Goal: Task Accomplishment & Management: Use online tool/utility

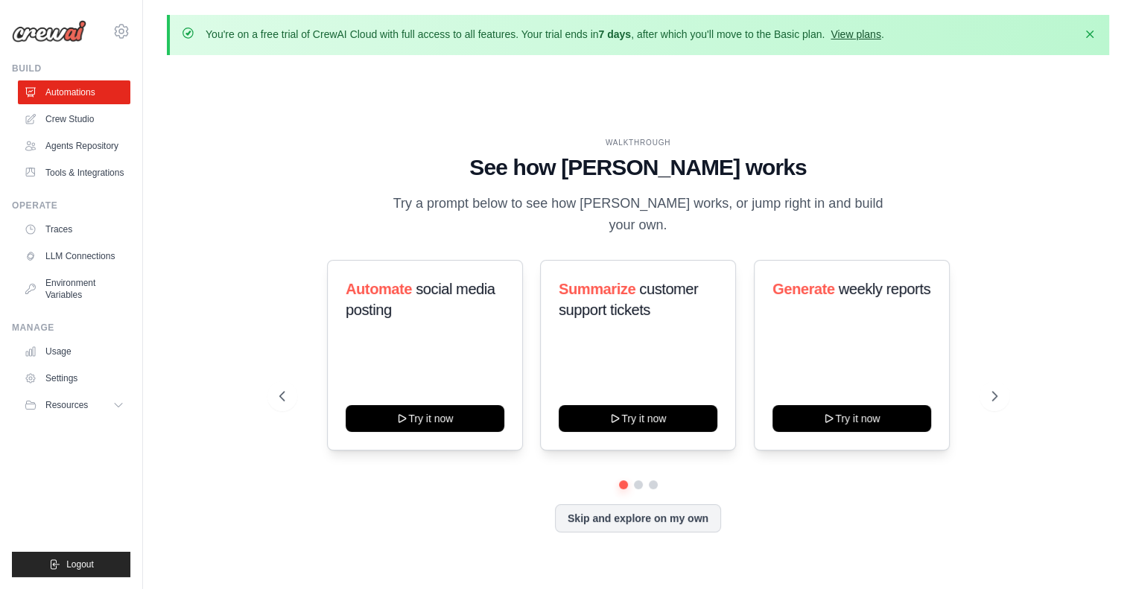
click at [877, 35] on link "View plans" at bounding box center [856, 34] width 50 height 12
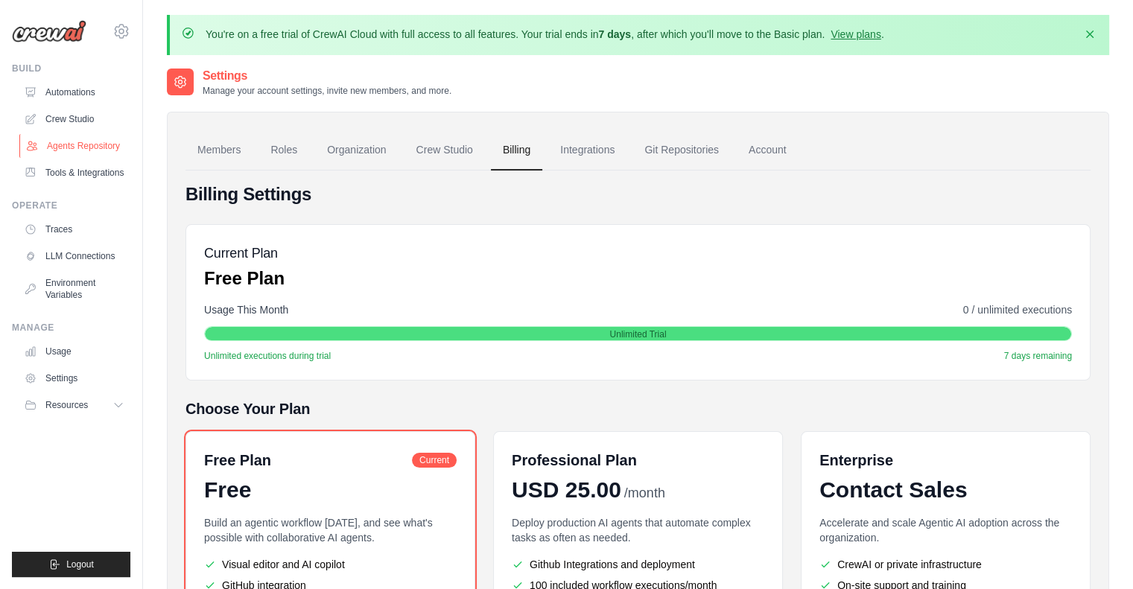
click at [67, 148] on link "Agents Repository" at bounding box center [75, 146] width 113 height 24
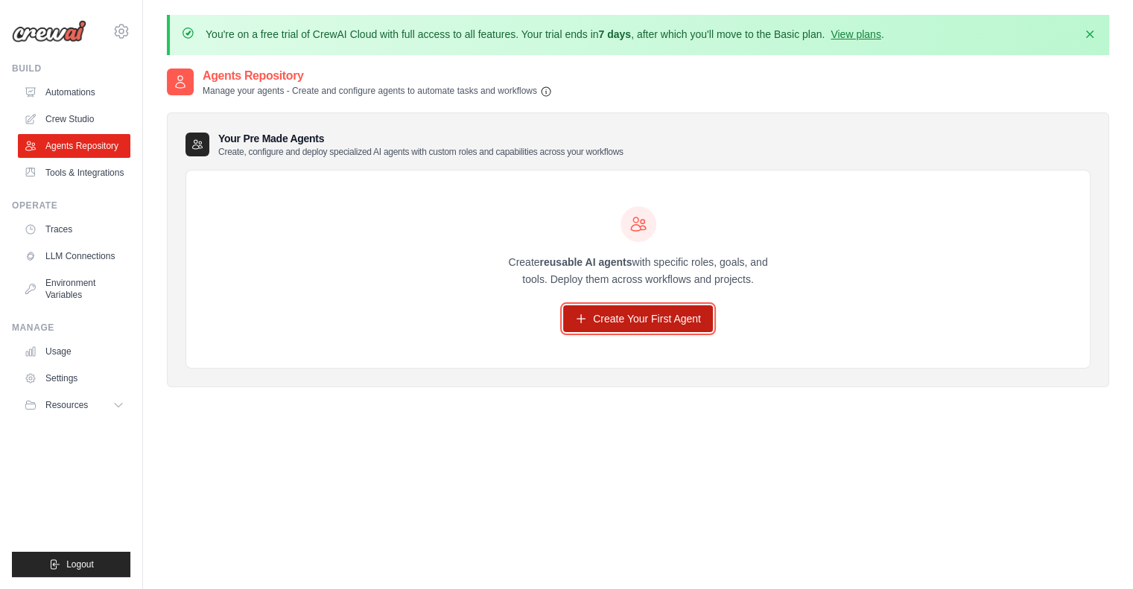
click at [686, 317] on link "Create Your First Agent" at bounding box center [638, 319] width 150 height 27
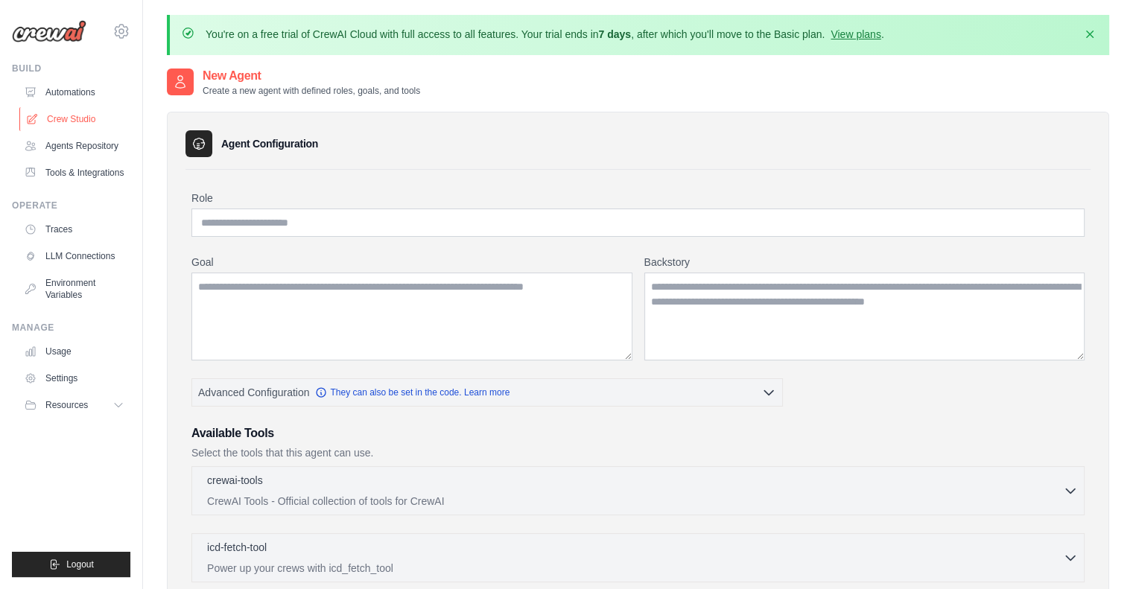
click at [69, 121] on link "Crew Studio" at bounding box center [75, 119] width 113 height 24
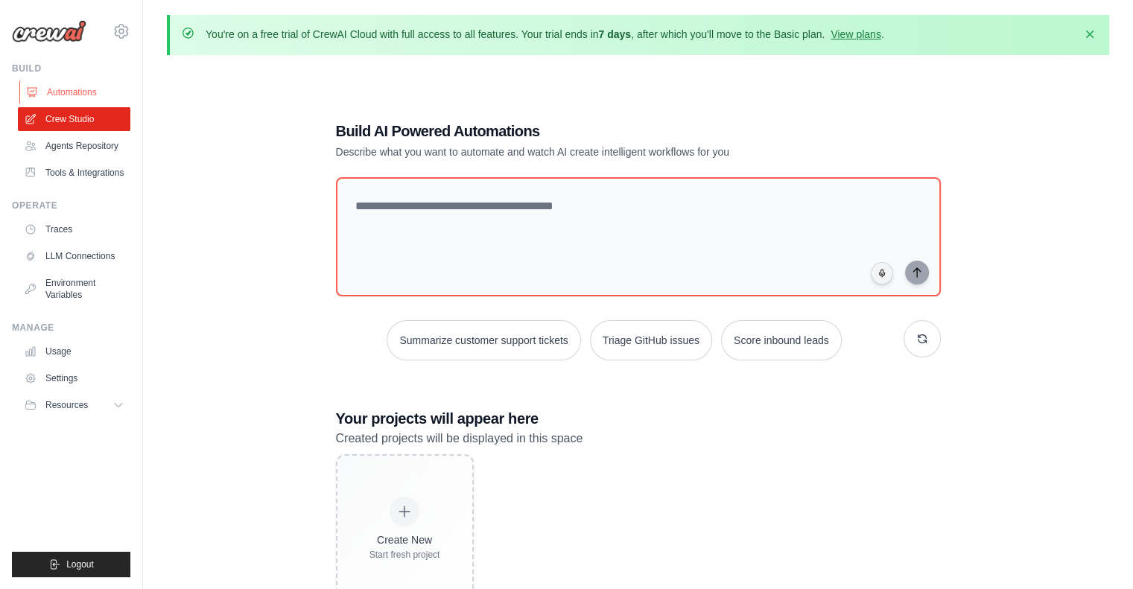
click at [83, 95] on link "Automations" at bounding box center [75, 92] width 113 height 24
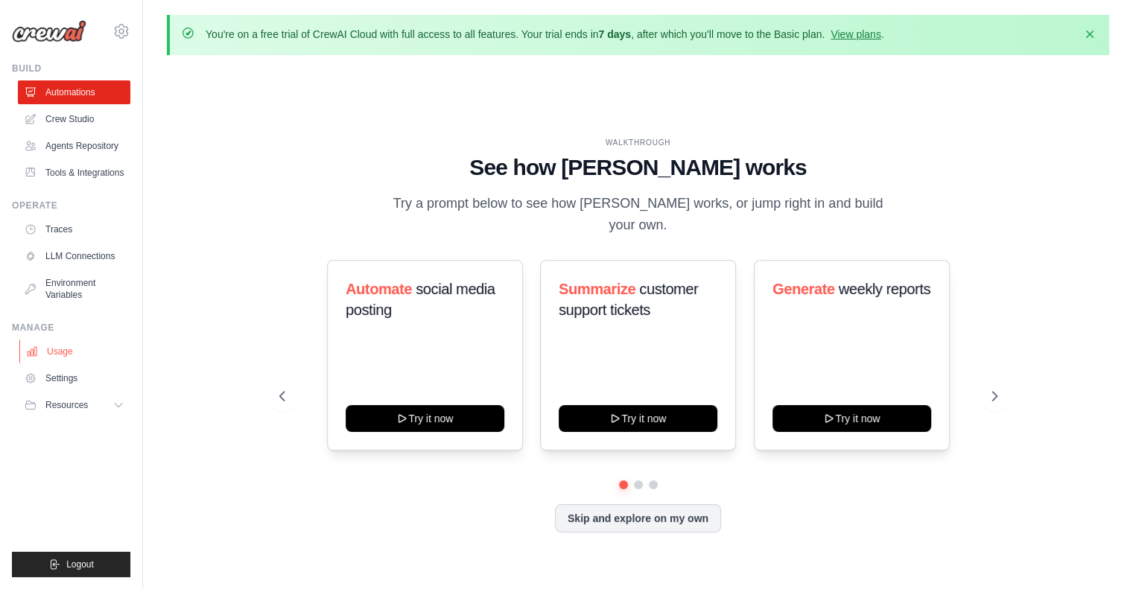
click at [48, 354] on link "Usage" at bounding box center [75, 352] width 113 height 24
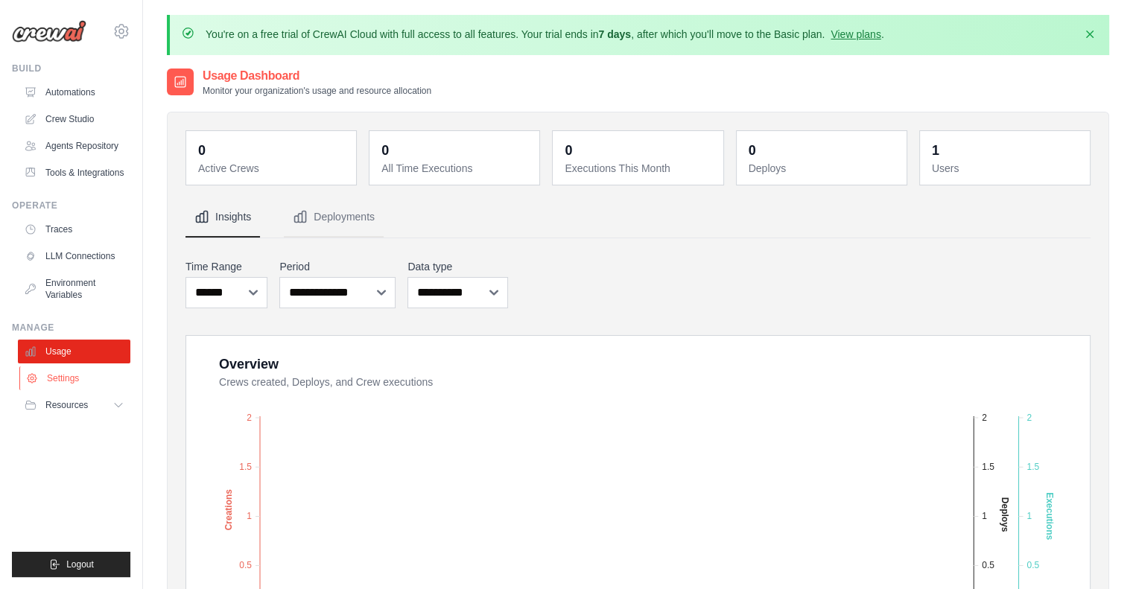
click at [94, 383] on link "Settings" at bounding box center [75, 379] width 113 height 24
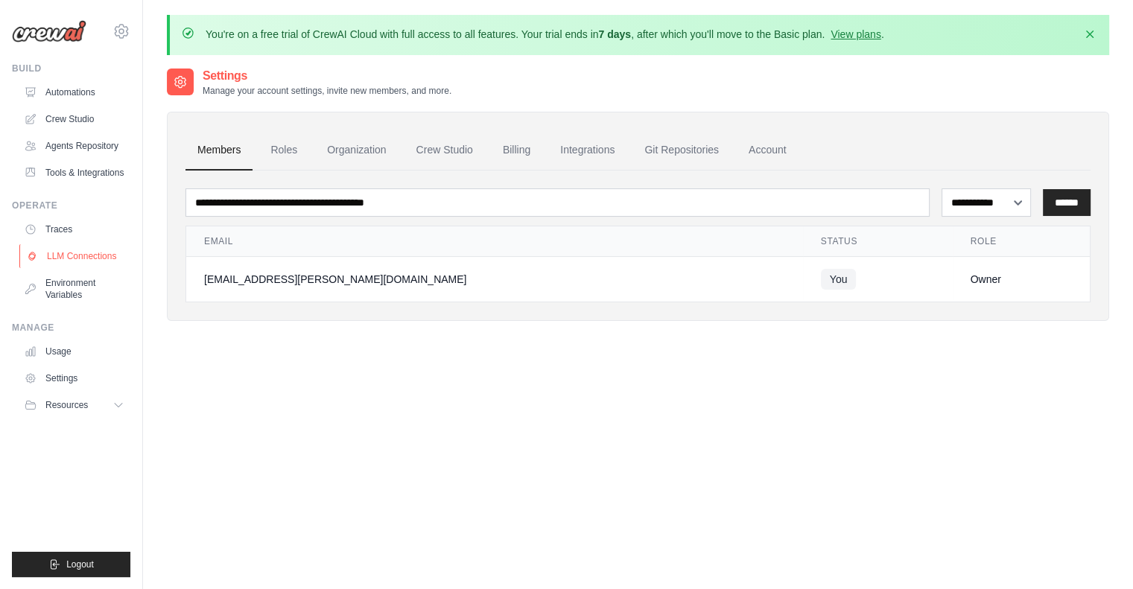
click at [75, 257] on link "LLM Connections" at bounding box center [75, 256] width 113 height 24
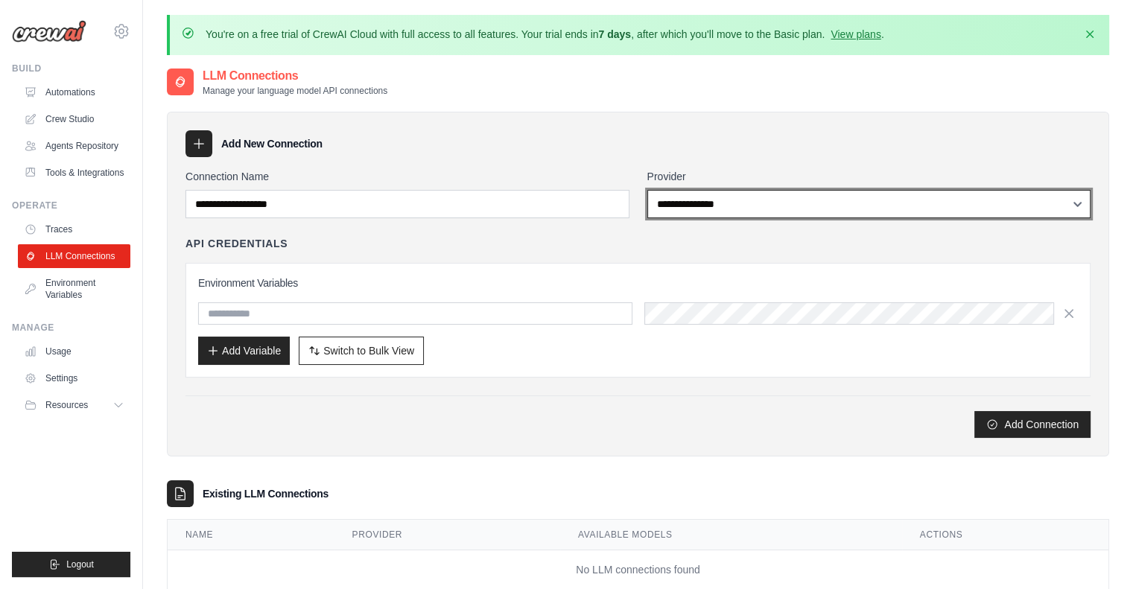
click at [856, 198] on select "**********" at bounding box center [870, 204] width 444 height 28
select select "**********"
click at [648, 190] on select "**********" at bounding box center [870, 204] width 444 height 28
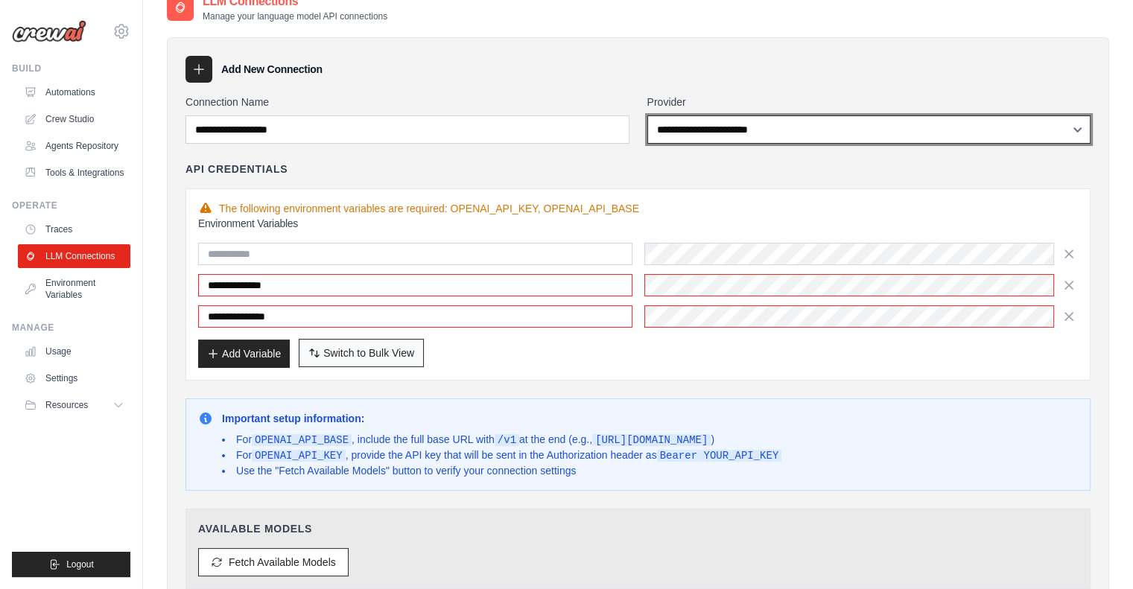
scroll to position [149, 0]
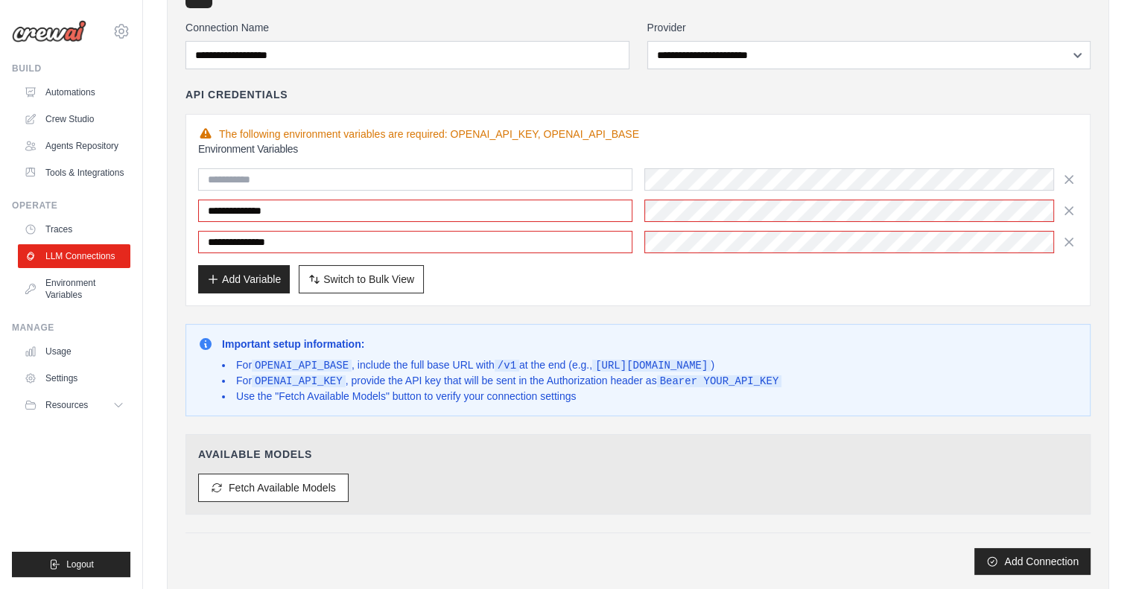
click at [648, 299] on div "**********" at bounding box center [638, 210] width 905 height 192
click at [251, 476] on button "Fetch Available Models" at bounding box center [273, 487] width 151 height 28
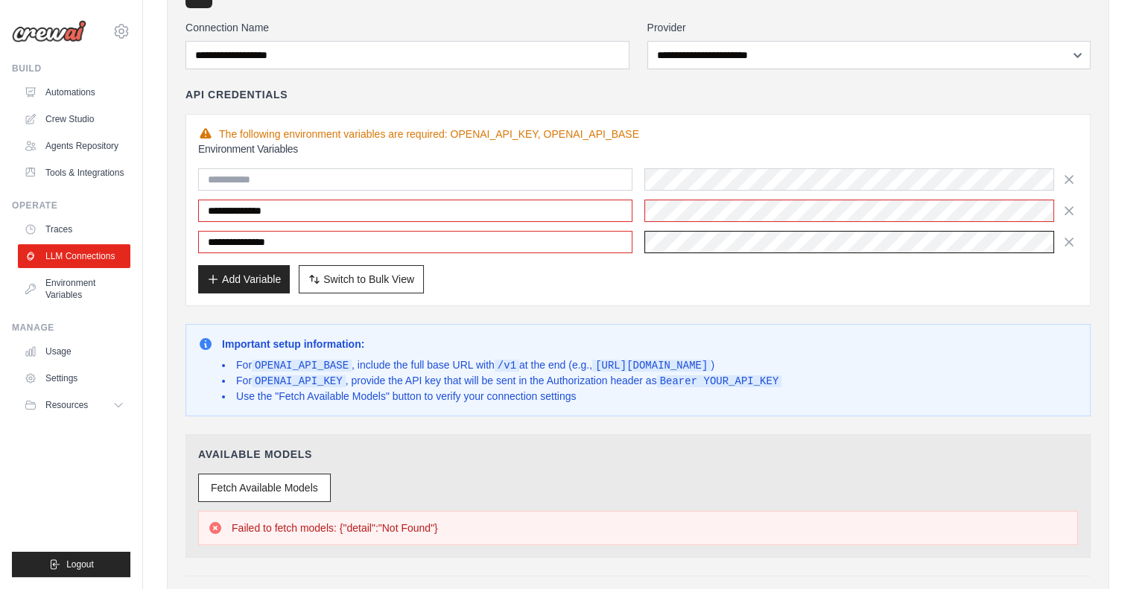
click at [1133, 253] on html "jp.korthals@googlemail.com Settings Build Automations Resources" at bounding box center [566, 330] width 1133 height 958
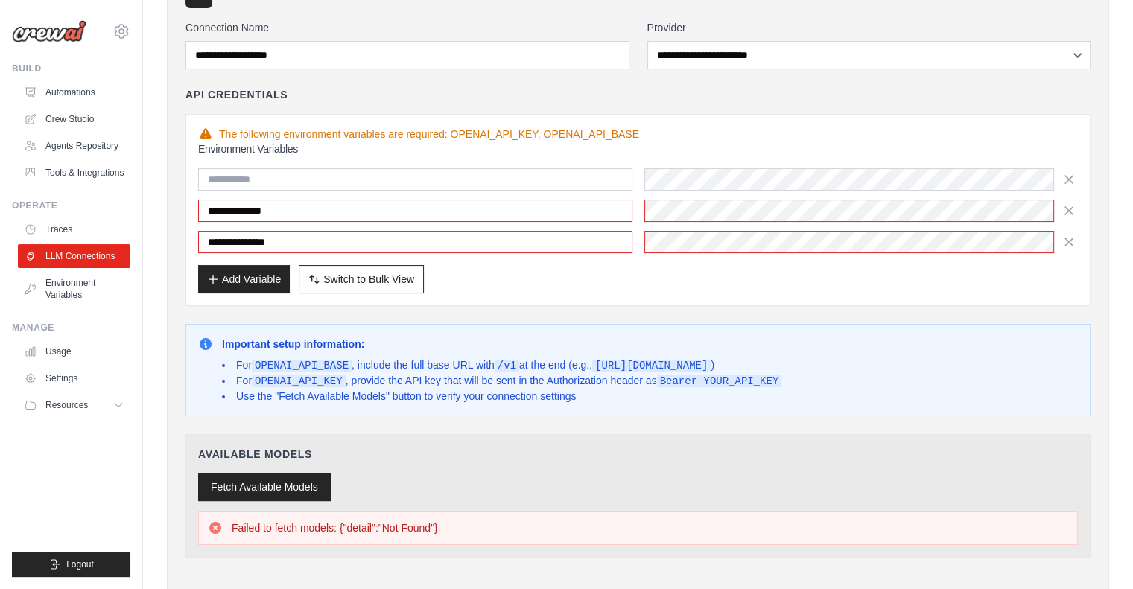
click at [297, 487] on button "Fetch Available Models" at bounding box center [264, 487] width 133 height 28
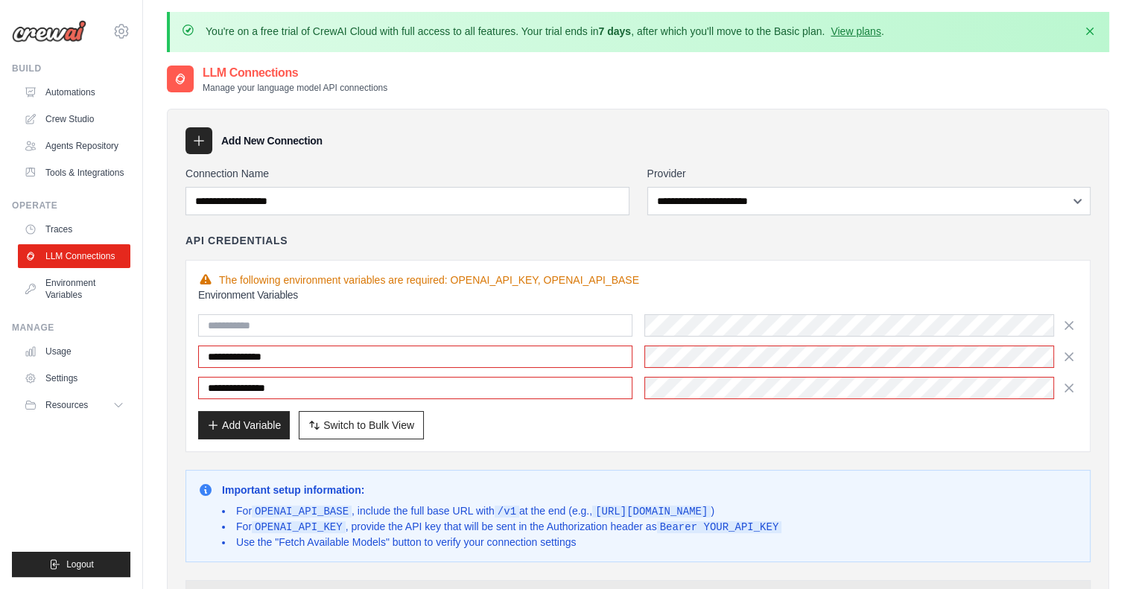
scroll to position [0, 0]
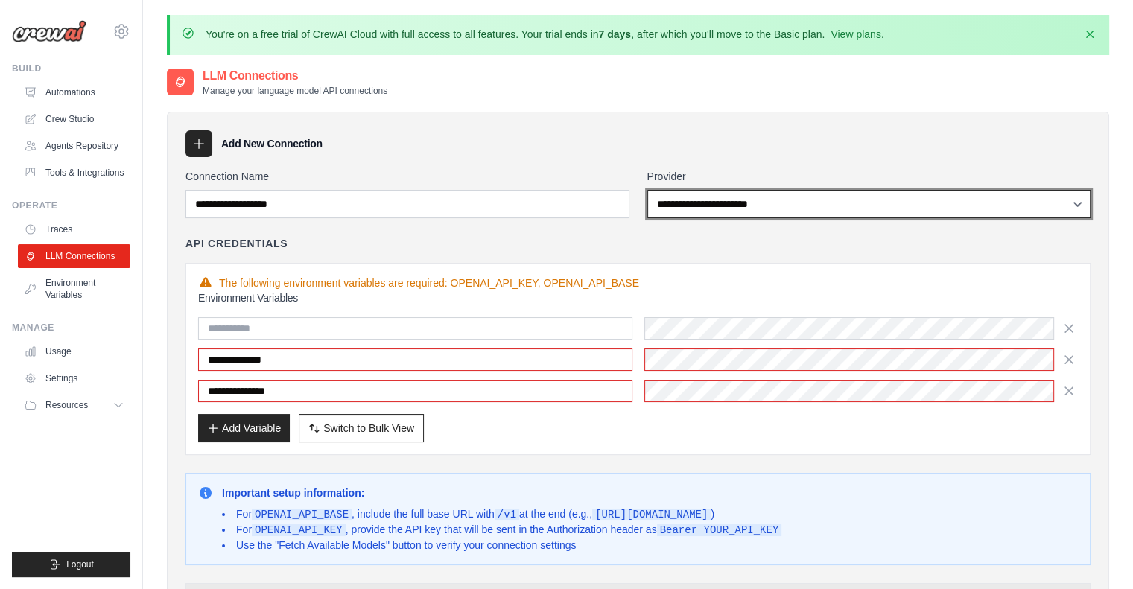
click at [722, 206] on select "**********" at bounding box center [870, 204] width 444 height 28
click at [648, 190] on select "**********" at bounding box center [870, 204] width 444 height 28
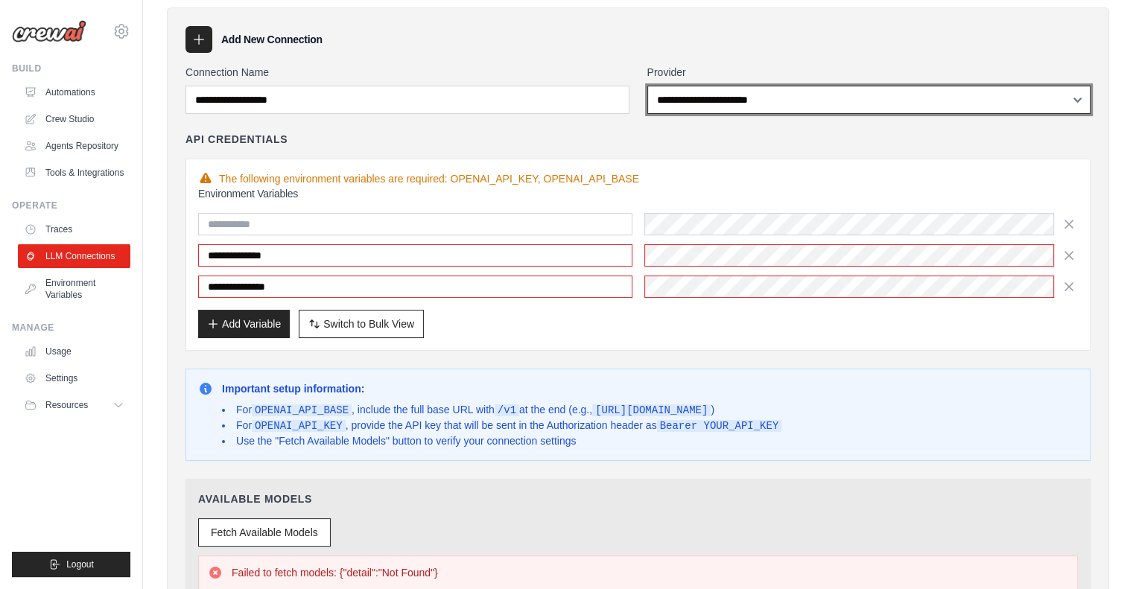
scroll to position [224, 0]
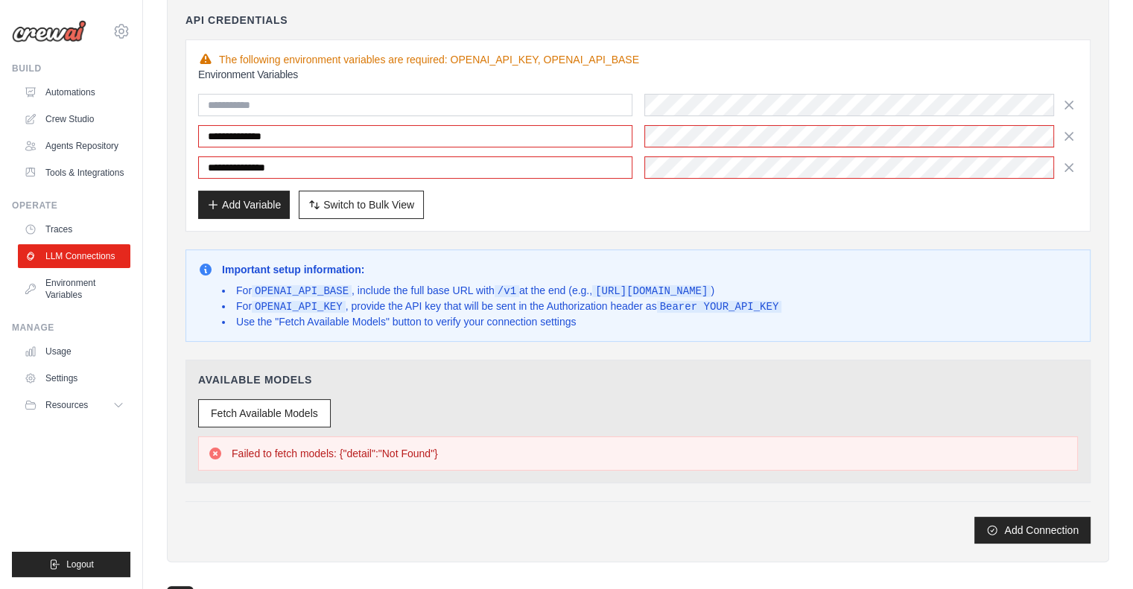
click at [758, 191] on div "Add Variable Switch to Bulk View Switch to Table View" at bounding box center [638, 205] width 880 height 28
click at [730, 231] on div "**********" at bounding box center [638, 245] width 905 height 598
click at [301, 408] on button "Fetch Available Models" at bounding box center [264, 413] width 133 height 28
click at [264, 208] on button "Add Variable" at bounding box center [244, 204] width 92 height 28
click at [224, 202] on button "Add Variable" at bounding box center [244, 204] width 92 height 28
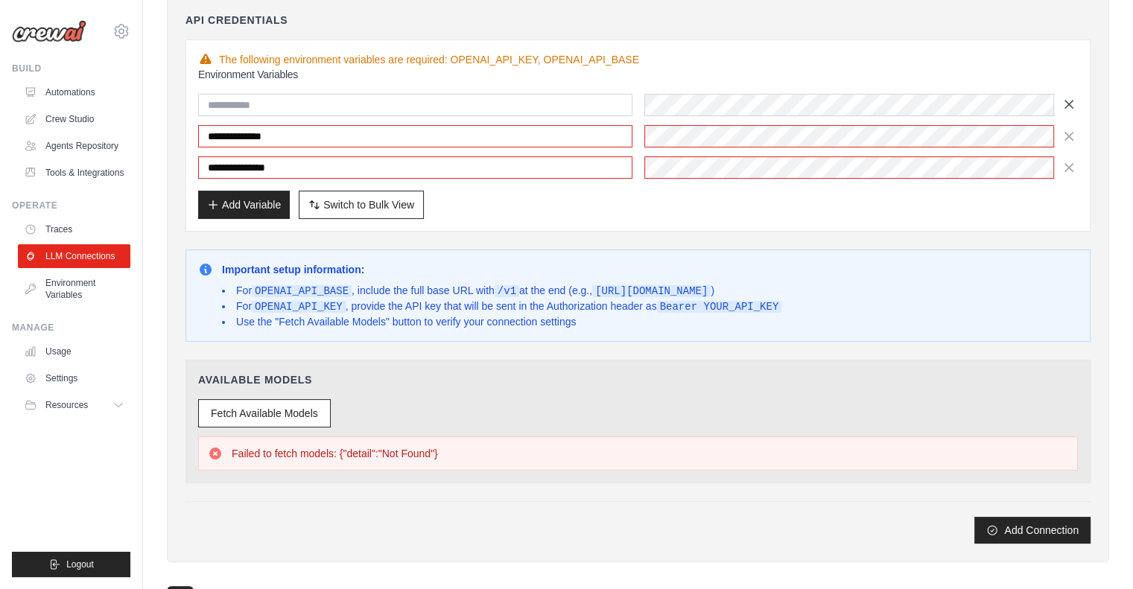
click at [1069, 104] on icon "button" at bounding box center [1069, 104] width 7 height 7
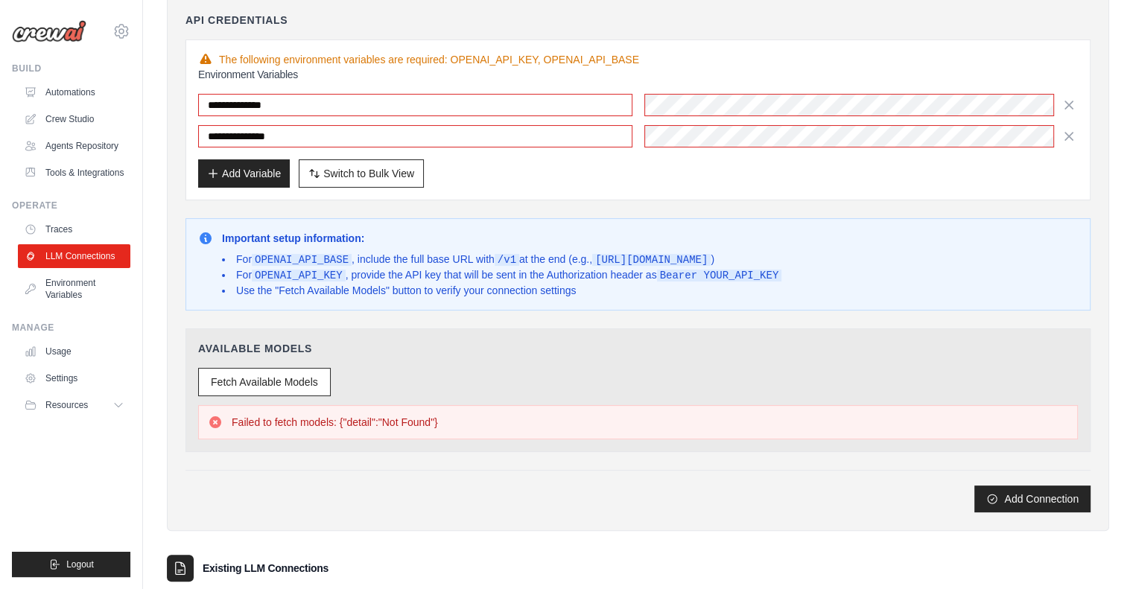
click at [488, 171] on div "Add Variable Switch to Bulk View Switch to Table View" at bounding box center [638, 173] width 880 height 28
click at [295, 375] on button "Fetch Available Models" at bounding box center [264, 381] width 133 height 28
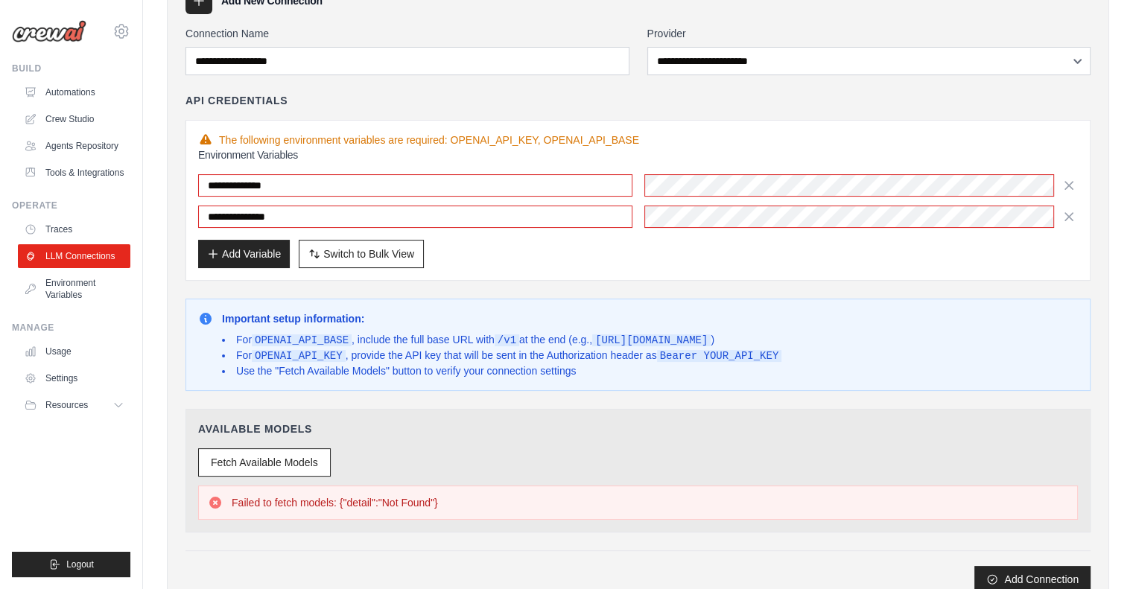
scroll to position [108, 0]
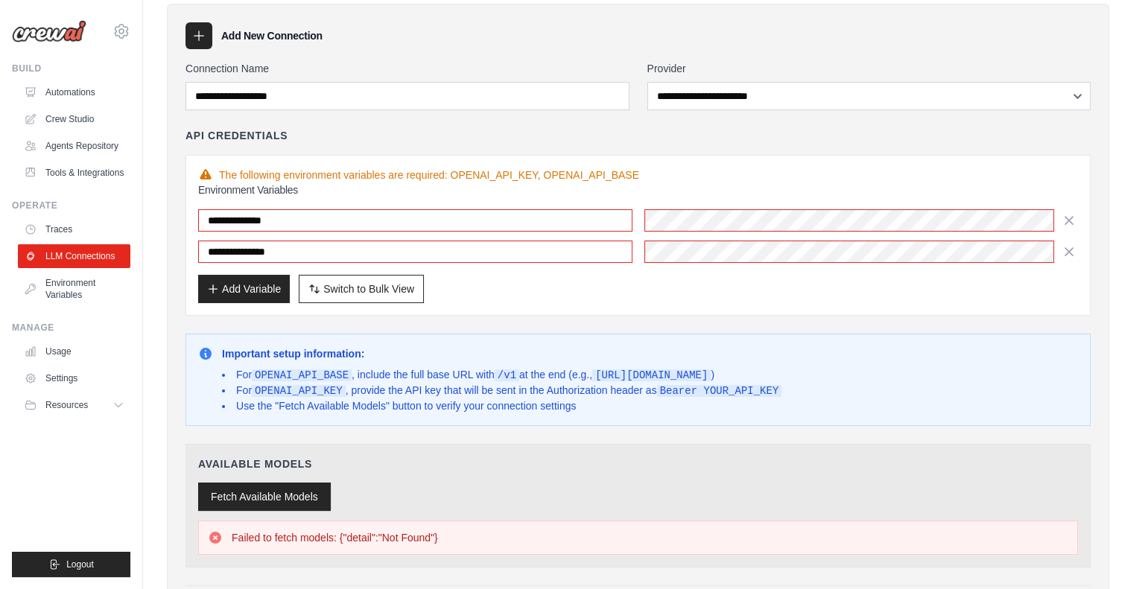
click at [268, 496] on button "Fetch Available Models" at bounding box center [264, 497] width 133 height 28
click at [764, 314] on div "**********" at bounding box center [638, 344] width 905 height 567
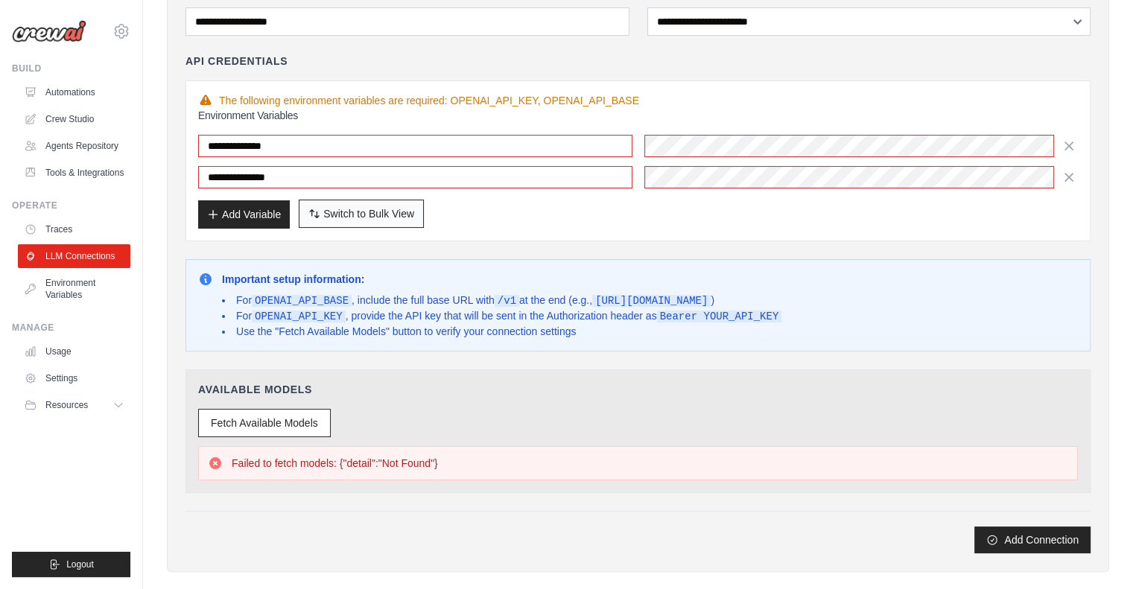
click at [385, 208] on span "Switch to Bulk View" at bounding box center [368, 213] width 91 height 15
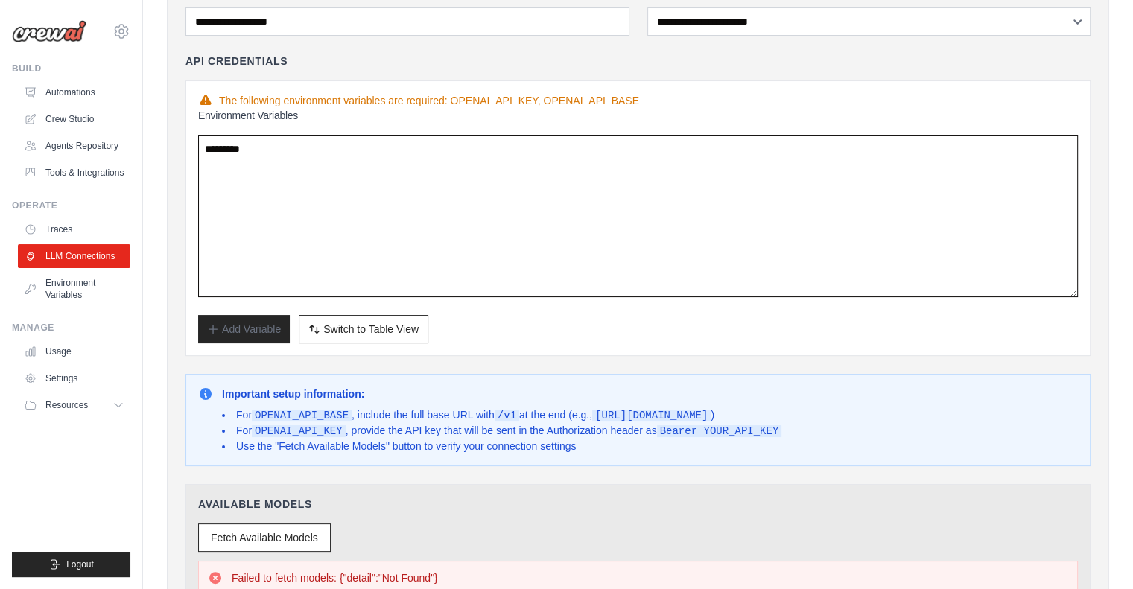
drag, startPoint x: 644, startPoint y: 165, endPoint x: 172, endPoint y: 99, distance: 476.4
click at [172, 99] on div "**********" at bounding box center [638, 308] width 943 height 758
click at [578, 271] on textarea at bounding box center [638, 216] width 880 height 162
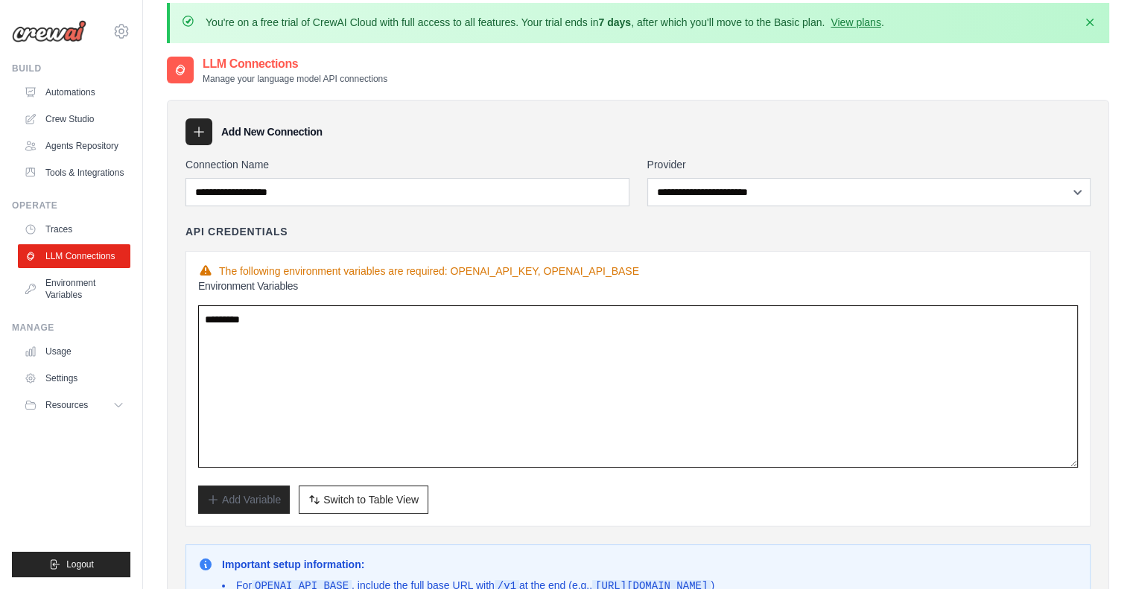
scroll to position [0, 0]
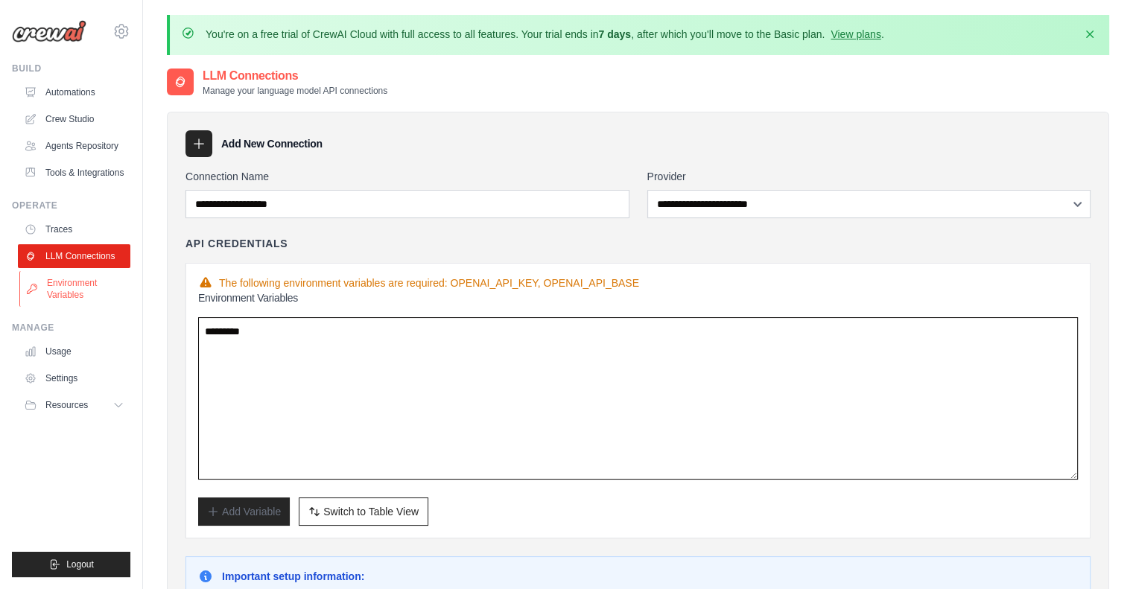
drag, startPoint x: 651, startPoint y: 355, endPoint x: 119, endPoint y: 285, distance: 536.6
click at [119, 285] on body "jp.korthals@googlemail.com Settings Build Automations" at bounding box center [566, 521] width 1133 height 1042
type textarea "**********"
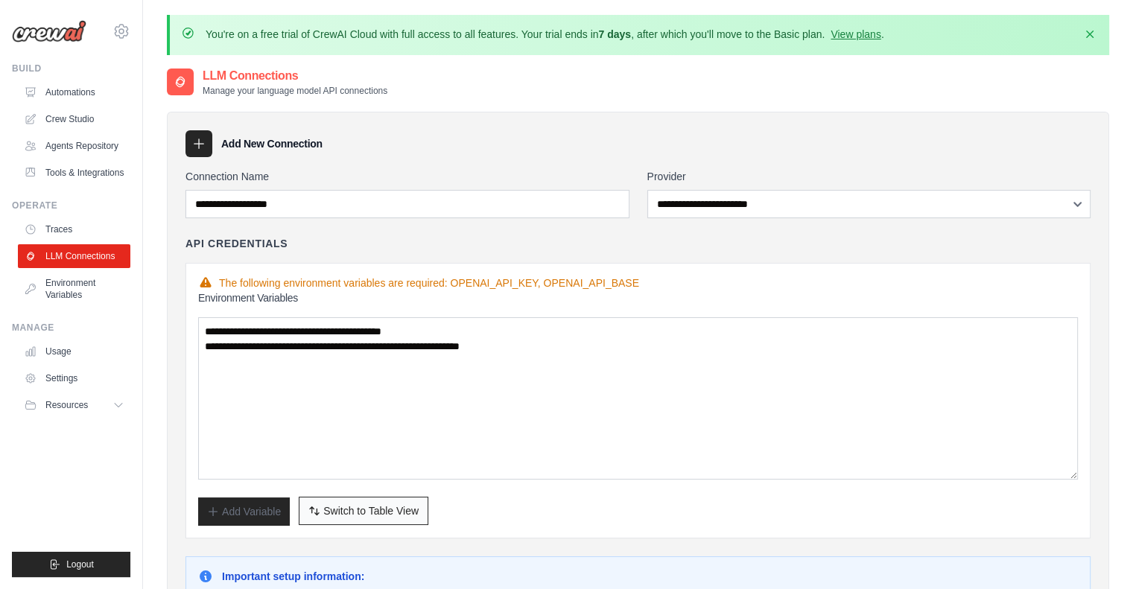
click at [402, 517] on button "Switch to Bulk View Switch to Table View" at bounding box center [364, 511] width 130 height 28
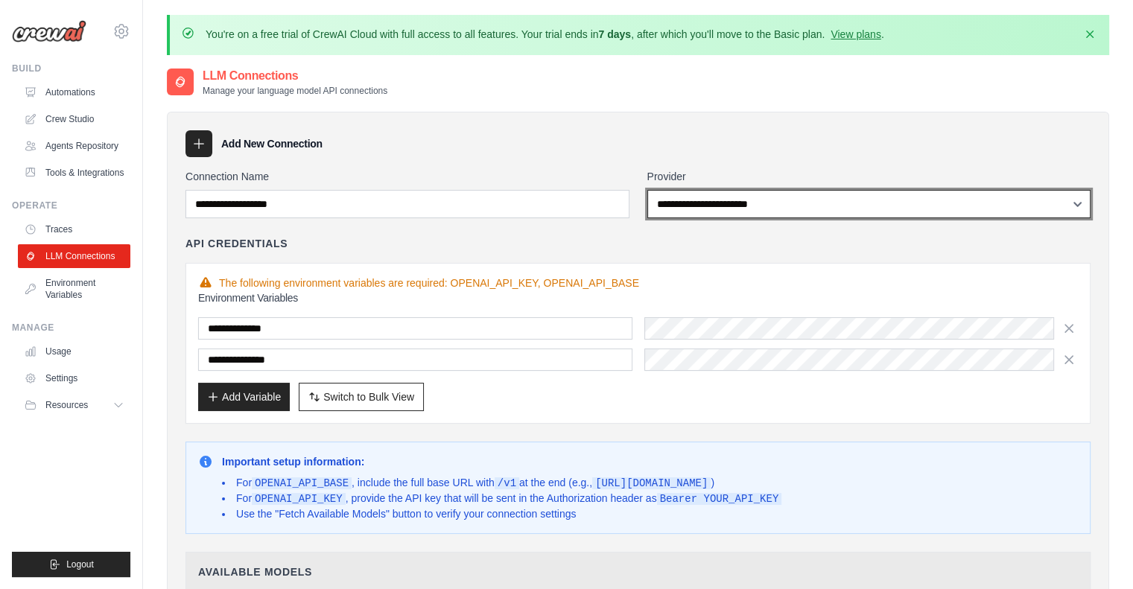
click at [700, 204] on select "**********" at bounding box center [870, 204] width 444 height 28
click at [648, 190] on select "**********" at bounding box center [870, 204] width 444 height 28
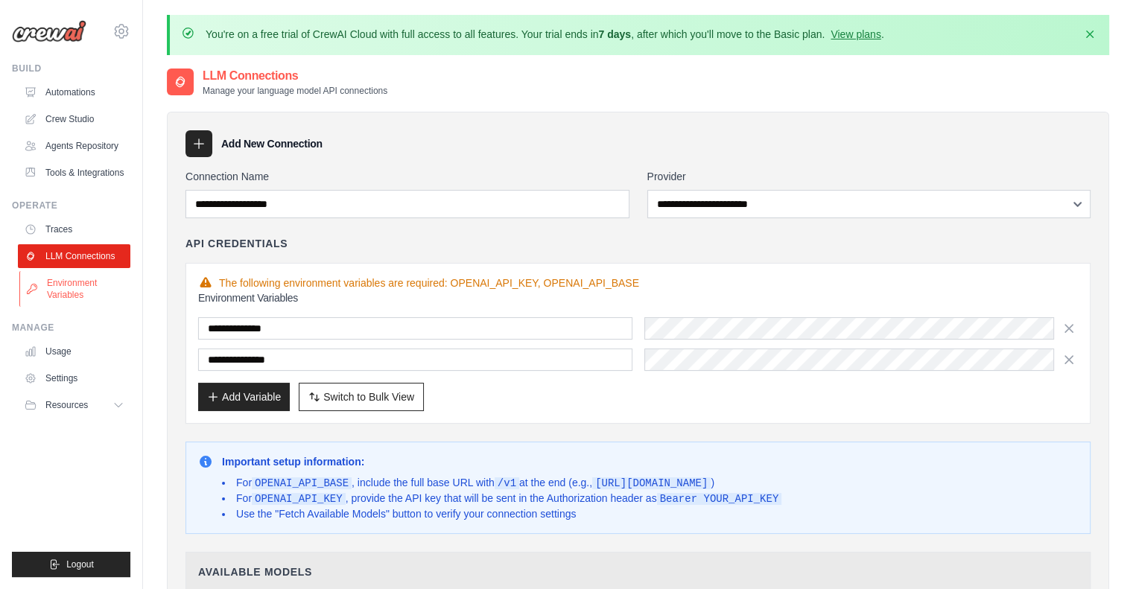
click at [80, 286] on link "Environment Variables" at bounding box center [75, 289] width 113 height 36
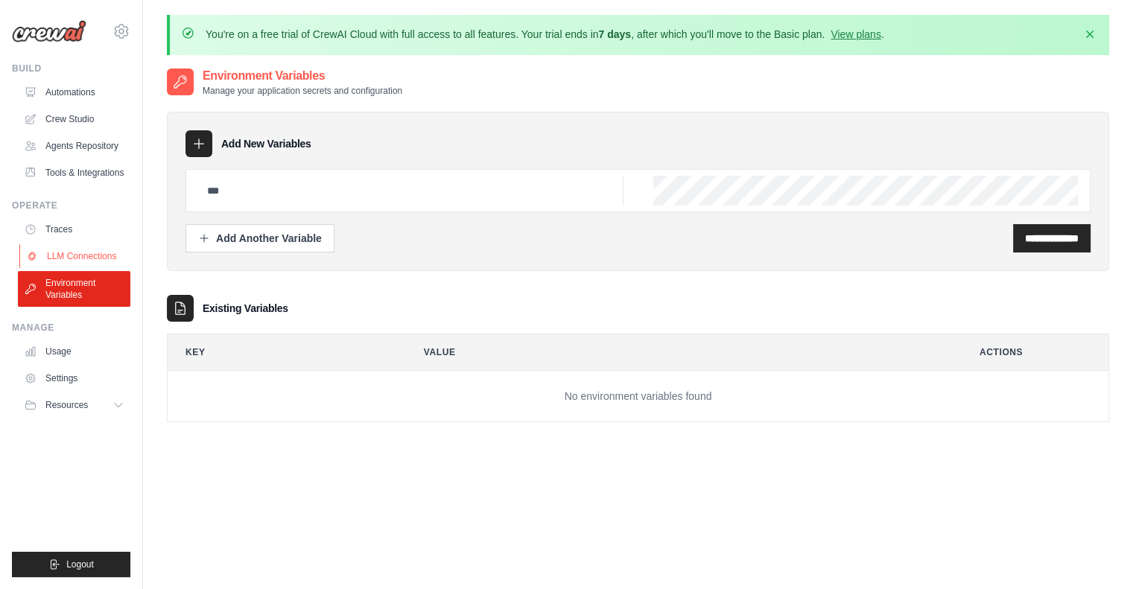
click at [88, 255] on link "LLM Connections" at bounding box center [75, 256] width 113 height 24
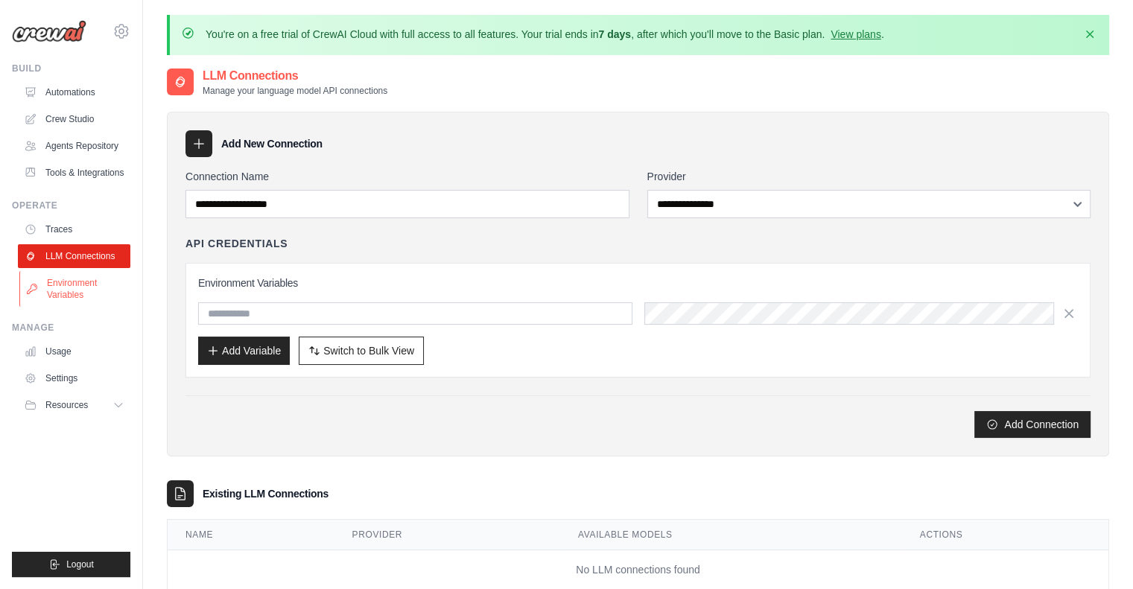
click at [65, 294] on link "Environment Variables" at bounding box center [75, 289] width 113 height 36
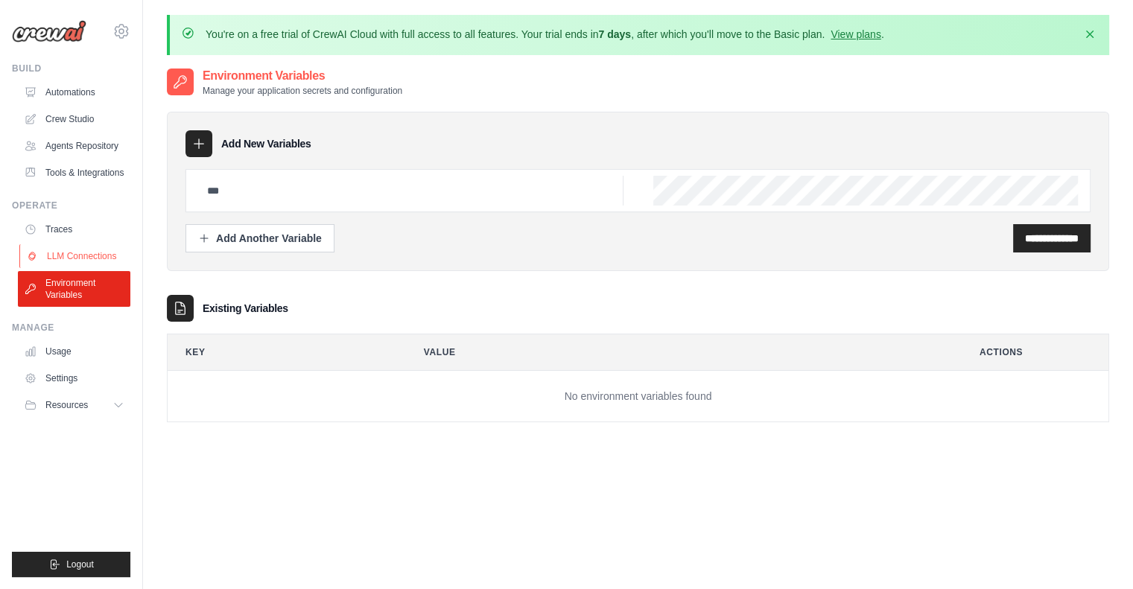
click at [74, 256] on link "LLM Connections" at bounding box center [75, 256] width 113 height 24
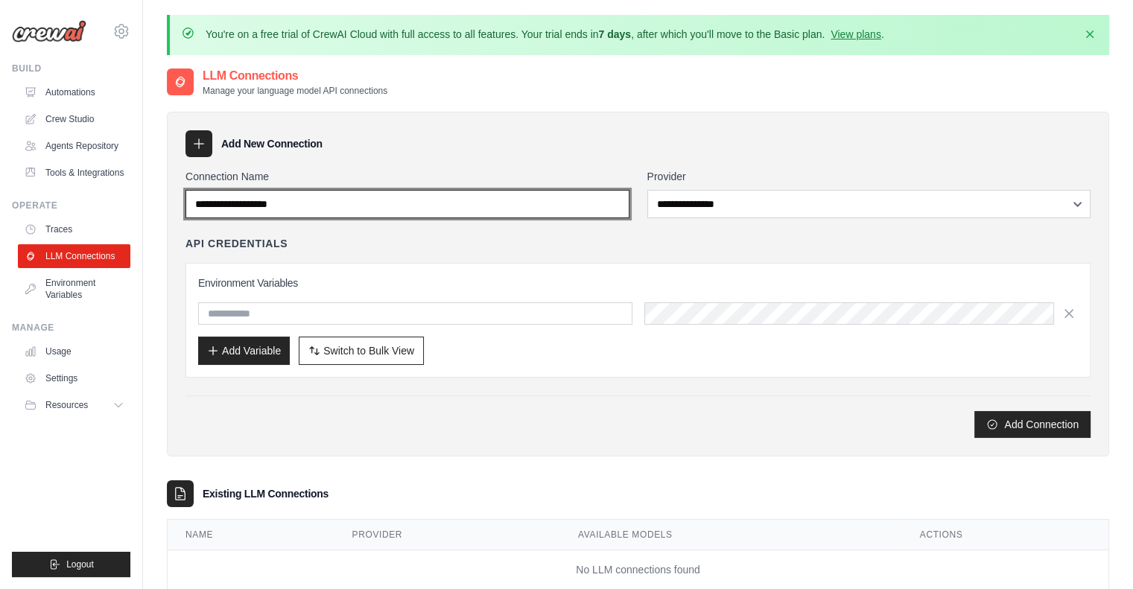
click at [479, 209] on input "Connection Name" at bounding box center [408, 204] width 444 height 28
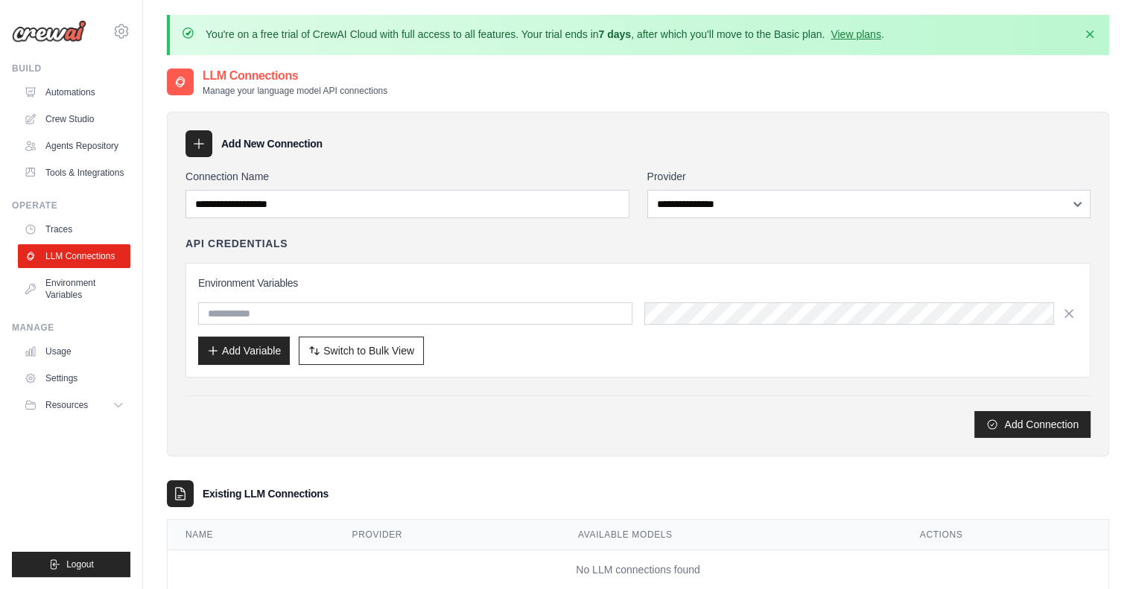
click at [477, 157] on div "**********" at bounding box center [638, 284] width 943 height 345
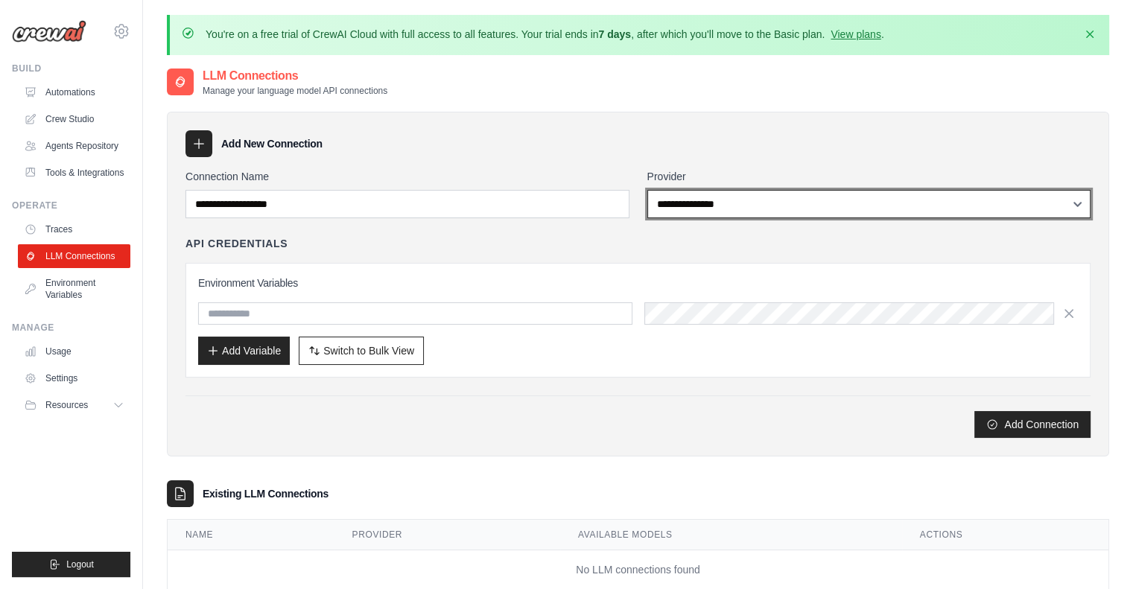
click at [804, 194] on select "**********" at bounding box center [870, 204] width 444 height 28
select select "**********"
click at [648, 190] on select "**********" at bounding box center [870, 204] width 444 height 28
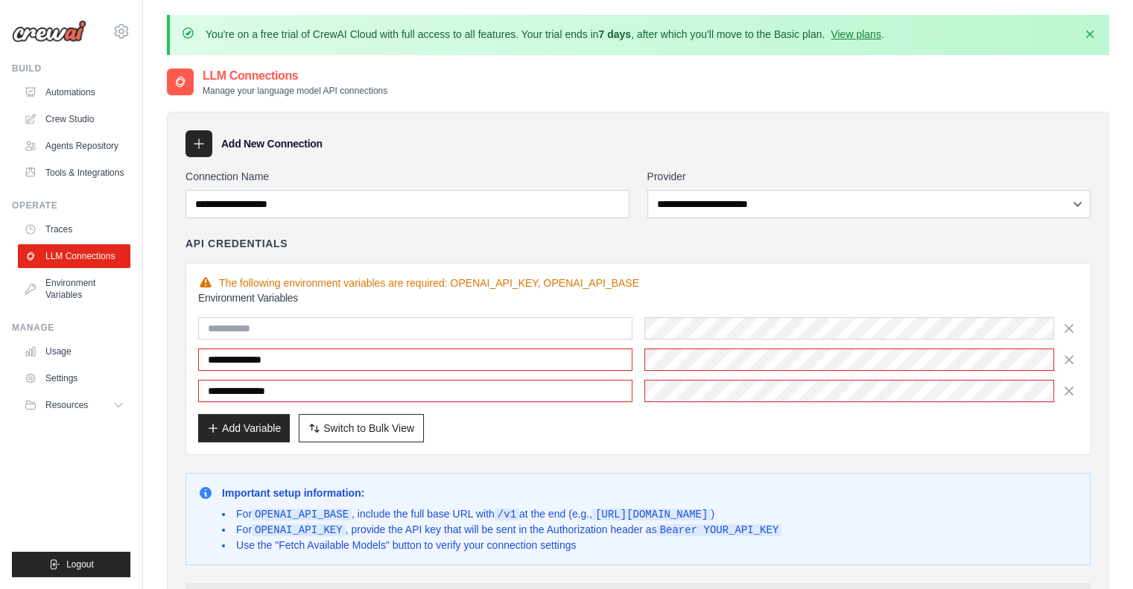
click at [590, 436] on div "Add Variable Switch to Bulk View Switch to Table View" at bounding box center [638, 428] width 880 height 28
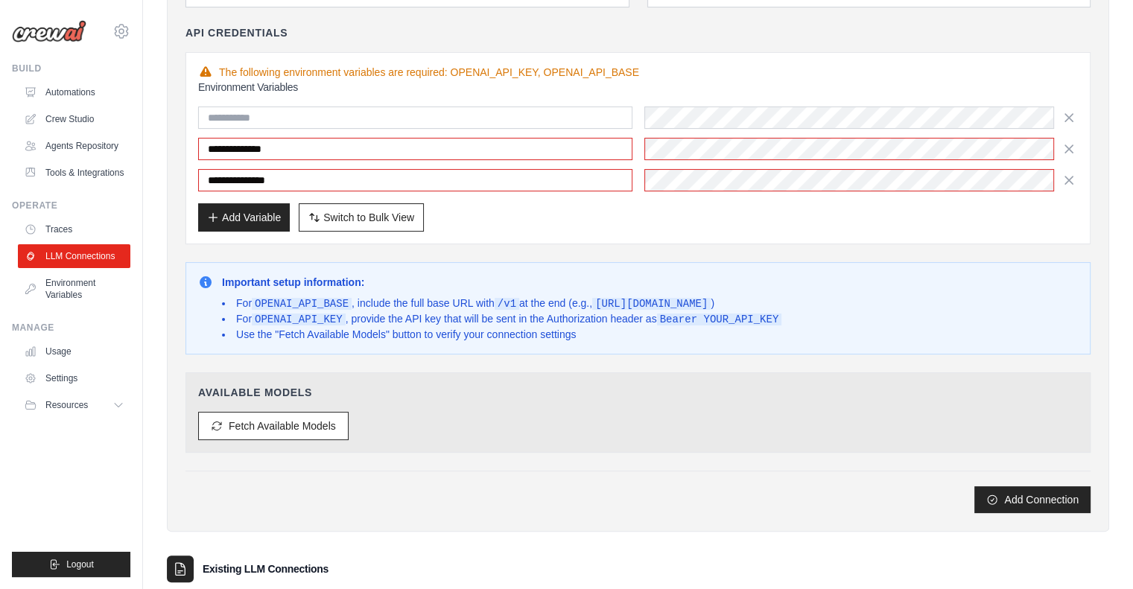
scroll to position [224, 0]
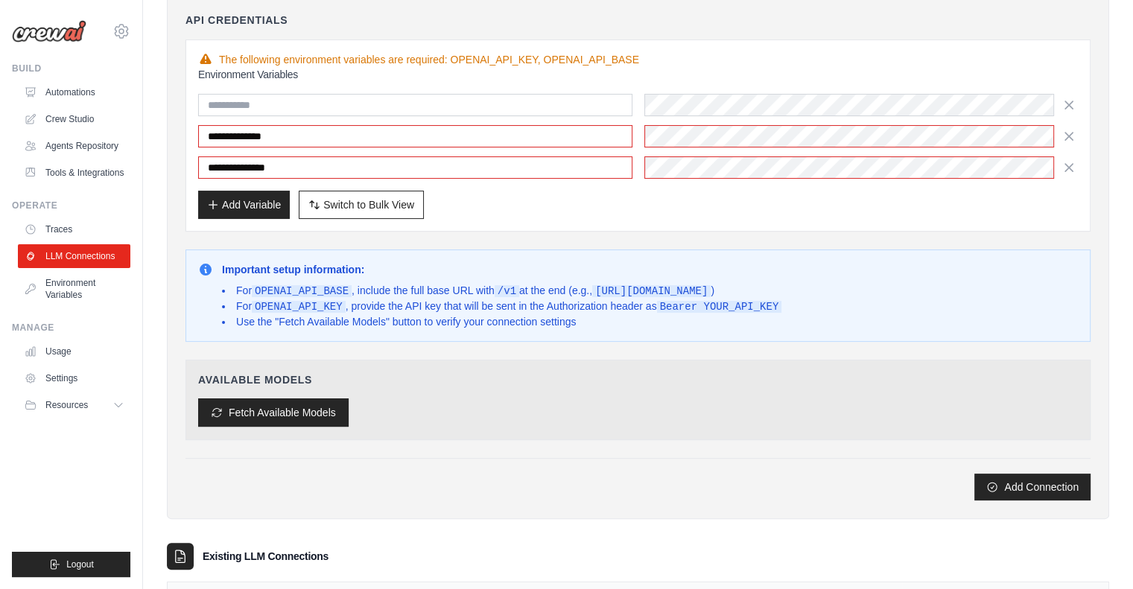
click at [274, 409] on button "Fetch Available Models" at bounding box center [273, 413] width 151 height 28
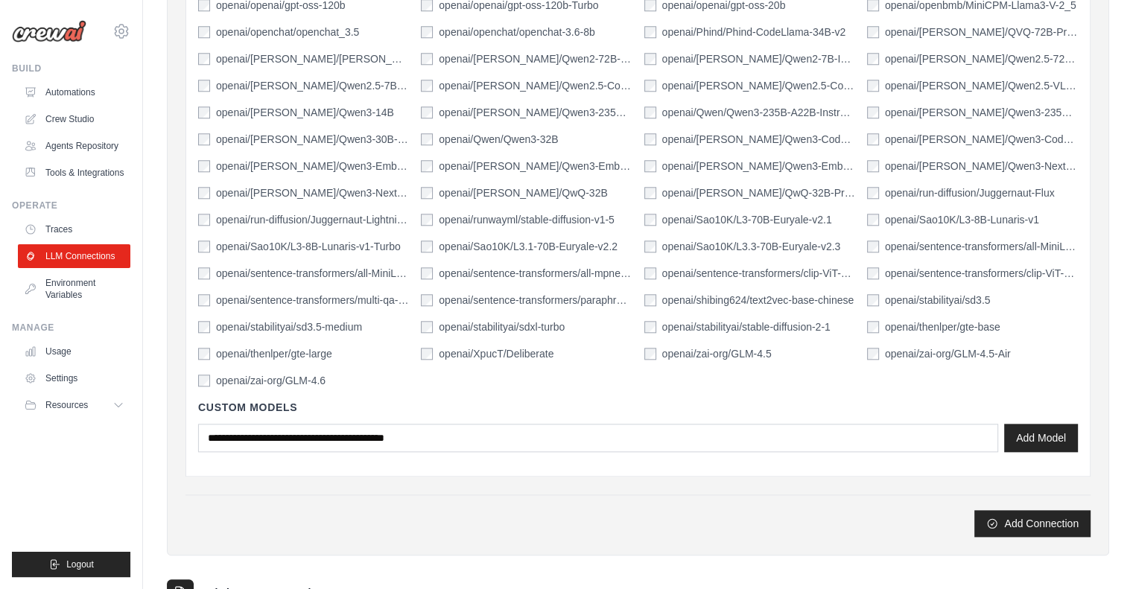
scroll to position [1666, 0]
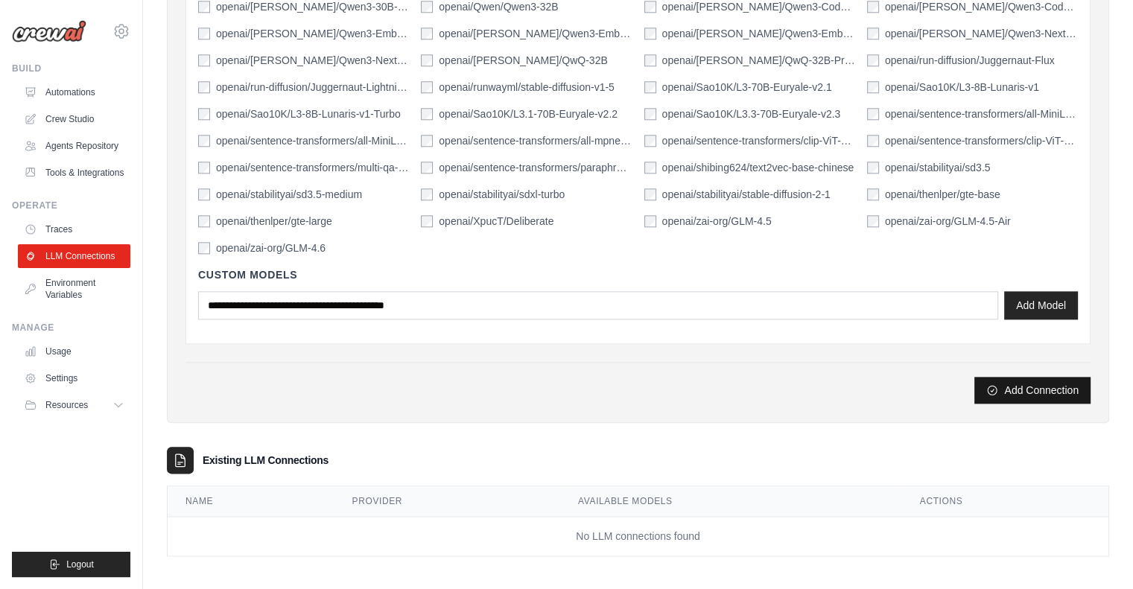
click at [1031, 387] on button "Add Connection" at bounding box center [1033, 390] width 116 height 27
type input "*********"
click at [1051, 391] on button "Add Connection" at bounding box center [1033, 390] width 116 height 27
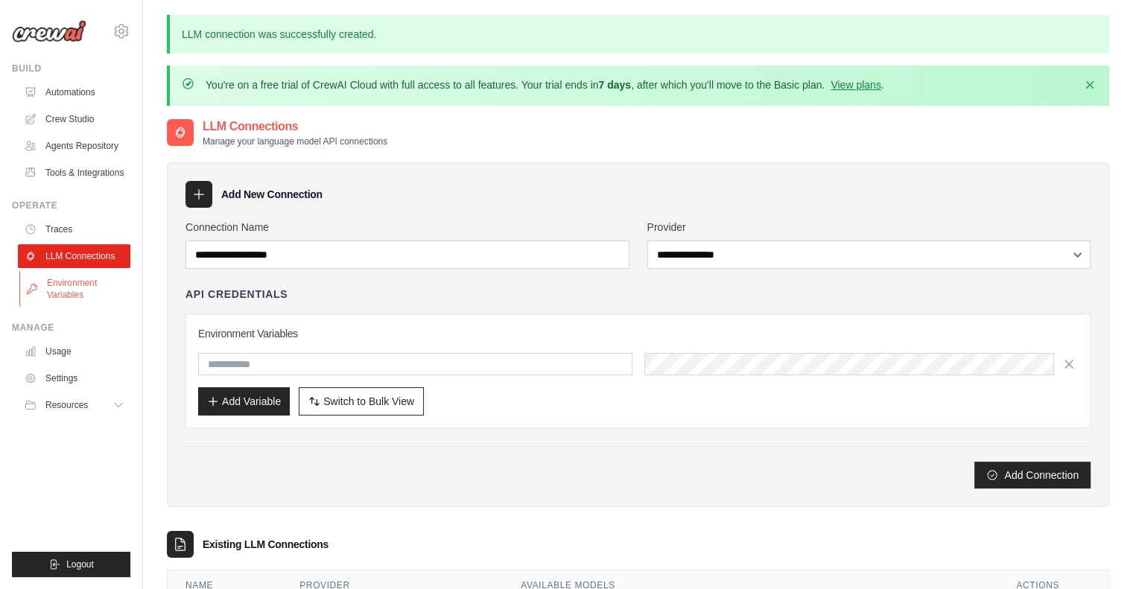
click at [75, 284] on link "Environment Variables" at bounding box center [75, 289] width 113 height 36
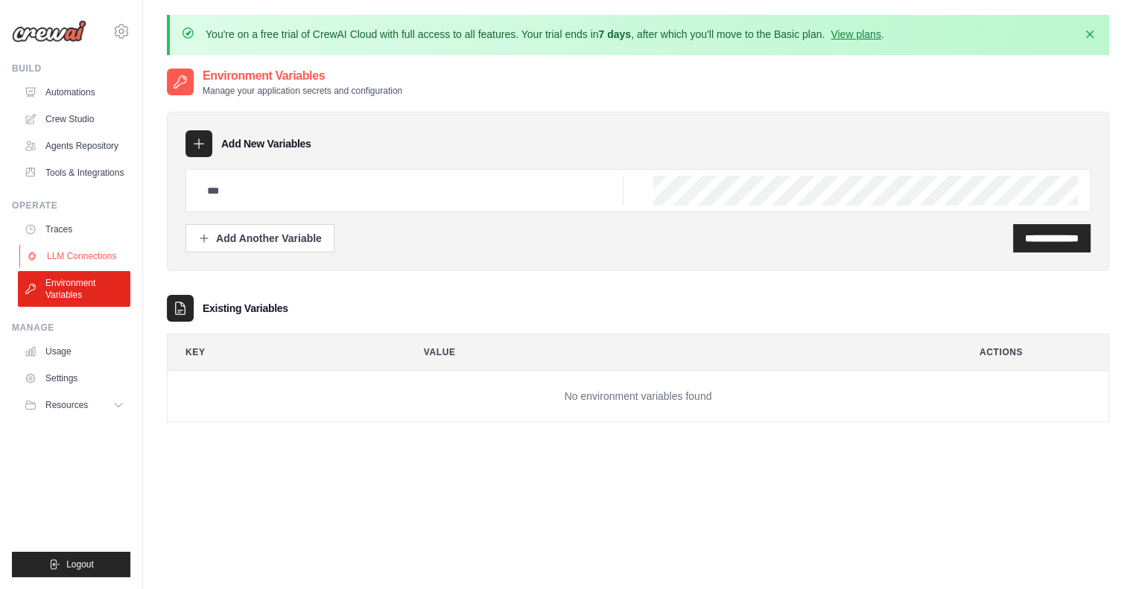
click at [83, 259] on link "LLM Connections" at bounding box center [75, 256] width 113 height 24
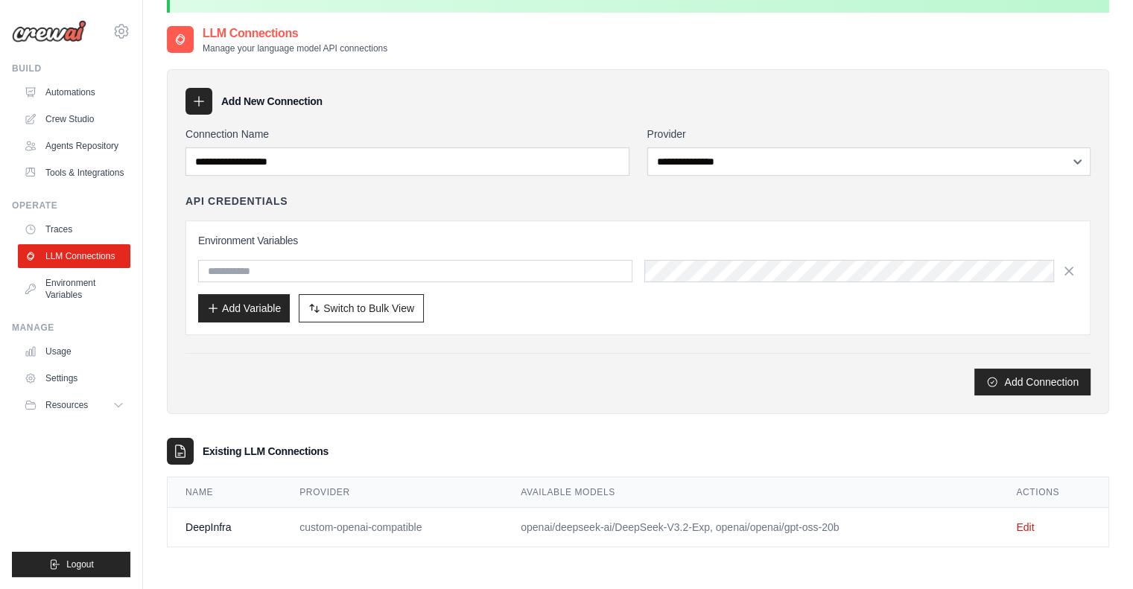
scroll to position [81, 0]
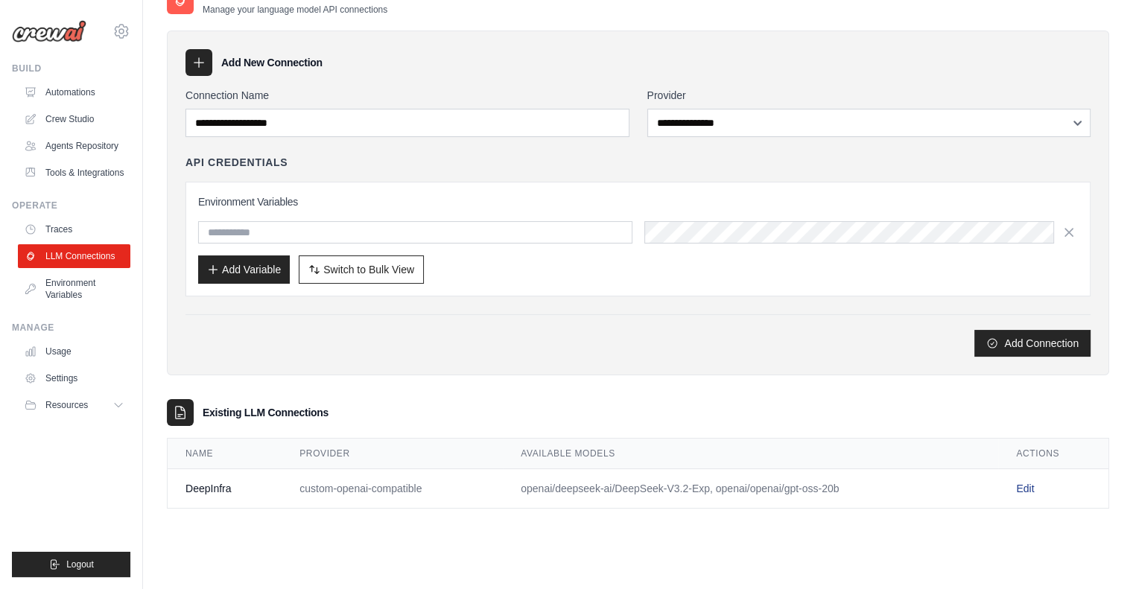
click at [1030, 487] on link "Edit" at bounding box center [1025, 489] width 18 height 12
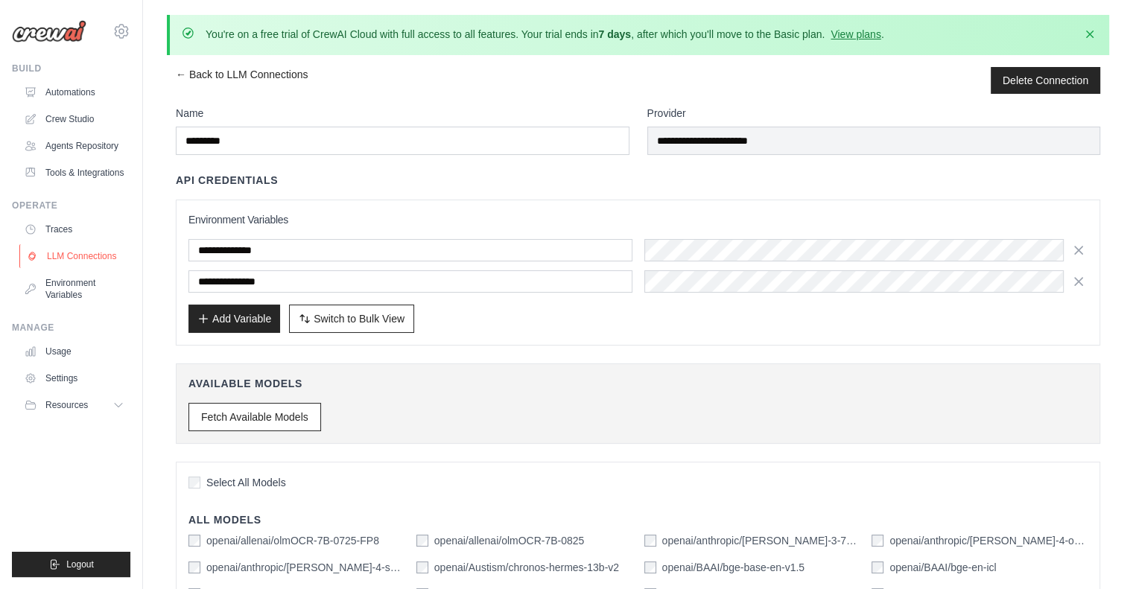
click at [78, 254] on link "LLM Connections" at bounding box center [75, 256] width 113 height 24
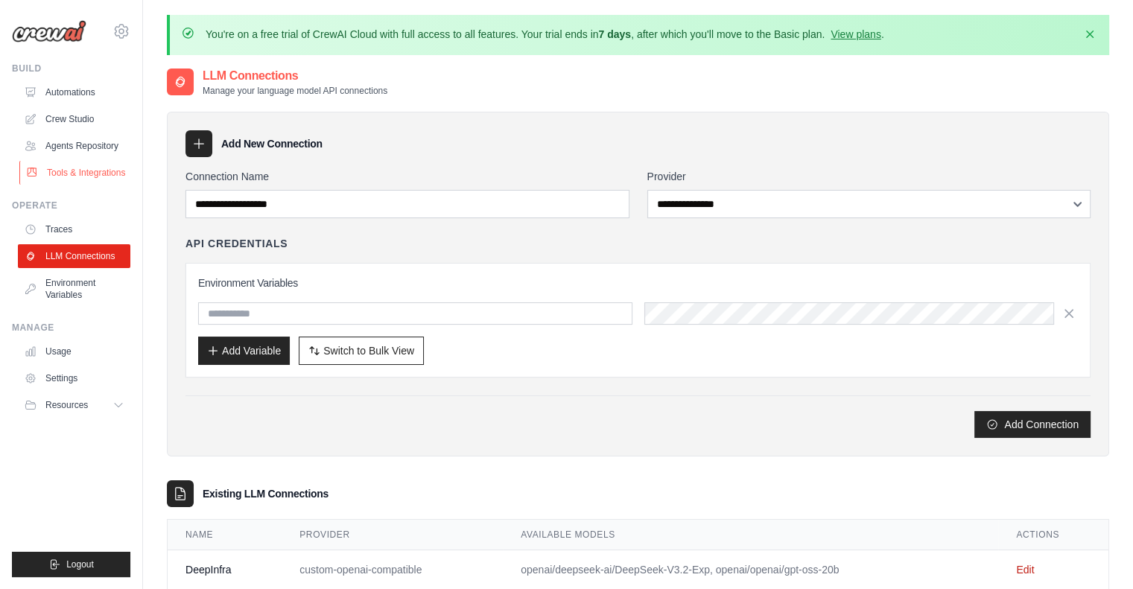
click at [92, 175] on link "Tools & Integrations" at bounding box center [75, 173] width 113 height 24
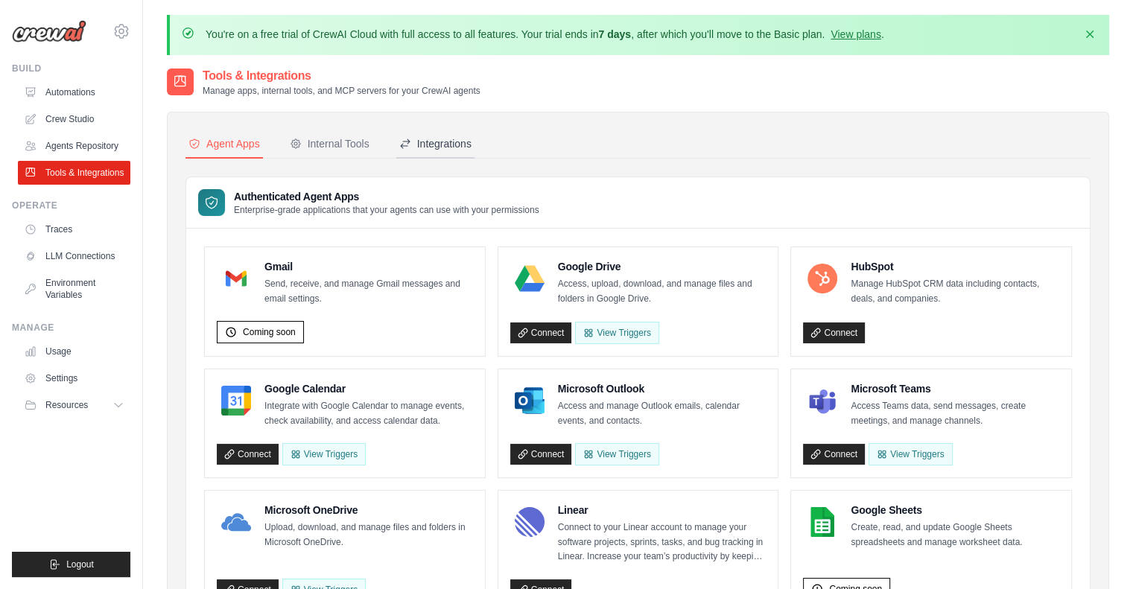
click at [438, 154] on button "Integrations" at bounding box center [435, 144] width 78 height 28
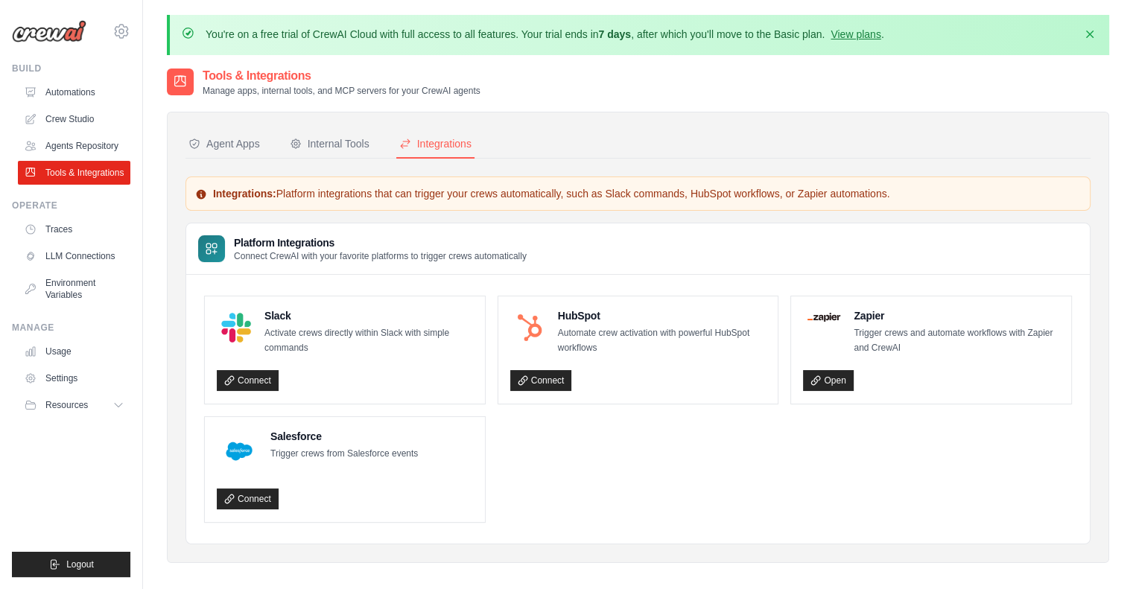
click at [338, 128] on div "Agent Apps Internal Tools Integrations Authenticated Agent Apps Enterprise-grad…" at bounding box center [638, 338] width 943 height 452
click at [340, 142] on div "Internal Tools" at bounding box center [330, 143] width 80 height 15
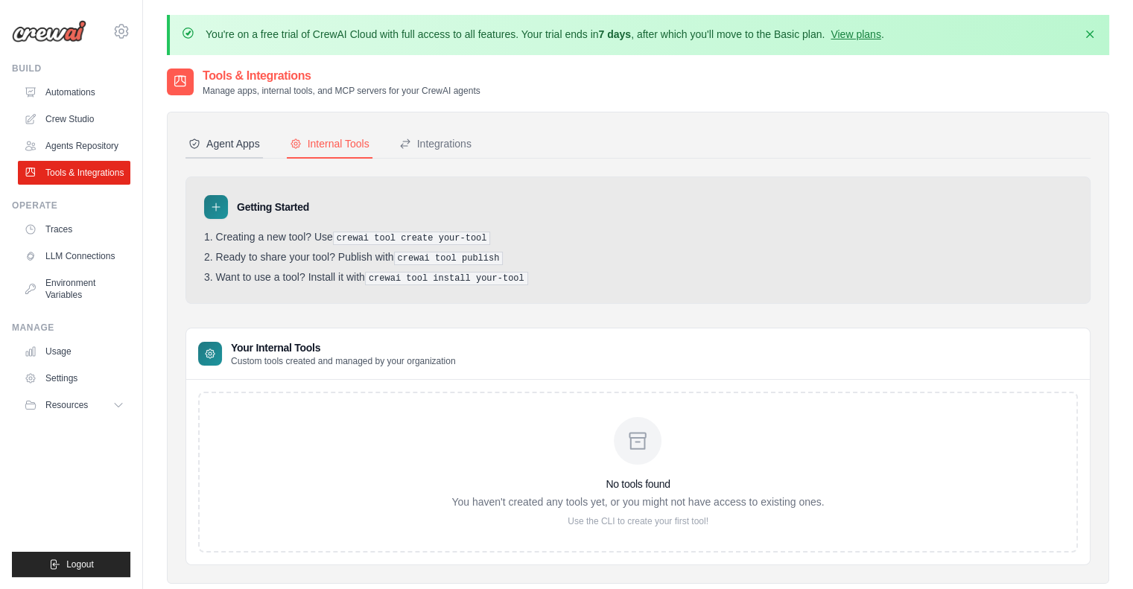
click at [232, 139] on div "Agent Apps" at bounding box center [225, 143] width 72 height 15
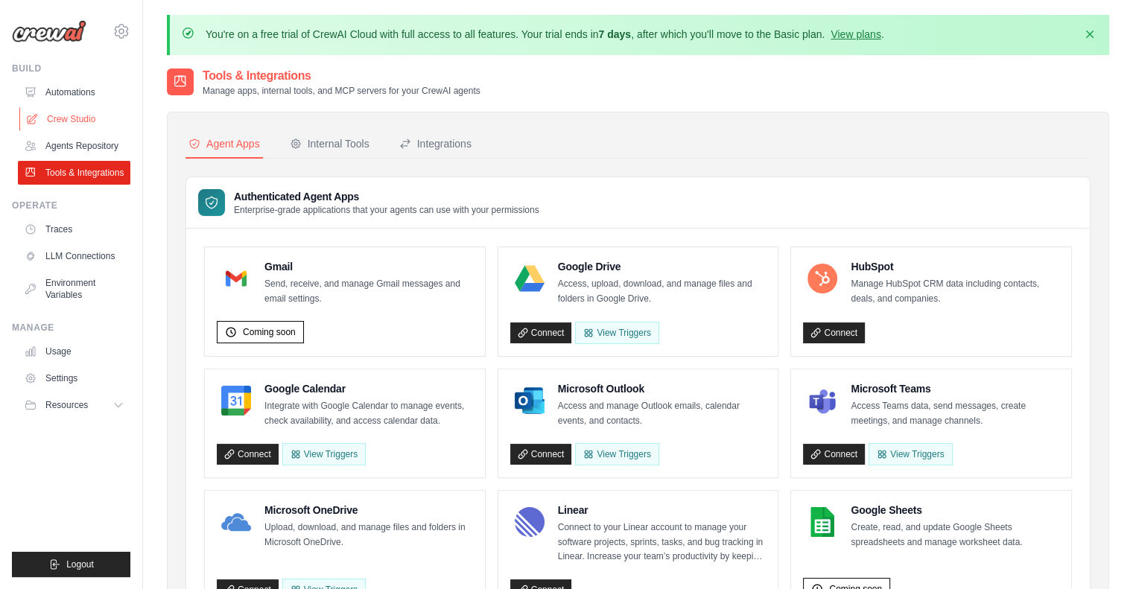
click at [80, 123] on link "Crew Studio" at bounding box center [75, 119] width 113 height 24
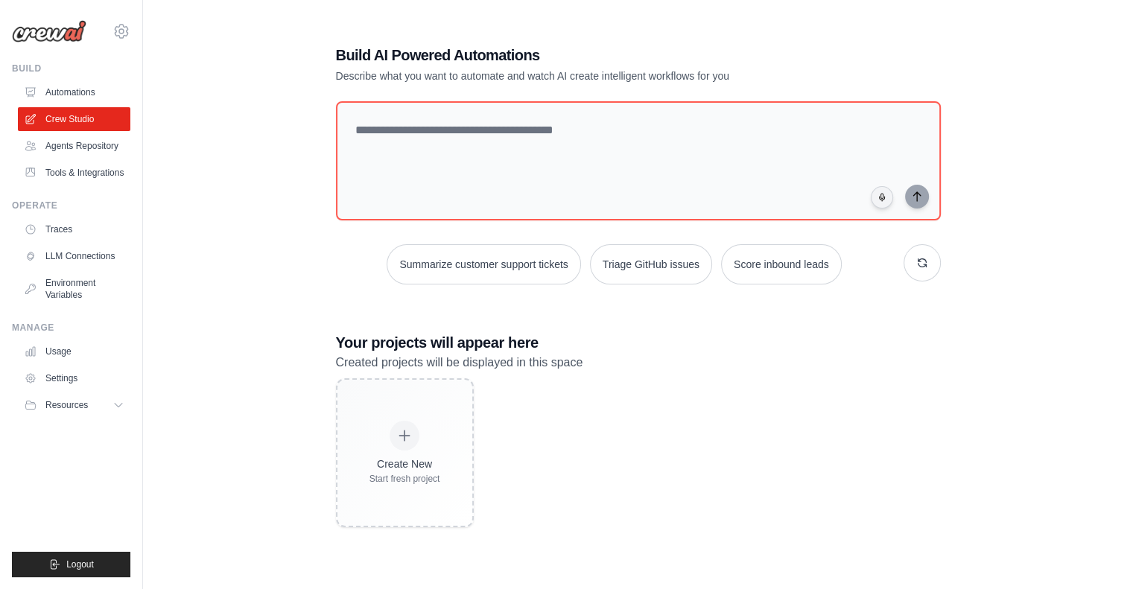
scroll to position [81, 0]
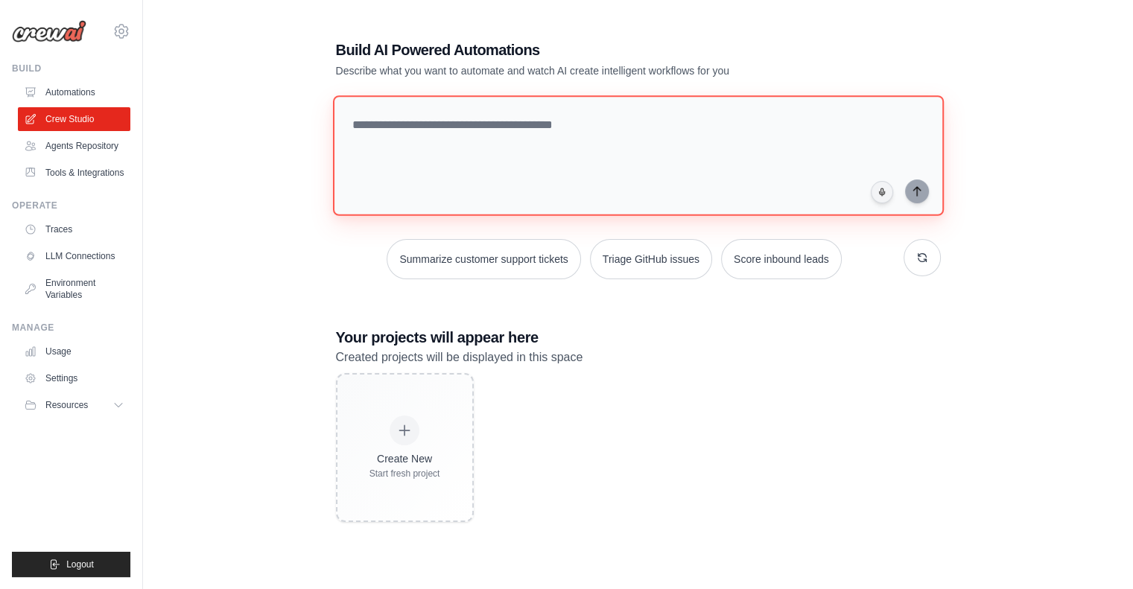
click at [459, 146] on textarea at bounding box center [637, 155] width 611 height 121
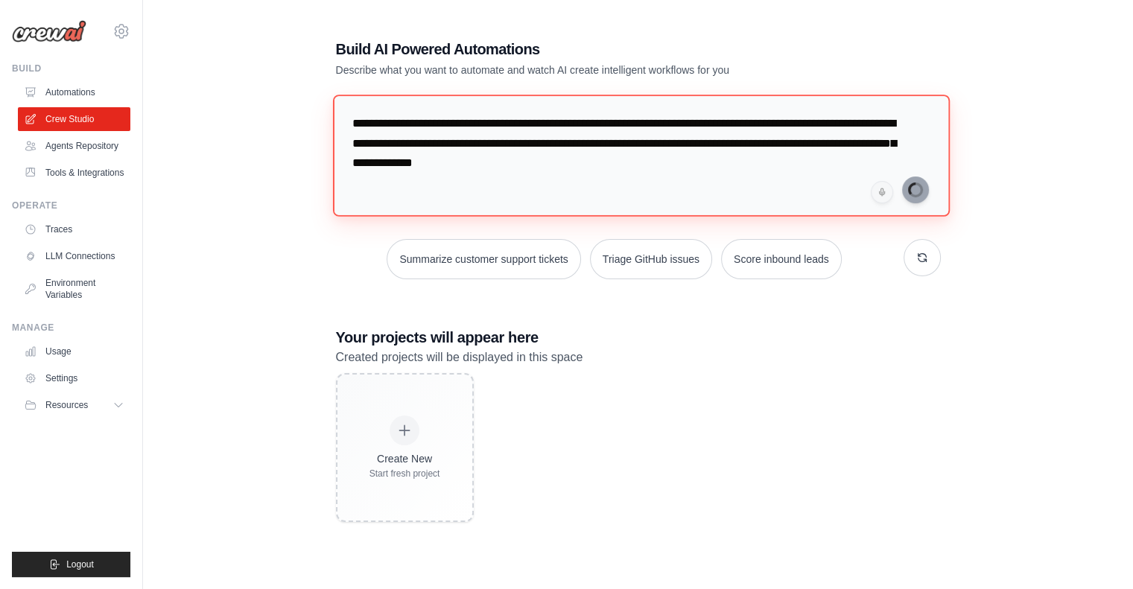
type textarea "**********"
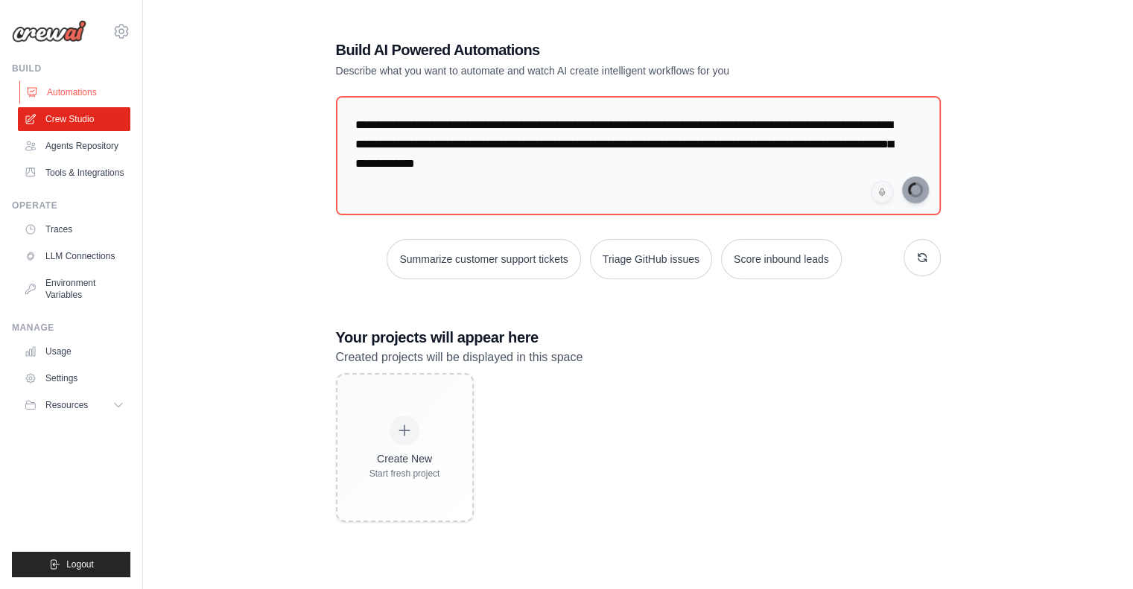
click at [82, 98] on link "Automations" at bounding box center [75, 92] width 113 height 24
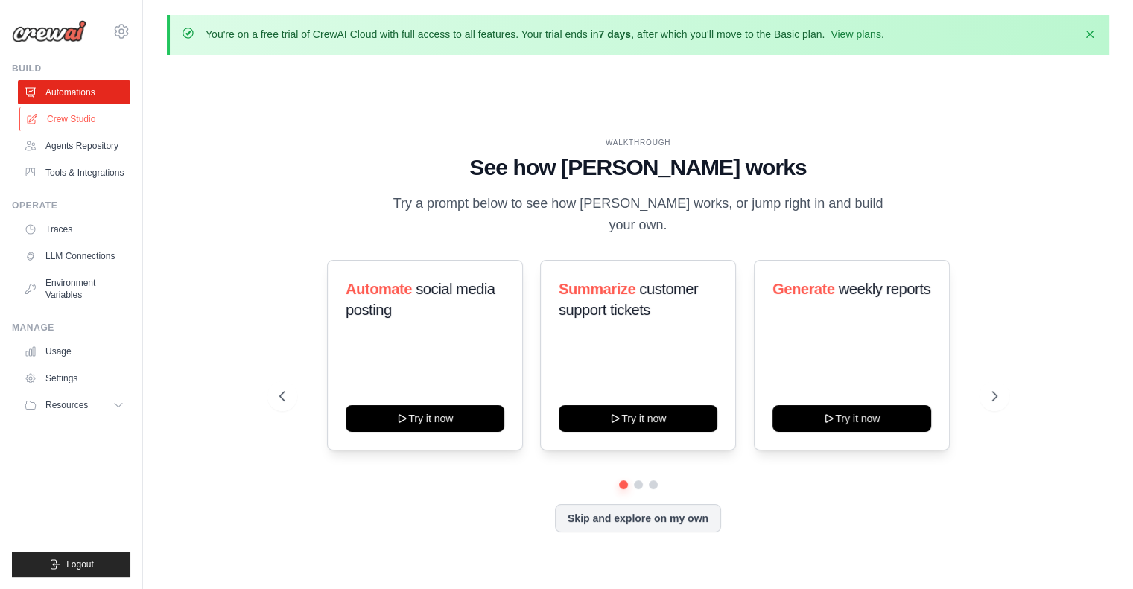
click at [94, 130] on link "Crew Studio" at bounding box center [75, 119] width 113 height 24
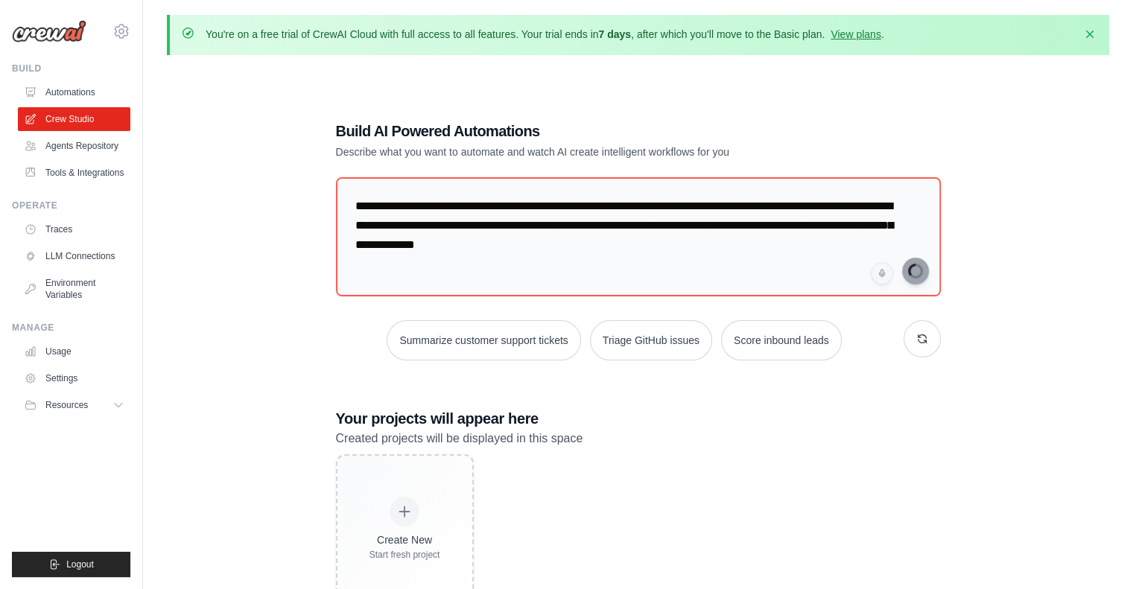
scroll to position [51, 0]
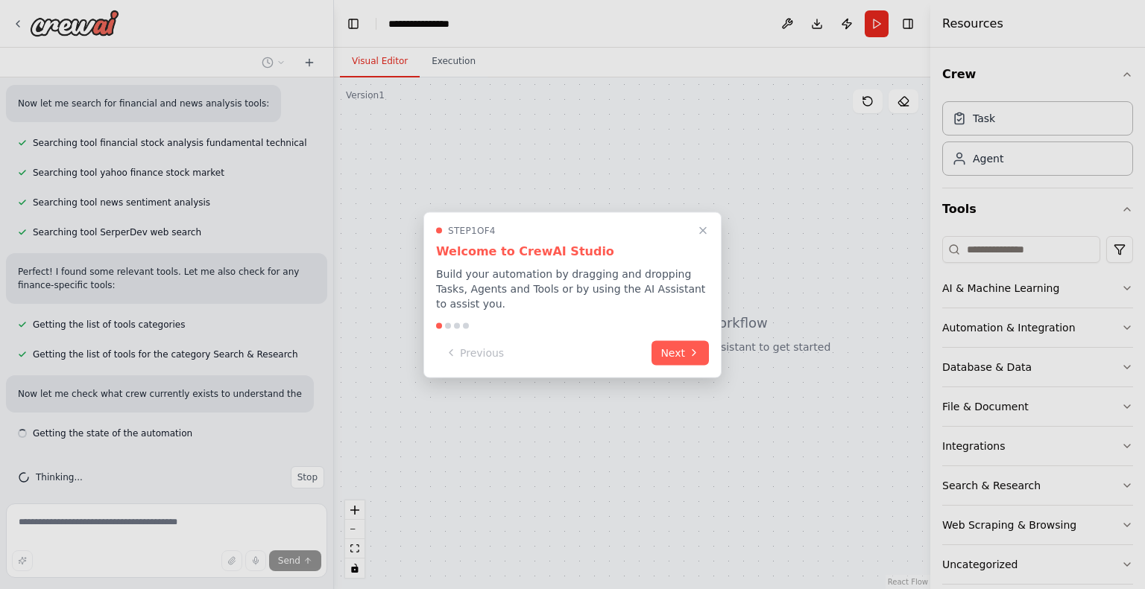
scroll to position [247, 0]
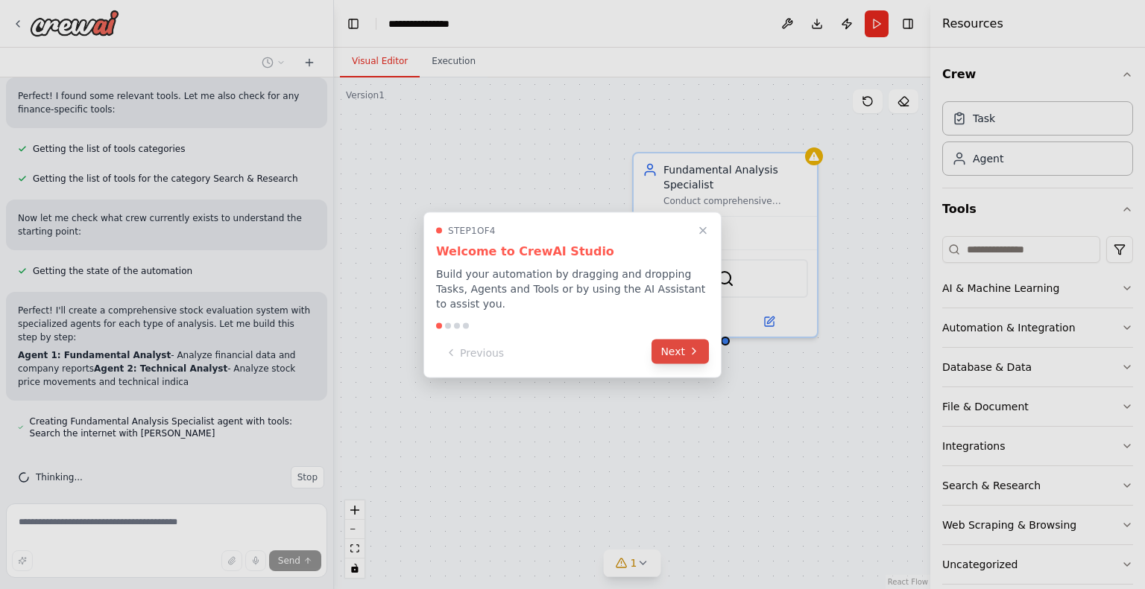
click at [689, 350] on icon at bounding box center [694, 352] width 12 height 12
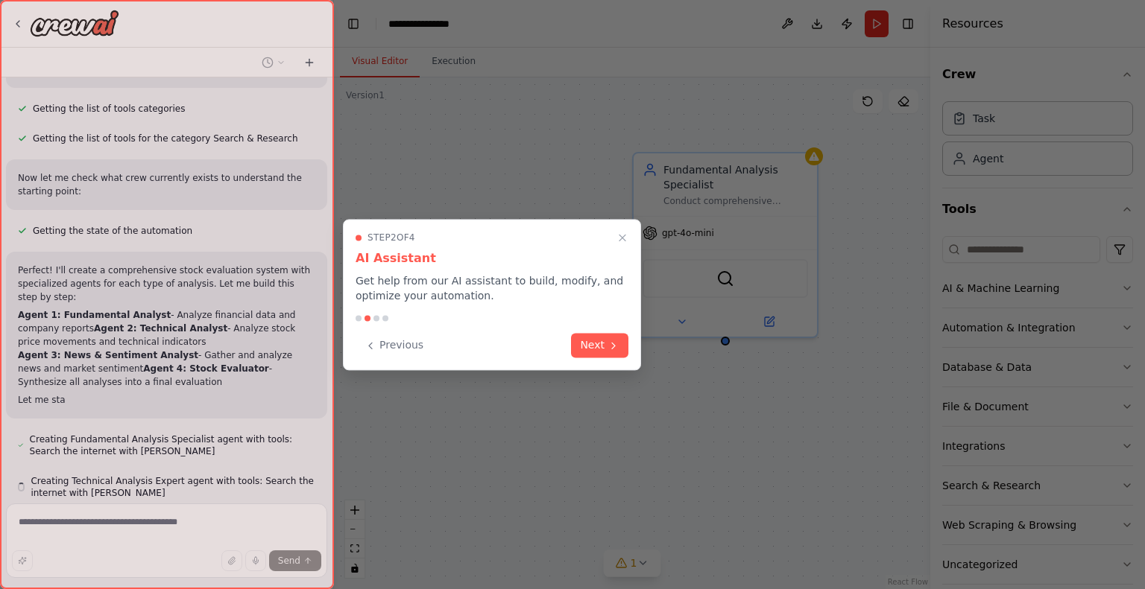
scroll to position [510, 0]
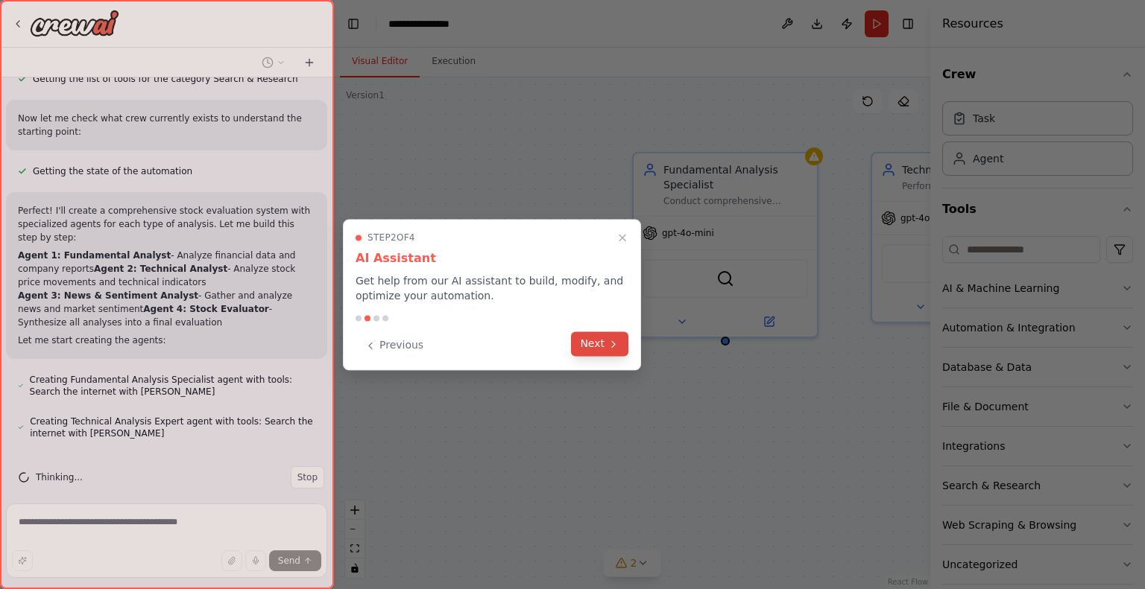
click at [601, 350] on button "Next" at bounding box center [599, 344] width 57 height 25
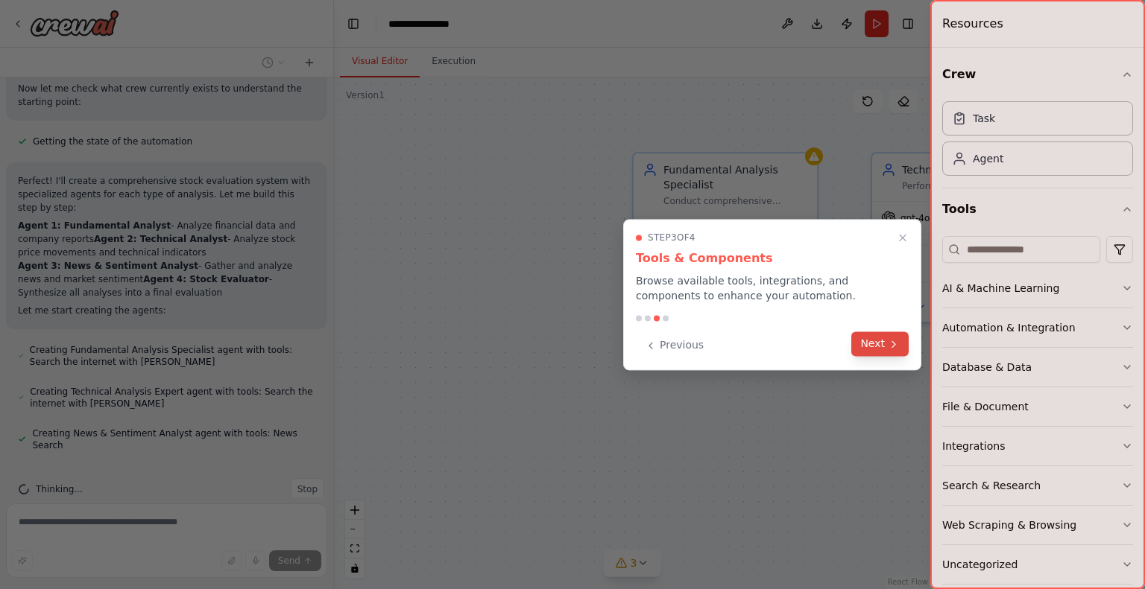
scroll to position [569, 0]
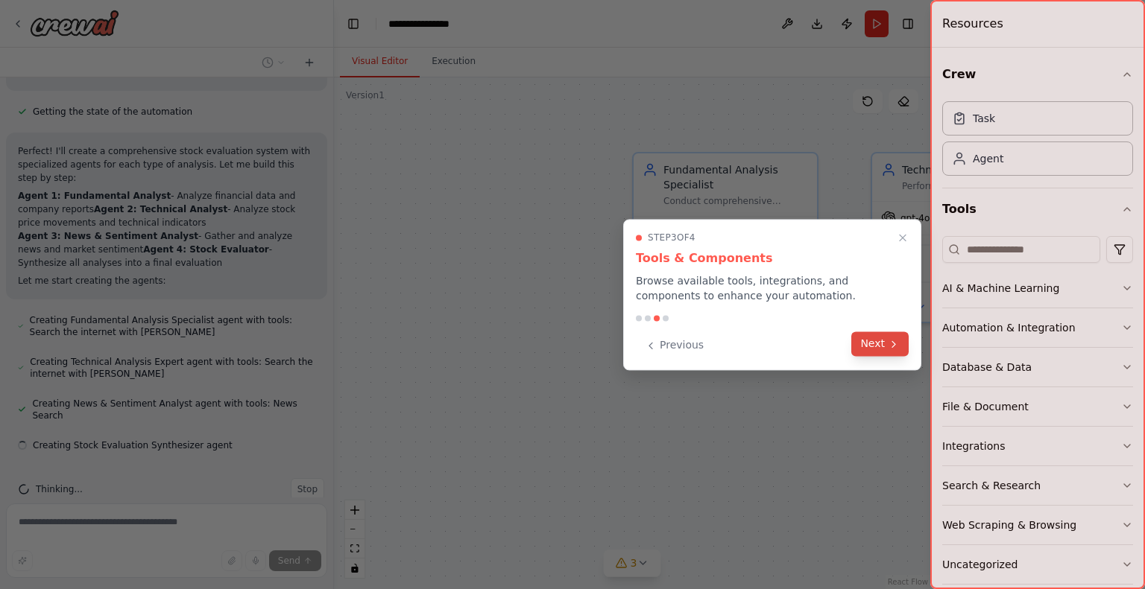
click at [882, 347] on button "Next" at bounding box center [879, 344] width 57 height 25
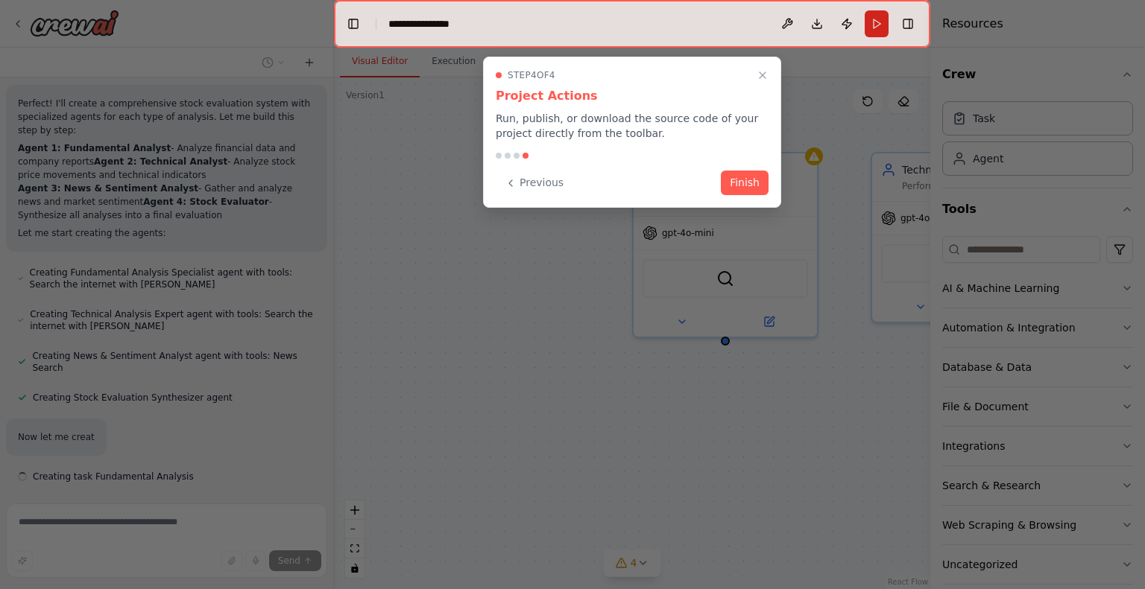
scroll to position [648, 0]
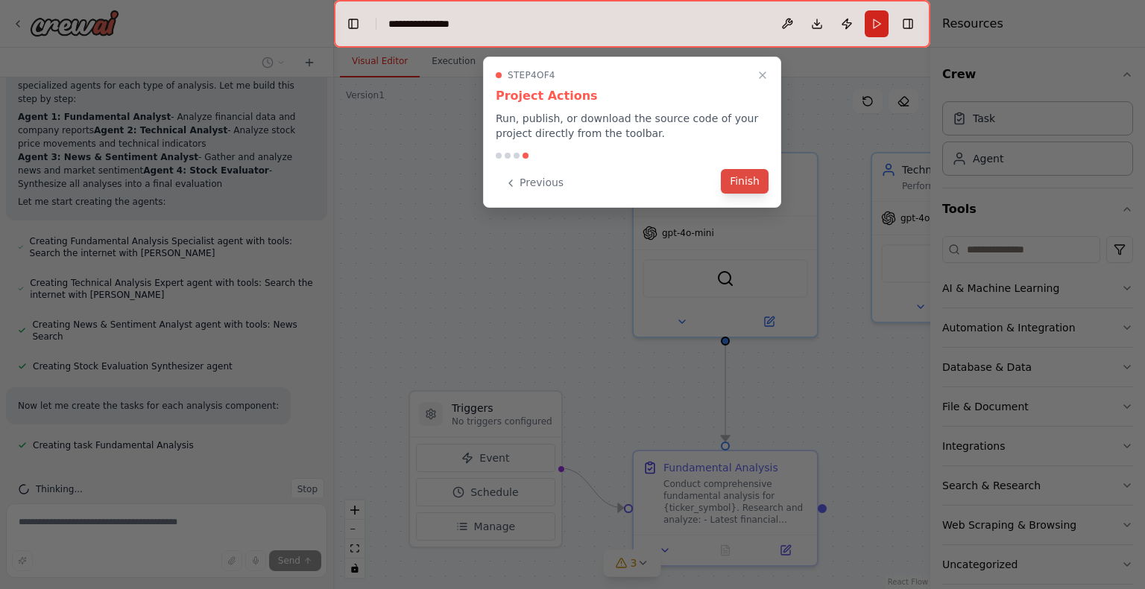
click at [760, 184] on button "Finish" at bounding box center [745, 181] width 48 height 25
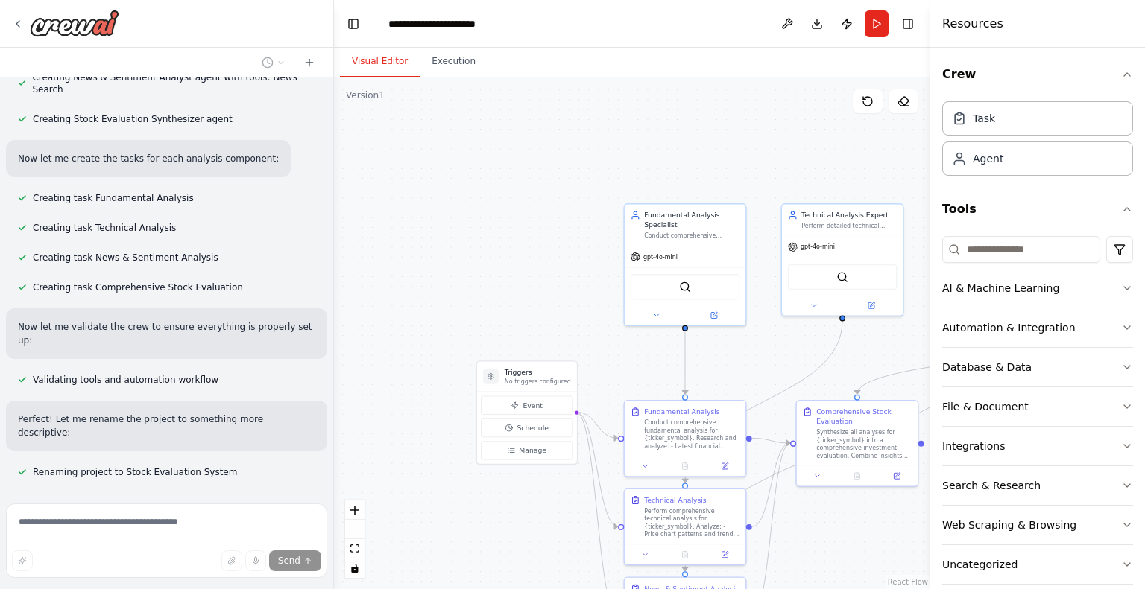
scroll to position [932, 0]
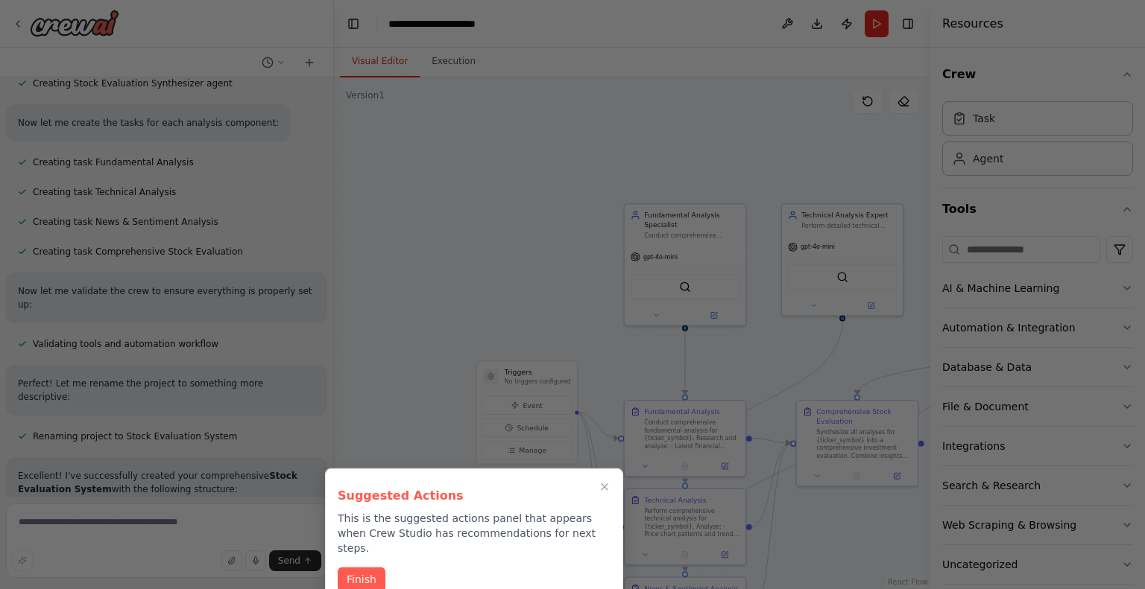
click at [369, 569] on button "Finish" at bounding box center [362, 580] width 48 height 25
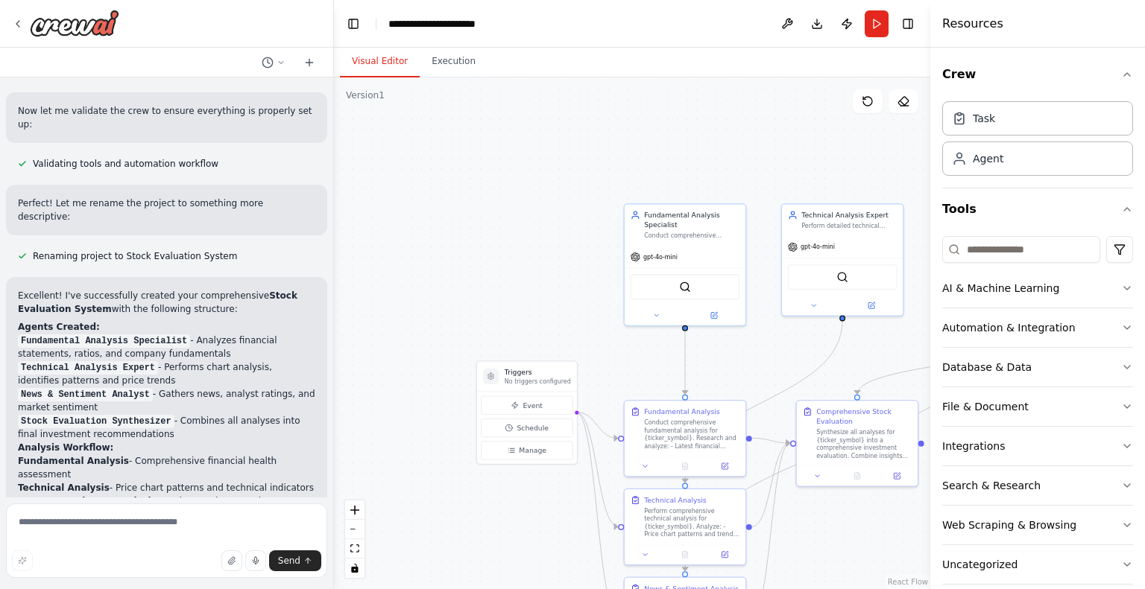
scroll to position [1155, 0]
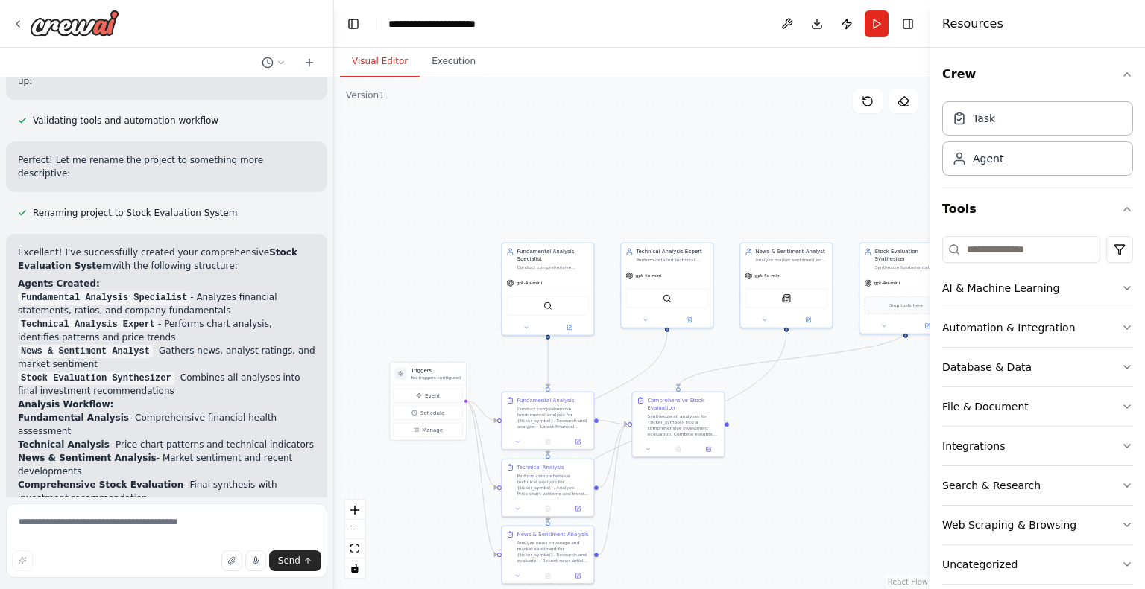
drag, startPoint x: 598, startPoint y: 280, endPoint x: 420, endPoint y: 260, distance: 180.0
click at [420, 260] on div ".deletable-edge-delete-btn { width: 20px; height: 20px; border: 0px solid #ffff…" at bounding box center [632, 334] width 596 height 512
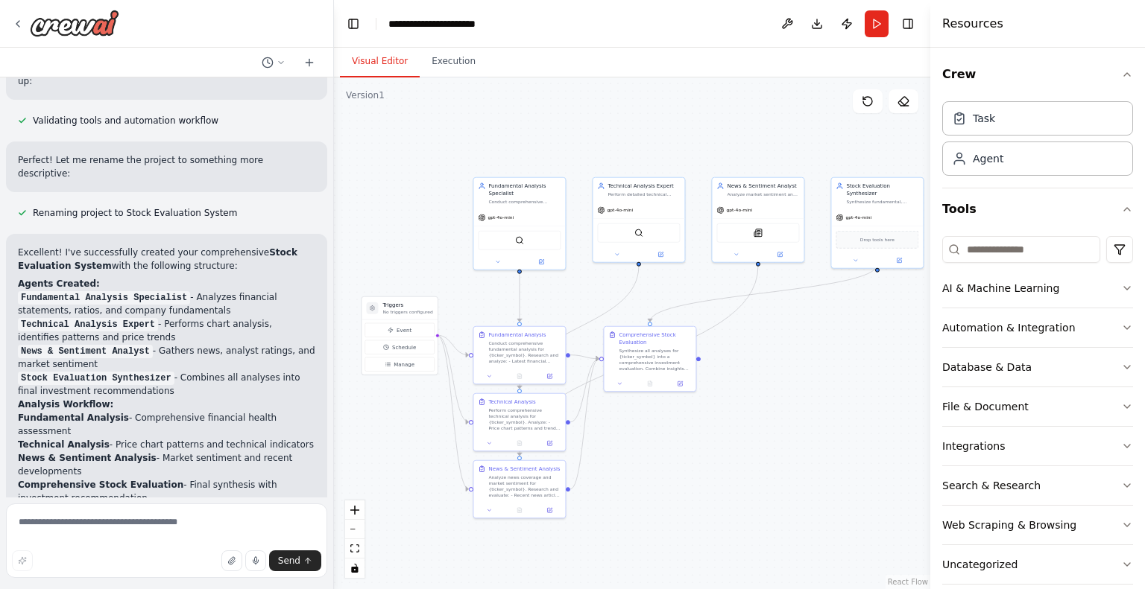
drag, startPoint x: 873, startPoint y: 487, endPoint x: 845, endPoint y: 421, distance: 71.1
click at [845, 421] on div ".deletable-edge-delete-btn { width: 20px; height: 20px; border: 0px solid #ffff…" at bounding box center [632, 334] width 596 height 512
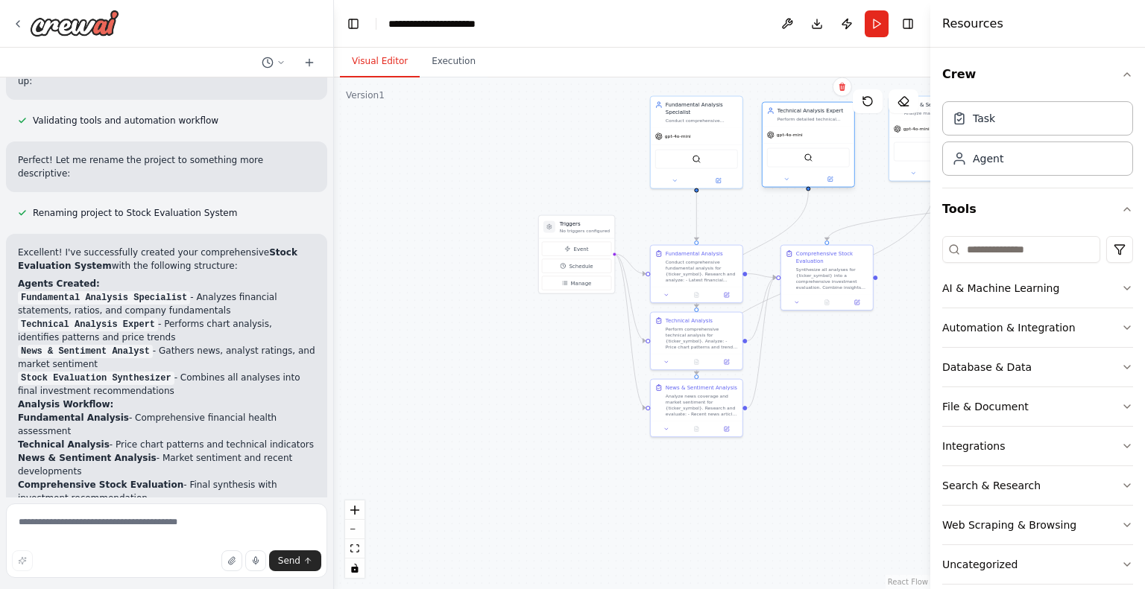
drag, startPoint x: 633, startPoint y: 241, endPoint x: 801, endPoint y: 166, distance: 184.2
click at [801, 166] on div "SerperDevTool" at bounding box center [808, 157] width 92 height 29
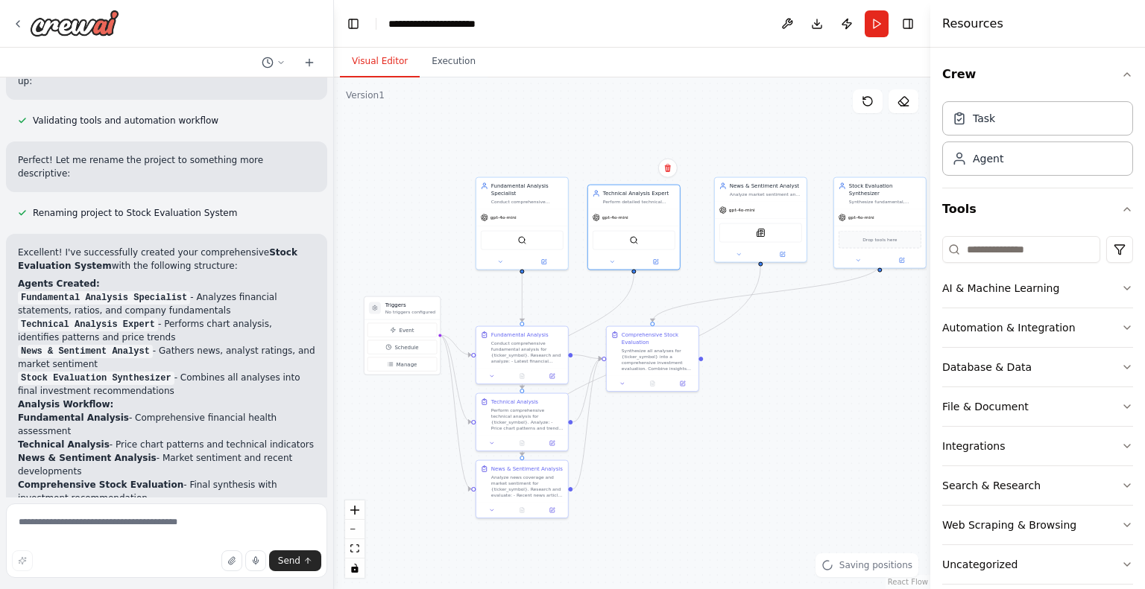
drag, startPoint x: 850, startPoint y: 434, endPoint x: 675, endPoint y: 515, distance: 192.4
click at [675, 515] on div ".deletable-edge-delete-btn { width: 20px; height: 20px; border: 0px solid #ffff…" at bounding box center [632, 334] width 596 height 512
drag, startPoint x: 644, startPoint y: 272, endPoint x: 651, endPoint y: 263, distance: 11.6
click at [651, 263] on div ".deletable-edge-delete-btn { width: 20px; height: 20px; border: 0px solid #ffff…" at bounding box center [632, 334] width 596 height 512
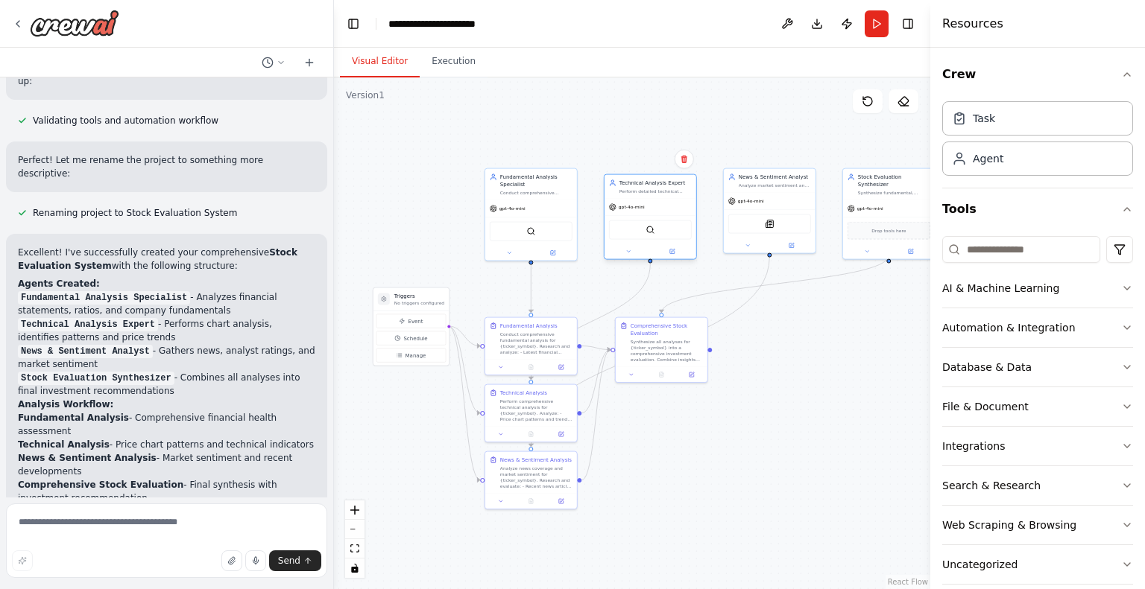
click at [658, 242] on div "gpt-4o-mini SerperDevTool" at bounding box center [650, 229] width 92 height 60
click at [665, 246] on button at bounding box center [672, 244] width 42 height 9
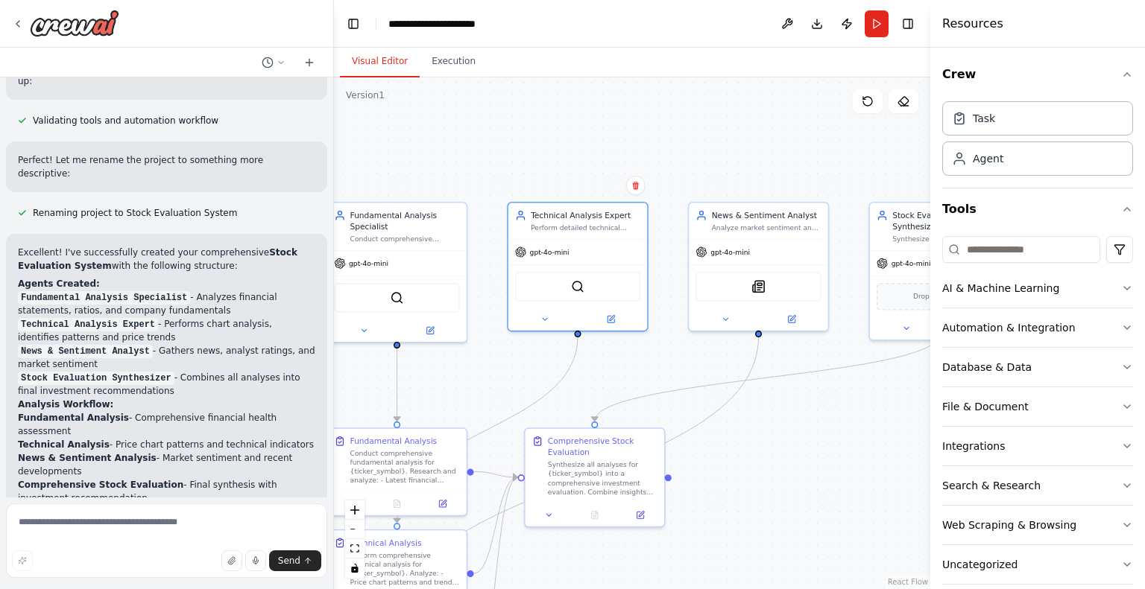
drag, startPoint x: 802, startPoint y: 381, endPoint x: 801, endPoint y: 551, distance: 169.9
click at [801, 551] on div ".deletable-edge-delete-btn { width: 20px; height: 20px; border: 0px solid #ffff…" at bounding box center [632, 334] width 596 height 512
click at [910, 22] on button "Toggle Right Sidebar" at bounding box center [907, 23] width 21 height 21
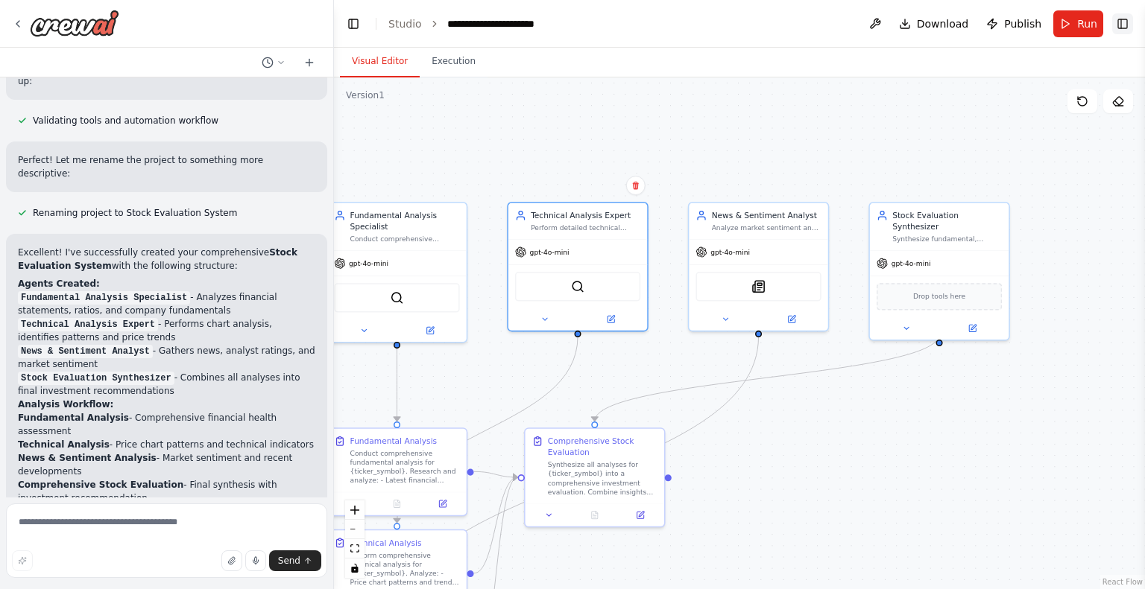
click at [1122, 24] on button "Toggle Right Sidebar" at bounding box center [1122, 23] width 21 height 21
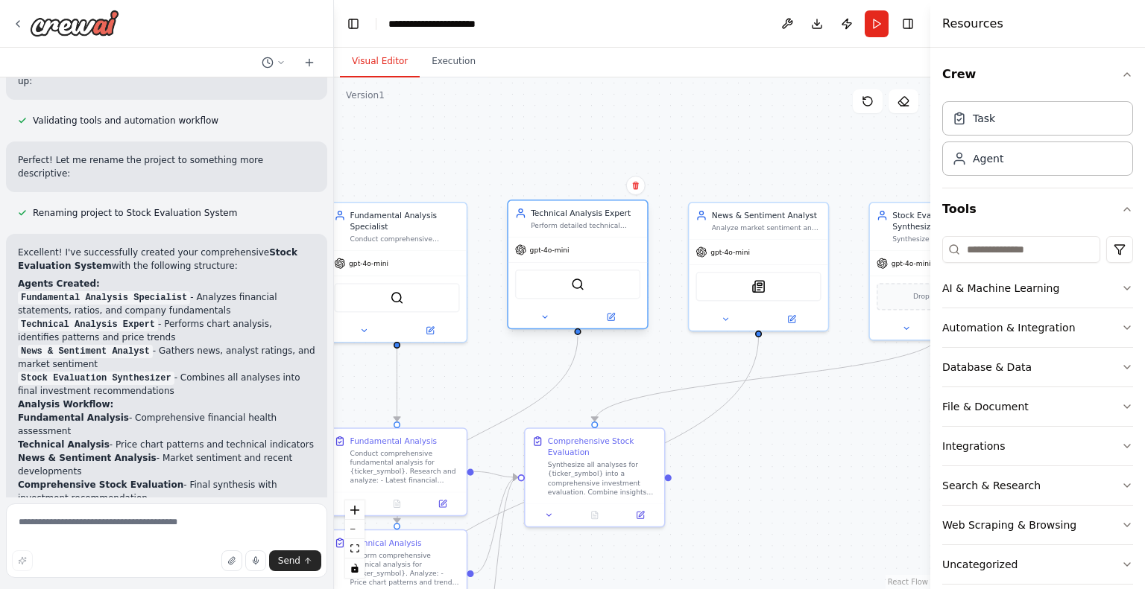
click at [613, 228] on div "Perform detailed technical analysis of {ticker_symbol} by analyzing price chart…" at bounding box center [586, 225] width 110 height 9
click at [601, 217] on div "Technical Analysis Expert" at bounding box center [586, 213] width 110 height 11
click at [551, 315] on button at bounding box center [545, 317] width 64 height 13
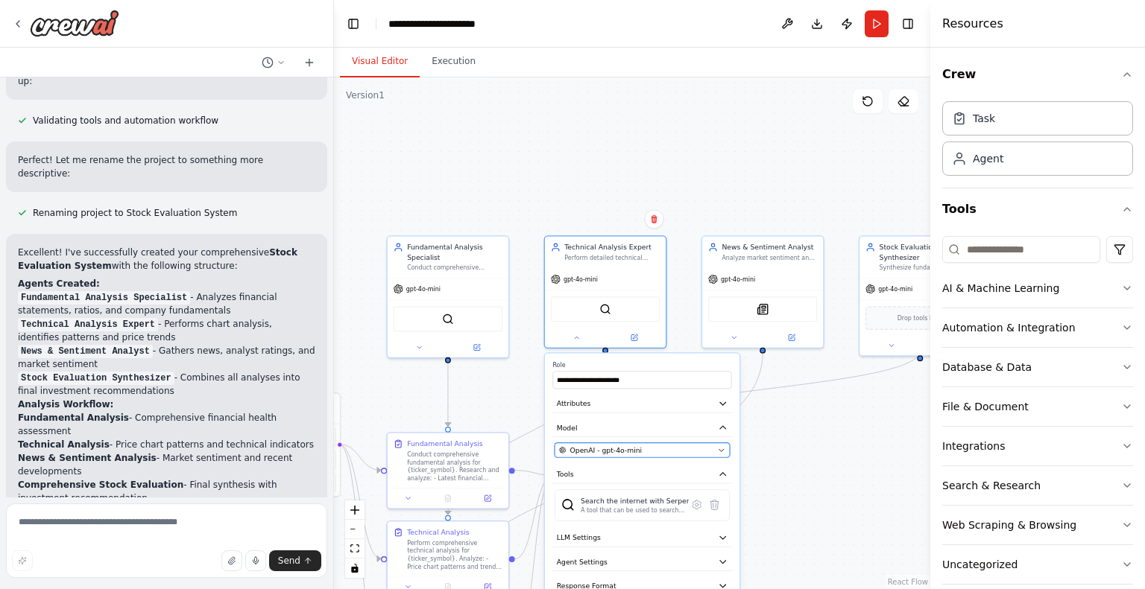
click at [721, 455] on button "OpenAI - gpt-4o-mini" at bounding box center [641, 450] width 175 height 15
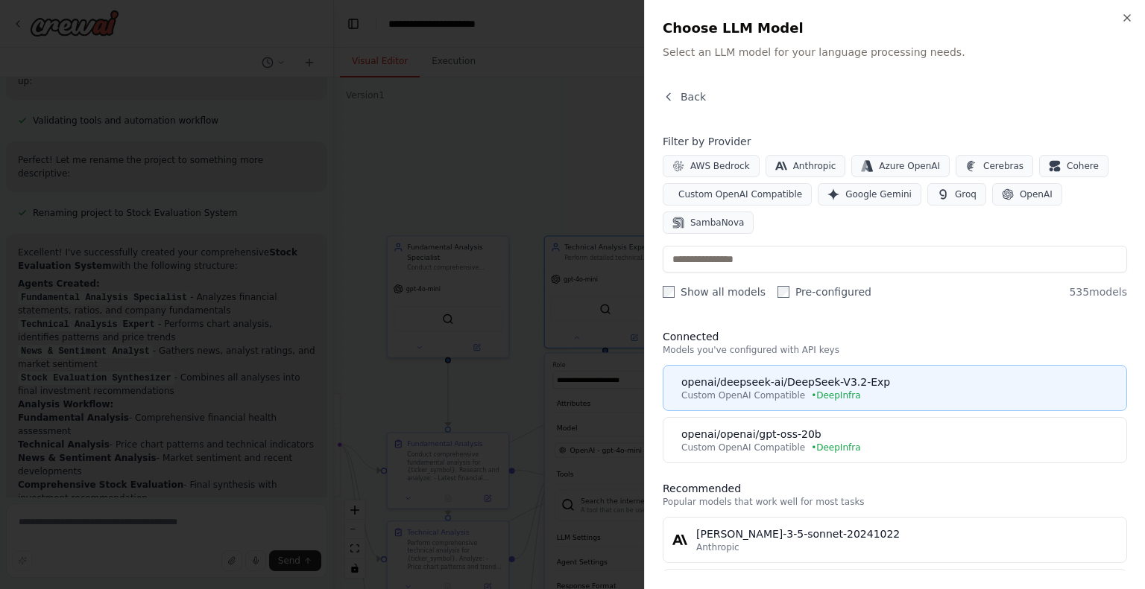
click at [784, 375] on div "openai/deepseek-ai/DeepSeek-V3.2-Exp" at bounding box center [899, 382] width 436 height 15
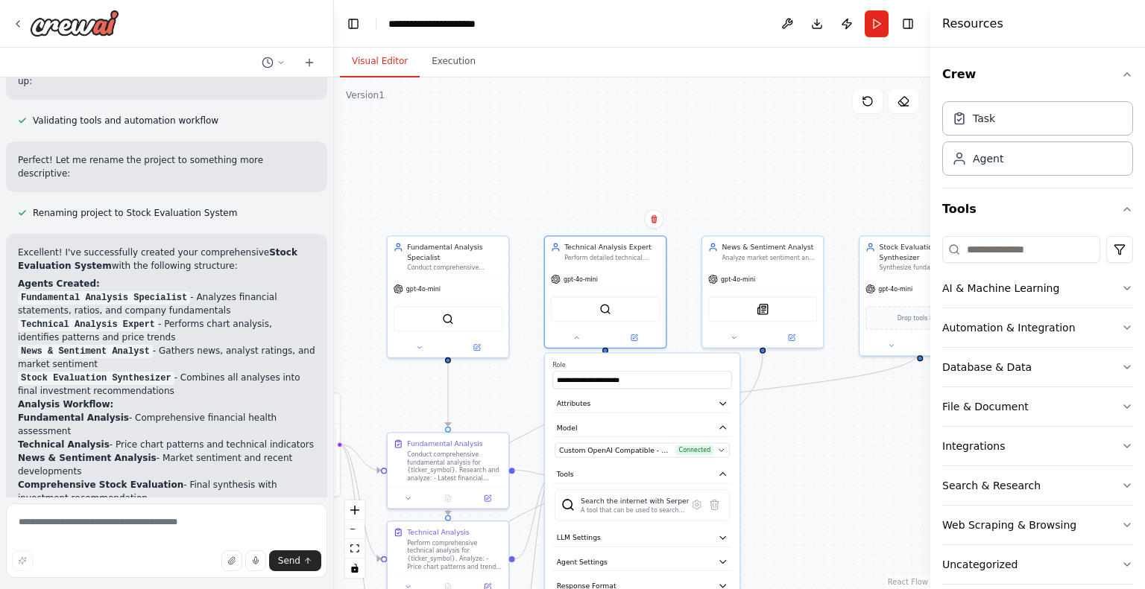
click at [823, 487] on div ".deletable-edge-delete-btn { width: 20px; height: 20px; border: 0px solid #ffff…" at bounding box center [632, 334] width 596 height 512
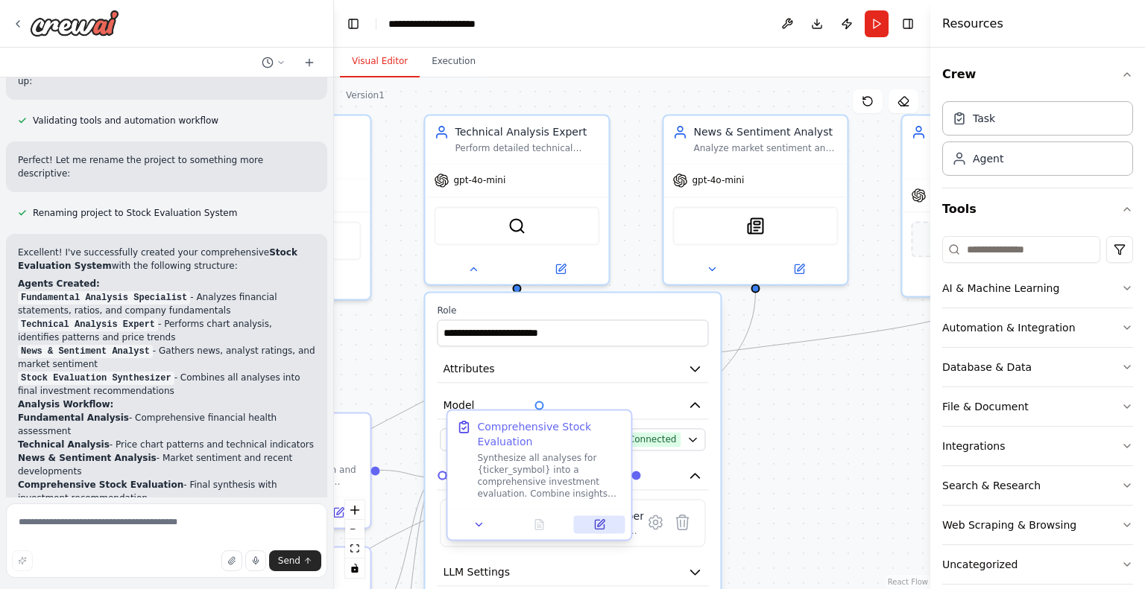
click at [602, 533] on button at bounding box center [599, 525] width 51 height 18
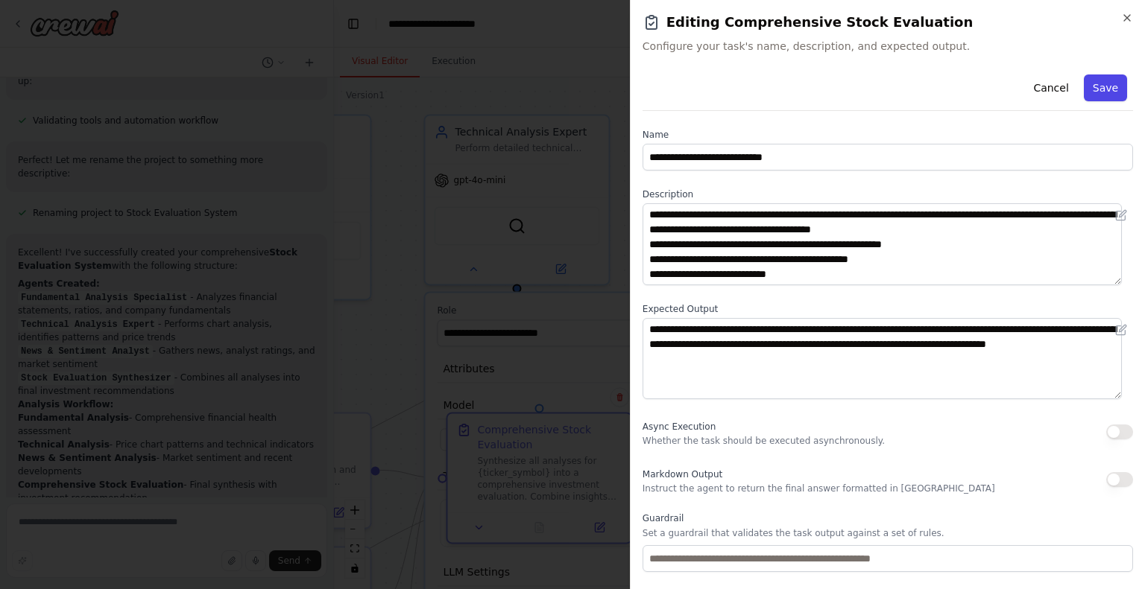
click at [1098, 78] on button "Save" at bounding box center [1105, 88] width 43 height 27
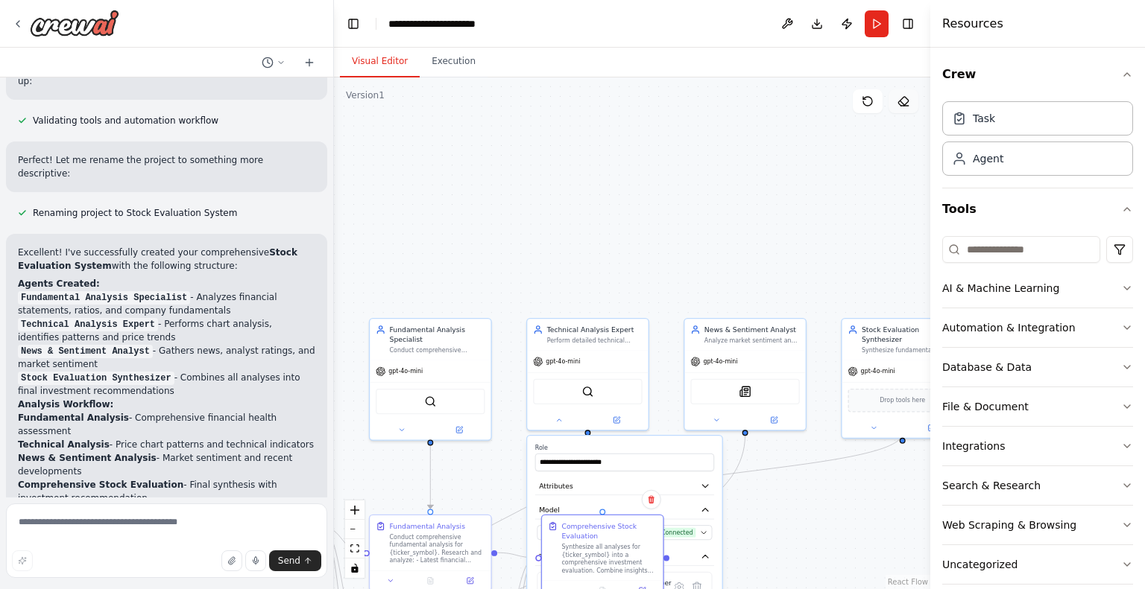
click at [903, 106] on icon at bounding box center [904, 106] width 7 height 0
click at [774, 270] on div ".deletable-edge-delete-btn { width: 20px; height: 20px; border: 0px solid #ffff…" at bounding box center [632, 334] width 596 height 512
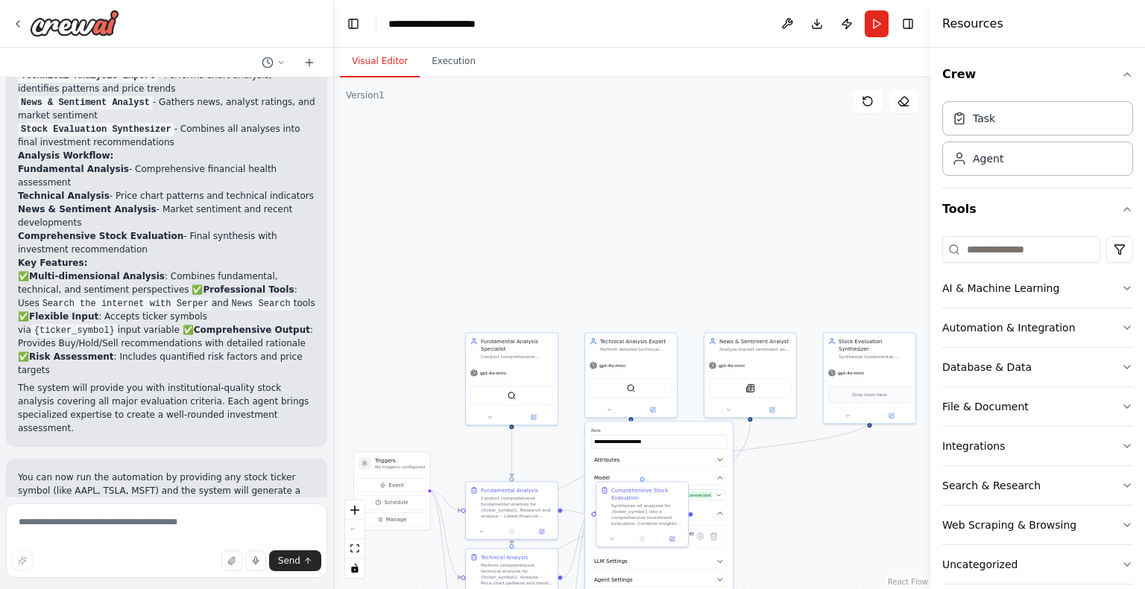
scroll to position [1468, 0]
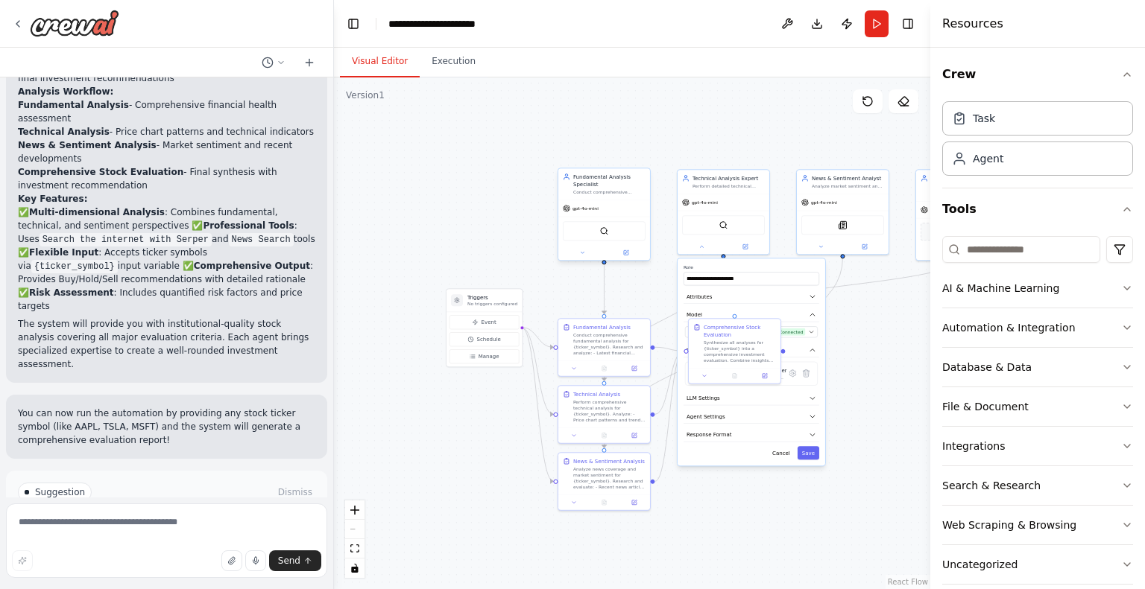
drag, startPoint x: 671, startPoint y: 276, endPoint x: 631, endPoint y: 232, distance: 59.7
click at [761, 115] on div ".deletable-edge-delete-btn { width: 20px; height: 20px; border: 0px solid #ffff…" at bounding box center [632, 334] width 596 height 512
click at [364, 513] on button "zoom in" at bounding box center [354, 510] width 19 height 19
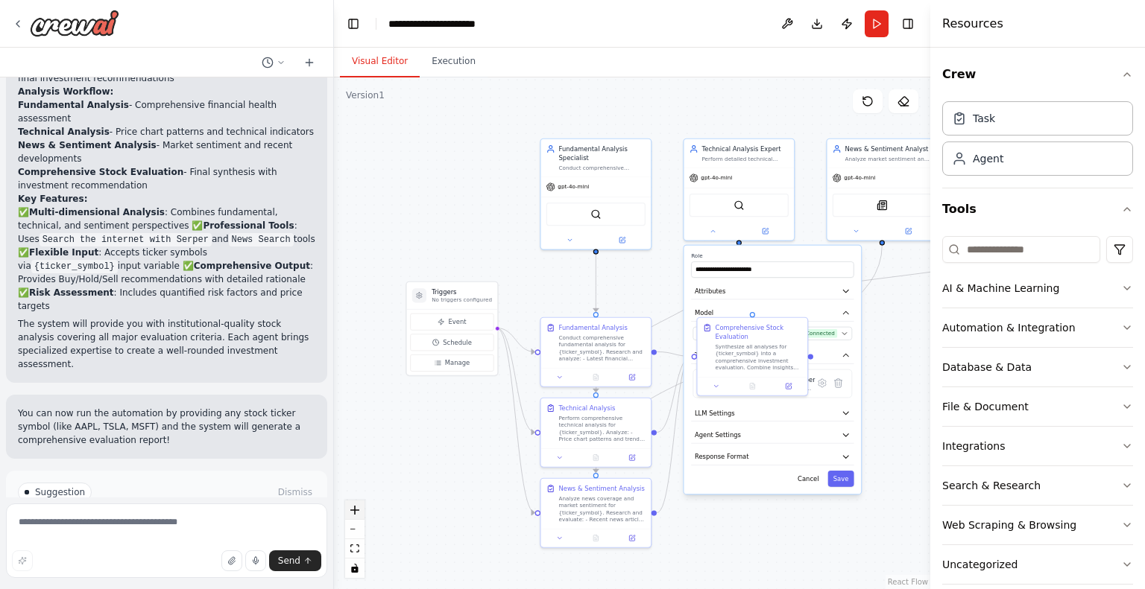
click at [364, 513] on button "zoom in" at bounding box center [354, 510] width 19 height 19
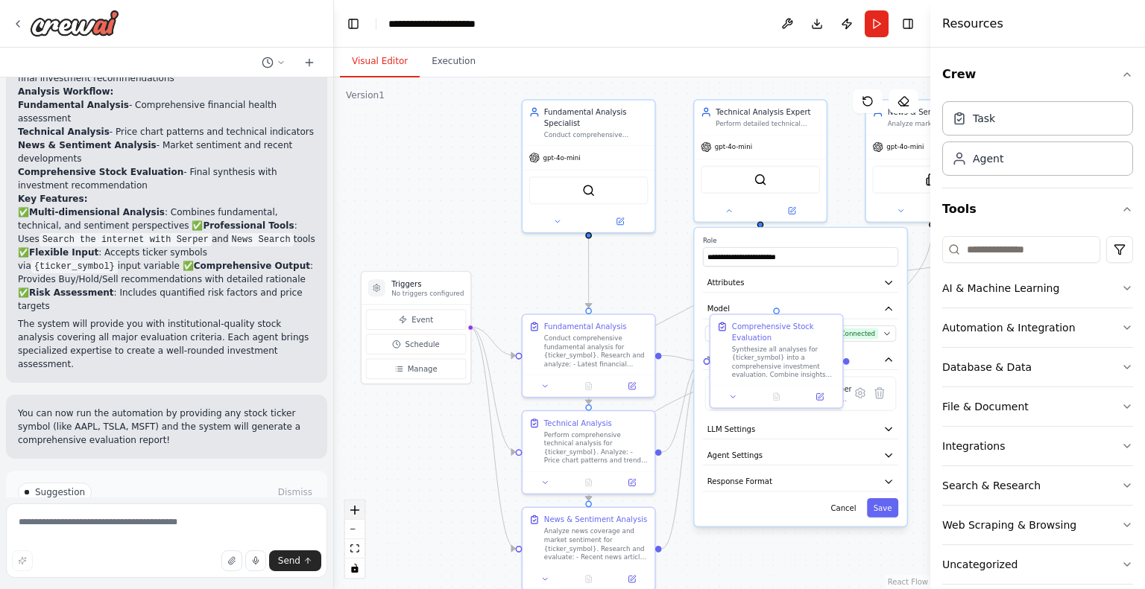
click at [364, 513] on button "zoom in" at bounding box center [354, 510] width 19 height 19
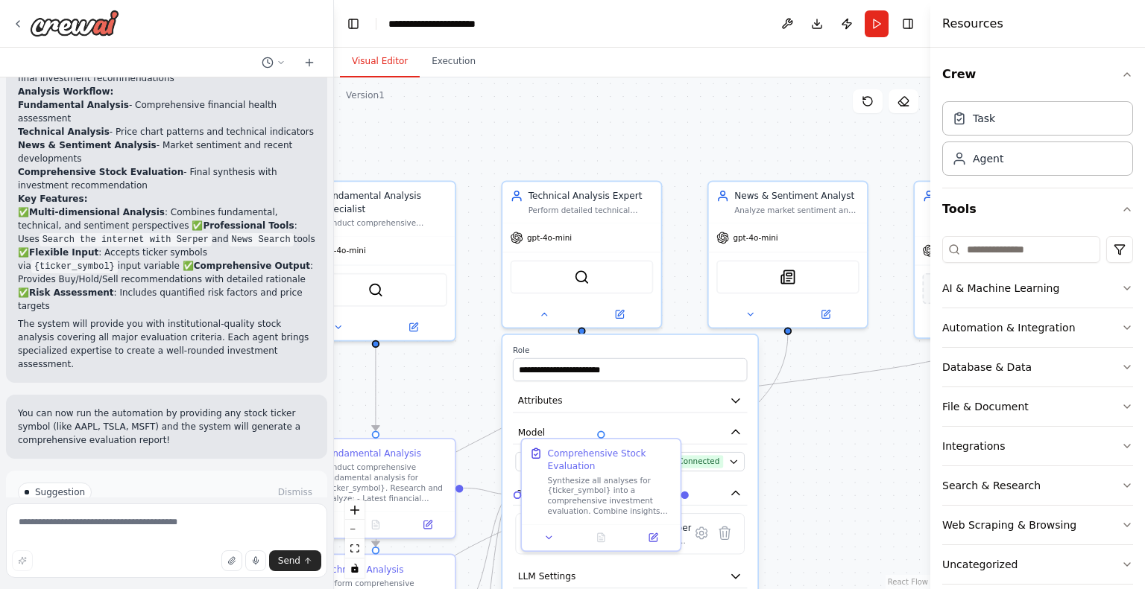
drag, startPoint x: 650, startPoint y: 268, endPoint x: 446, endPoint y: 396, distance: 241.1
click at [446, 396] on div ".deletable-edge-delete-btn { width: 20px; height: 20px; border: 0px solid #ffff…" at bounding box center [632, 334] width 596 height 512
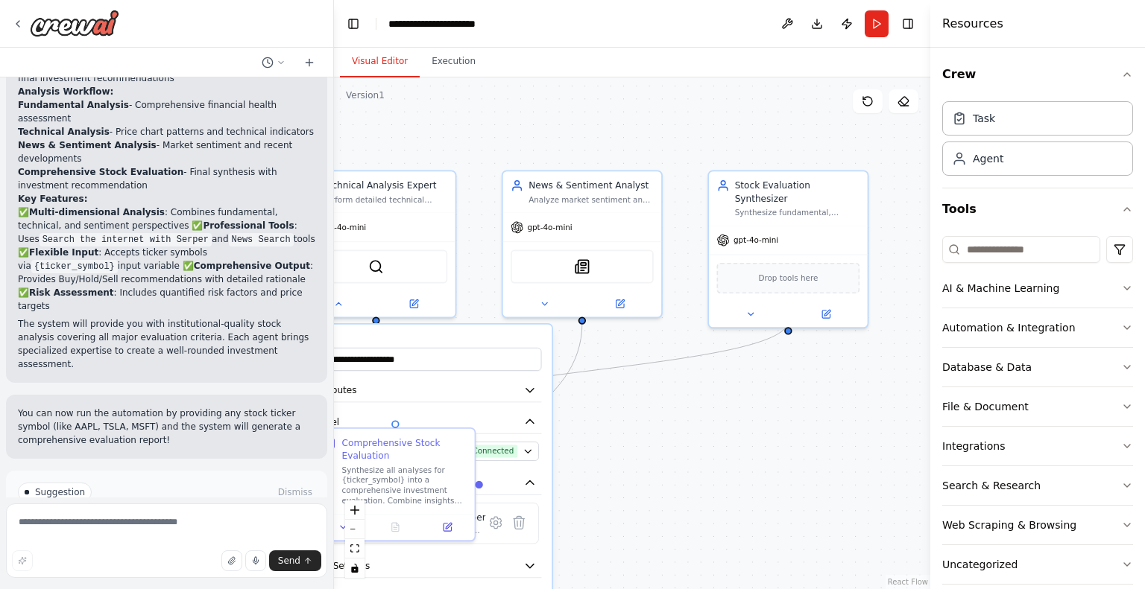
drag, startPoint x: 870, startPoint y: 430, endPoint x: 634, endPoint y: 419, distance: 236.5
click at [634, 419] on div ".deletable-edge-delete-btn { width: 20px; height: 20px; border: 0px solid #ffff…" at bounding box center [632, 334] width 596 height 512
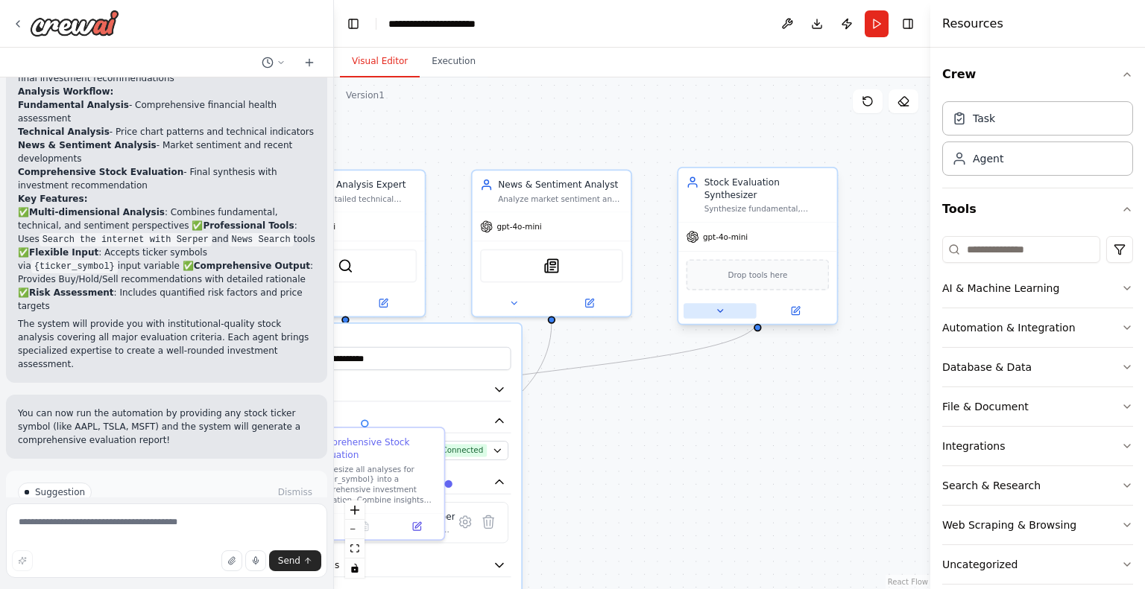
click at [718, 303] on button at bounding box center [719, 311] width 73 height 16
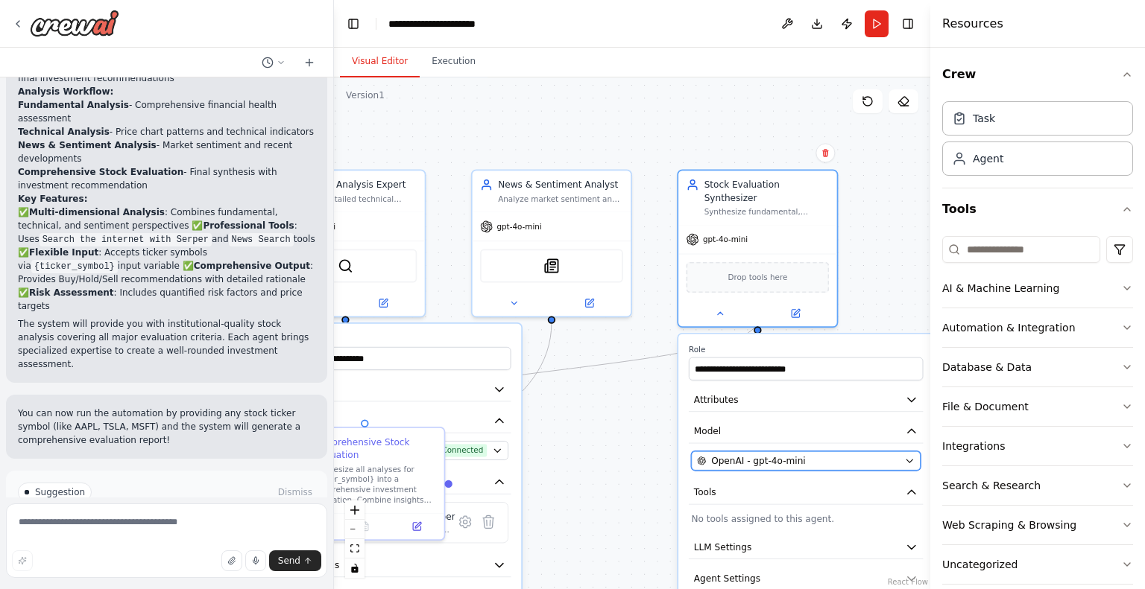
click at [771, 455] on span "OpenAI - gpt-4o-mini" at bounding box center [758, 461] width 95 height 13
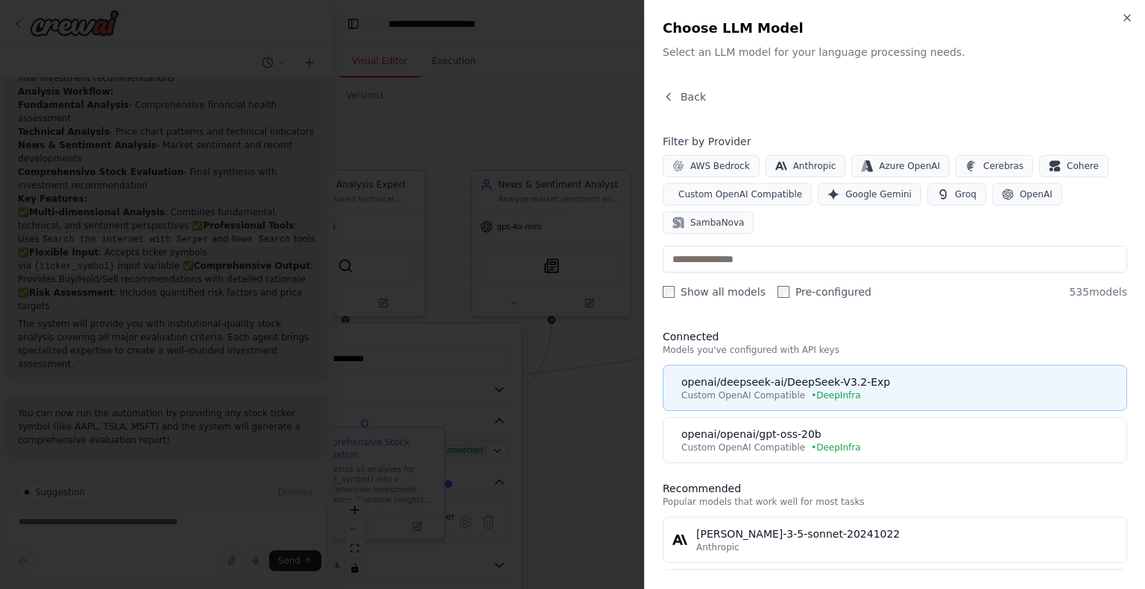
click at [789, 390] on span "Custom OpenAI Compatible" at bounding box center [743, 396] width 124 height 12
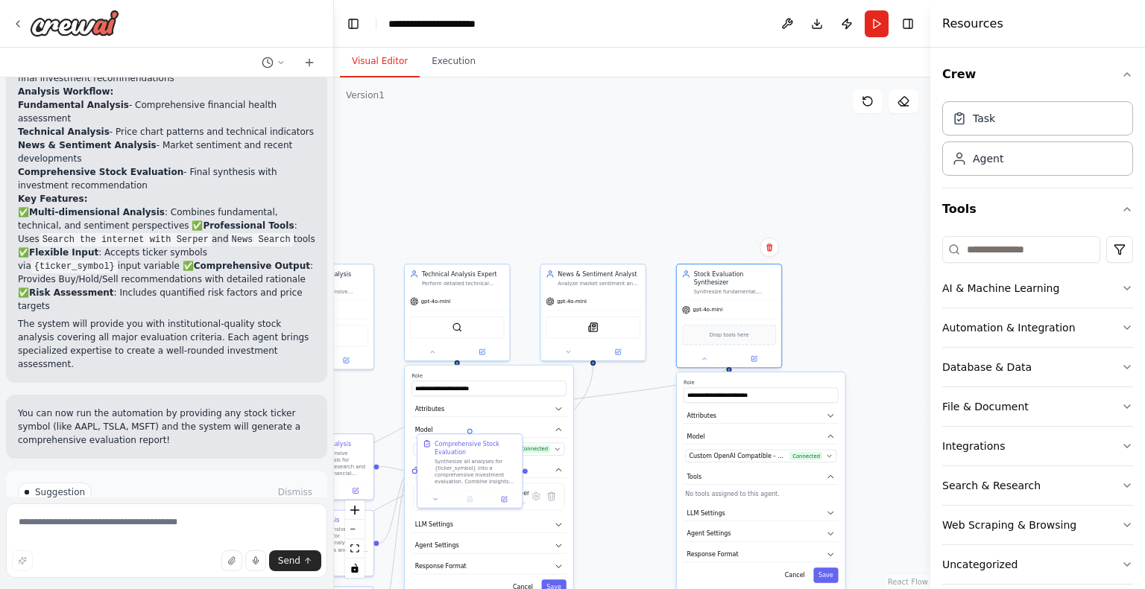
click at [837, 578] on div "**********" at bounding box center [761, 482] width 168 height 218
click at [829, 568] on button "Save" at bounding box center [825, 576] width 25 height 16
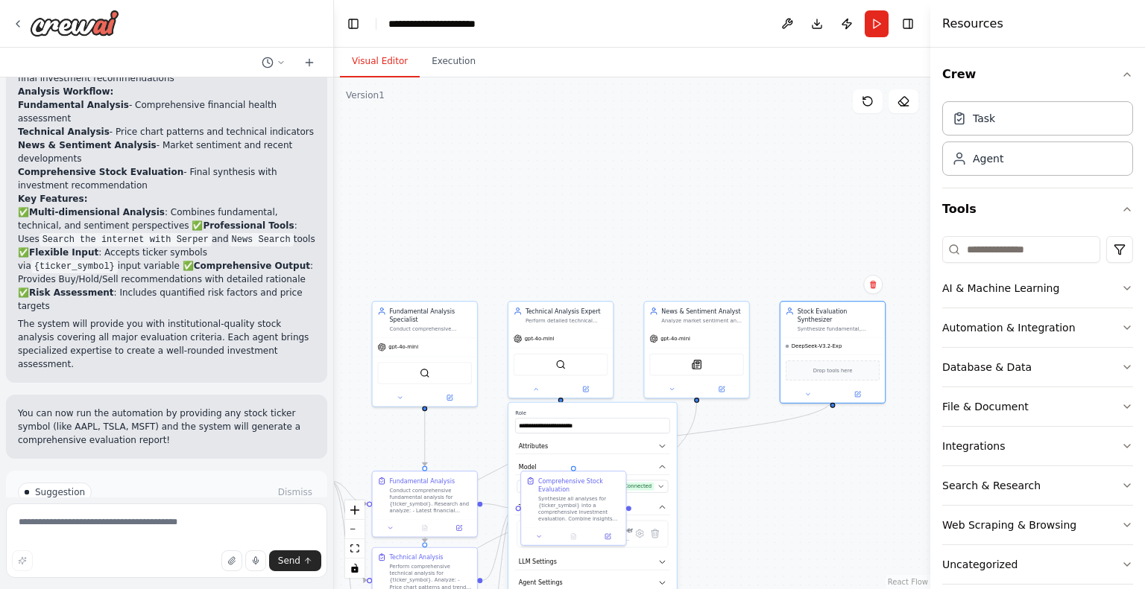
drag, startPoint x: 794, startPoint y: 458, endPoint x: 898, endPoint y: 492, distance: 108.9
click at [898, 492] on div ".deletable-edge-delete-btn { width: 20px; height: 20px; border: 0px solid #ffff…" at bounding box center [632, 334] width 596 height 512
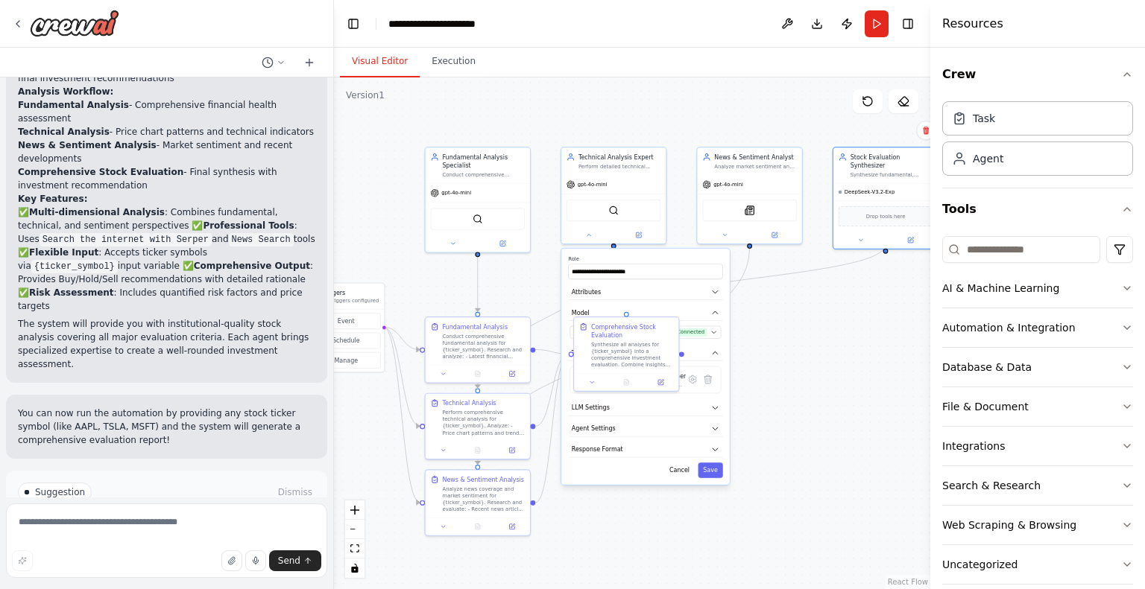
drag, startPoint x: 799, startPoint y: 470, endPoint x: 852, endPoint y: 316, distance: 163.1
click at [852, 316] on div ".deletable-edge-delete-btn { width: 20px; height: 20px; border: 0px solid #ffff…" at bounding box center [632, 334] width 596 height 512
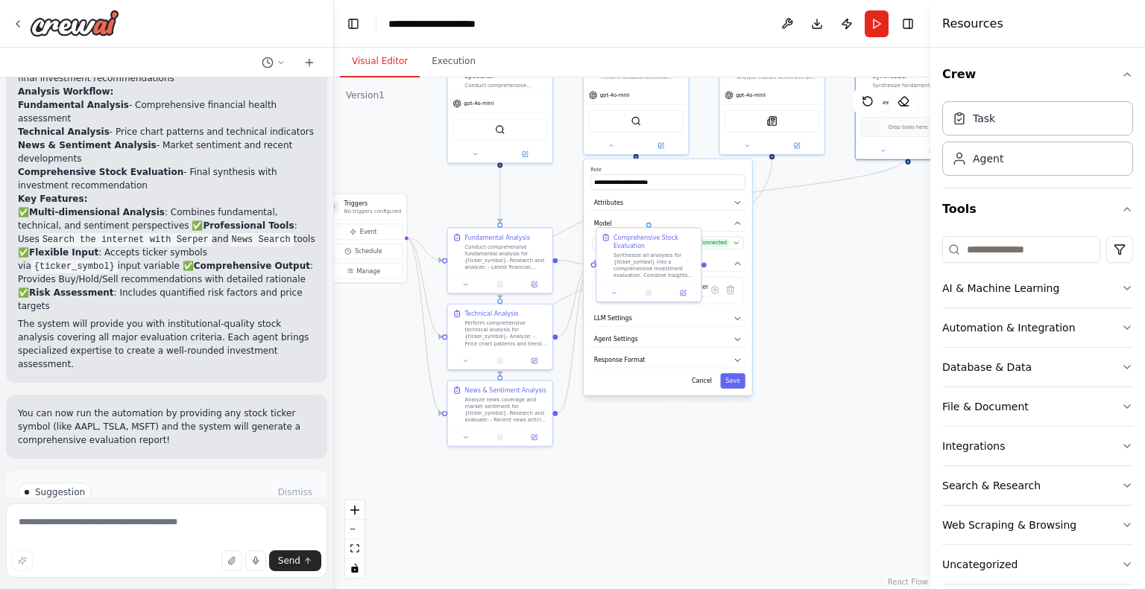
drag, startPoint x: 811, startPoint y: 404, endPoint x: 833, endPoint y: 303, distance: 103.8
click at [833, 303] on div ".deletable-edge-delete-btn { width: 20px; height: 20px; border: 0px solid #ffff…" at bounding box center [632, 334] width 596 height 512
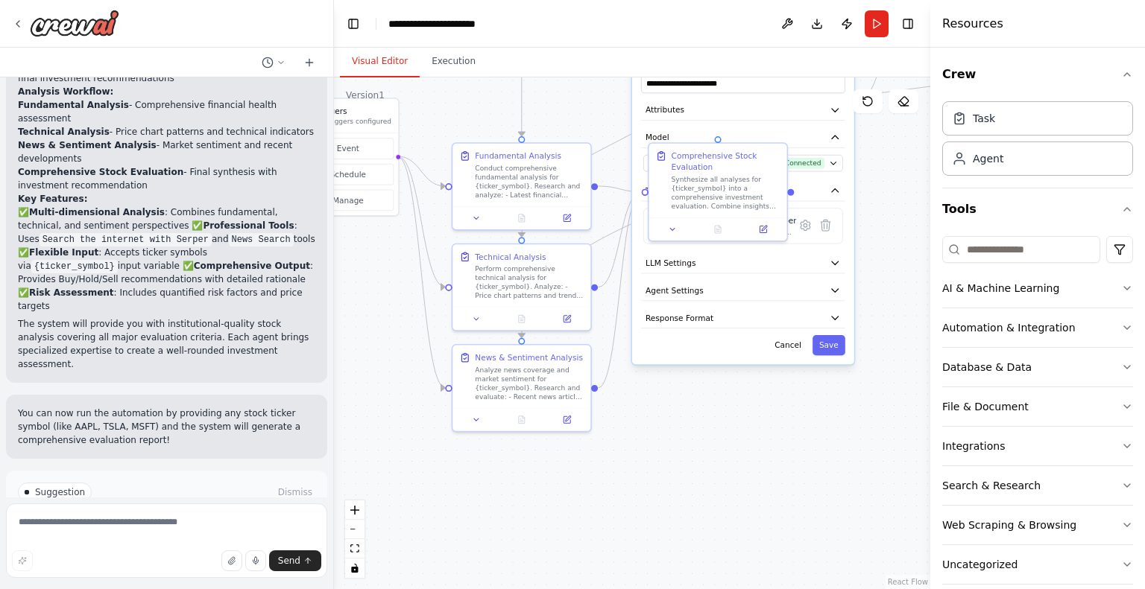
drag, startPoint x: 588, startPoint y: 470, endPoint x: 776, endPoint y: 481, distance: 188.1
click at [776, 481] on div ".deletable-edge-delete-btn { width: 20px; height: 20px; border: 0px solid #ffff…" at bounding box center [632, 334] width 596 height 512
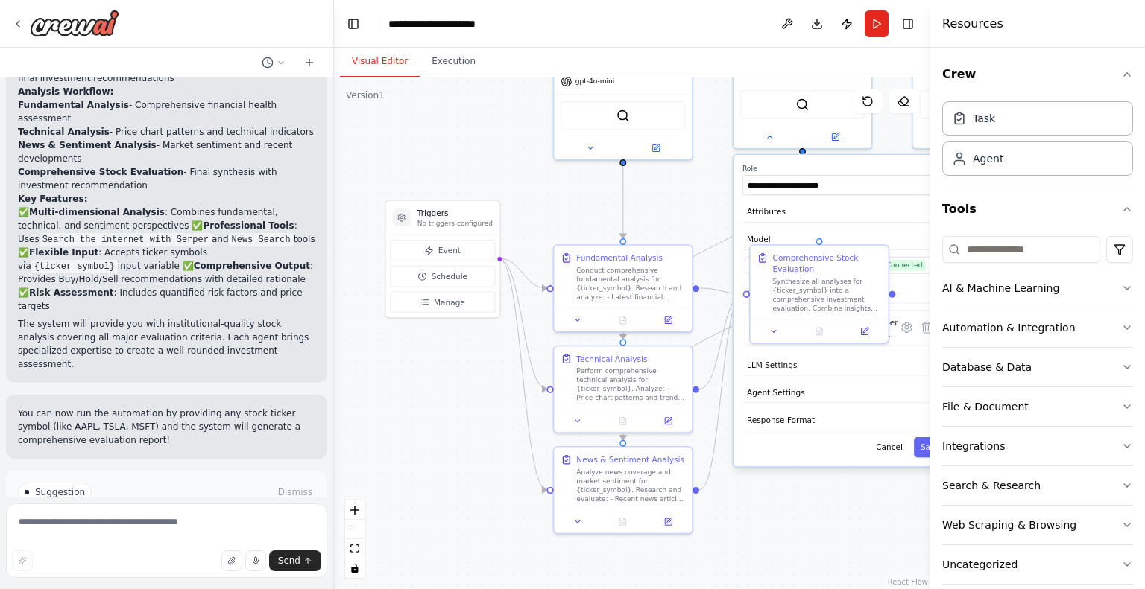
drag, startPoint x: 418, startPoint y: 414, endPoint x: 411, endPoint y: 509, distance: 94.9
click at [411, 509] on div ".deletable-edge-delete-btn { width: 20px; height: 20px; border: 0px solid #ffff…" at bounding box center [632, 334] width 596 height 512
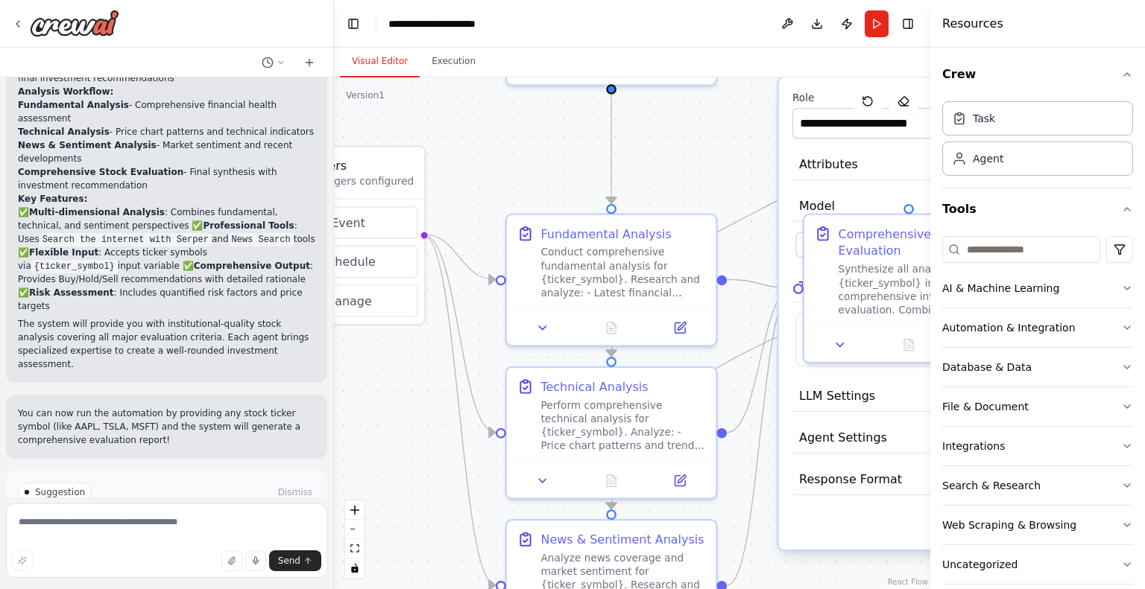
drag, startPoint x: 459, startPoint y: 410, endPoint x: 334, endPoint y: 506, distance: 157.8
click at [334, 506] on div ".deletable-edge-delete-btn { width: 20px; height: 20px; border: 0px solid #ffff…" at bounding box center [632, 334] width 596 height 512
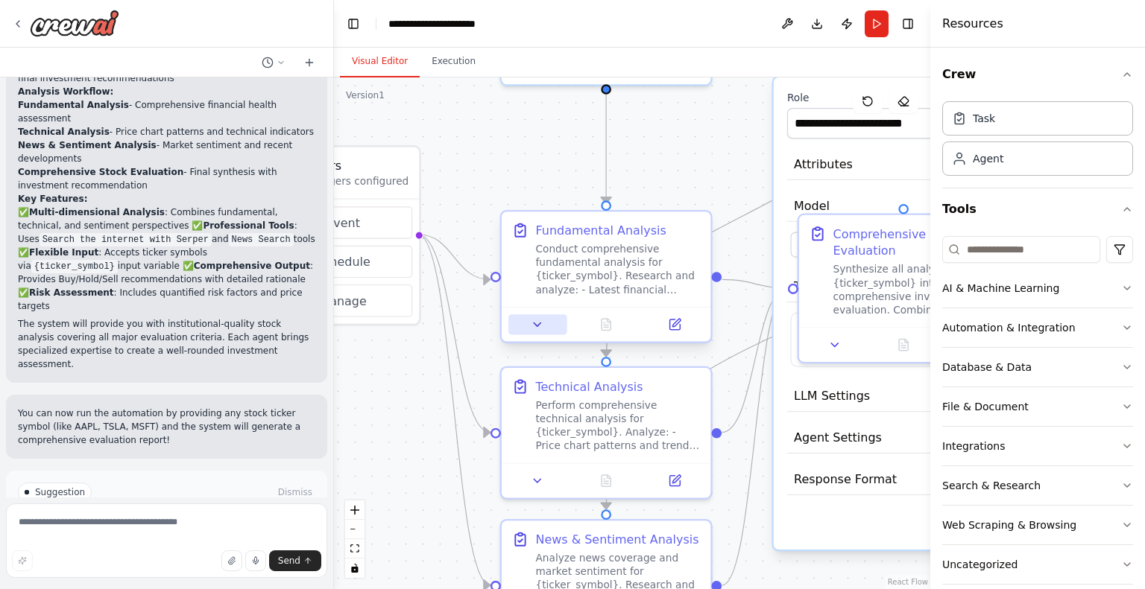
click at [545, 332] on button at bounding box center [537, 324] width 58 height 20
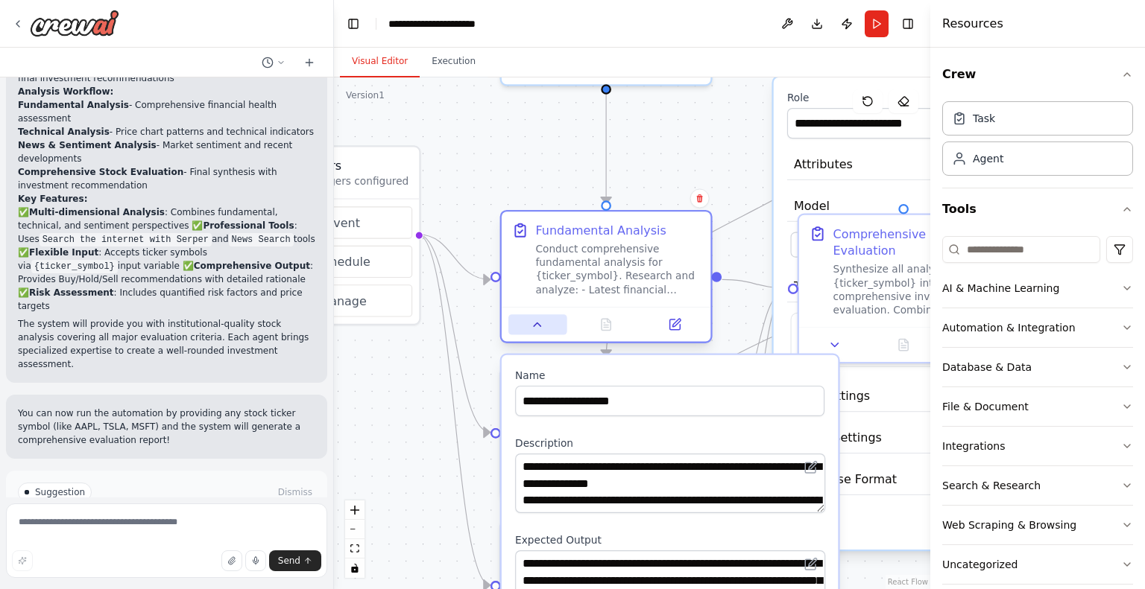
click at [545, 332] on button at bounding box center [537, 324] width 58 height 20
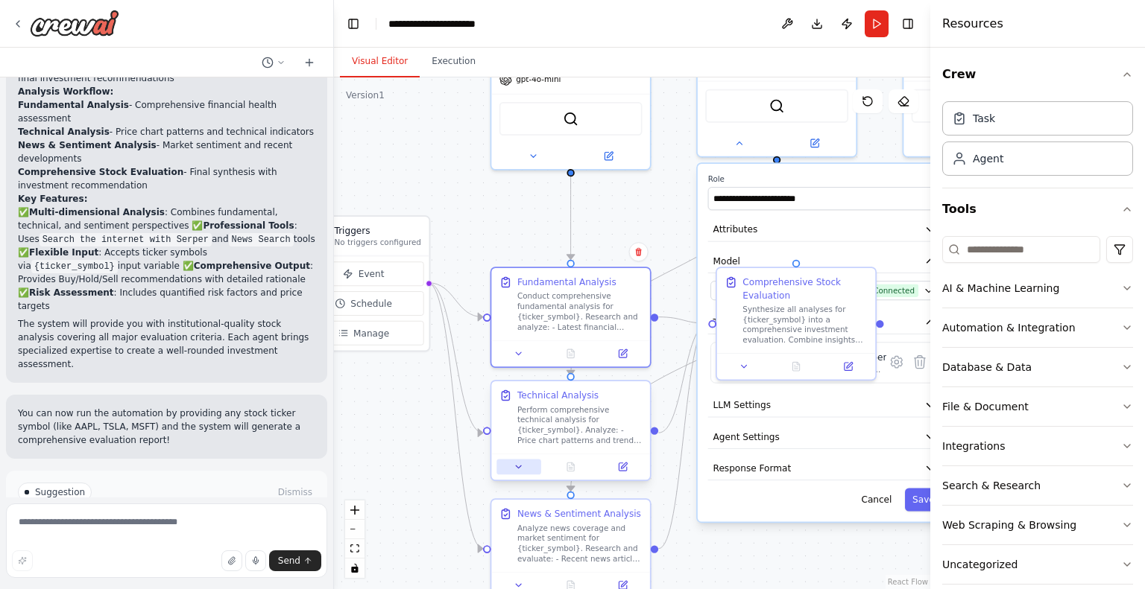
click at [519, 471] on icon at bounding box center [518, 467] width 10 height 10
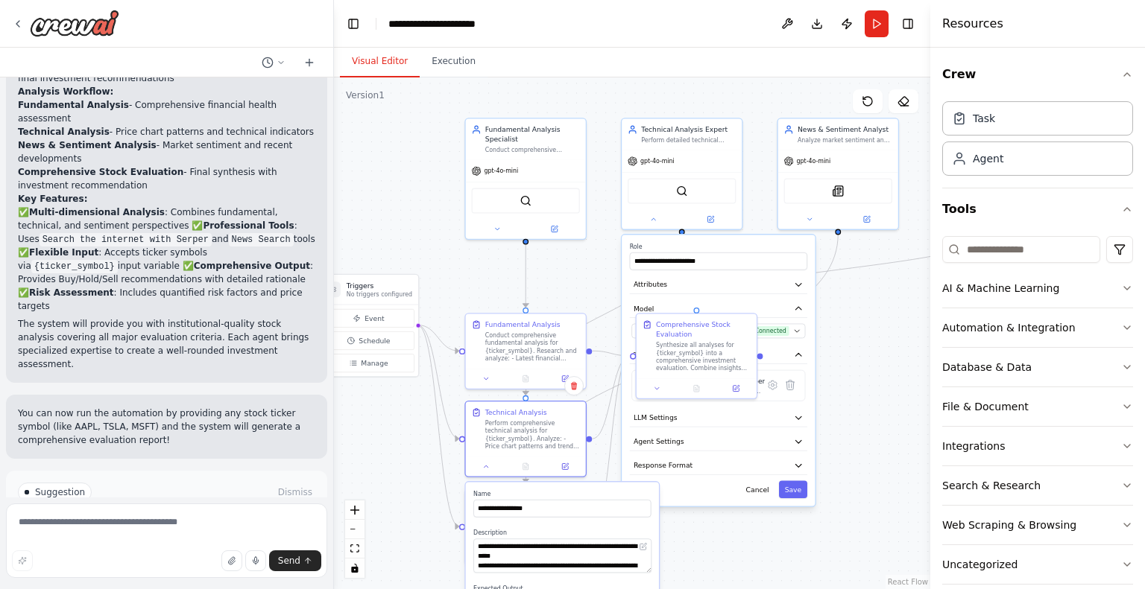
click at [756, 566] on div ".deletable-edge-delete-btn { width: 20px; height: 20px; border: 0px solid #ffff…" at bounding box center [632, 334] width 596 height 512
click at [847, 367] on div ".deletable-edge-delete-btn { width: 20px; height: 20px; border: 0px solid #ffff…" at bounding box center [632, 334] width 596 height 512
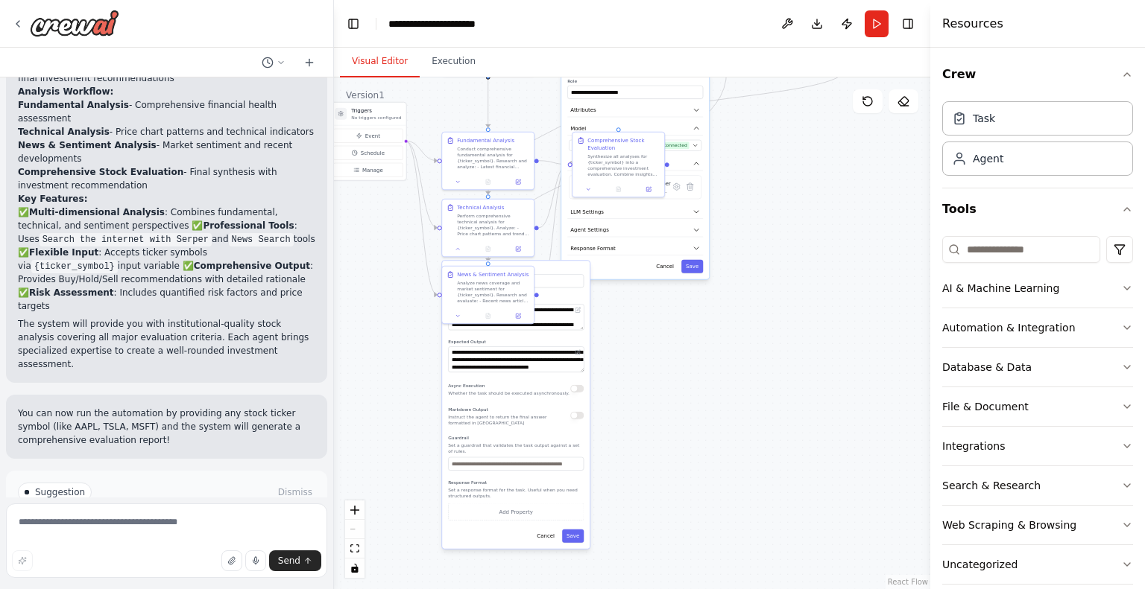
drag, startPoint x: 390, startPoint y: 428, endPoint x: 376, endPoint y: 244, distance: 184.6
click at [376, 244] on div ".deletable-edge-delete-btn { width: 20px; height: 20px; border: 0px solid #ffff…" at bounding box center [632, 334] width 596 height 512
click at [548, 534] on button "Cancel" at bounding box center [545, 536] width 27 height 13
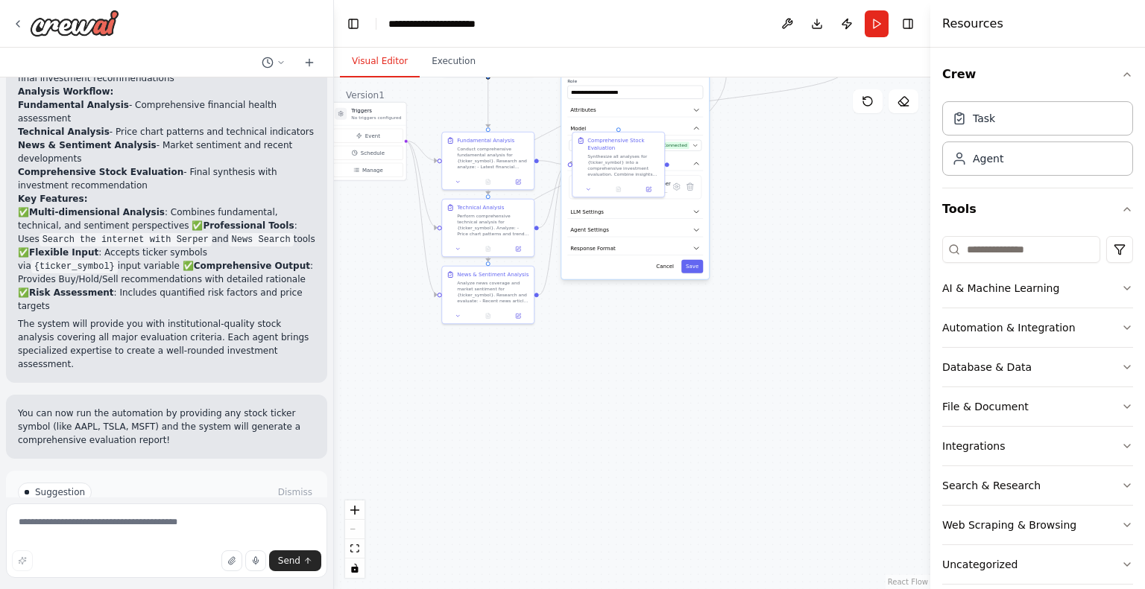
click at [636, 518] on div ".deletable-edge-delete-btn { width: 20px; height: 20px; border: 0px solid #ffff…" at bounding box center [632, 334] width 596 height 512
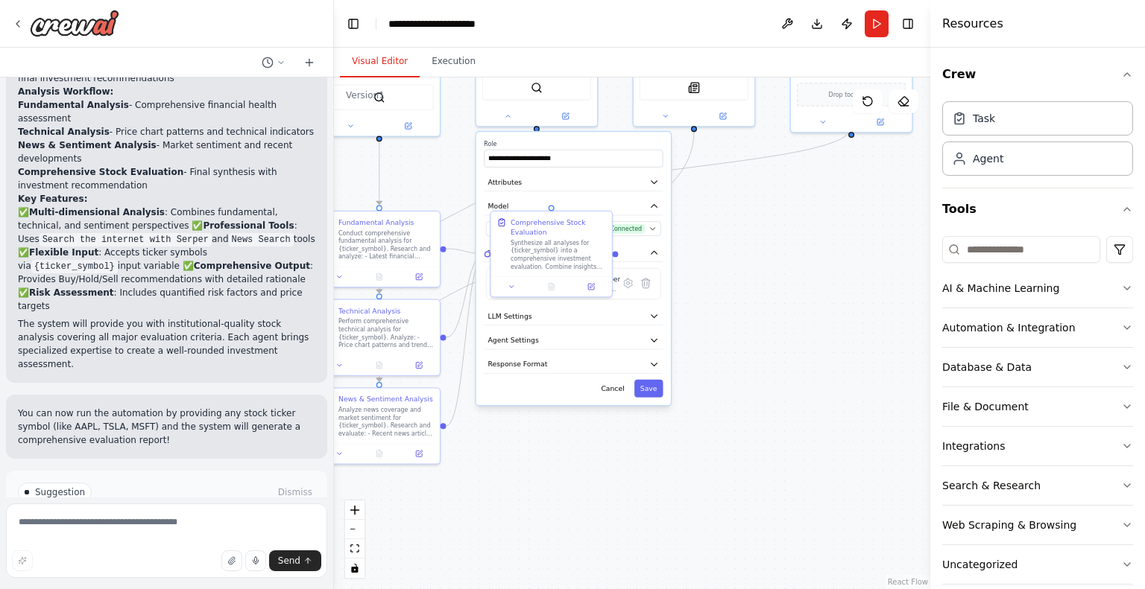
drag, startPoint x: 630, startPoint y: 425, endPoint x: 591, endPoint y: 537, distance: 119.0
click at [554, 589] on html "I want to build a system to evaluate stocks based on the provided ticker symbol…" at bounding box center [572, 294] width 1145 height 589
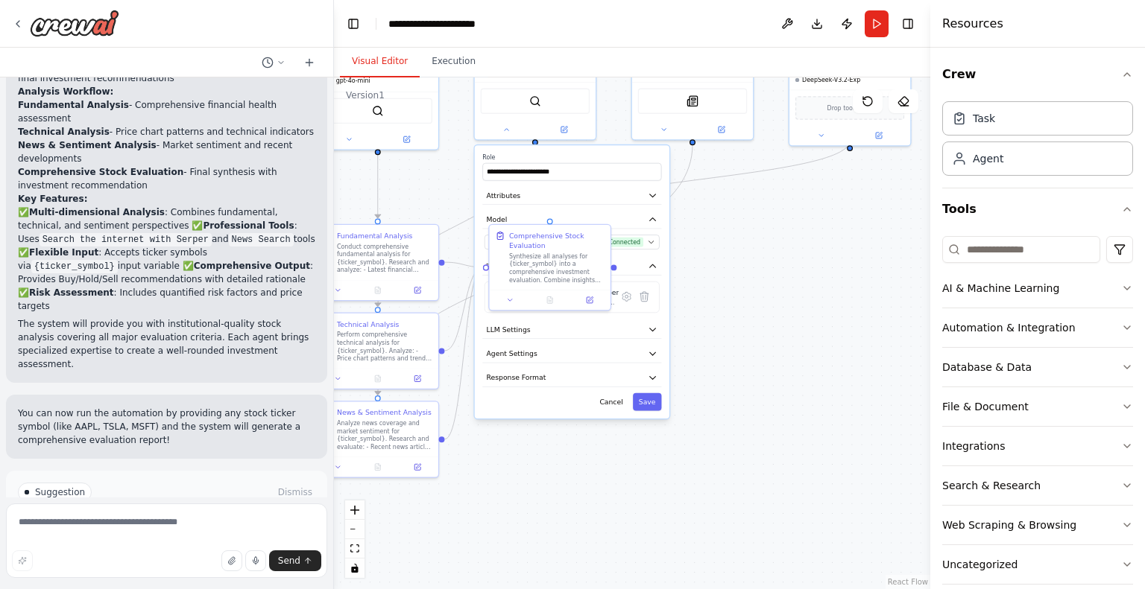
drag, startPoint x: 630, startPoint y: 519, endPoint x: 611, endPoint y: 572, distance: 55.4
click at [614, 572] on div ".deletable-edge-delete-btn { width: 20px; height: 20px; border: 0px solid #ffff…" at bounding box center [632, 334] width 596 height 512
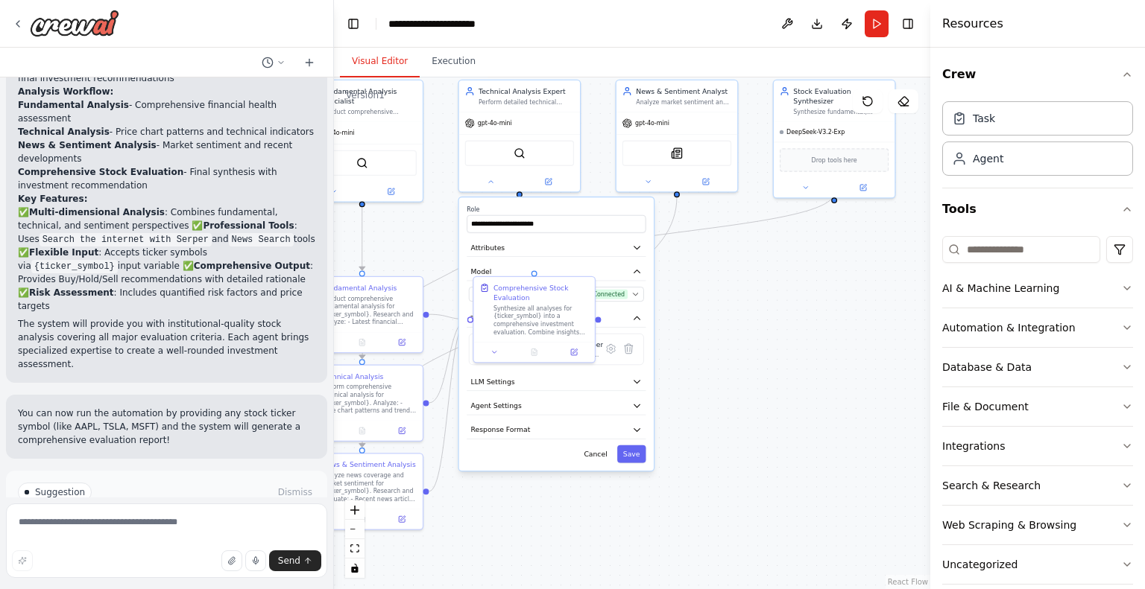
click at [709, 367] on div ".deletable-edge-delete-btn { width: 20px; height: 20px; border: 0px solid #ffff…" at bounding box center [632, 334] width 596 height 512
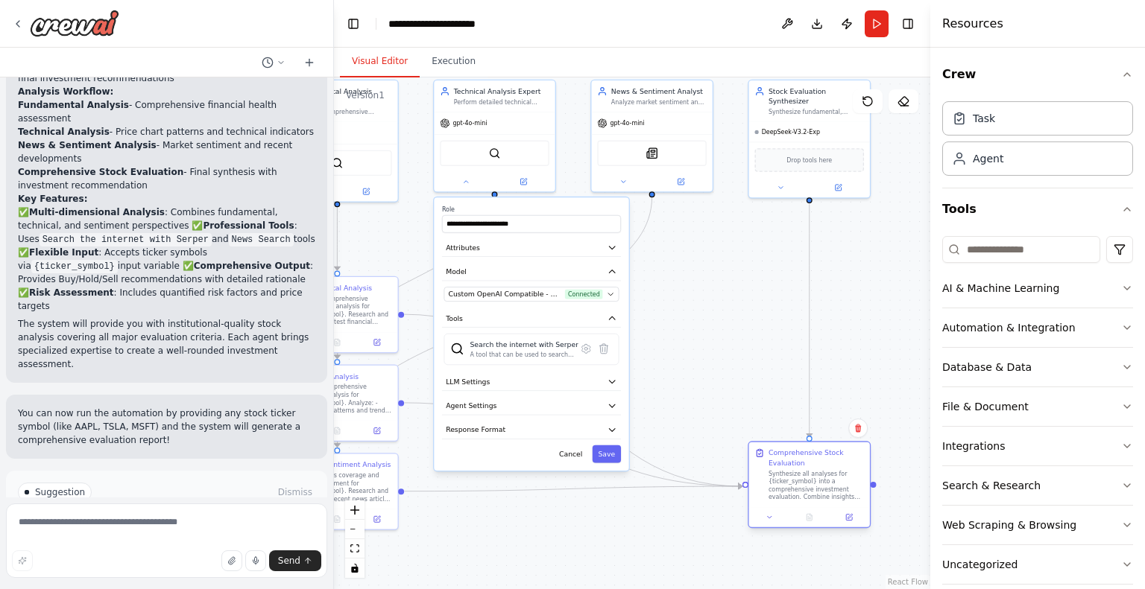
drag, startPoint x: 569, startPoint y: 317, endPoint x: 844, endPoint y: 484, distance: 321.4
click at [844, 484] on div "Synthesize all analyses for {ticker_symbol} into a comprehensive investment eva…" at bounding box center [815, 485] width 95 height 31
click at [571, 452] on button "Cancel" at bounding box center [570, 455] width 35 height 18
click at [578, 455] on button "Cancel" at bounding box center [570, 455] width 35 height 18
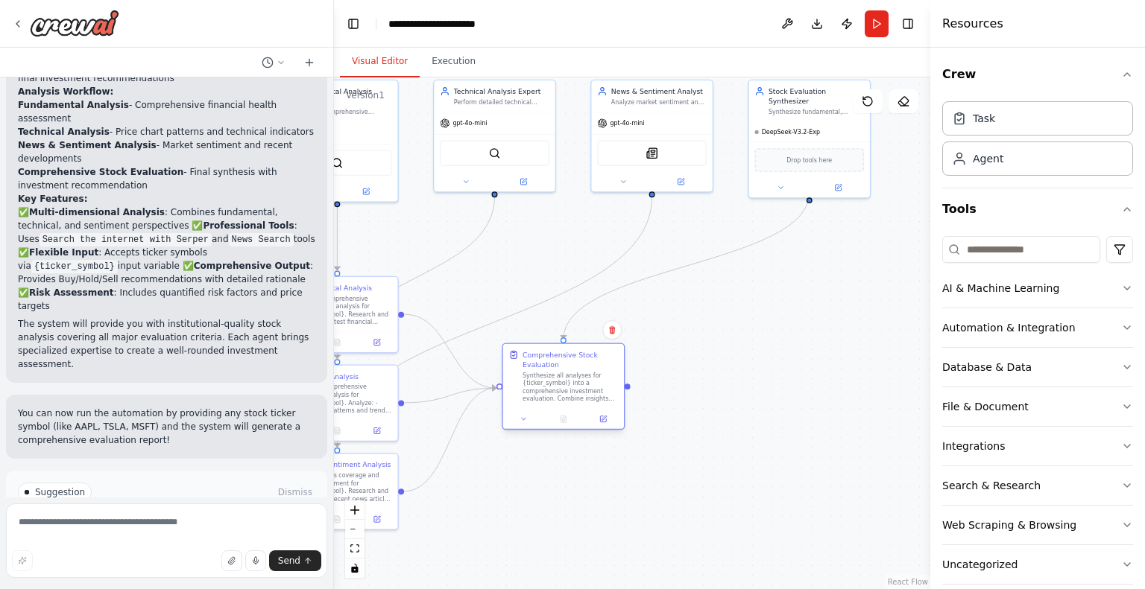
drag, startPoint x: 823, startPoint y: 493, endPoint x: 578, endPoint y: 393, distance: 263.8
click at [578, 393] on div "Synthesize all analyses for {ticker_symbol} into a comprehensive investment eva…" at bounding box center [569, 387] width 95 height 31
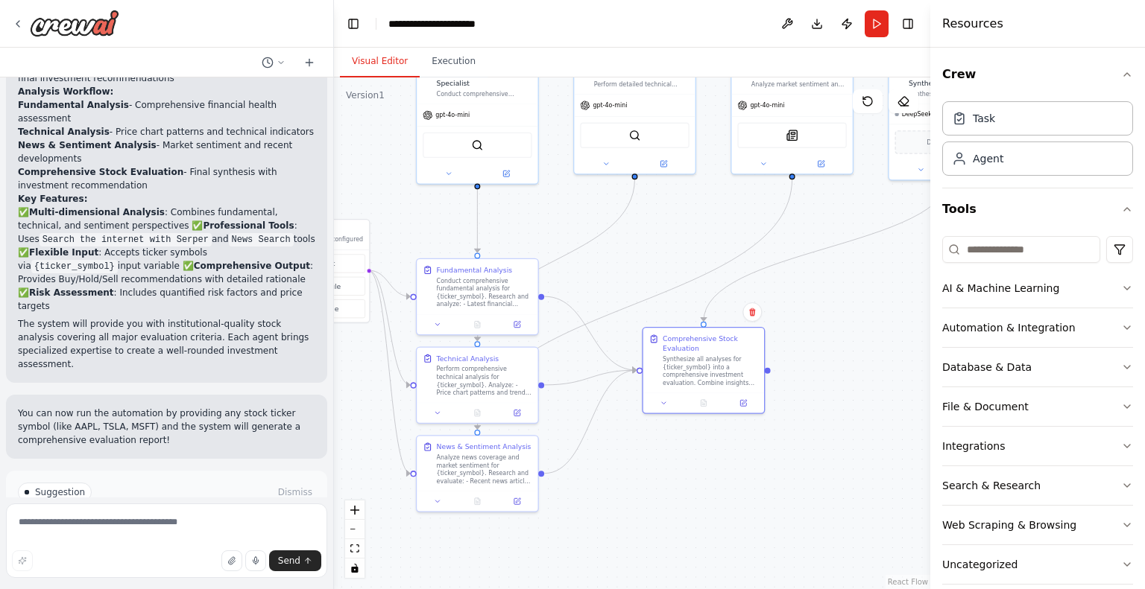
drag, startPoint x: 744, startPoint y: 426, endPoint x: 885, endPoint y: 408, distance: 141.2
click at [885, 408] on div ".deletable-edge-delete-btn { width: 20px; height: 20px; border: 0px solid #ffff…" at bounding box center [632, 334] width 596 height 512
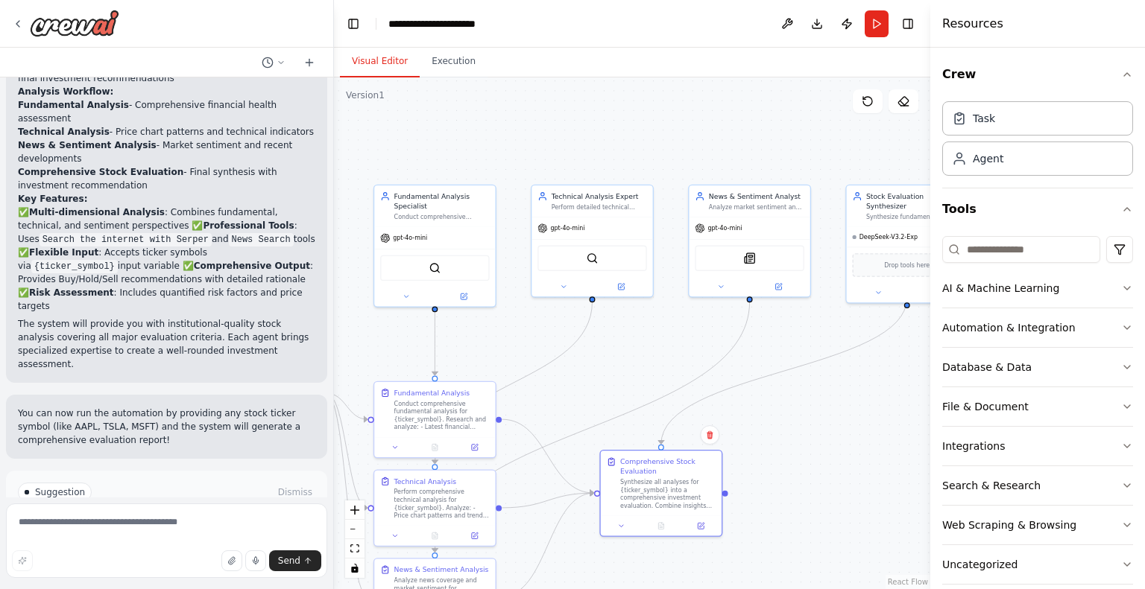
drag, startPoint x: 871, startPoint y: 346, endPoint x: 829, endPoint y: 469, distance: 130.1
click at [829, 469] on div ".deletable-edge-delete-btn { width: 20px; height: 20px; border: 0px solid #ffff…" at bounding box center [632, 334] width 596 height 512
click at [405, 297] on button at bounding box center [406, 295] width 56 height 12
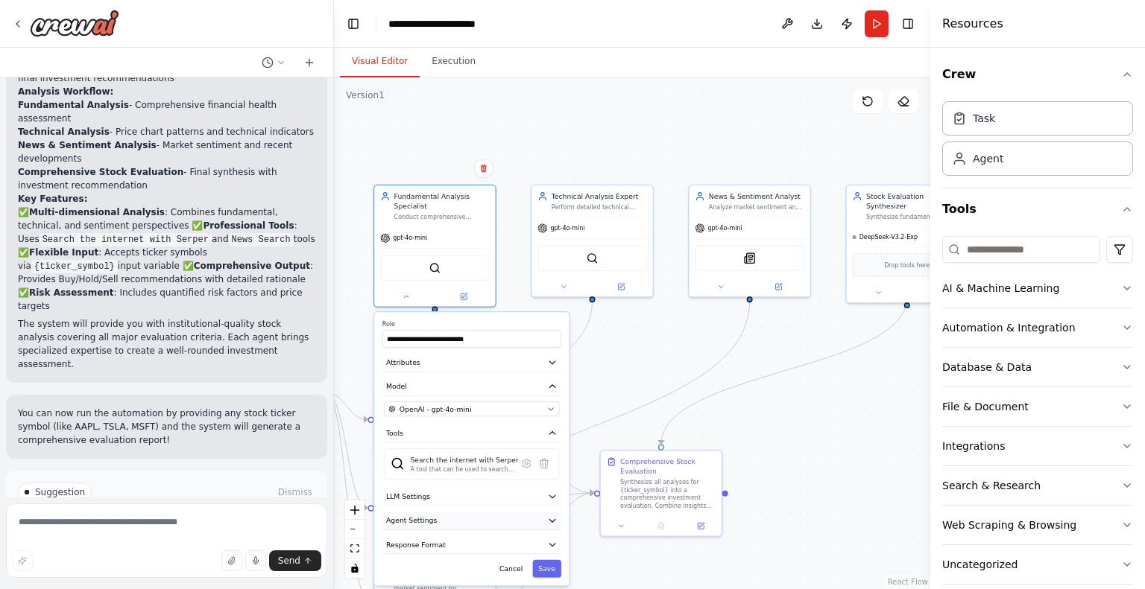
click at [551, 512] on button "Agent Settings" at bounding box center [471, 521] width 179 height 18
click at [605, 365] on div ".deletable-edge-delete-btn { width: 20px; height: 20px; border: 0px solid #ffff…" at bounding box center [632, 334] width 596 height 512
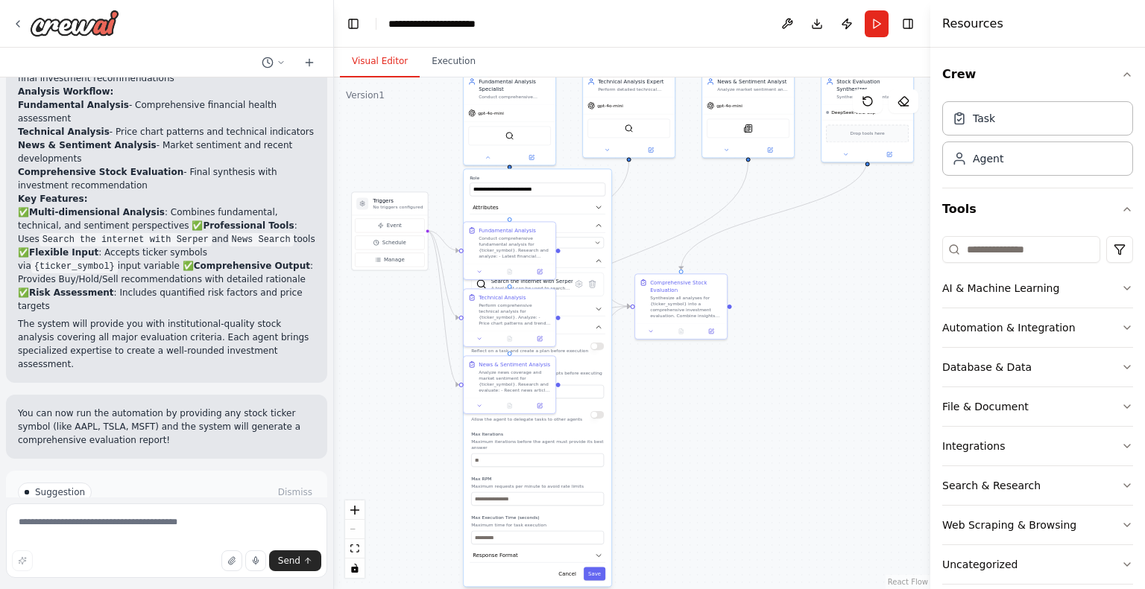
drag, startPoint x: 384, startPoint y: 303, endPoint x: 427, endPoint y: 110, distance: 197.1
click at [427, 110] on div ".deletable-edge-delete-btn { width: 20px; height: 20px; border: 0px solid #ffff…" at bounding box center [632, 334] width 596 height 512
click at [572, 567] on button "Cancel" at bounding box center [567, 573] width 27 height 13
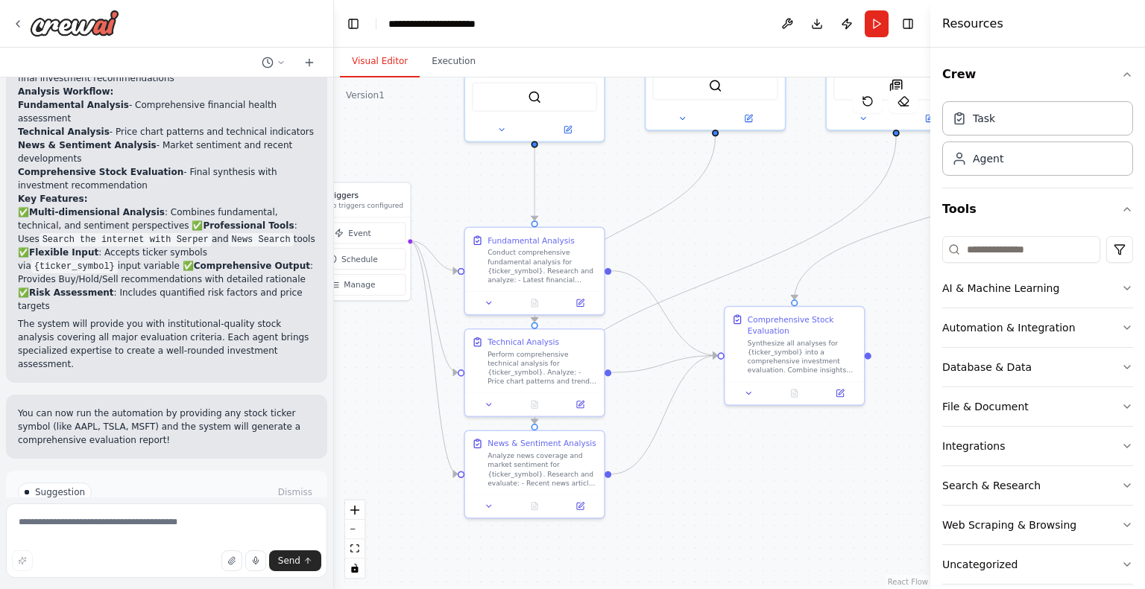
drag, startPoint x: 605, startPoint y: 449, endPoint x: 712, endPoint y: 619, distance: 200.6
click at [712, 589] on html "I want to build a system to evaluate stocks based on the provided ticker symbol…" at bounding box center [572, 294] width 1145 height 589
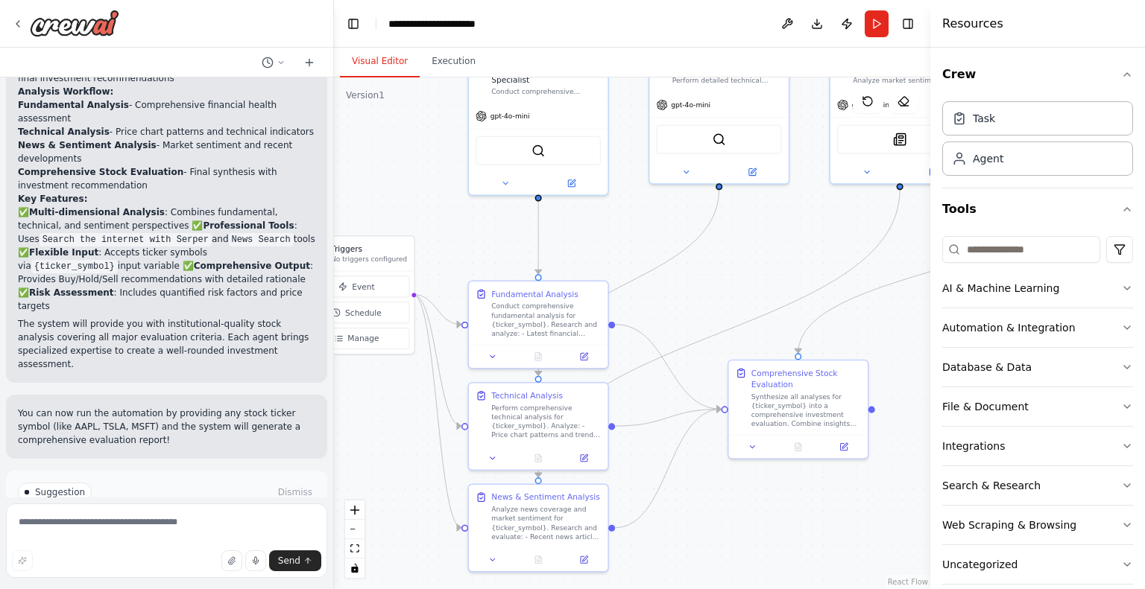
drag, startPoint x: 745, startPoint y: 575, endPoint x: 747, endPoint y: 601, distance: 26.1
click at [747, 589] on html "I want to build a system to evaluate stocks based on the provided ticker symbol…" at bounding box center [572, 294] width 1145 height 589
click at [491, 365] on div at bounding box center [538, 354] width 139 height 23
click at [493, 358] on icon at bounding box center [492, 354] width 9 height 9
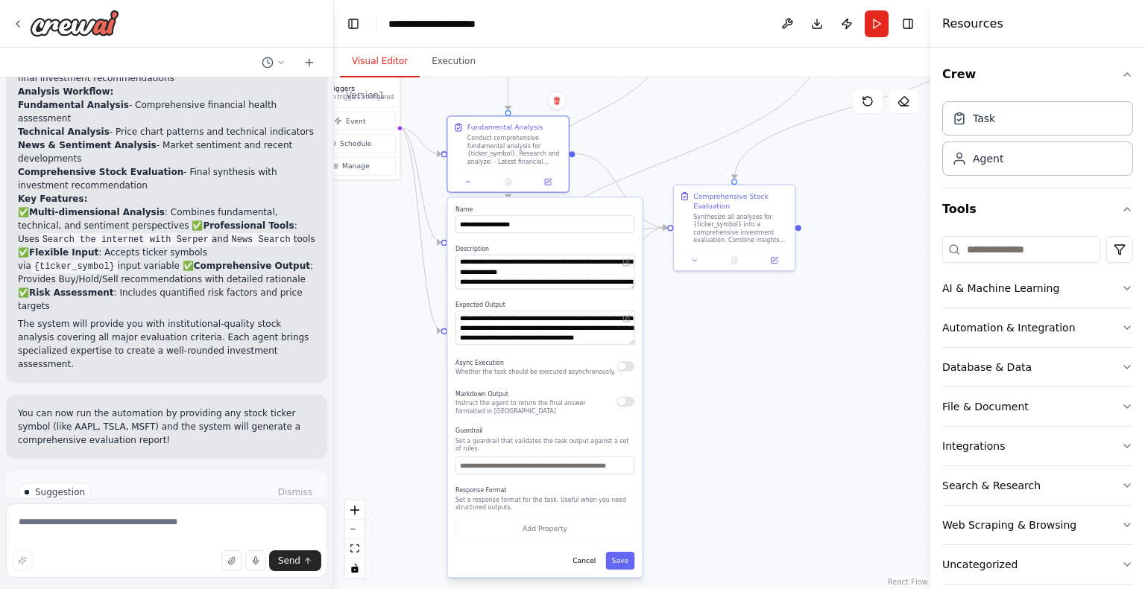
drag, startPoint x: 724, startPoint y: 503, endPoint x: 718, endPoint y: 378, distance: 125.3
click at [718, 378] on div ".deletable-edge-delete-btn { width: 20px; height: 20px; border: 0px solid #ffff…" at bounding box center [632, 334] width 596 height 512
click at [730, 469] on div ".deletable-edge-delete-btn { width: 20px; height: 20px; border: 0px solid #ffff…" at bounding box center [632, 334] width 596 height 512
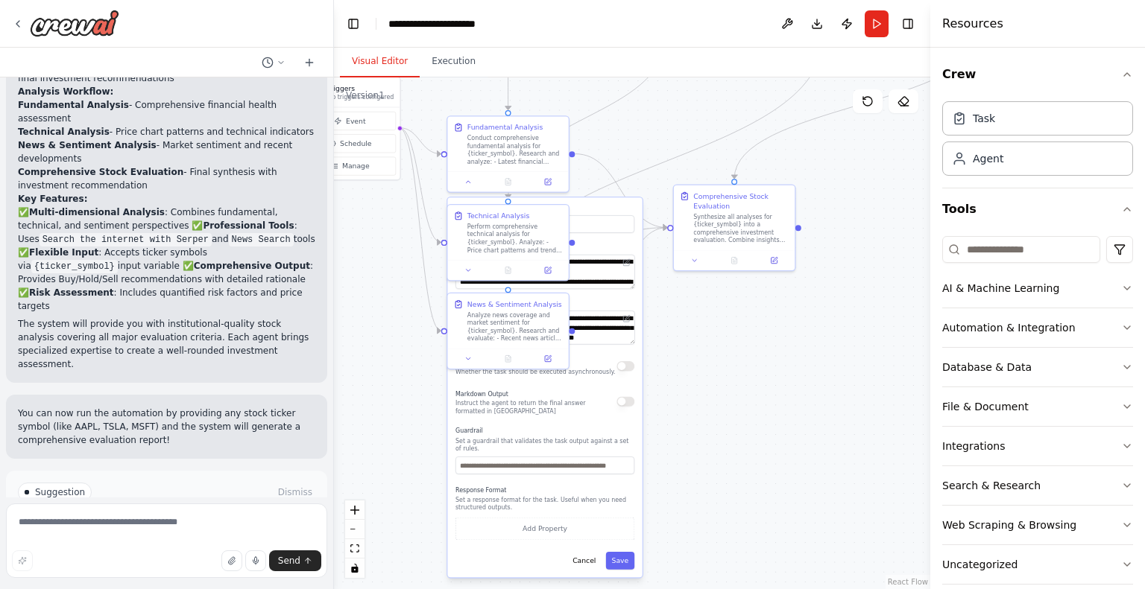
click at [730, 469] on div ".deletable-edge-delete-btn { width: 20px; height: 20px; border: 0px solid #ffff…" at bounding box center [632, 334] width 596 height 512
click at [588, 557] on button "Cancel" at bounding box center [583, 561] width 35 height 18
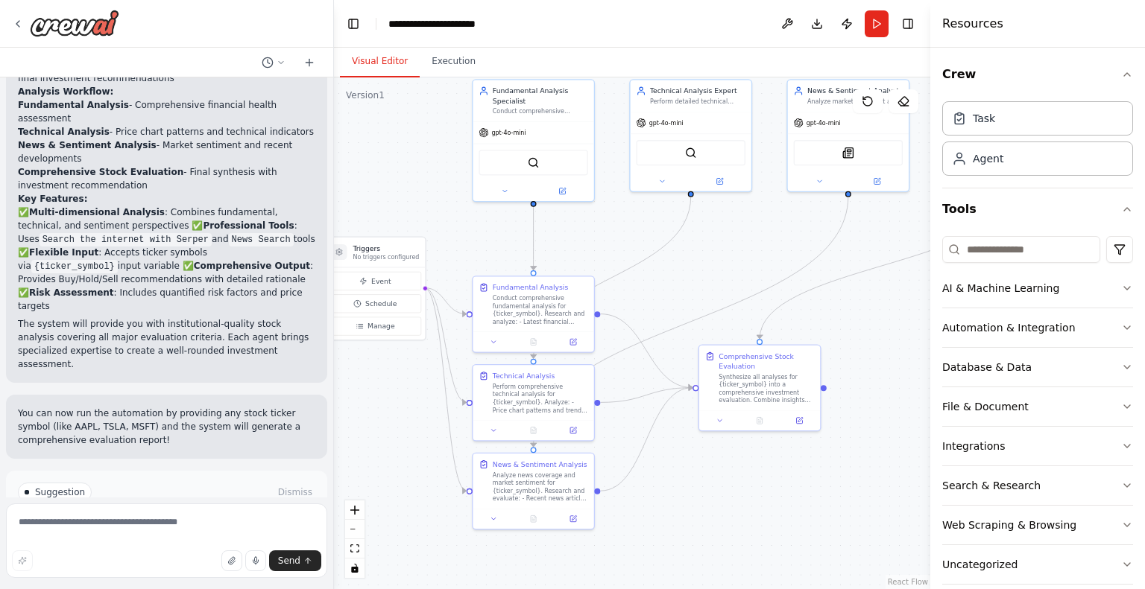
drag, startPoint x: 675, startPoint y: 443, endPoint x: 700, endPoint y: 604, distance: 163.6
click at [700, 589] on html "I want to build a system to evaluate stocks based on the provided ticker symbol…" at bounding box center [572, 294] width 1145 height 589
click at [574, 345] on icon at bounding box center [573, 342] width 8 height 8
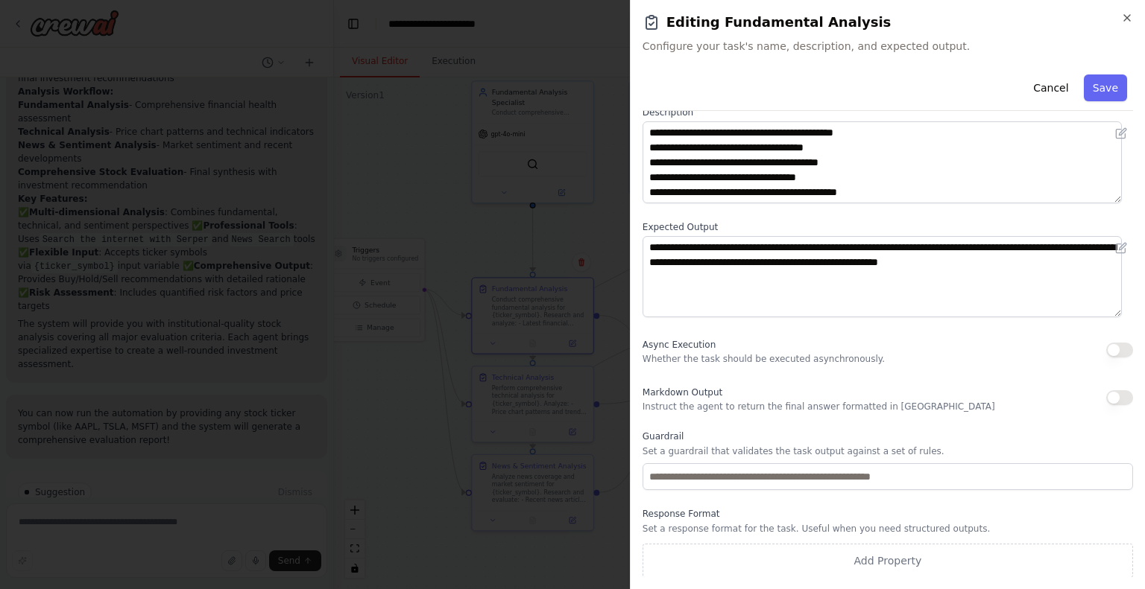
scroll to position [0, 0]
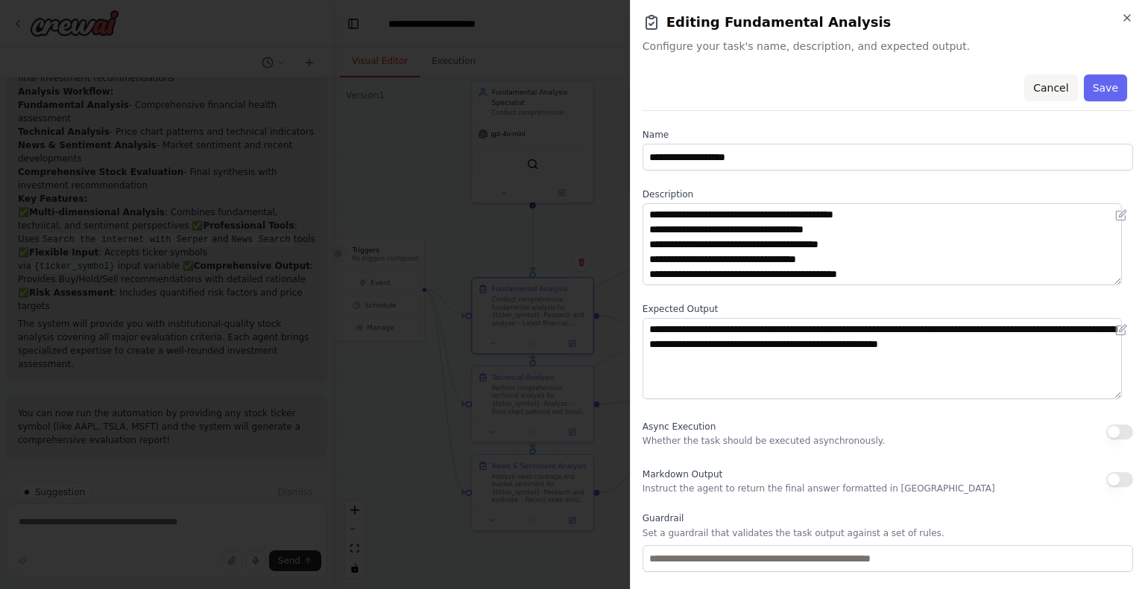
click at [1053, 83] on button "Cancel" at bounding box center [1050, 88] width 53 height 27
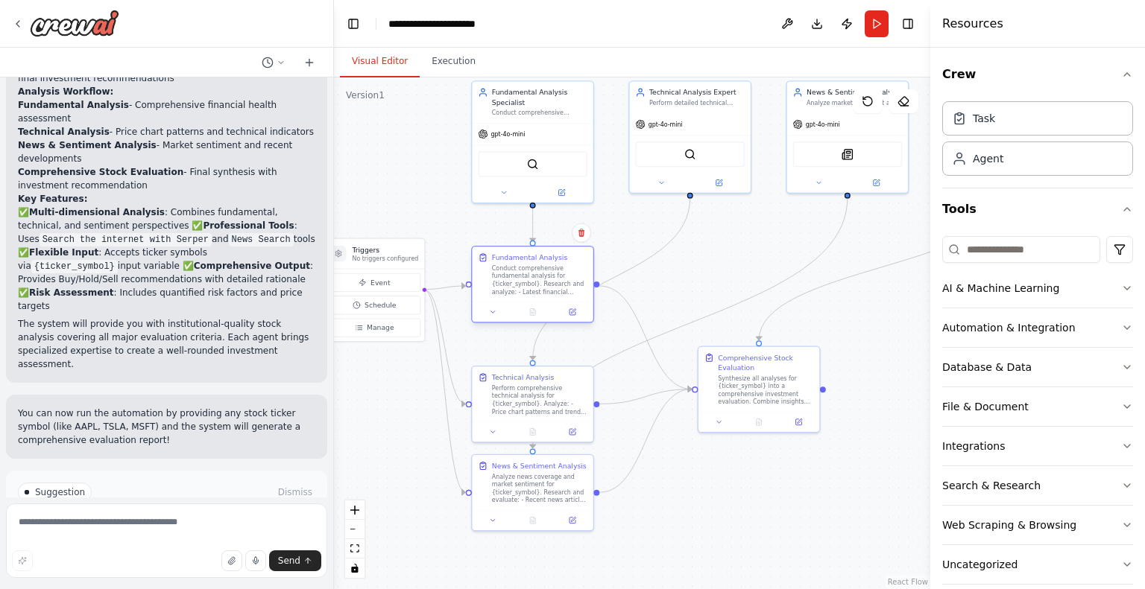
drag, startPoint x: 534, startPoint y: 312, endPoint x: 528, endPoint y: 294, distance: 18.6
click at [528, 294] on div "Conduct comprehensive fundamental analysis for {ticker_symbol}. Research and an…" at bounding box center [539, 280] width 95 height 31
drag, startPoint x: 718, startPoint y: 186, endPoint x: 698, endPoint y: 190, distance: 20.6
click at [698, 190] on div "Technical Analysis Expert Perform detailed technical analysis of {ticker_symbol…" at bounding box center [670, 135] width 123 height 113
drag, startPoint x: 685, startPoint y: 152, endPoint x: 706, endPoint y: 157, distance: 22.2
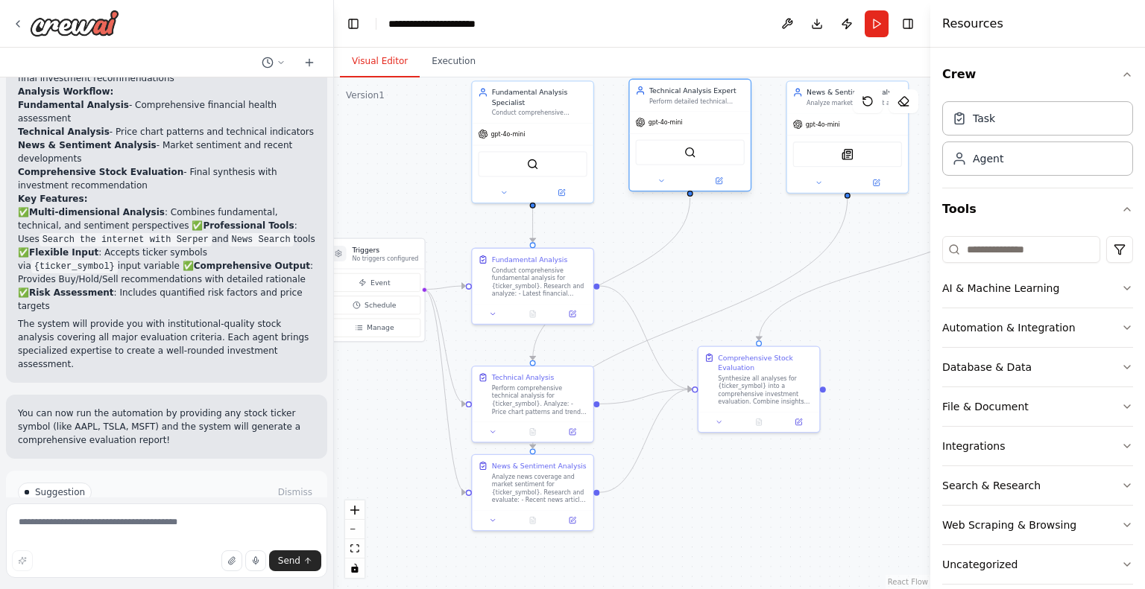
click at [706, 157] on div "SerperDevTool" at bounding box center [689, 151] width 109 height 25
click at [760, 247] on div ".deletable-edge-delete-btn { width: 20px; height: 20px; border: 0px solid #ffff…" at bounding box center [632, 334] width 596 height 512
click at [861, 509] on div ".deletable-edge-delete-btn { width: 20px; height: 20px; border: 0px solid #ffff…" at bounding box center [632, 334] width 596 height 512
click at [563, 197] on div at bounding box center [531, 190] width 121 height 19
click at [562, 190] on icon at bounding box center [560, 191] width 6 height 6
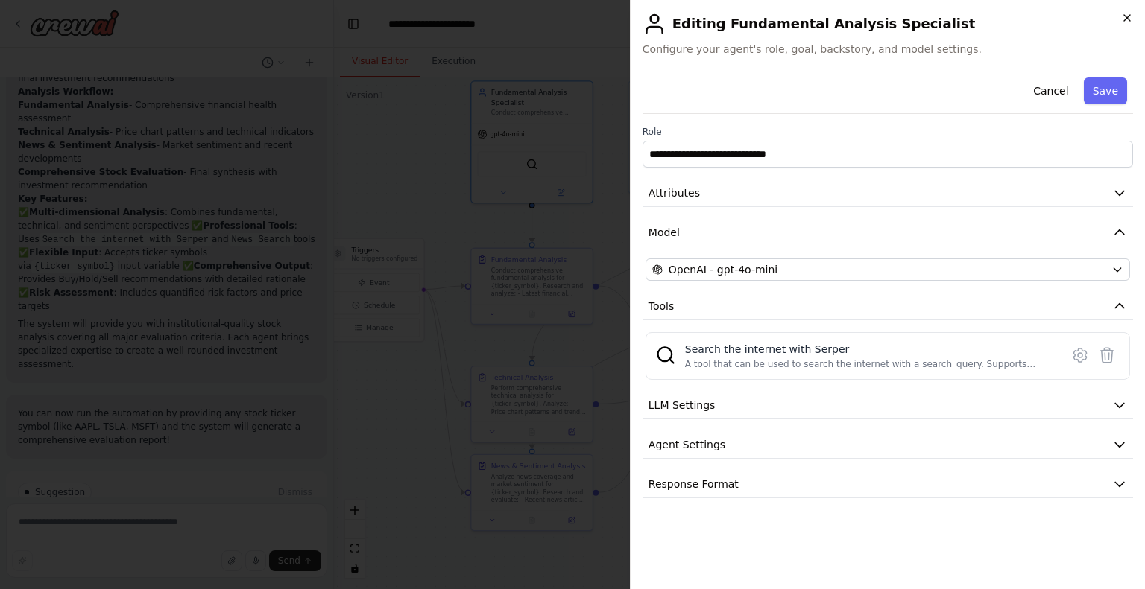
click at [1123, 17] on icon "button" at bounding box center [1127, 18] width 12 height 12
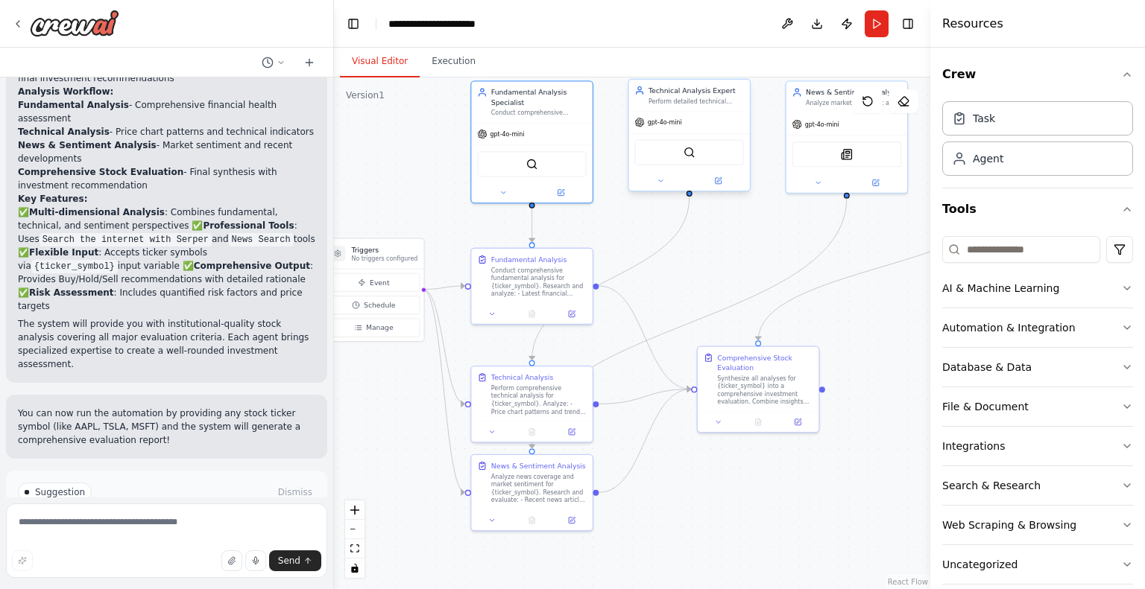
click at [722, 188] on div at bounding box center [689, 180] width 121 height 19
click at [722, 184] on button at bounding box center [718, 181] width 56 height 12
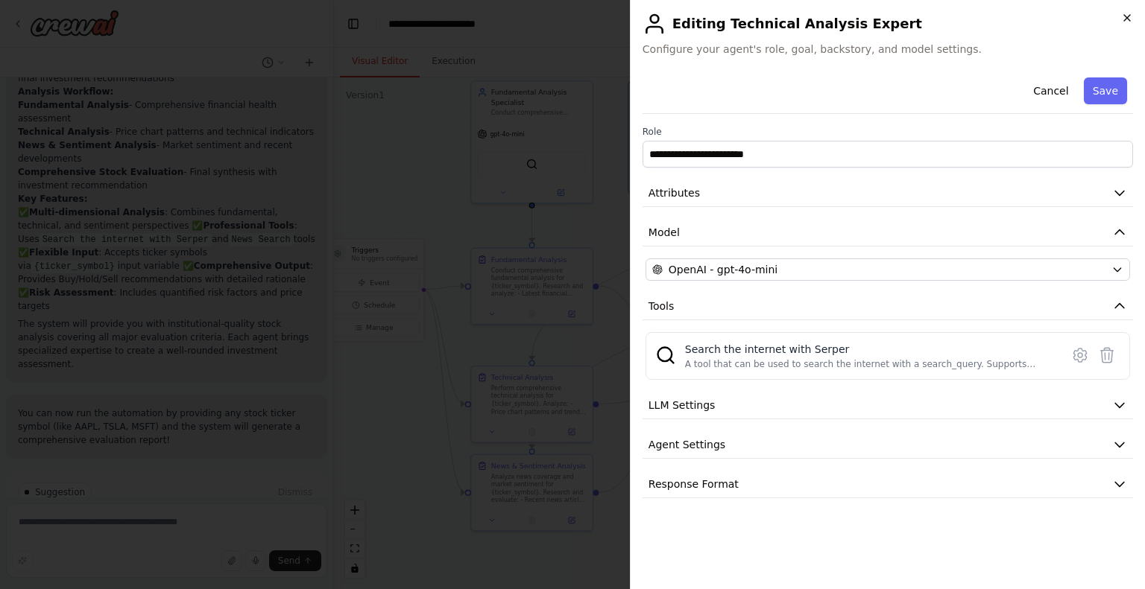
click at [1123, 18] on icon "button" at bounding box center [1127, 18] width 12 height 12
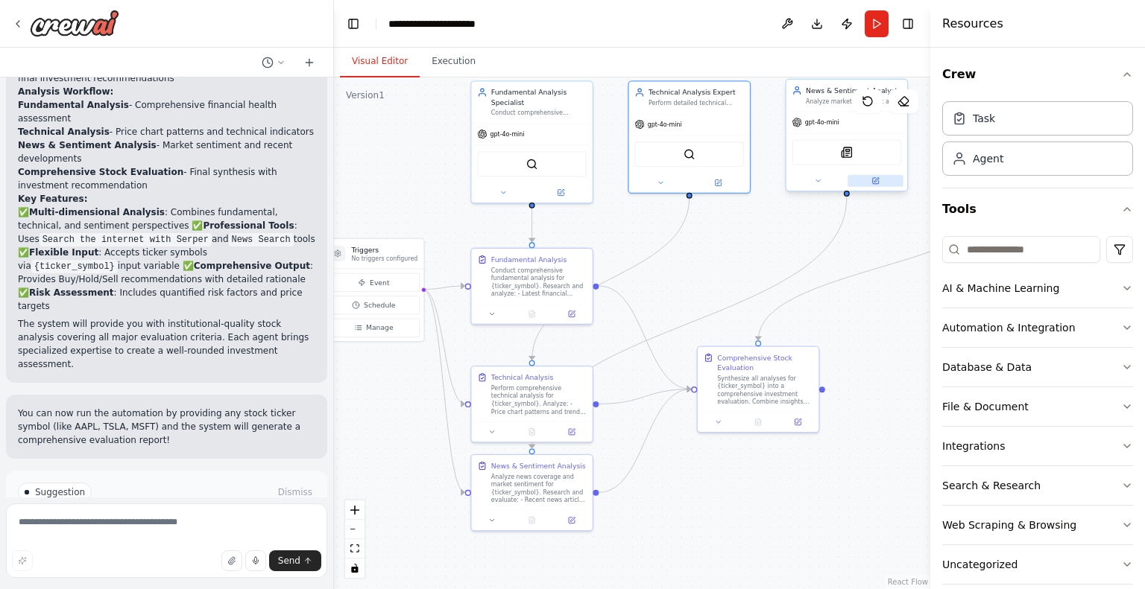
click at [876, 183] on icon at bounding box center [875, 181] width 8 height 8
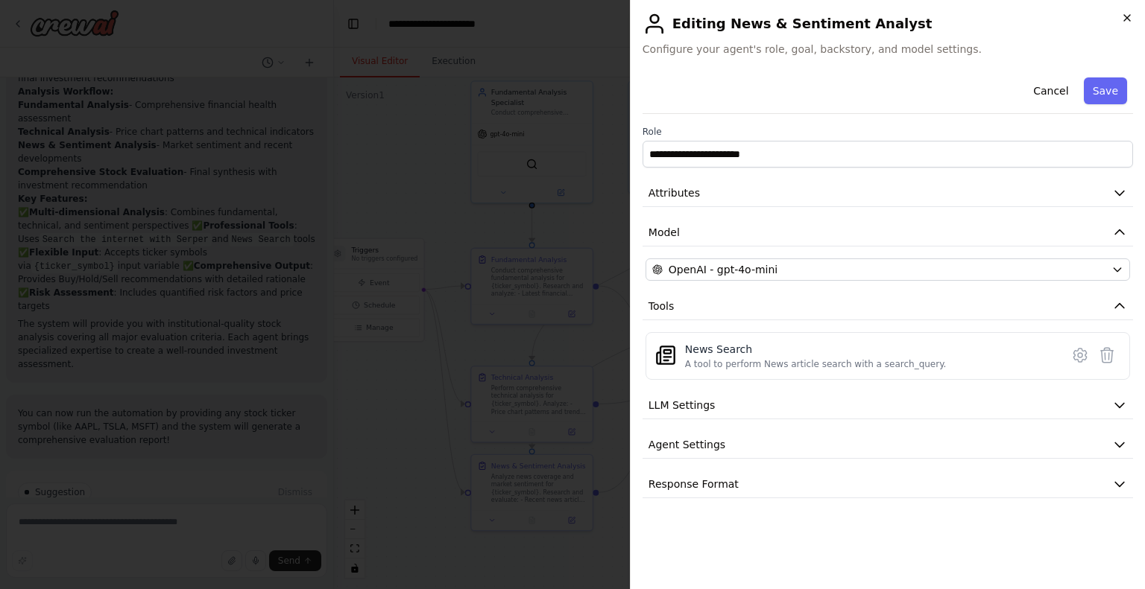
click at [1129, 20] on icon "button" at bounding box center [1127, 18] width 6 height 6
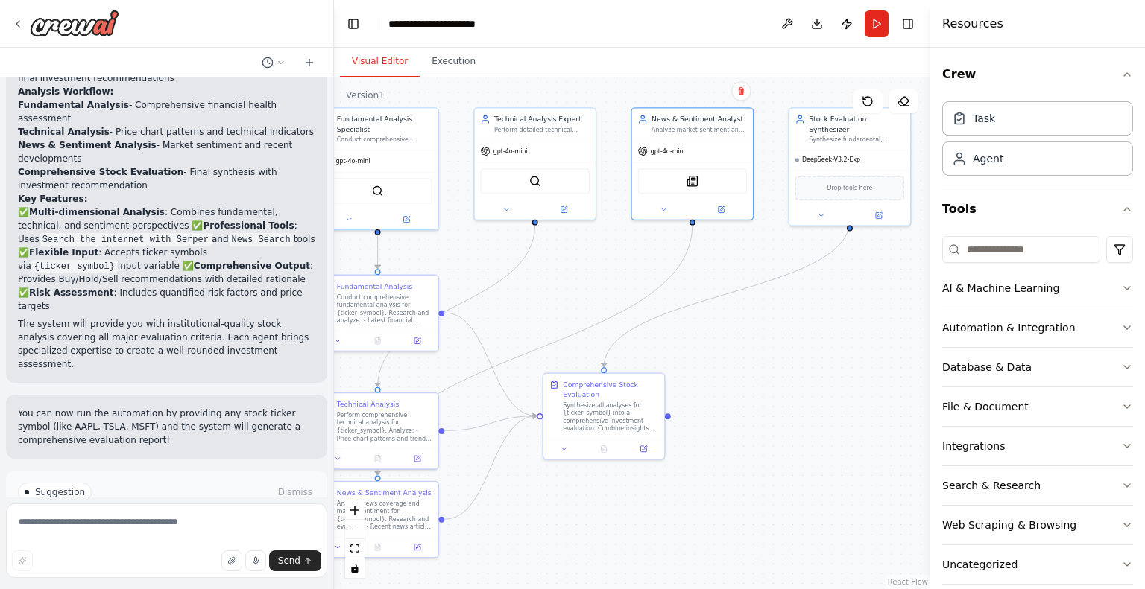
drag, startPoint x: 871, startPoint y: 417, endPoint x: 717, endPoint y: 443, distance: 156.6
click at [717, 443] on div ".deletable-edge-delete-btn { width: 20px; height: 20px; border: 0px solid #ffff…" at bounding box center [632, 334] width 596 height 512
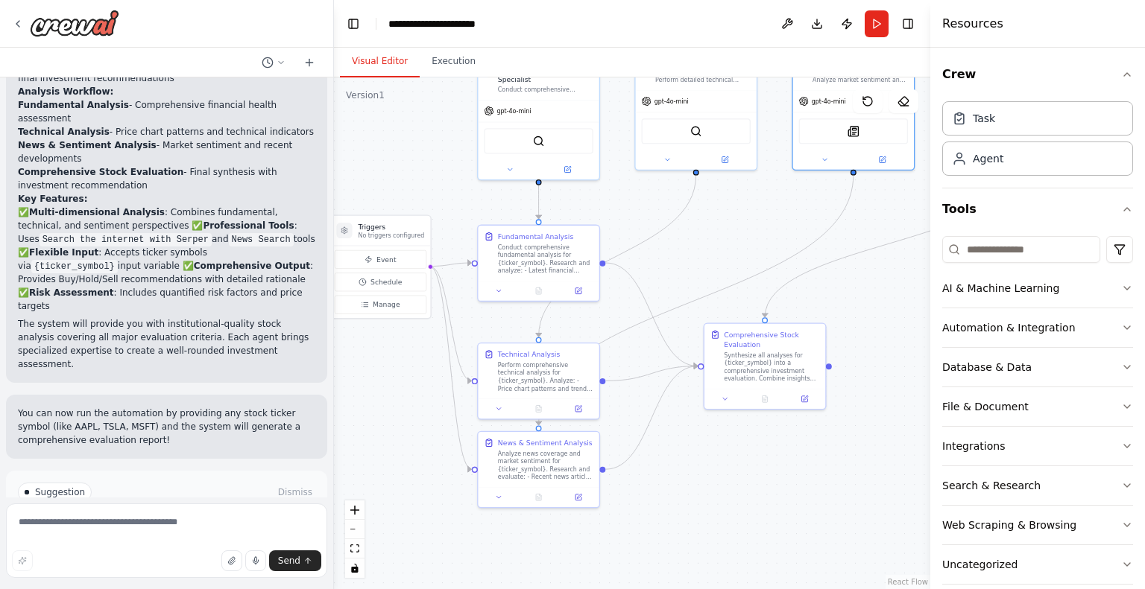
drag, startPoint x: 593, startPoint y: 542, endPoint x: 754, endPoint y: 492, distance: 168.5
click at [754, 492] on div ".deletable-edge-delete-btn { width: 20px; height: 20px; border: 0px solid #ffff…" at bounding box center [632, 334] width 596 height 512
click at [18, 28] on icon at bounding box center [18, 24] width 12 height 12
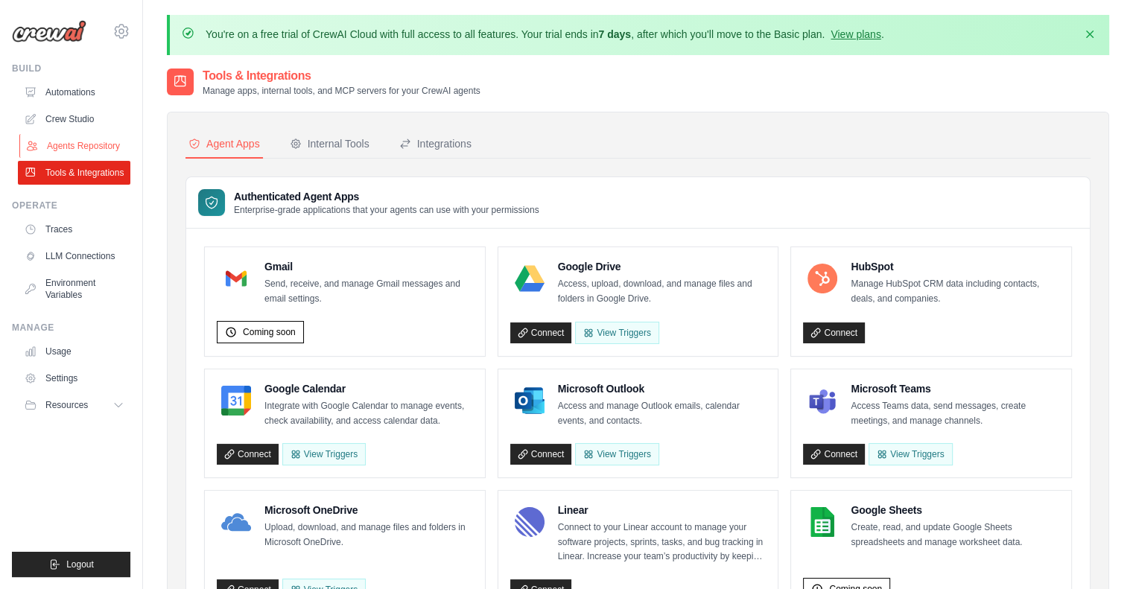
click at [80, 144] on link "Agents Repository" at bounding box center [75, 146] width 113 height 24
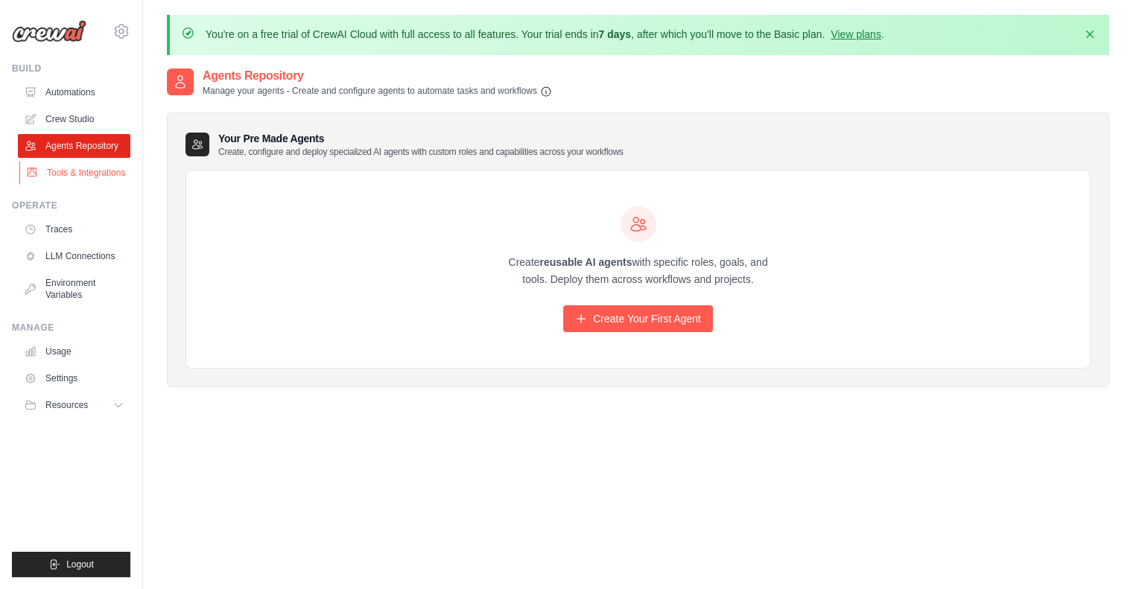
click at [92, 168] on link "Tools & Integrations" at bounding box center [75, 173] width 113 height 24
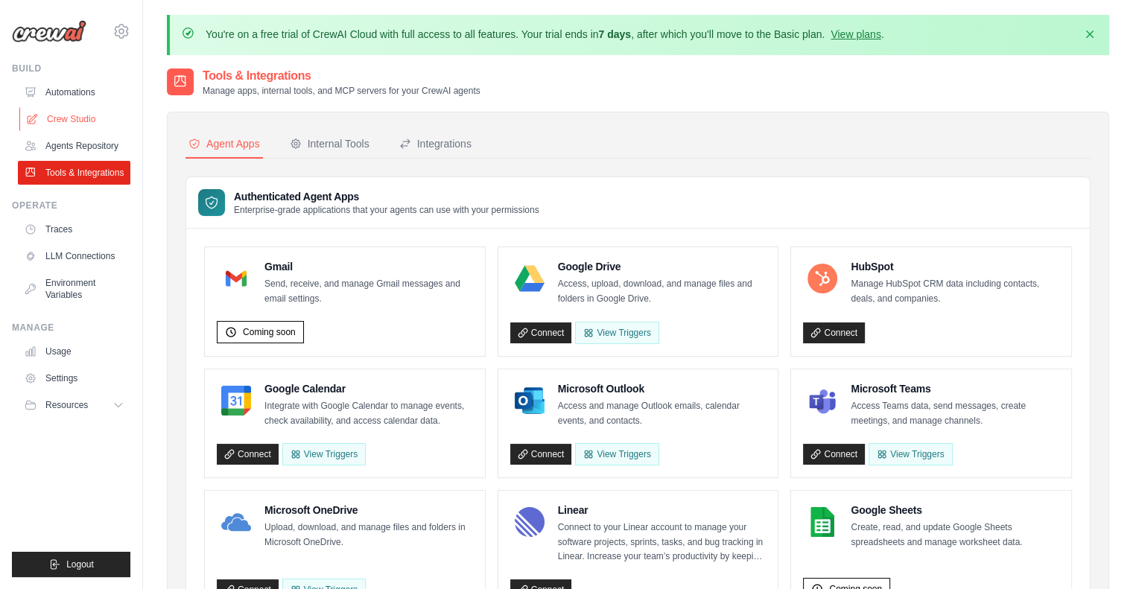
click at [99, 126] on link "Crew Studio" at bounding box center [75, 119] width 113 height 24
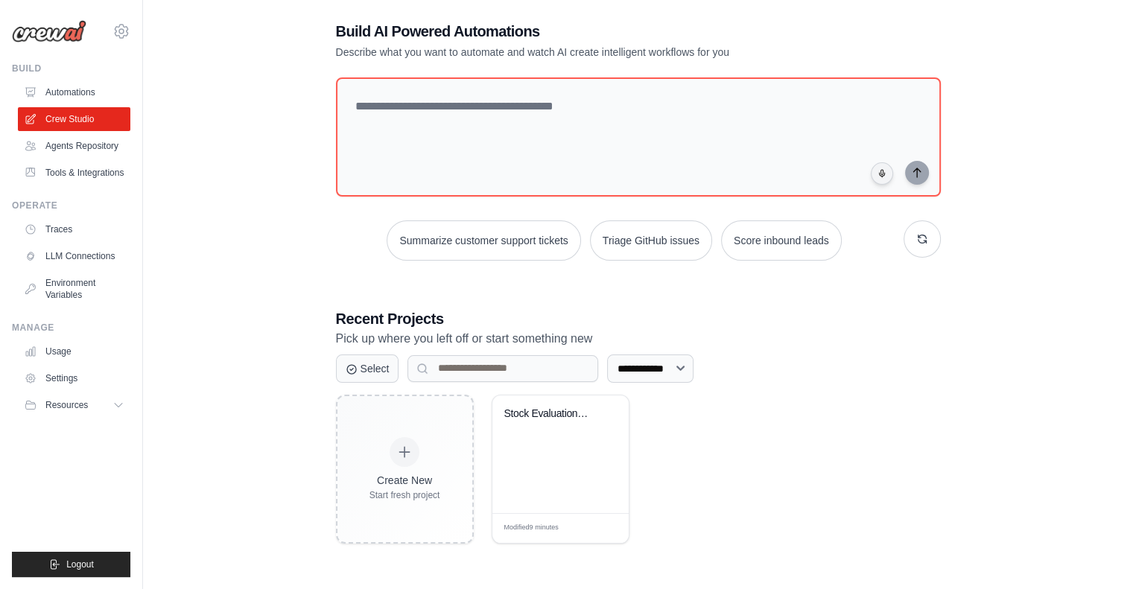
scroll to position [81, 0]
click at [540, 431] on div "Stock Evaluation System" at bounding box center [561, 423] width 113 height 34
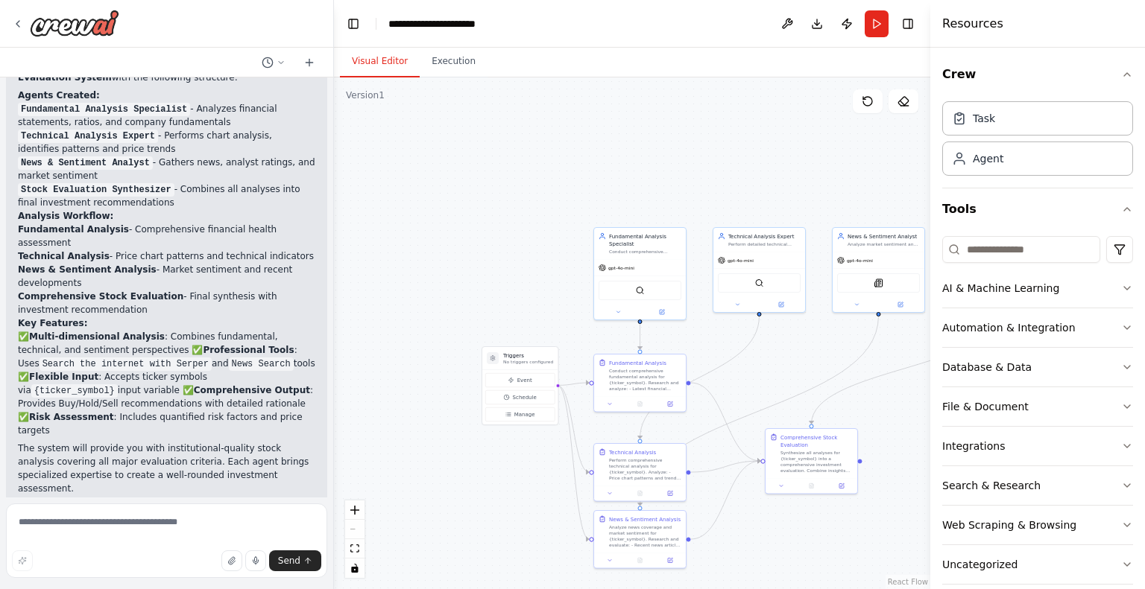
scroll to position [1347, 0]
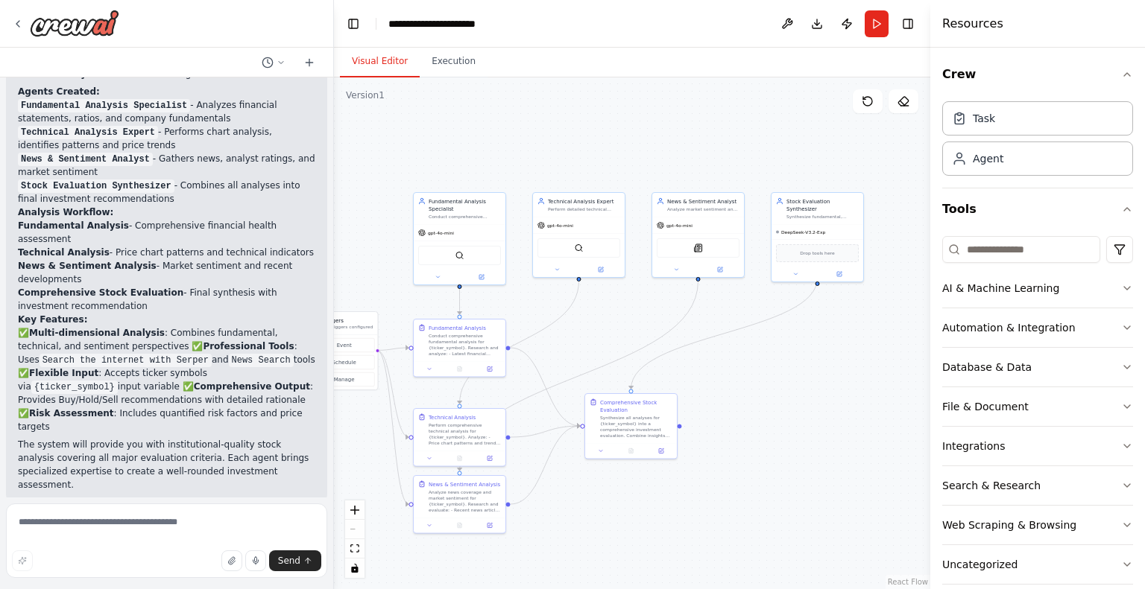
drag, startPoint x: 818, startPoint y: 192, endPoint x: 638, endPoint y: 157, distance: 183.7
click at [638, 157] on div ".deletable-edge-delete-btn { width: 20px; height: 20px; border: 0px solid #ffff…" at bounding box center [632, 334] width 596 height 512
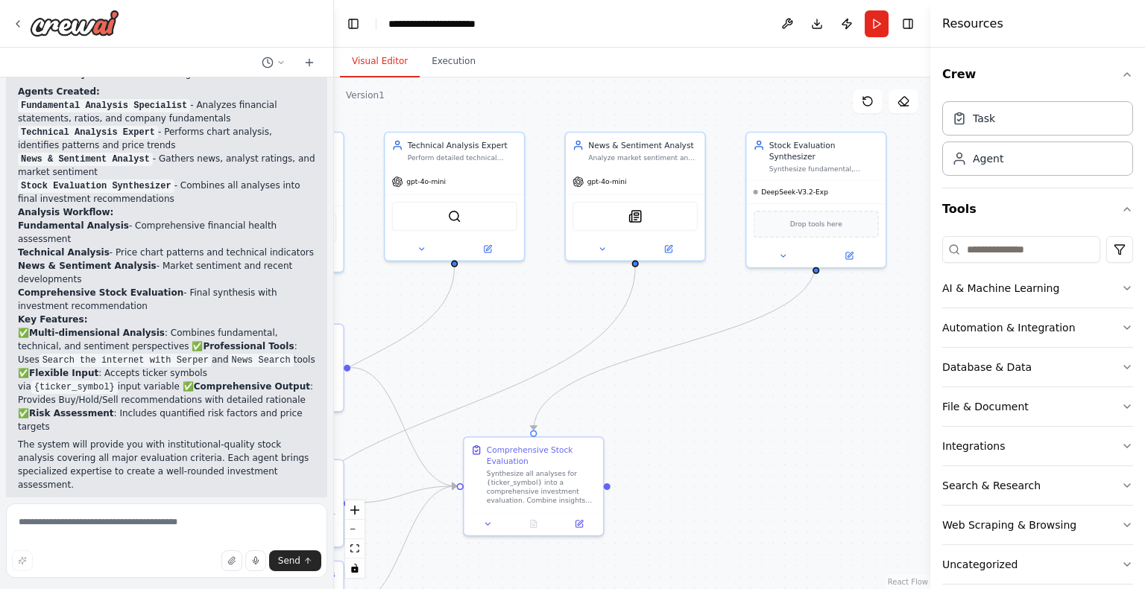
drag, startPoint x: 798, startPoint y: 376, endPoint x: 796, endPoint y: 518, distance: 141.6
click at [796, 518] on div ".deletable-edge-delete-btn { width: 20px; height: 20px; border: 0px solid #ffff…" at bounding box center [632, 334] width 596 height 512
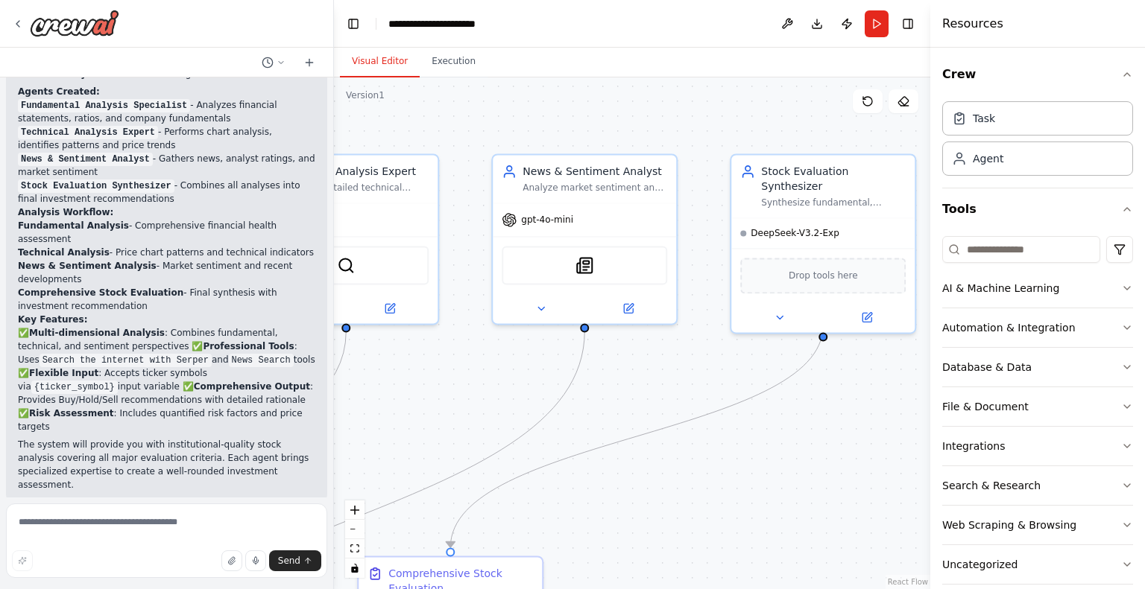
drag, startPoint x: 787, startPoint y: 480, endPoint x: 791, endPoint y: 548, distance: 68.0
click at [791, 548] on div ".deletable-edge-delete-btn { width: 20px; height: 20px; border: 0px solid #ffff…" at bounding box center [632, 334] width 596 height 512
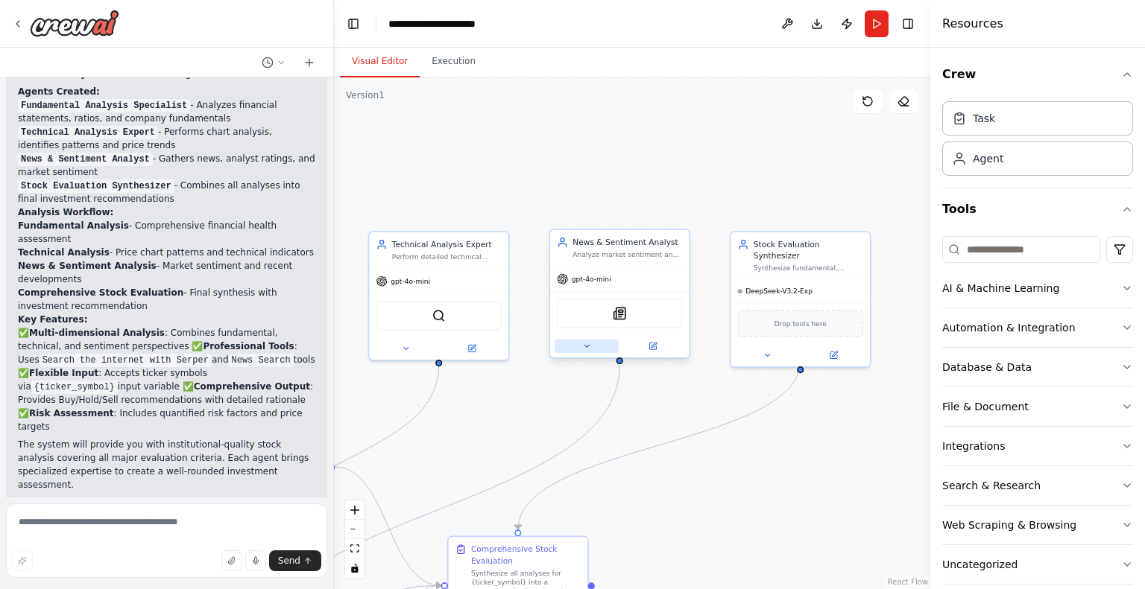
click at [591, 348] on button at bounding box center [586, 346] width 64 height 13
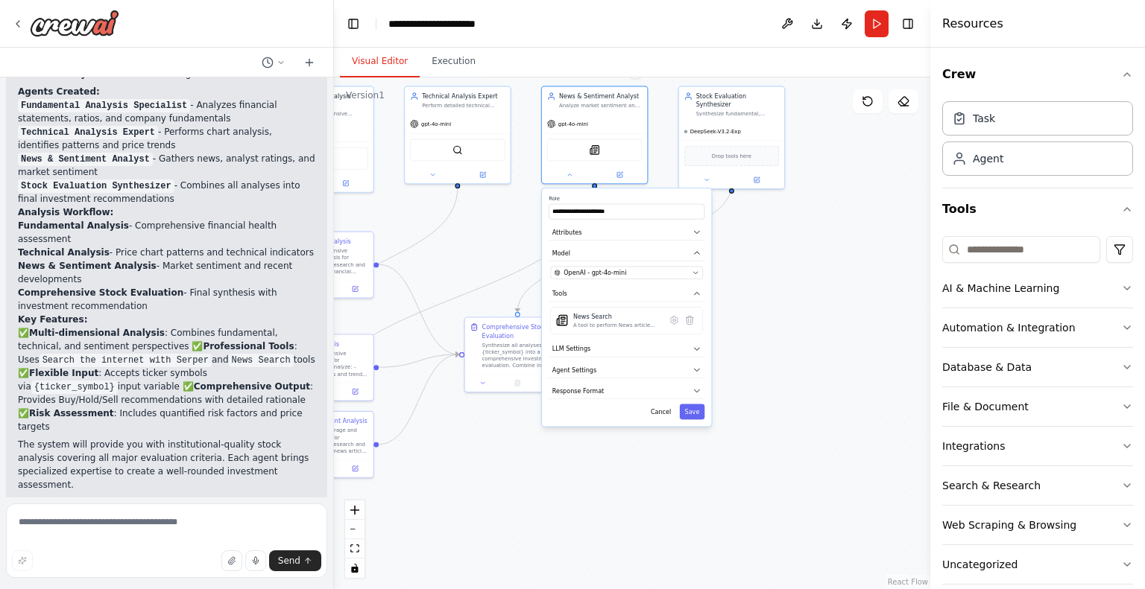
drag, startPoint x: 844, startPoint y: 510, endPoint x: 784, endPoint y: 297, distance: 220.8
click at [784, 297] on div ".deletable-edge-delete-btn { width: 20px; height: 20px; border: 0px solid #ffff…" at bounding box center [632, 334] width 596 height 512
click at [583, 269] on span "OpenAI - gpt-4o-mini" at bounding box center [594, 272] width 63 height 8
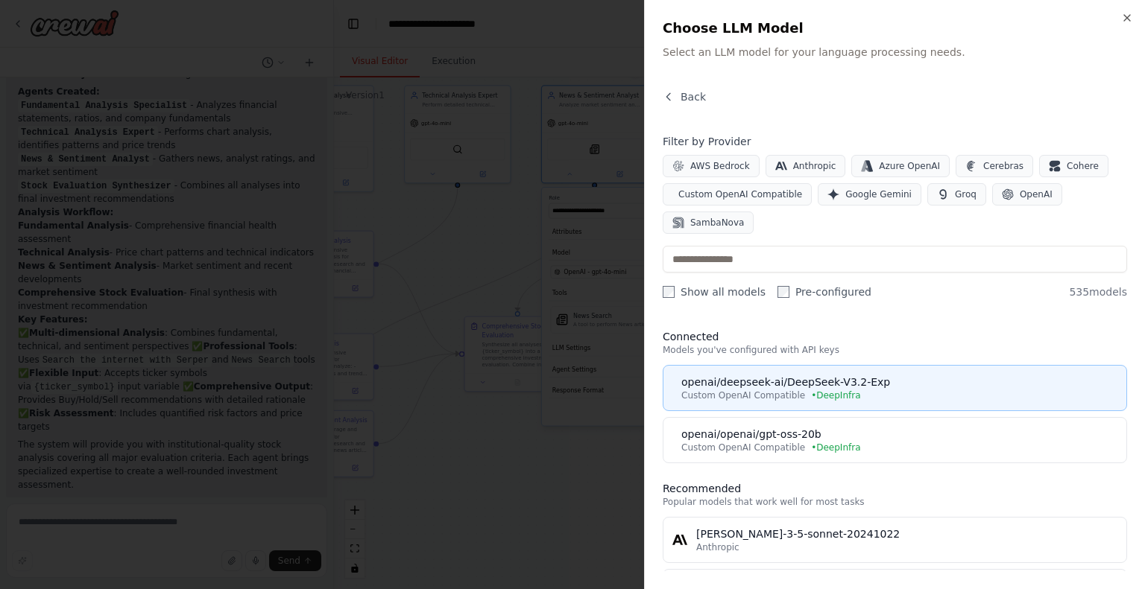
click at [816, 375] on div "openai/deepseek-ai/DeepSeek-V3.2-Exp" at bounding box center [899, 382] width 436 height 15
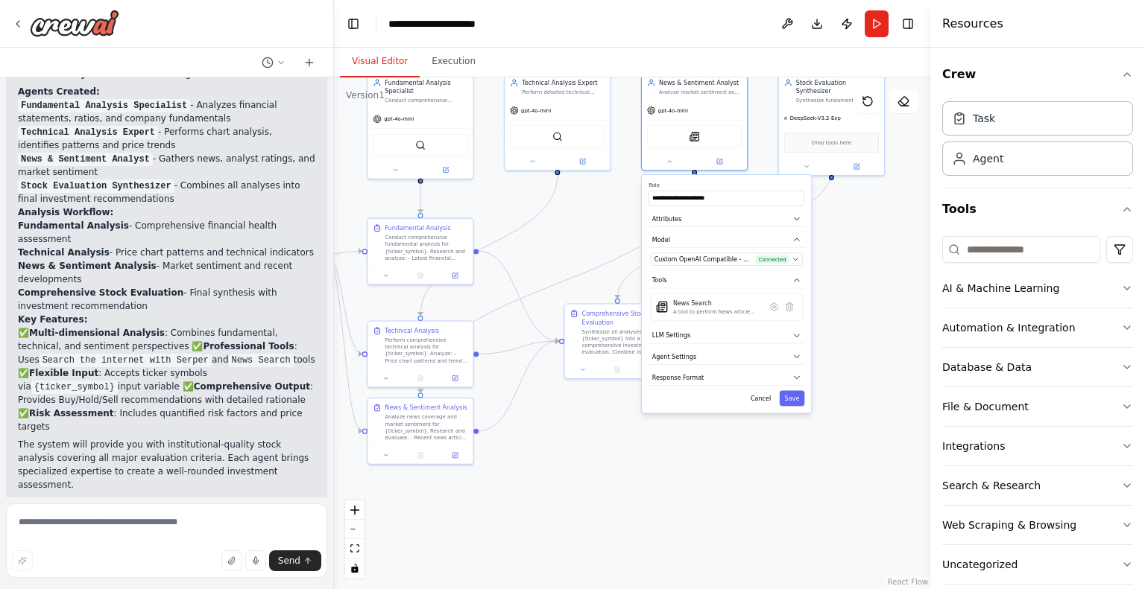
drag, startPoint x: 784, startPoint y: 364, endPoint x: 882, endPoint y: 351, distance: 99.2
click at [882, 351] on div ".deletable-edge-delete-btn { width: 20px; height: 20px; border: 0px solid #ffff…" at bounding box center [632, 334] width 596 height 512
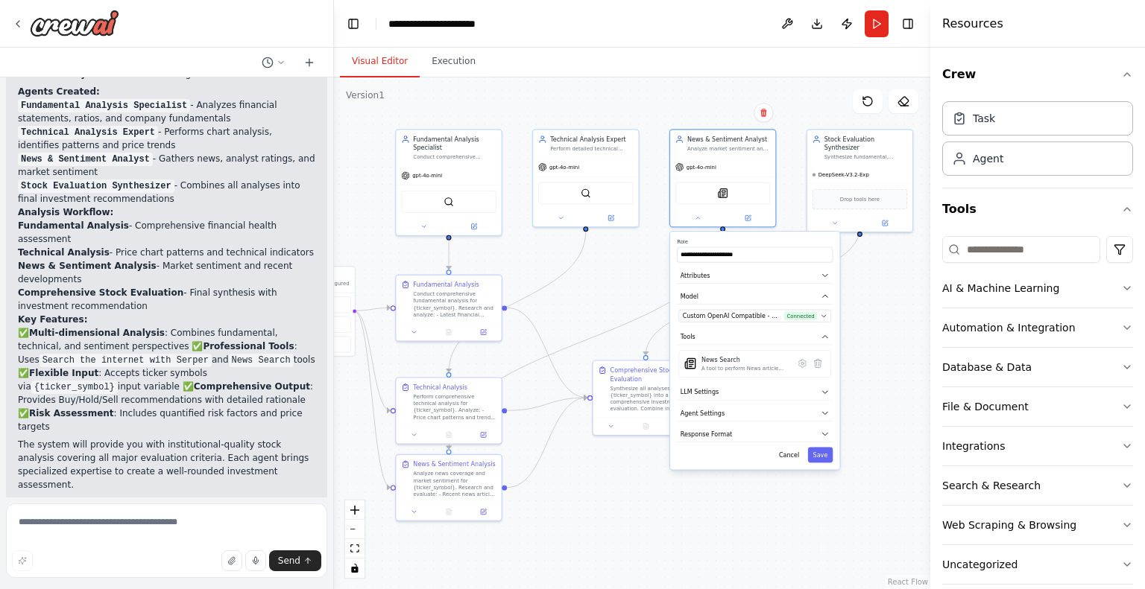
drag, startPoint x: 753, startPoint y: 479, endPoint x: 781, endPoint y: 536, distance: 63.3
click at [781, 536] on div ".deletable-edge-delete-btn { width: 20px; height: 20px; border: 0px solid #ffff…" at bounding box center [632, 334] width 596 height 512
click at [569, 169] on div "gpt-4o-mini" at bounding box center [585, 165] width 105 height 19
click at [566, 219] on button at bounding box center [561, 217] width 48 height 10
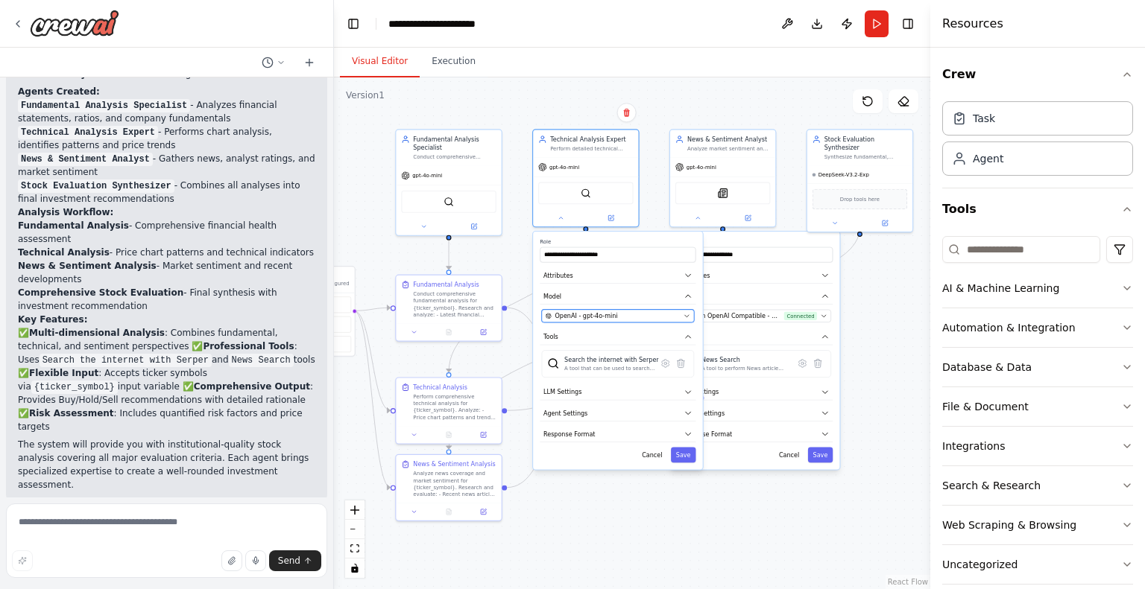
click at [604, 314] on span "OpenAI - gpt-4o-mini" at bounding box center [585, 316] width 63 height 8
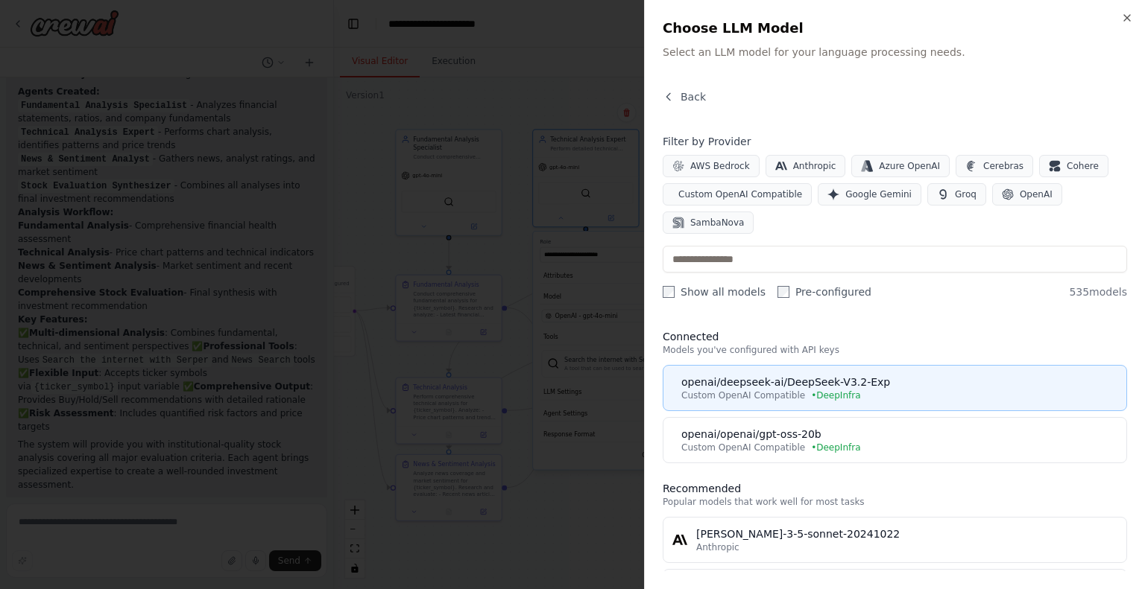
click at [733, 375] on div "openai/deepseek-ai/DeepSeek-V3.2-Exp" at bounding box center [899, 382] width 436 height 15
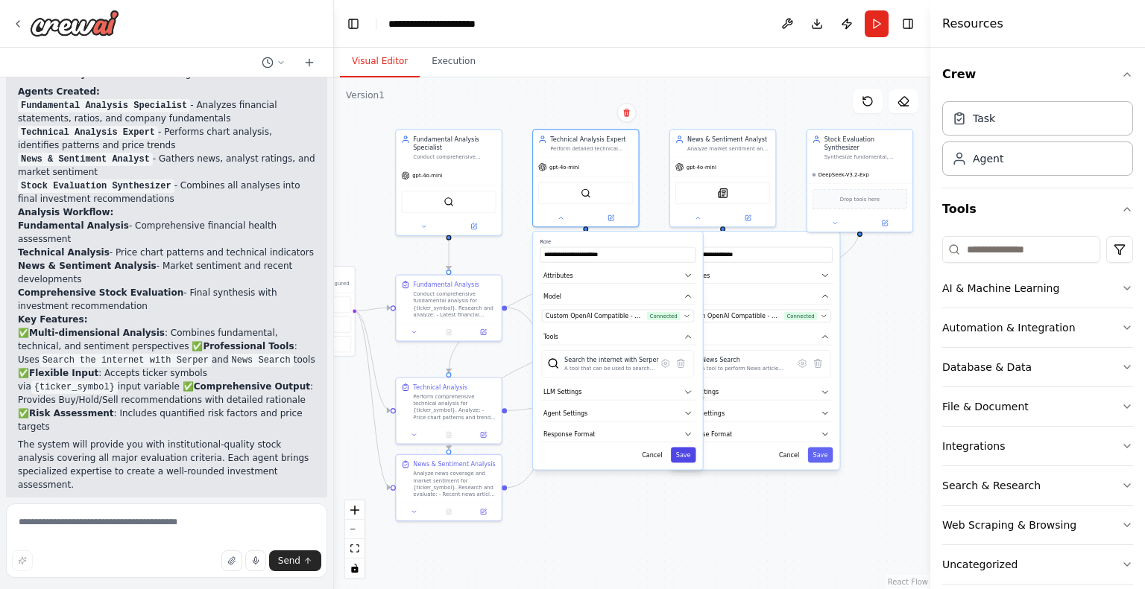
click at [687, 459] on button "Save" at bounding box center [683, 456] width 25 height 16
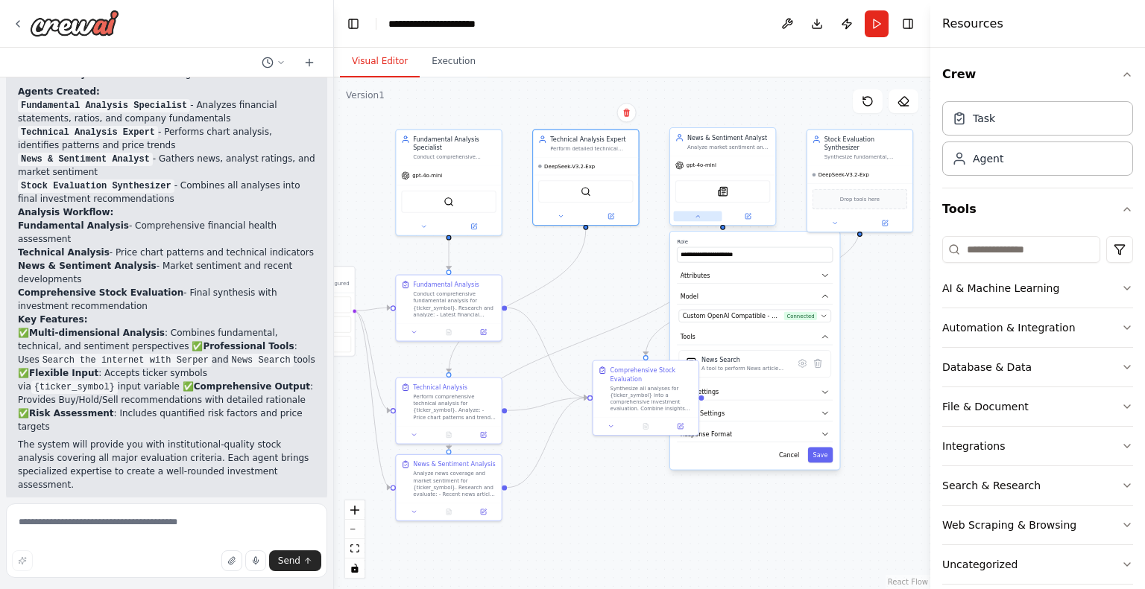
click at [695, 215] on icon at bounding box center [697, 216] width 7 height 7
click at [725, 315] on span "OpenAI - gpt-4o-mini" at bounding box center [723, 316] width 63 height 8
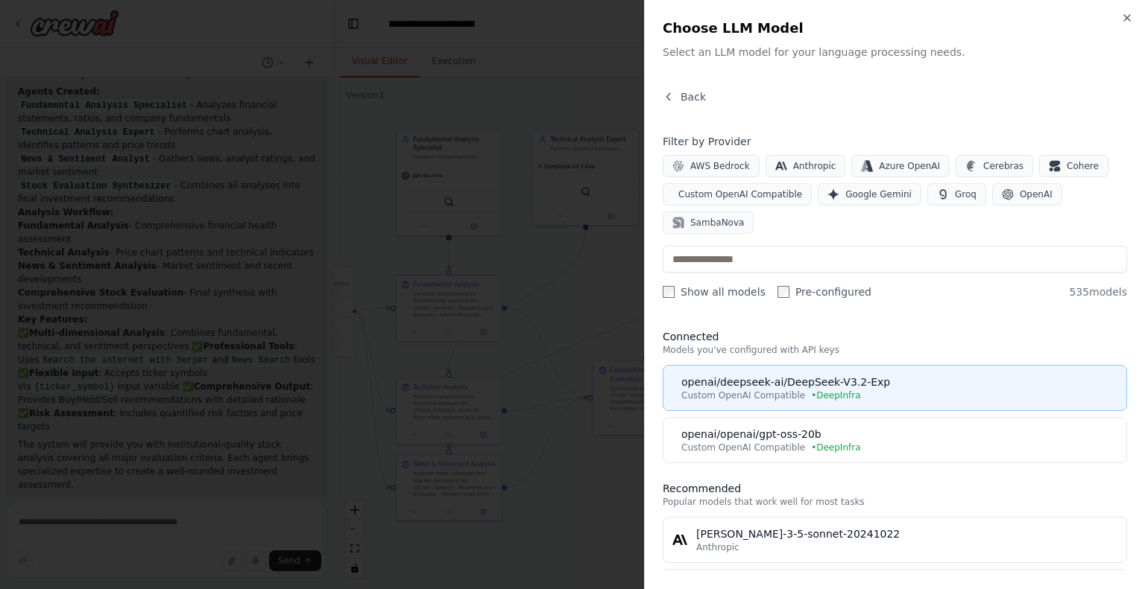
click at [744, 390] on span "Custom OpenAI Compatible" at bounding box center [743, 396] width 124 height 12
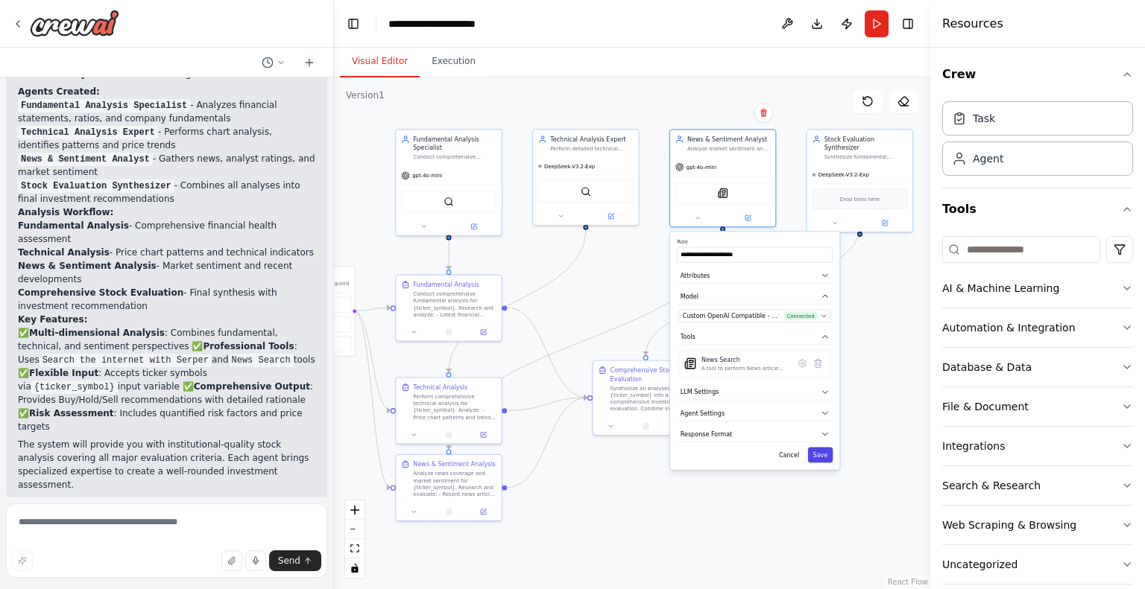
click at [826, 455] on button "Save" at bounding box center [820, 456] width 25 height 16
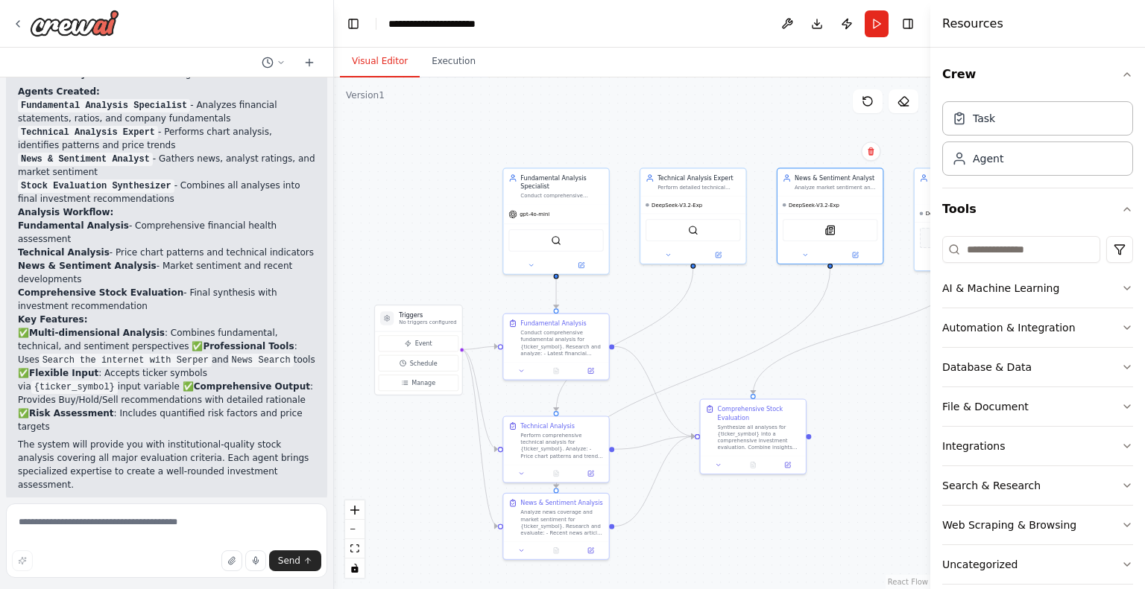
drag, startPoint x: 793, startPoint y: 442, endPoint x: 888, endPoint y: 475, distance: 100.9
click at [899, 481] on div ".deletable-edge-delete-btn { width: 20px; height: 20px; border: 0px solid #ffff…" at bounding box center [632, 334] width 596 height 512
click at [527, 260] on icon at bounding box center [530, 263] width 7 height 7
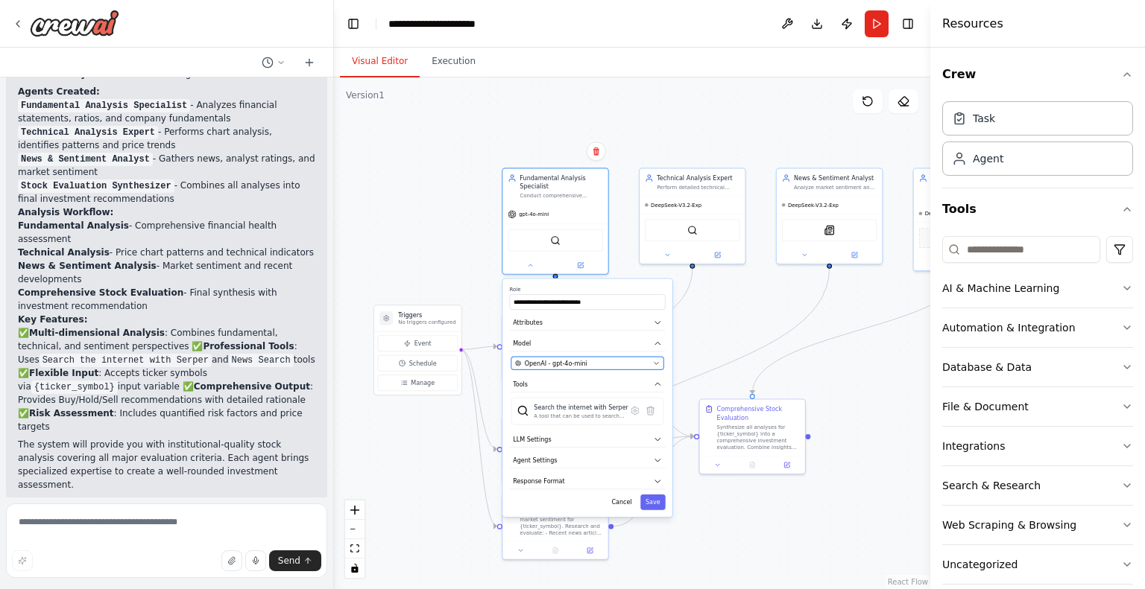
click at [578, 364] on span "OpenAI - gpt-4o-mini" at bounding box center [556, 363] width 63 height 8
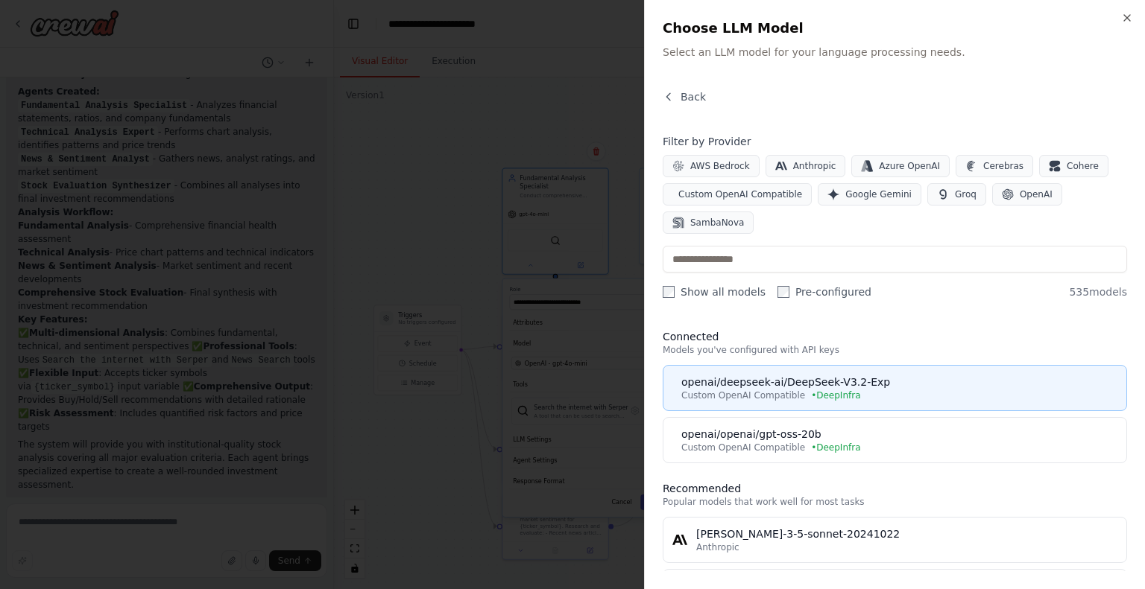
click at [700, 390] on span "Custom OpenAI Compatible" at bounding box center [743, 396] width 124 height 12
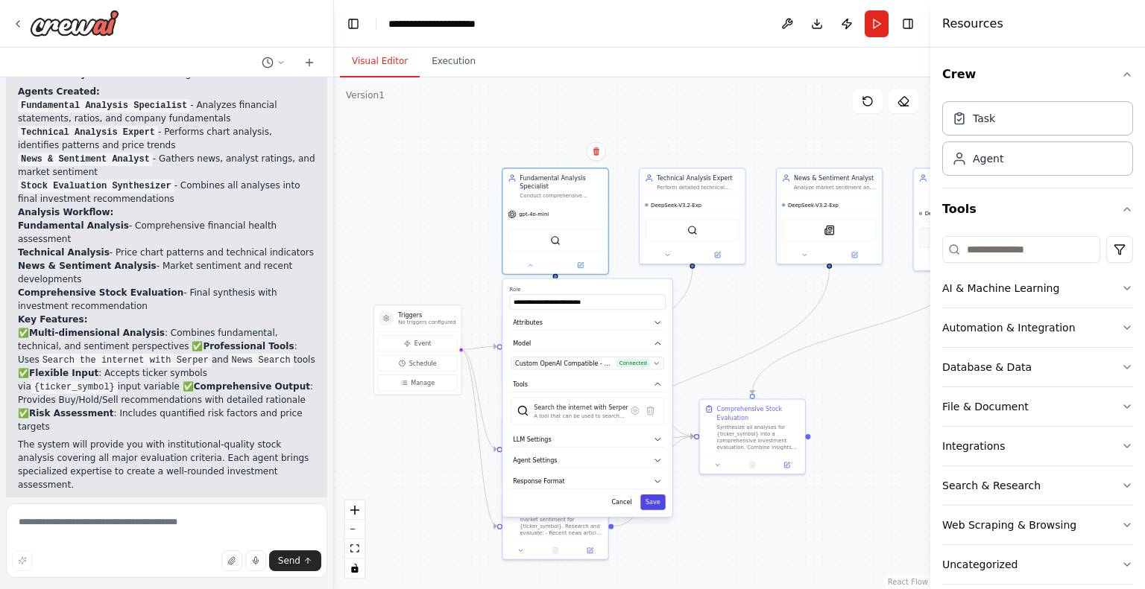
click at [651, 496] on button "Save" at bounding box center [652, 503] width 25 height 16
click at [655, 504] on button "Save" at bounding box center [652, 503] width 25 height 16
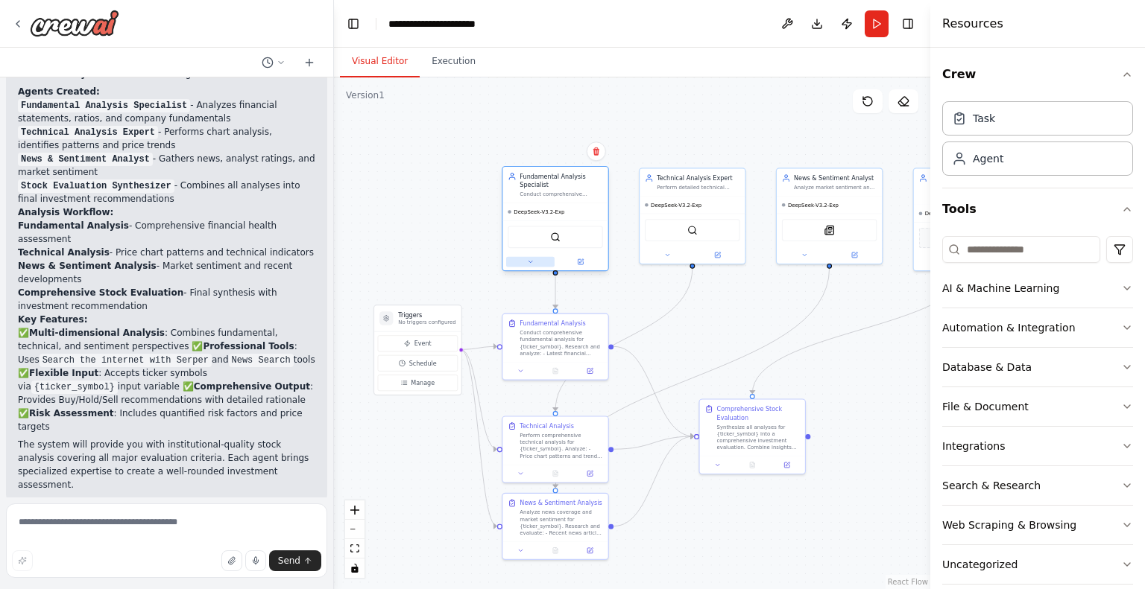
click at [525, 260] on button at bounding box center [530, 262] width 48 height 10
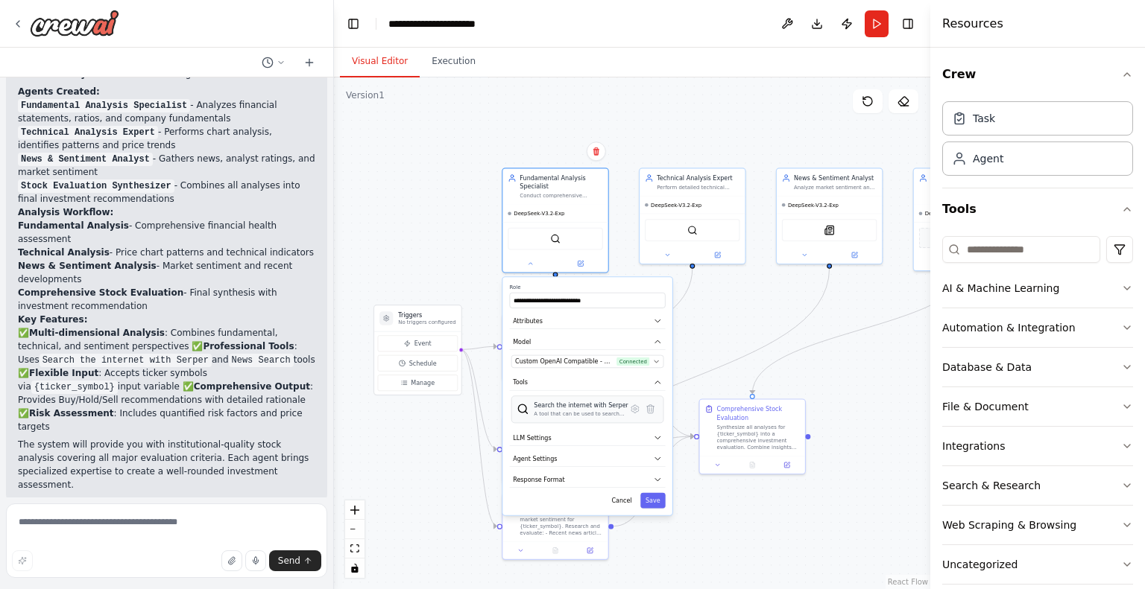
click at [606, 414] on div "A tool that can be used to search the internet with a search_query. Supports di…" at bounding box center [581, 414] width 95 height 7
click at [575, 414] on div "A tool that can be used to search the internet with a search_query. Supports di…" at bounding box center [581, 414] width 95 height 7
click at [526, 414] on img at bounding box center [522, 409] width 12 height 12
click at [1012, 159] on div "Agent" at bounding box center [1037, 158] width 191 height 34
click at [1012, 165] on div "Agent" at bounding box center [1037, 158] width 191 height 34
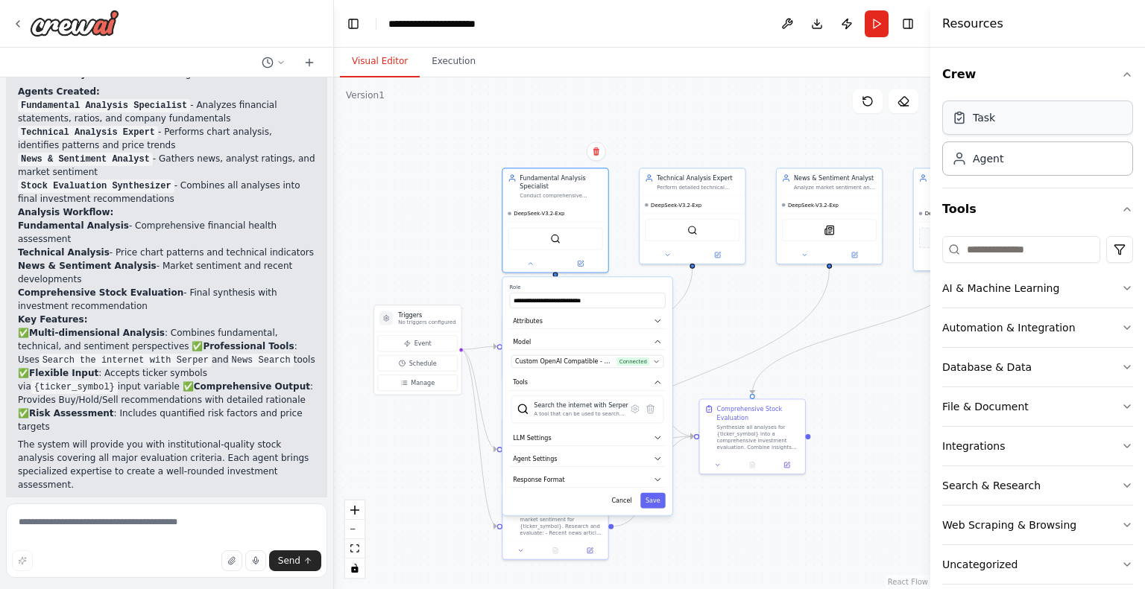
click at [1005, 124] on div "Task" at bounding box center [1037, 118] width 191 height 34
click at [861, 423] on div ".deletable-edge-delete-btn { width: 20px; height: 20px; border: 0px solid #ffff…" at bounding box center [632, 334] width 596 height 512
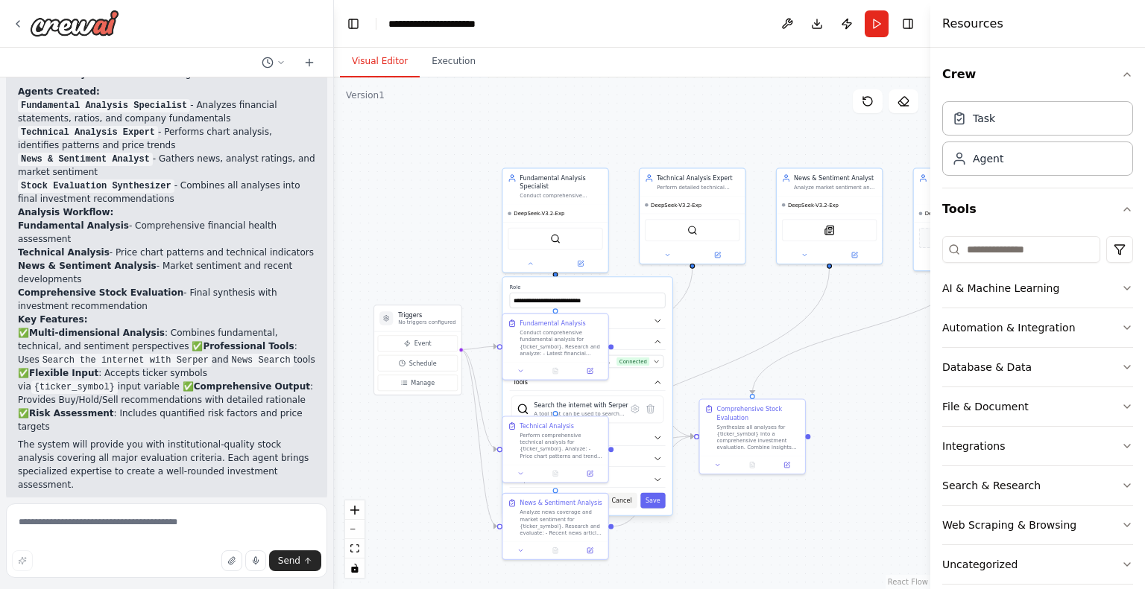
click at [626, 501] on button "Cancel" at bounding box center [621, 501] width 31 height 16
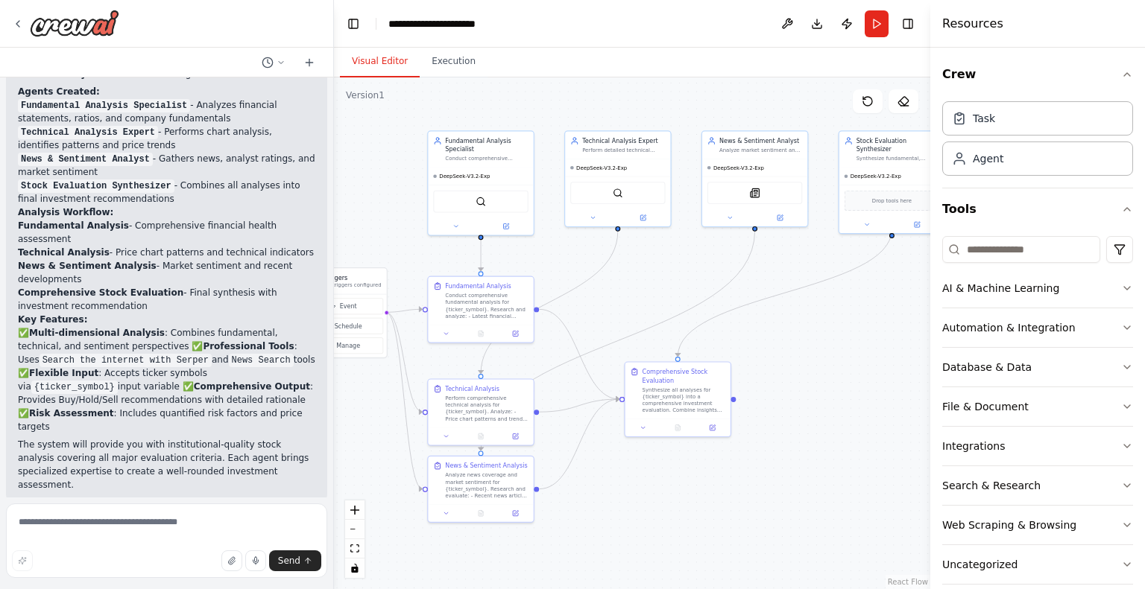
drag, startPoint x: 896, startPoint y: 412, endPoint x: 822, endPoint y: 375, distance: 83.3
click at [822, 375] on div ".deletable-edge-delete-btn { width: 20px; height: 20px; border: 0px solid #ffff…" at bounding box center [632, 334] width 596 height 512
click at [820, 446] on div ".deletable-edge-delete-btn { width: 20px; height: 20px; border: 0px solid #ffff…" at bounding box center [632, 334] width 596 height 512
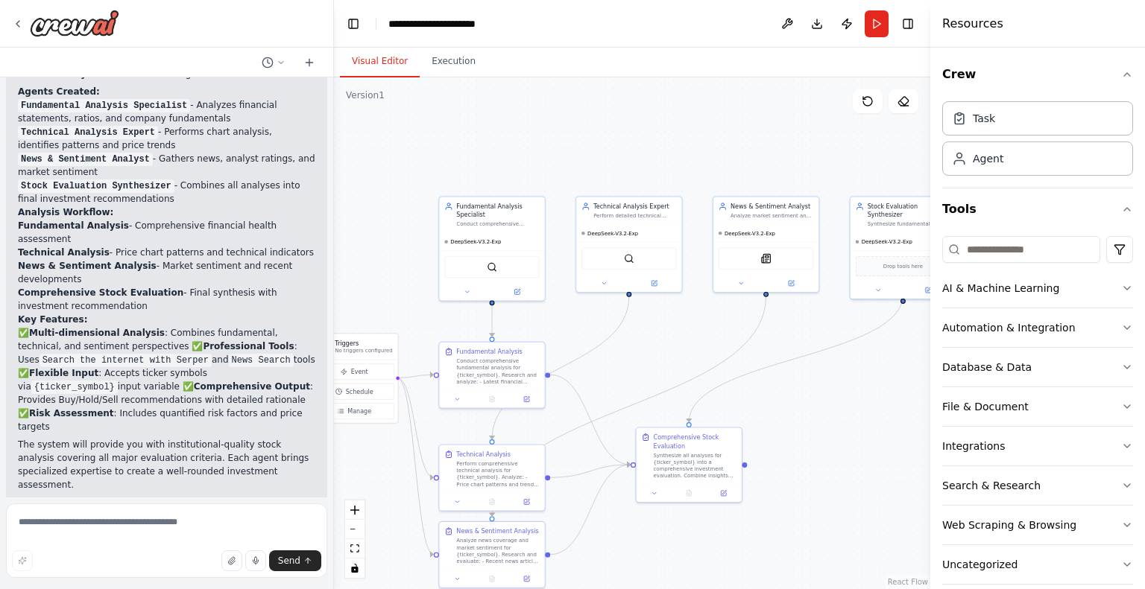
drag, startPoint x: 847, startPoint y: 383, endPoint x: 856, endPoint y: 449, distance: 66.3
click at [856, 449] on div ".deletable-edge-delete-btn { width: 20px; height: 20px; border: 0px solid #ffff…" at bounding box center [632, 334] width 596 height 512
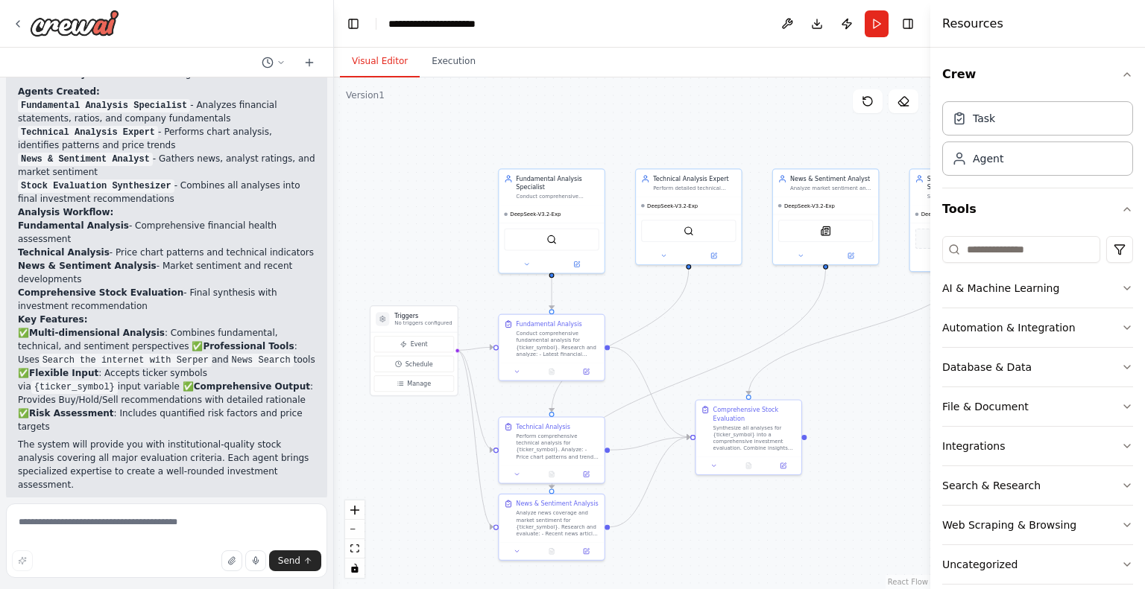
drag, startPoint x: 837, startPoint y: 391, endPoint x: 873, endPoint y: 375, distance: 40.0
click at [873, 375] on div ".deletable-edge-delete-btn { width: 20px; height: 20px; border: 0px solid #ffff…" at bounding box center [632, 334] width 596 height 512
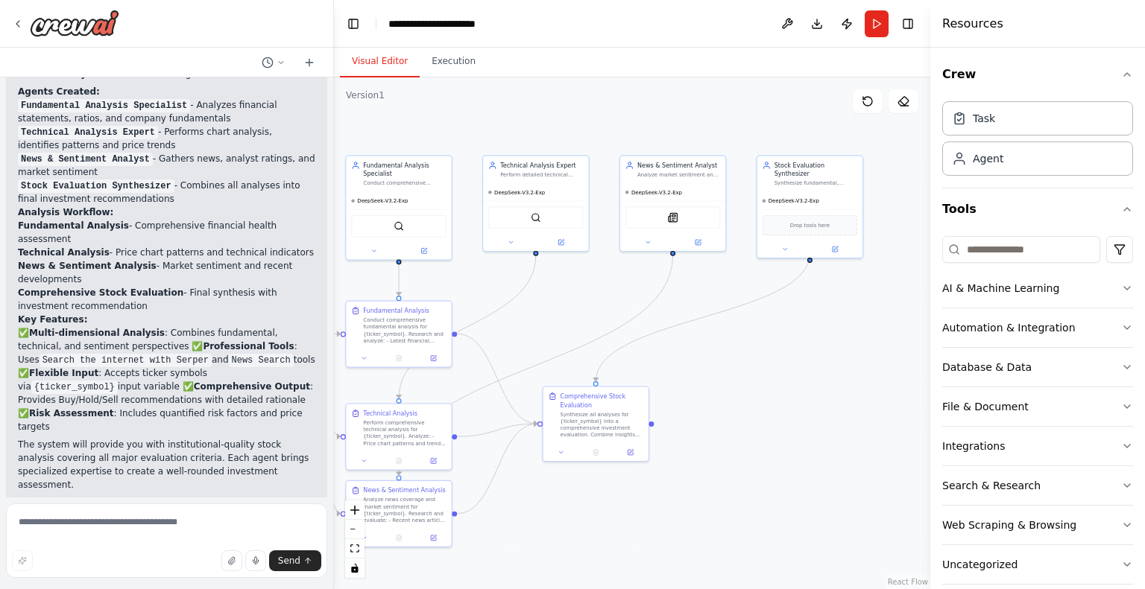
drag, startPoint x: 870, startPoint y: 380, endPoint x: 717, endPoint y: 366, distance: 154.2
click at [717, 366] on div ".deletable-edge-delete-btn { width: 20px; height: 20px; border: 0px solid #ffff…" at bounding box center [632, 334] width 596 height 512
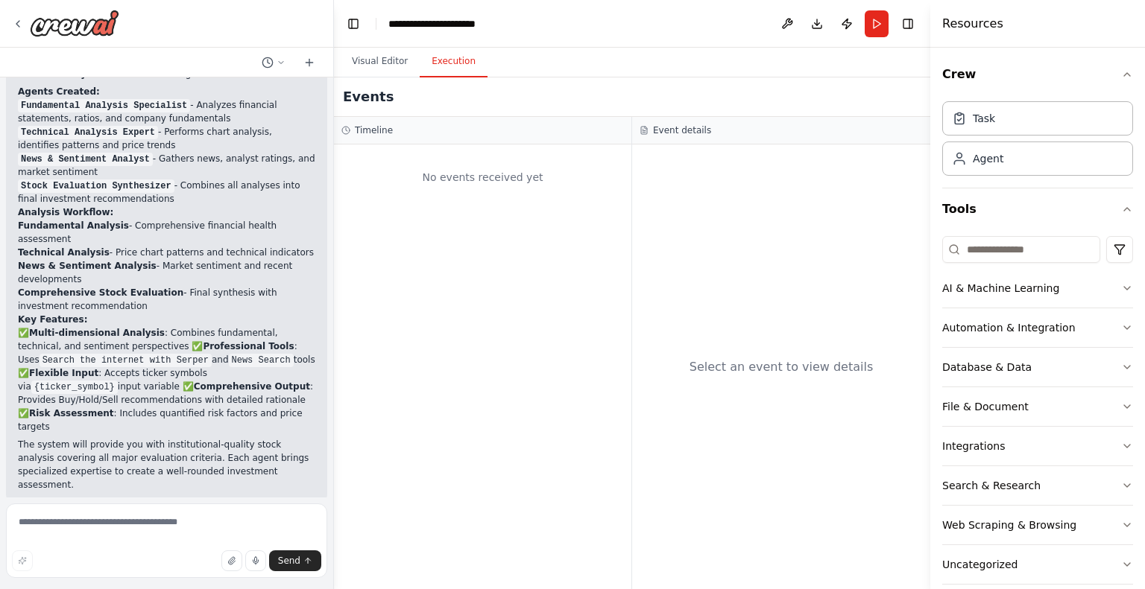
click at [456, 56] on button "Execution" at bounding box center [454, 61] width 68 height 31
click at [382, 56] on button "Visual Editor" at bounding box center [380, 61] width 80 height 31
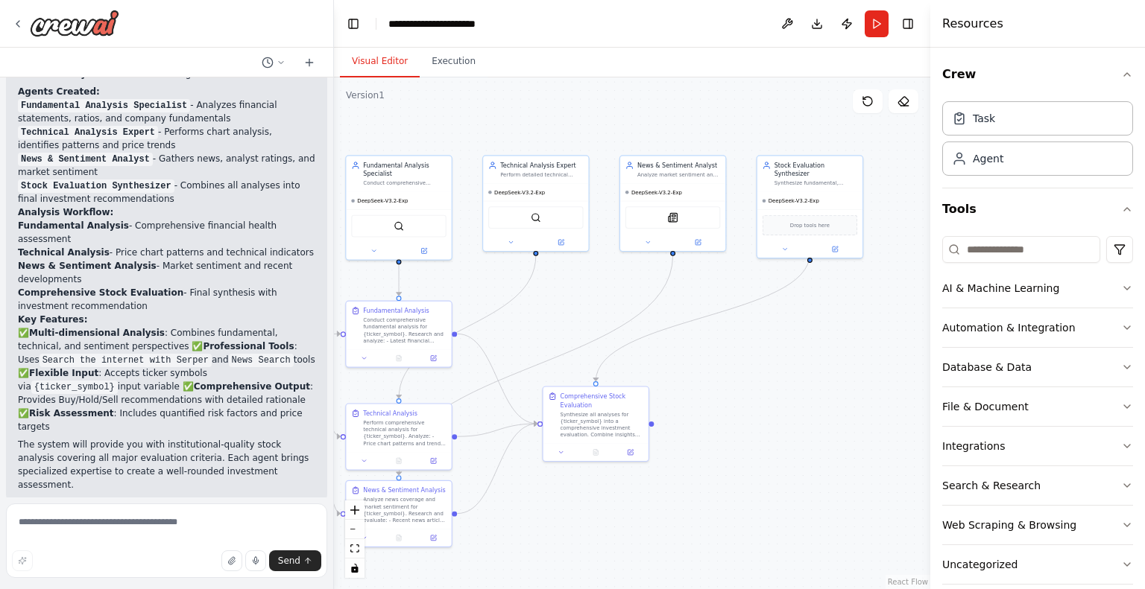
click at [881, 327] on div ".deletable-edge-delete-btn { width: 20px; height: 20px; border: 0px solid #ffff…" at bounding box center [632, 334] width 596 height 512
click at [1091, 358] on button "Database & Data" at bounding box center [1037, 367] width 191 height 39
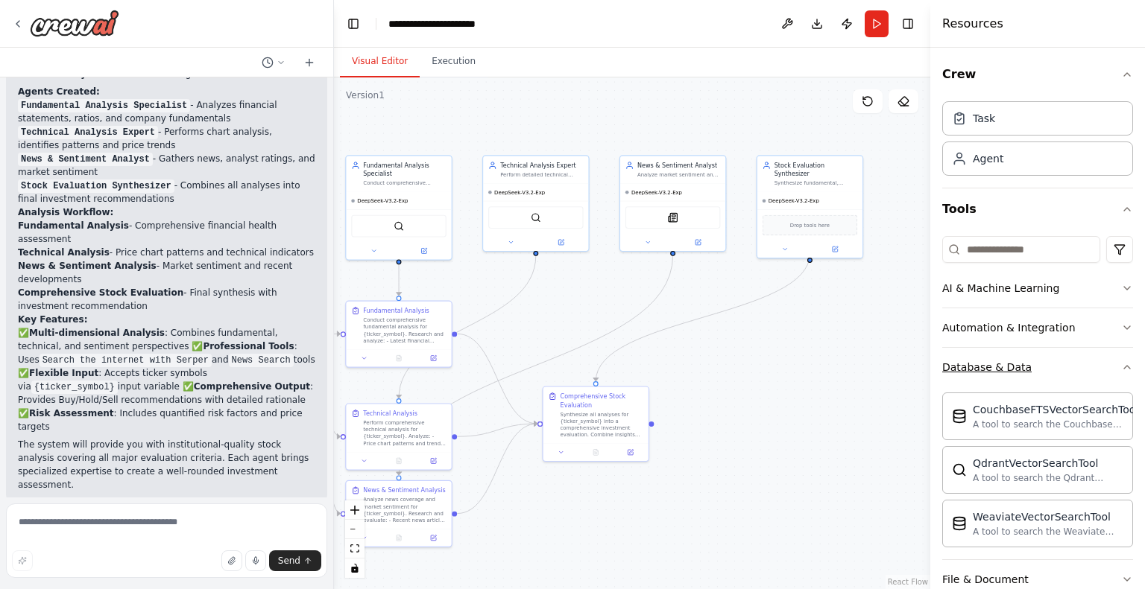
click at [1107, 366] on button "Database & Data" at bounding box center [1037, 367] width 191 height 39
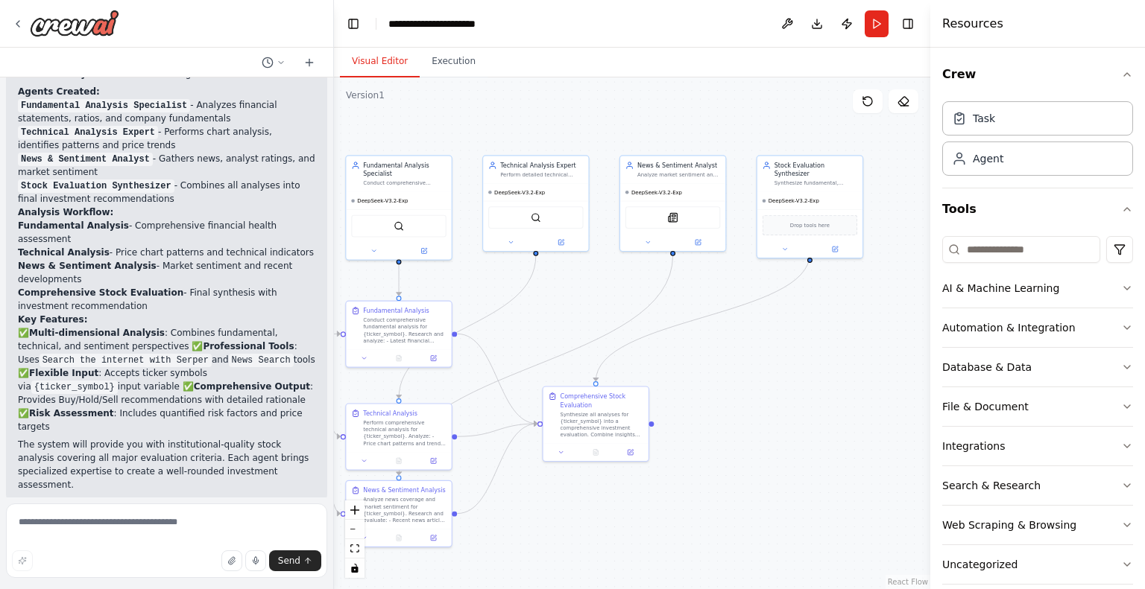
scroll to position [17, 0]
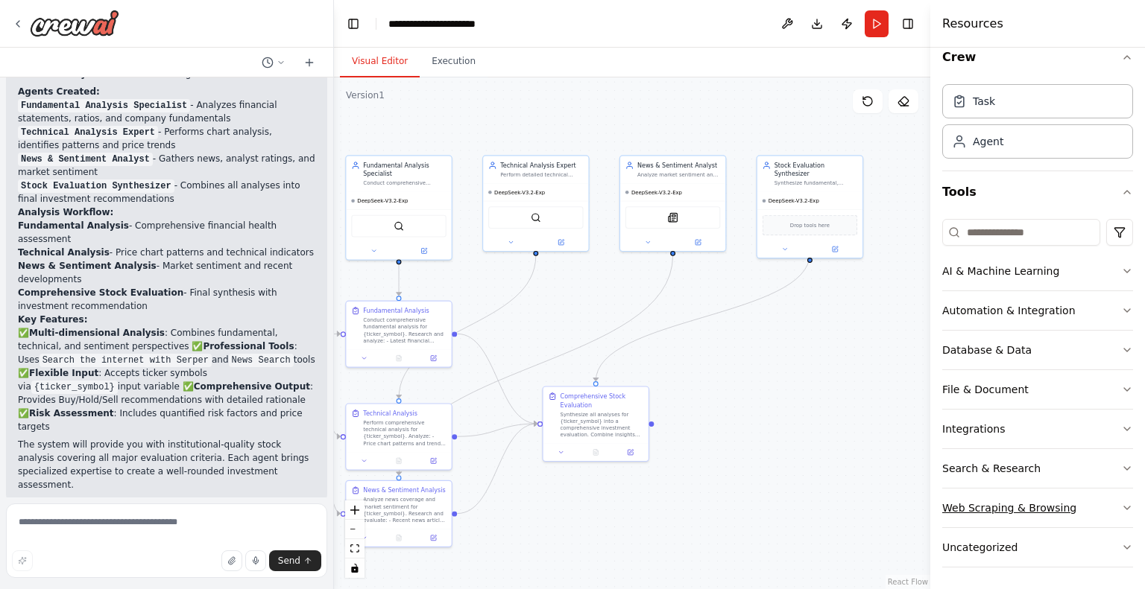
click at [1095, 500] on button "Web Scraping & Browsing" at bounding box center [1037, 508] width 191 height 39
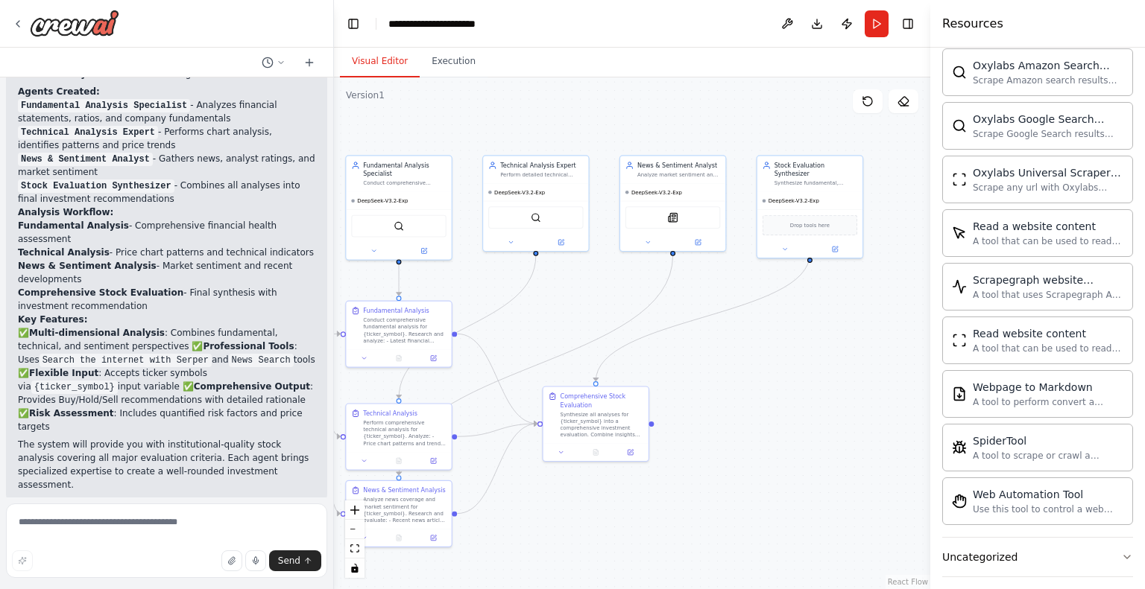
scroll to position [829, 0]
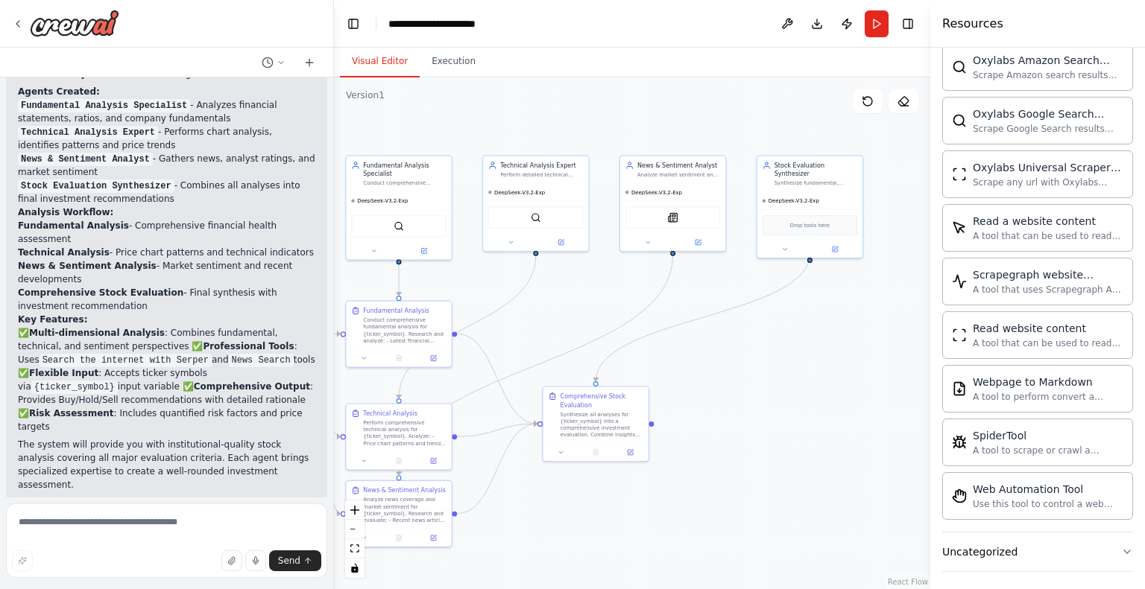
click at [855, 463] on div ".deletable-edge-delete-btn { width: 20px; height: 20px; border: 0px solid #ffff…" at bounding box center [632, 334] width 596 height 512
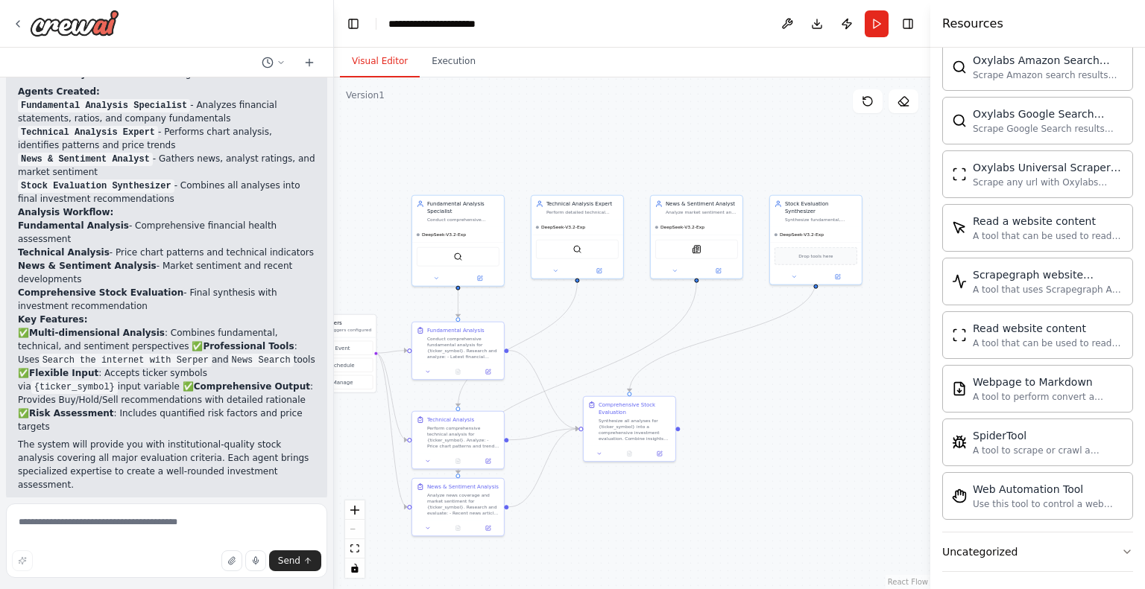
click at [839, 439] on div ".deletable-edge-delete-btn { width: 20px; height: 20px; border: 0px solid #ffff…" at bounding box center [632, 334] width 596 height 512
click at [446, 275] on button at bounding box center [436, 277] width 42 height 9
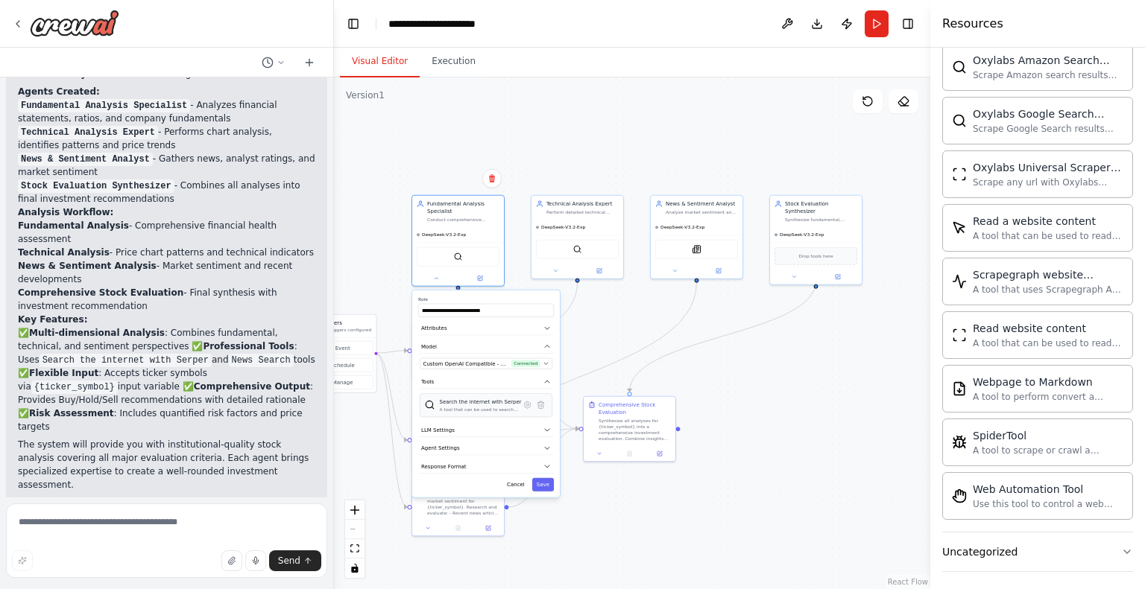
click at [491, 408] on div "A tool that can be used to search the internet with a search_query. Supports di…" at bounding box center [481, 410] width 82 height 6
click at [876, 442] on div ".deletable-edge-delete-btn { width: 20px; height: 20px; border: 0px solid #ffff…" at bounding box center [632, 334] width 596 height 512
click at [545, 484] on button "Save" at bounding box center [543, 484] width 22 height 13
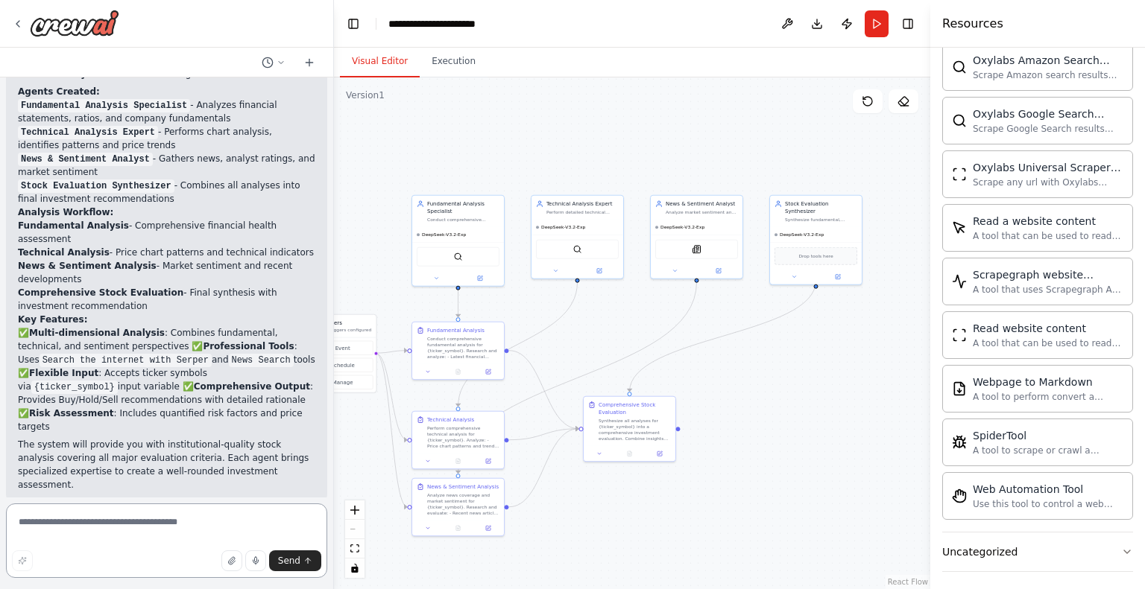
click at [111, 535] on textarea at bounding box center [166, 541] width 321 height 75
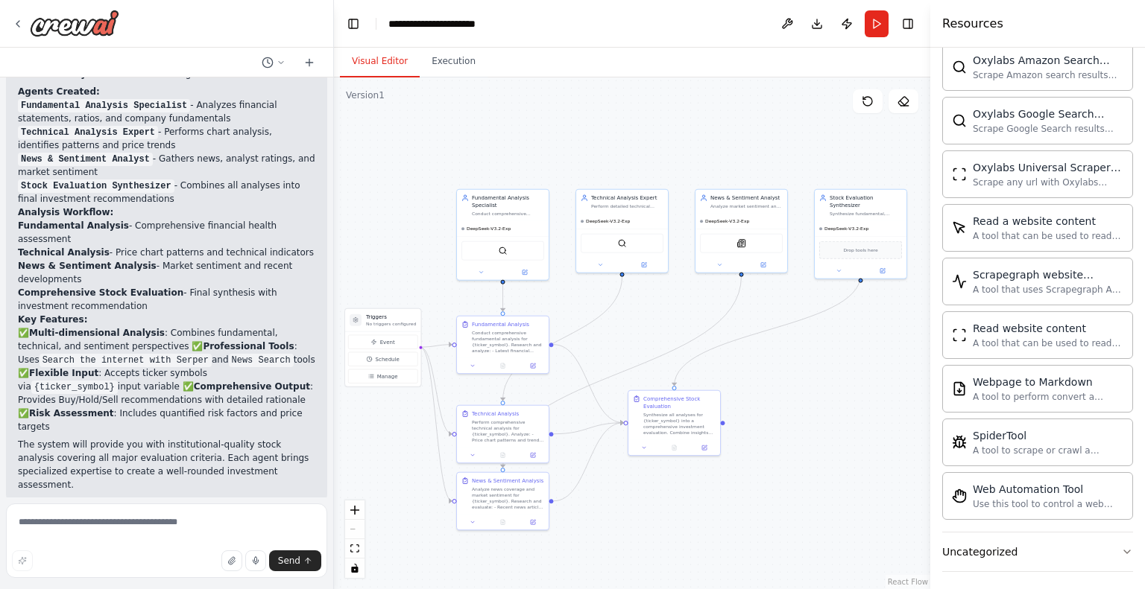
drag, startPoint x: 379, startPoint y: 253, endPoint x: 458, endPoint y: 247, distance: 80.0
click at [458, 247] on div ".deletable-edge-delete-btn { width: 20px; height: 20px; border: 0px solid #ffff…" at bounding box center [632, 334] width 596 height 512
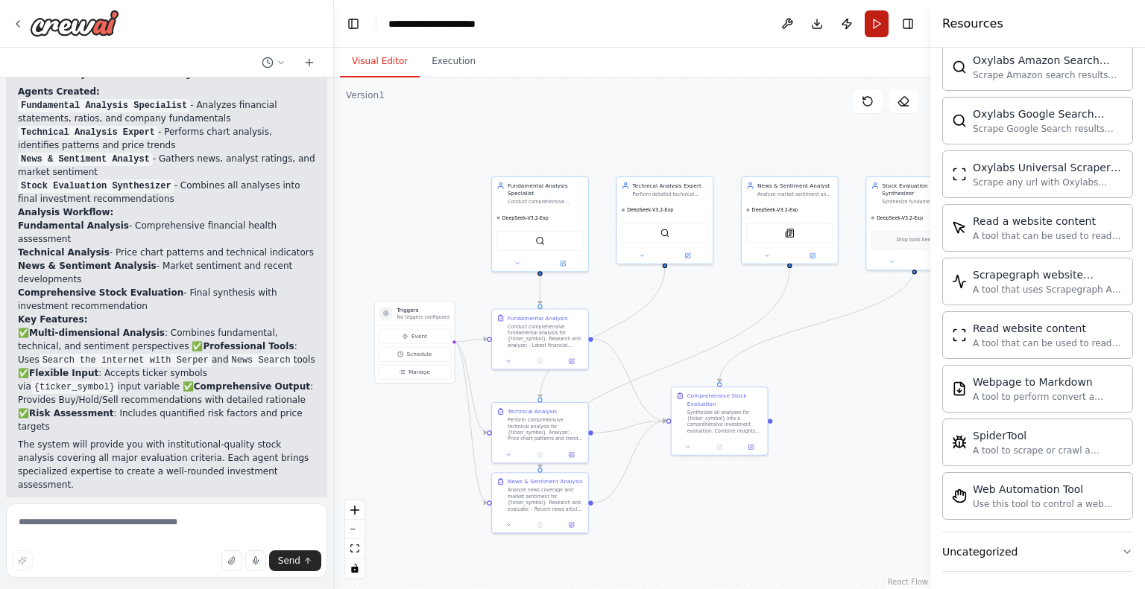
click at [874, 28] on button "Run" at bounding box center [876, 23] width 24 height 27
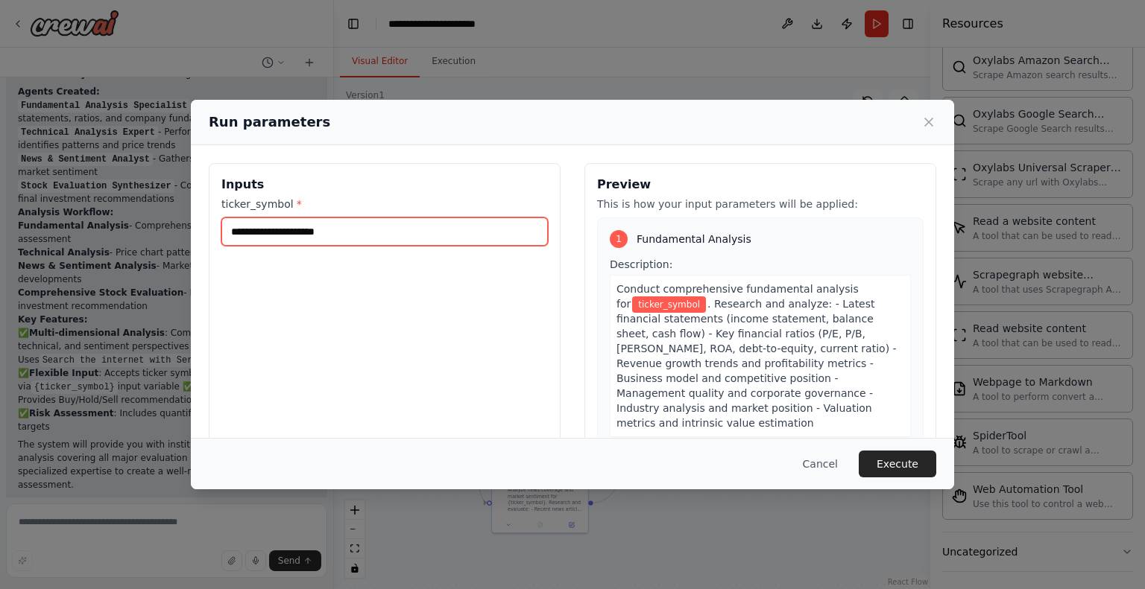
click at [350, 235] on input "ticker_symbol *" at bounding box center [384, 232] width 326 height 28
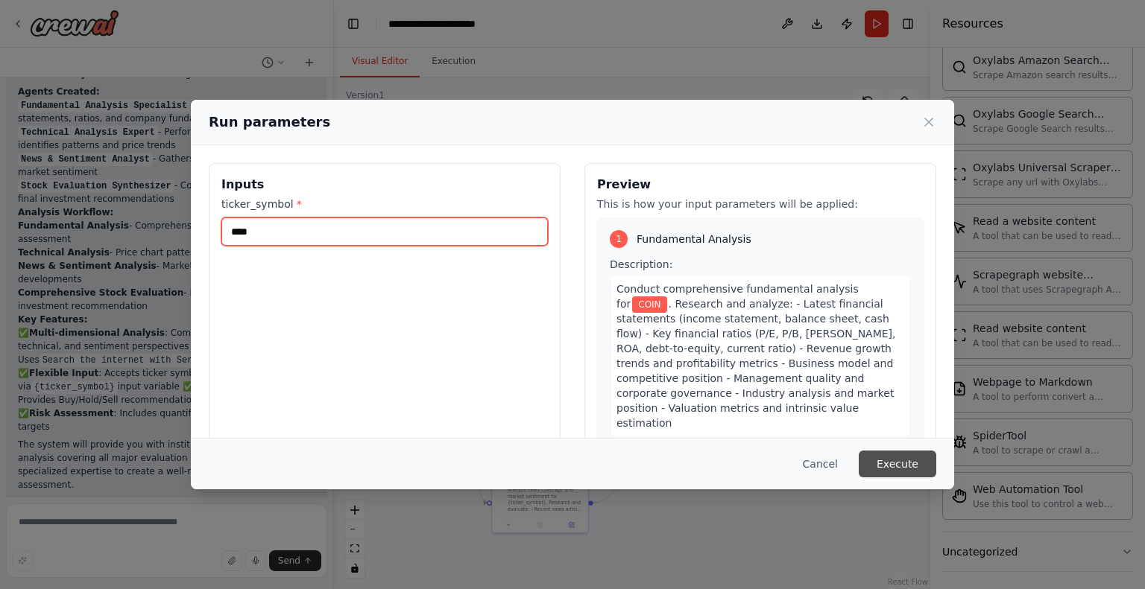
type input "****"
click at [907, 459] on button "Execute" at bounding box center [897, 464] width 78 height 27
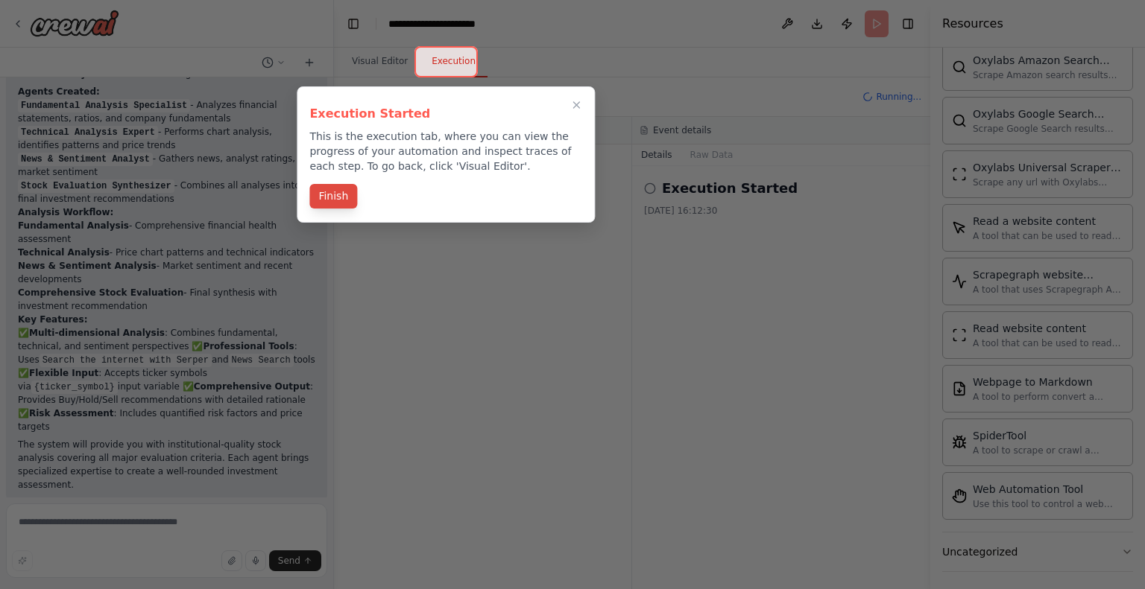
click at [334, 202] on button "Finish" at bounding box center [333, 196] width 48 height 25
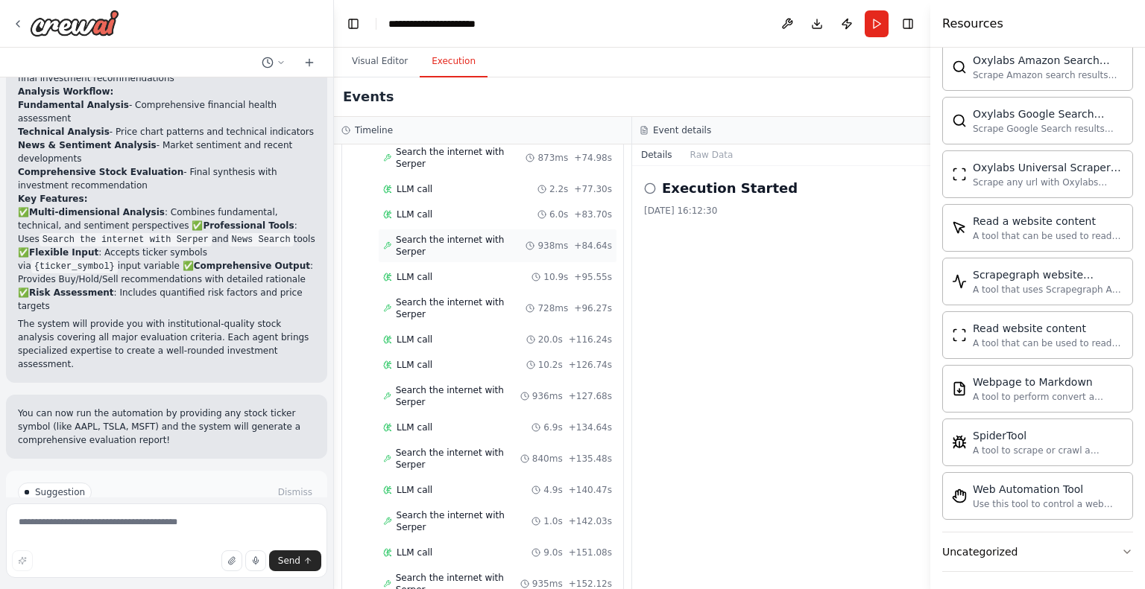
scroll to position [540, 0]
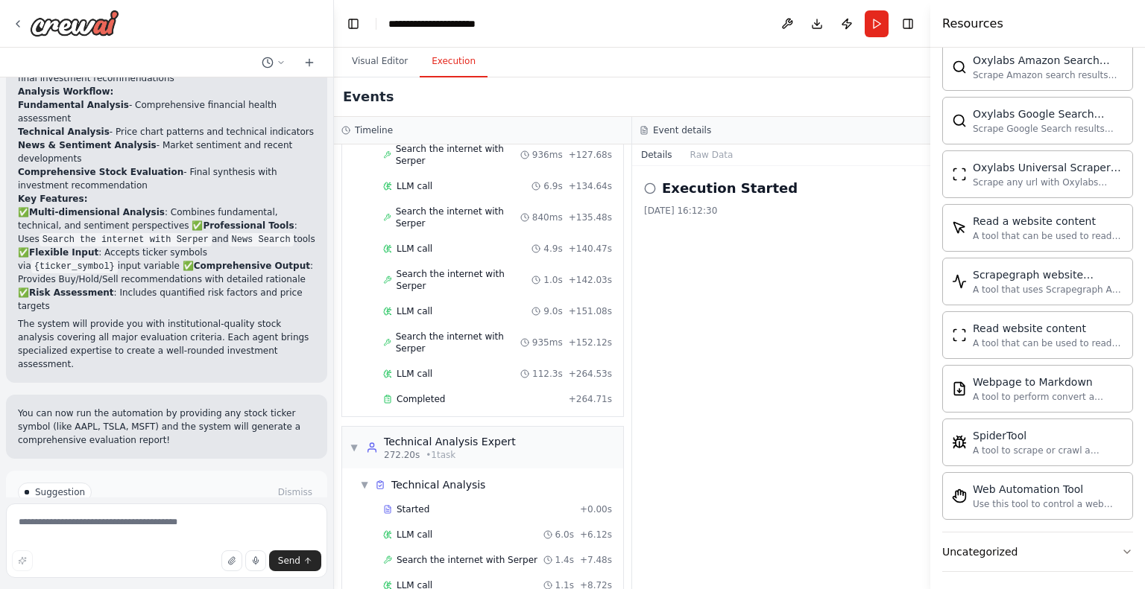
click at [648, 186] on icon at bounding box center [649, 188] width 15 height 15
click at [660, 241] on icon at bounding box center [657, 240] width 9 height 9
drag, startPoint x: 512, startPoint y: 554, endPoint x: 778, endPoint y: 427, distance: 294.7
click at [778, 427] on div "LLM call 3.10.2025, 16:17:27 Running Started 16:17:27" at bounding box center [781, 377] width 298 height 423
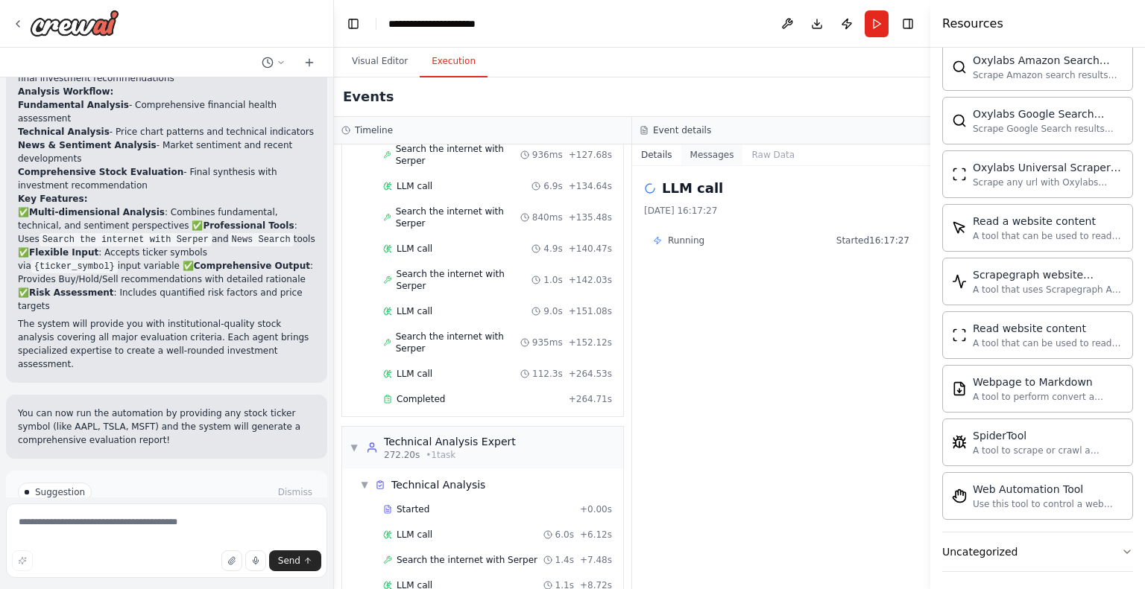
click at [710, 159] on button "Messages" at bounding box center [712, 155] width 62 height 21
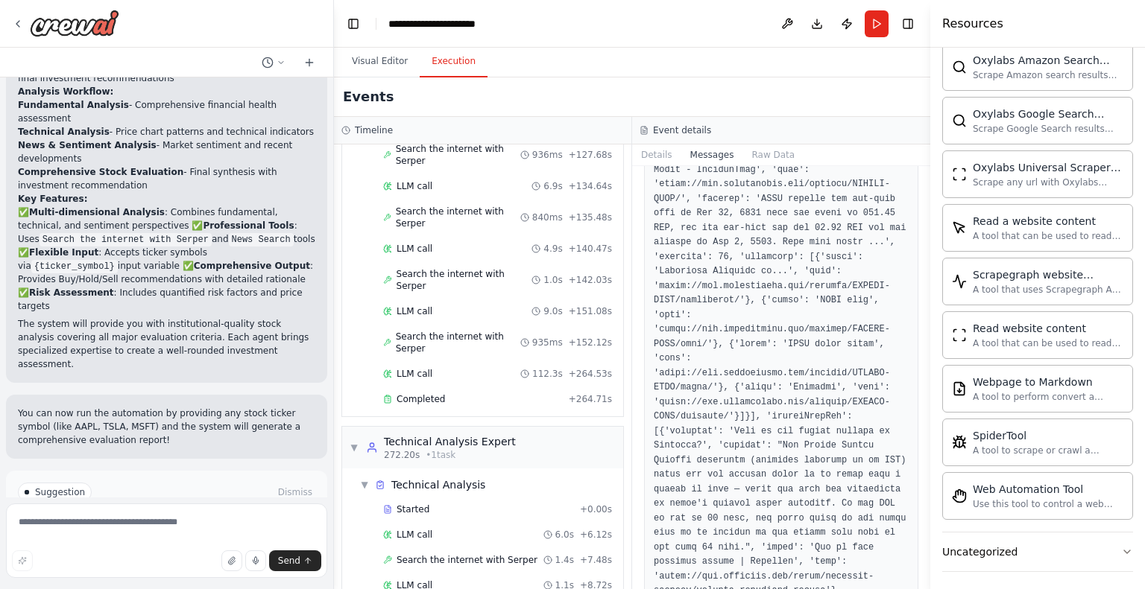
scroll to position [5410, 0]
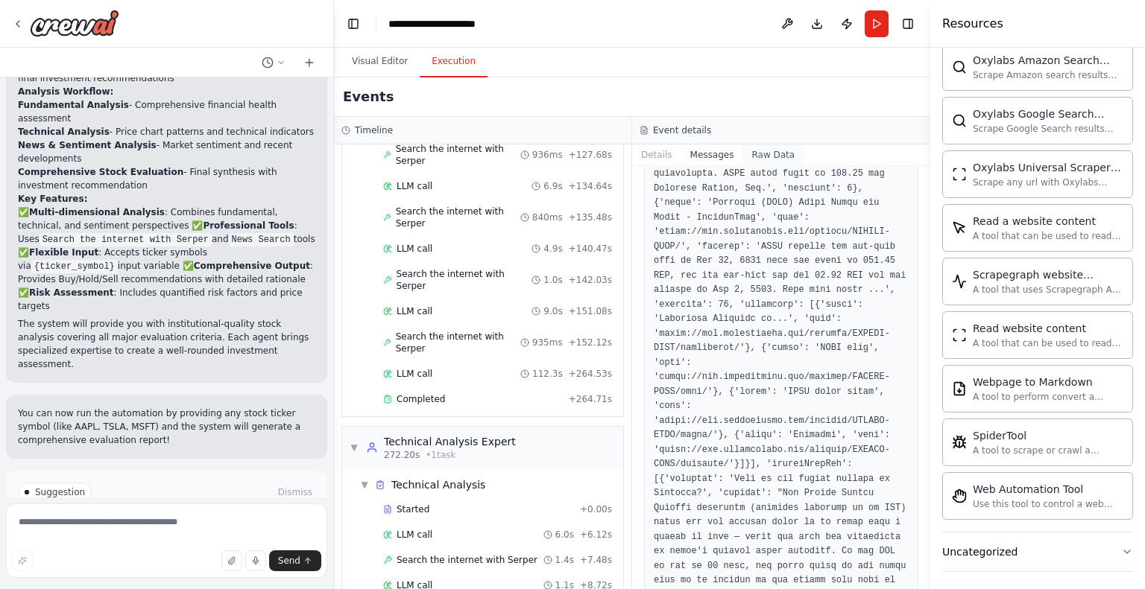
click at [765, 159] on button "Raw Data" at bounding box center [772, 155] width 61 height 21
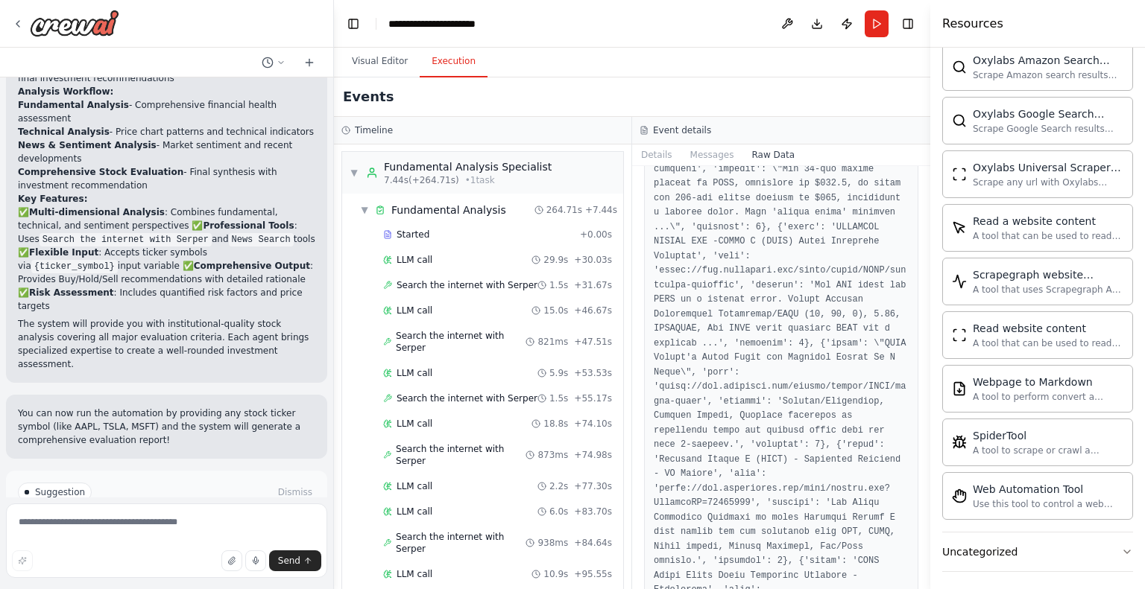
scroll to position [0, 0]
click at [426, 258] on span "LLM call" at bounding box center [414, 261] width 36 height 12
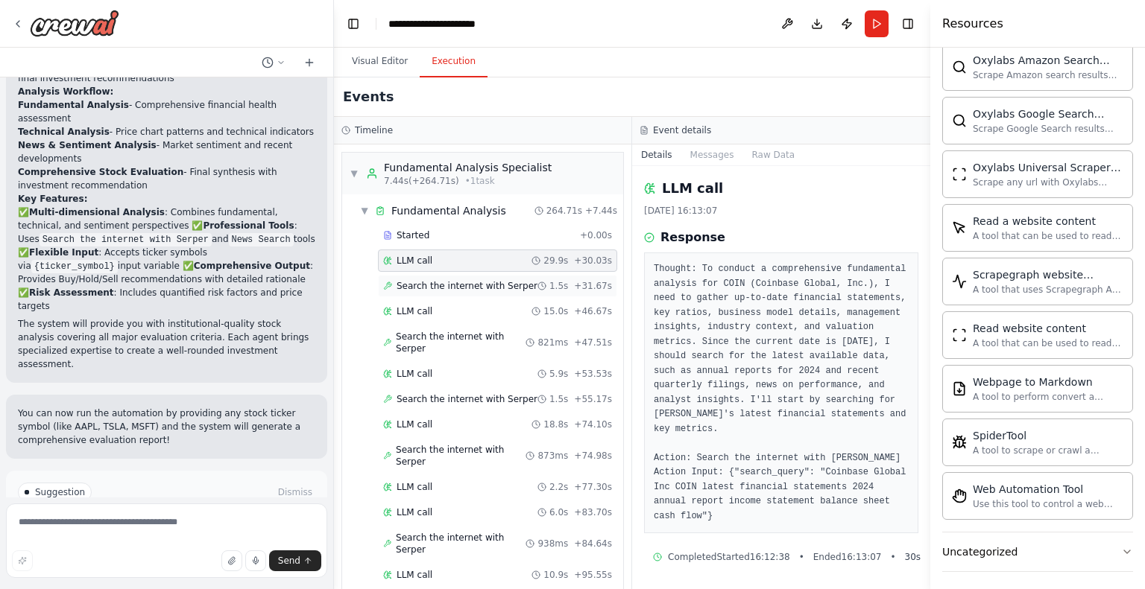
click at [422, 282] on span "Search the internet with Serper" at bounding box center [466, 286] width 141 height 12
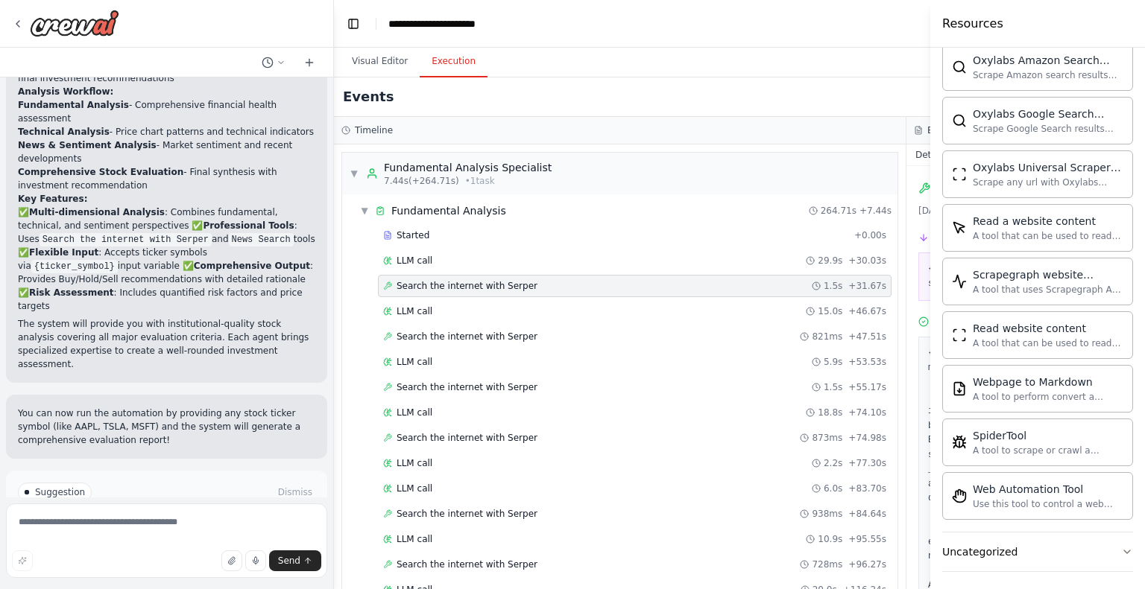
click at [885, 30] on header "**********" at bounding box center [906, 24] width 1145 height 48
click at [423, 257] on span "LLM call" at bounding box center [414, 261] width 36 height 12
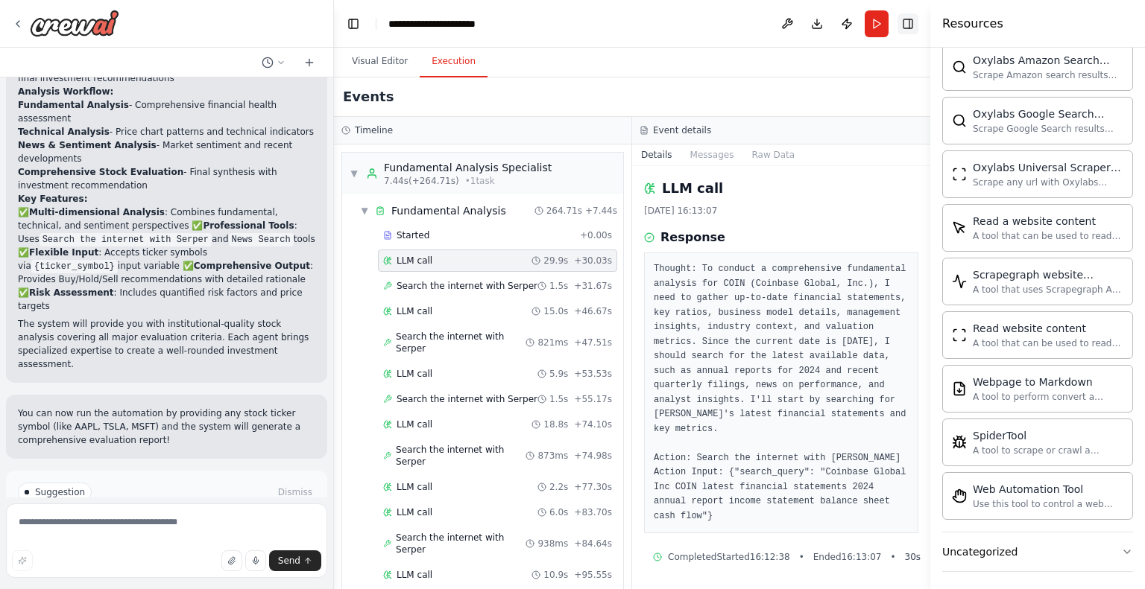
click at [910, 27] on button "Toggle Right Sidebar" at bounding box center [907, 23] width 21 height 21
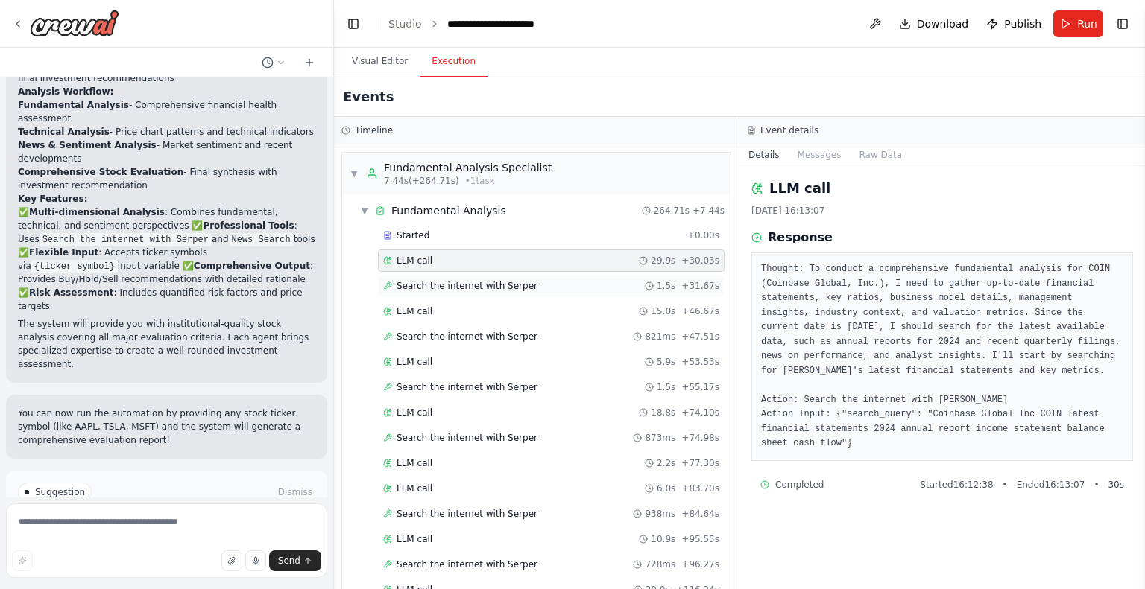
click at [519, 292] on div "Search the internet with Serper 1.5s + 31.67s" at bounding box center [551, 286] width 347 height 22
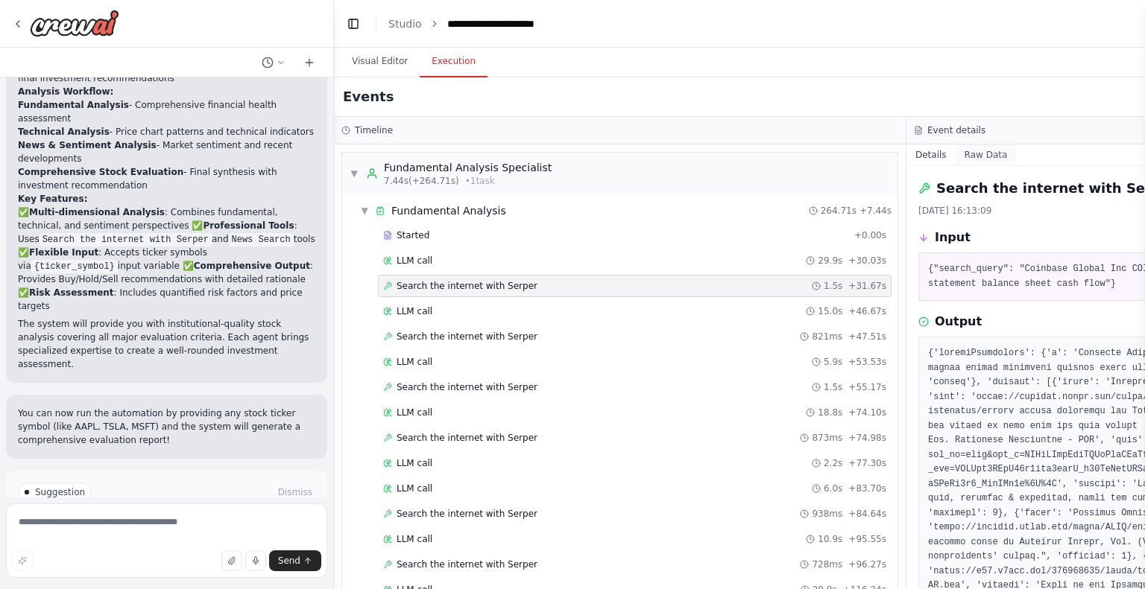
click at [967, 151] on button "Raw Data" at bounding box center [985, 155] width 61 height 21
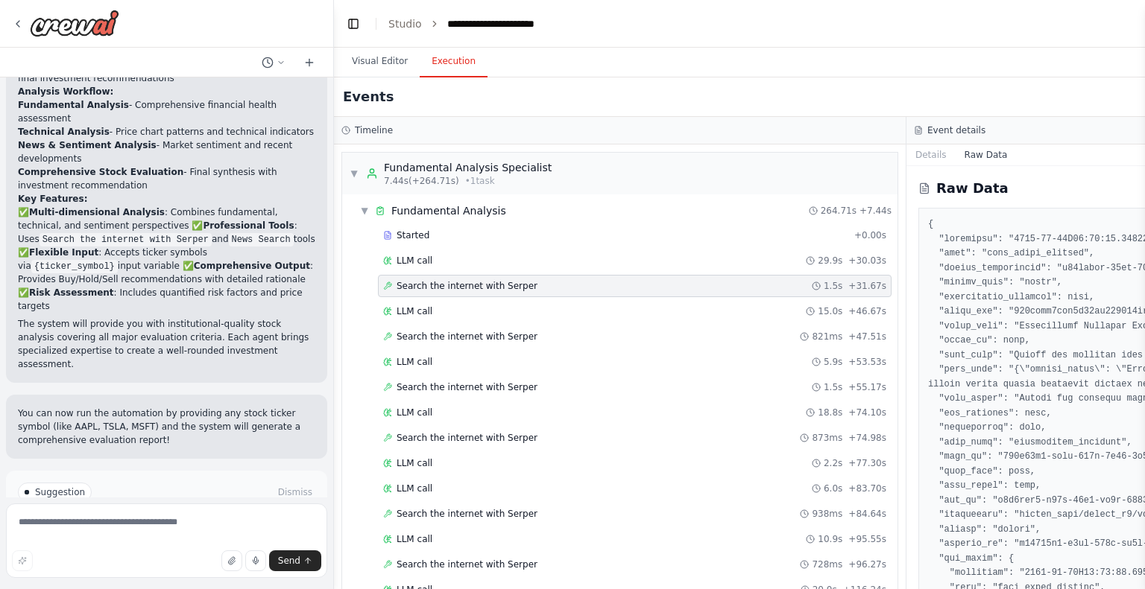
scroll to position [224, 0]
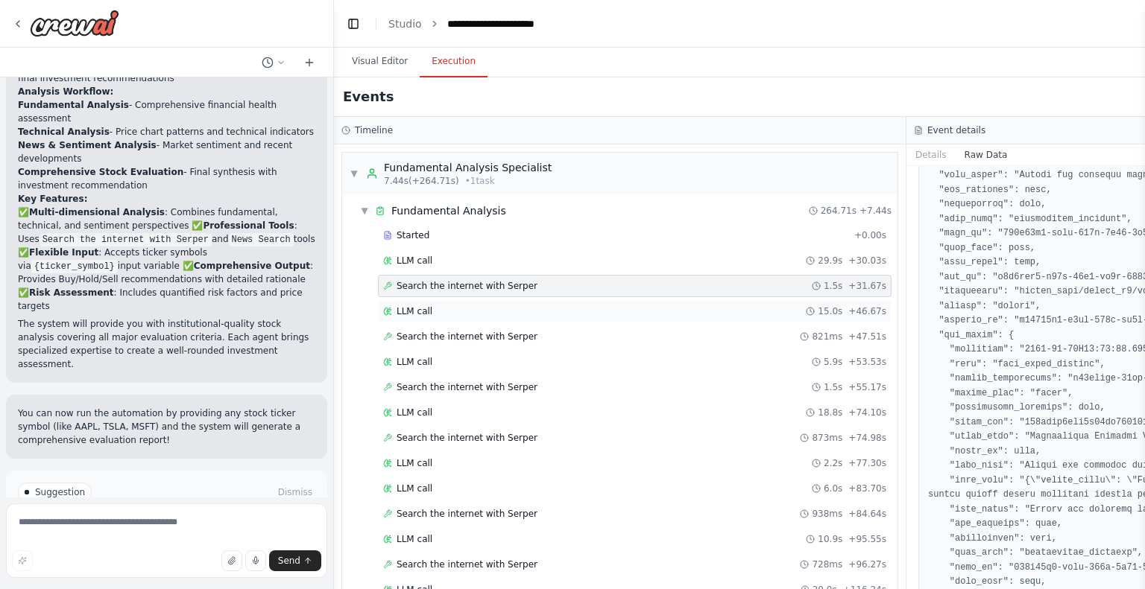
click at [446, 306] on div "LLM call 15.0s + 46.67s" at bounding box center [634, 312] width 503 height 12
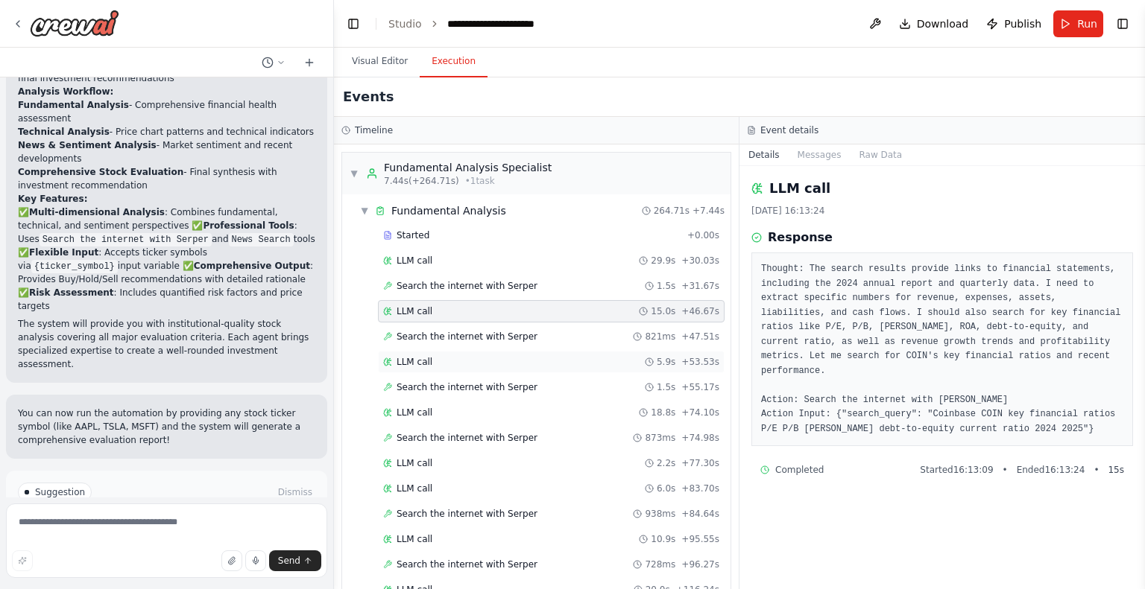
click at [408, 361] on span "LLM call" at bounding box center [414, 362] width 36 height 12
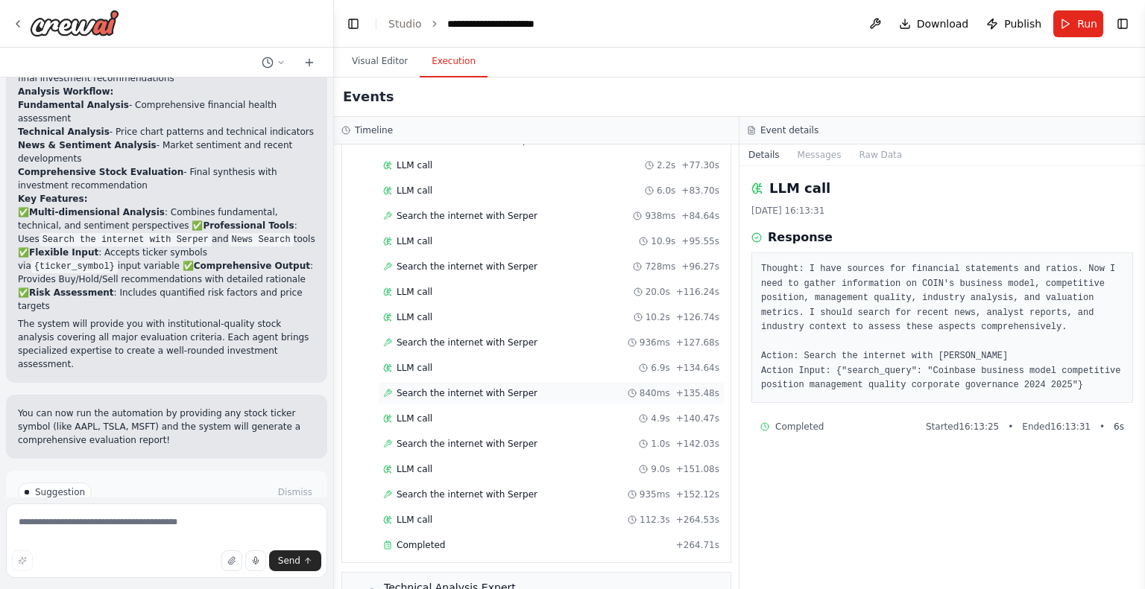
scroll to position [447, 0]
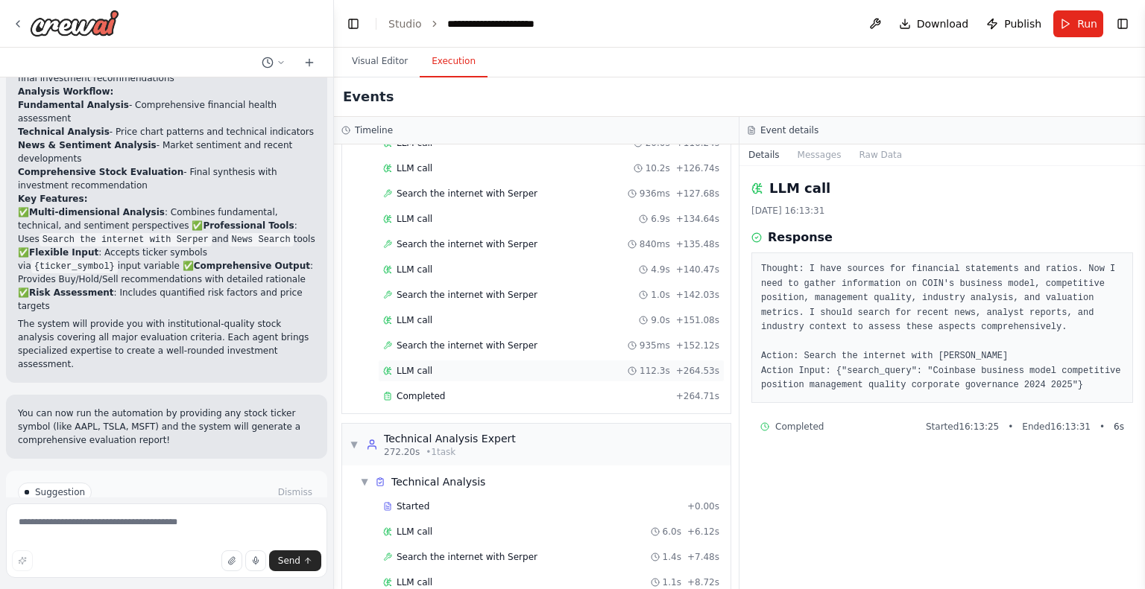
click at [422, 367] on span "LLM call" at bounding box center [414, 371] width 36 height 12
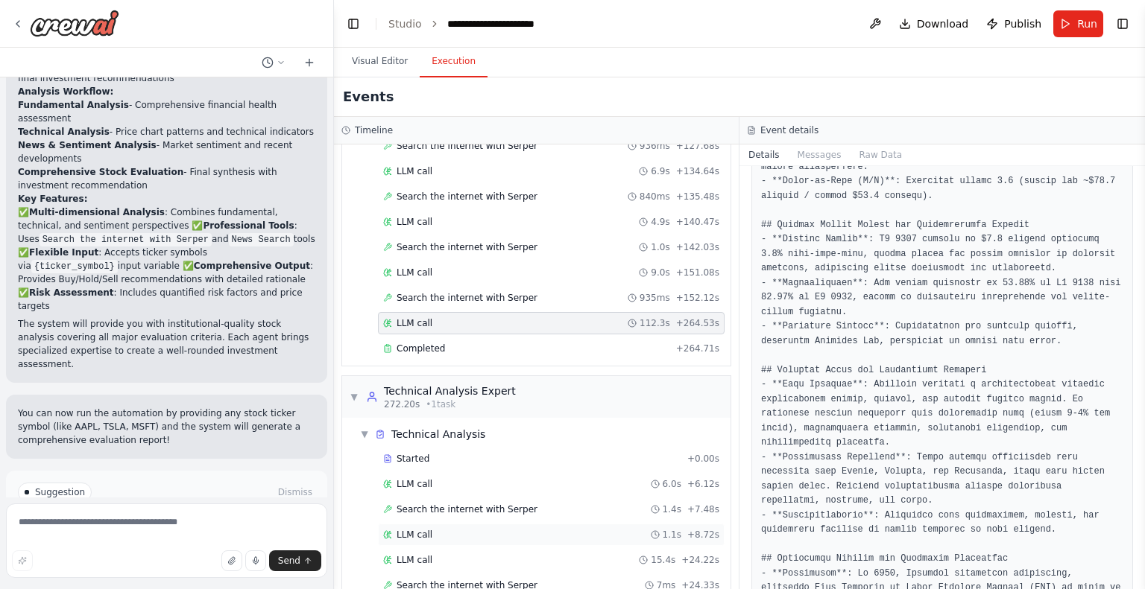
scroll to position [540, 0]
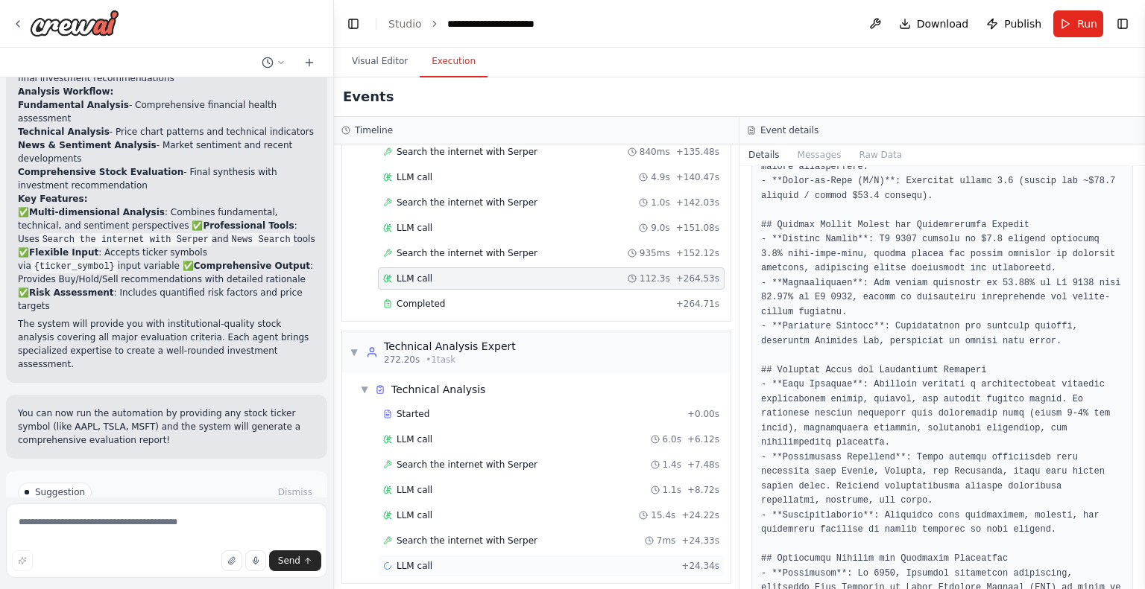
click at [410, 560] on span "LLM call" at bounding box center [414, 566] width 36 height 12
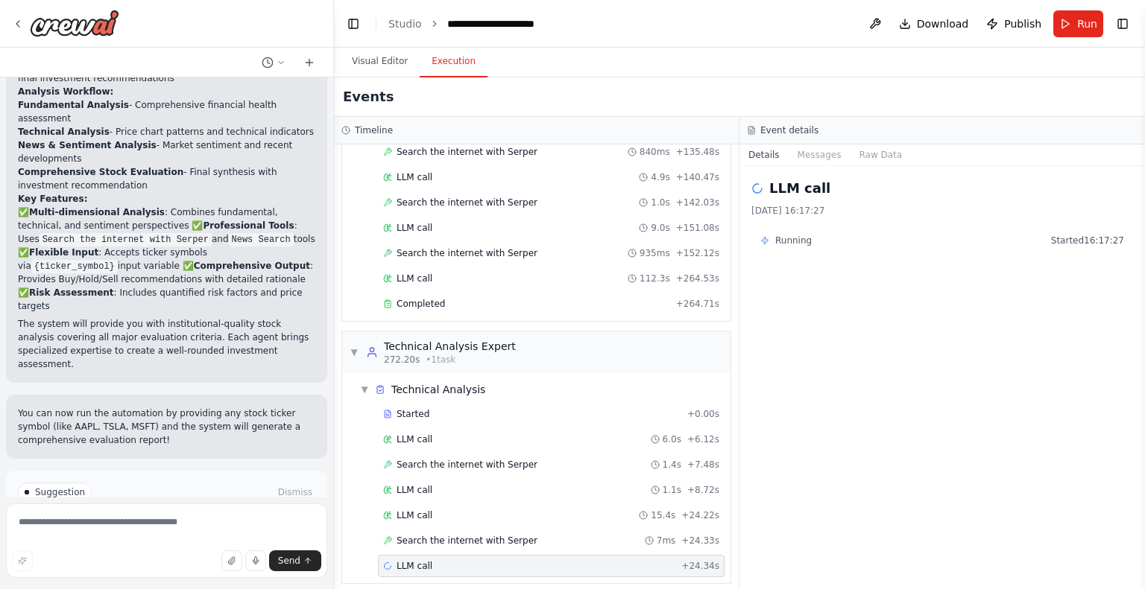
scroll to position [0, 0]
click at [768, 189] on div "LLM call" at bounding box center [942, 188] width 382 height 21
click at [745, 189] on div "LLM call 3.10.2025, 16:17:27 Running Started 16:17:27" at bounding box center [941, 377] width 405 height 423
drag, startPoint x: 411, startPoint y: 554, endPoint x: 857, endPoint y: 490, distance: 450.3
click at [857, 490] on div "LLM call 3.10.2025, 16:17:27 Running Started 16:17:27" at bounding box center [941, 377] width 405 height 423
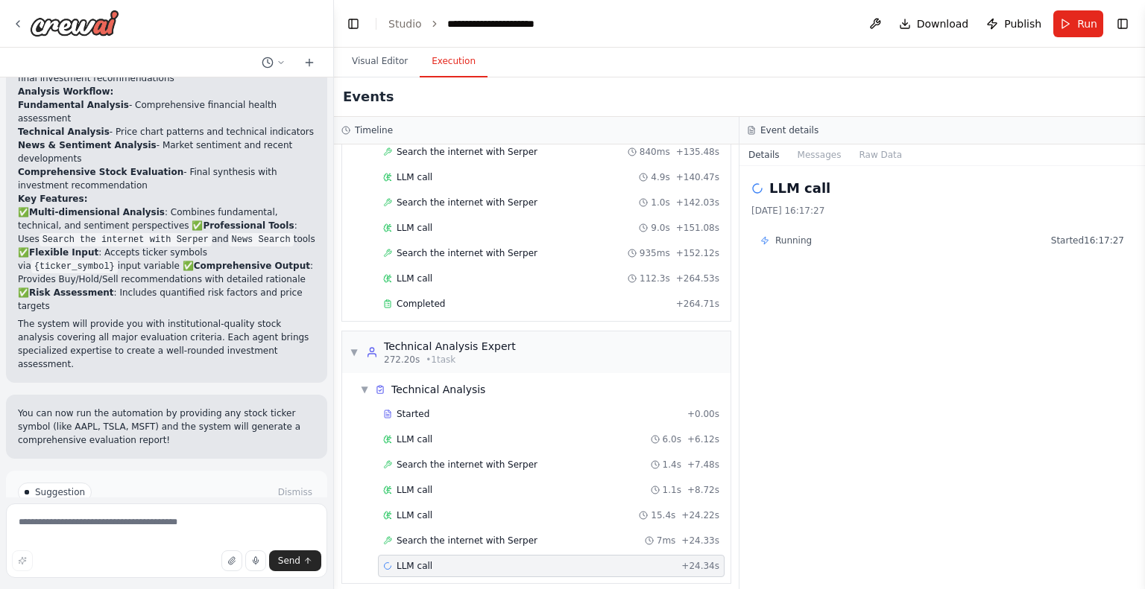
click at [645, 560] on div "LLM call + 24.34s" at bounding box center [551, 566] width 336 height 12
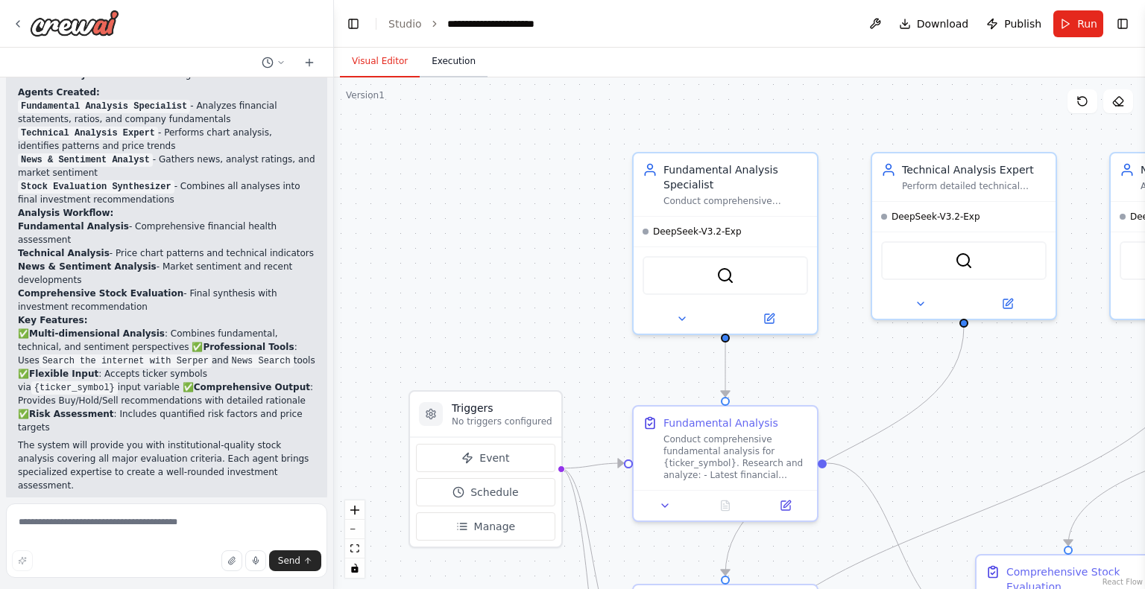
scroll to position [1347, 0]
click at [449, 70] on button "Execution" at bounding box center [454, 61] width 68 height 31
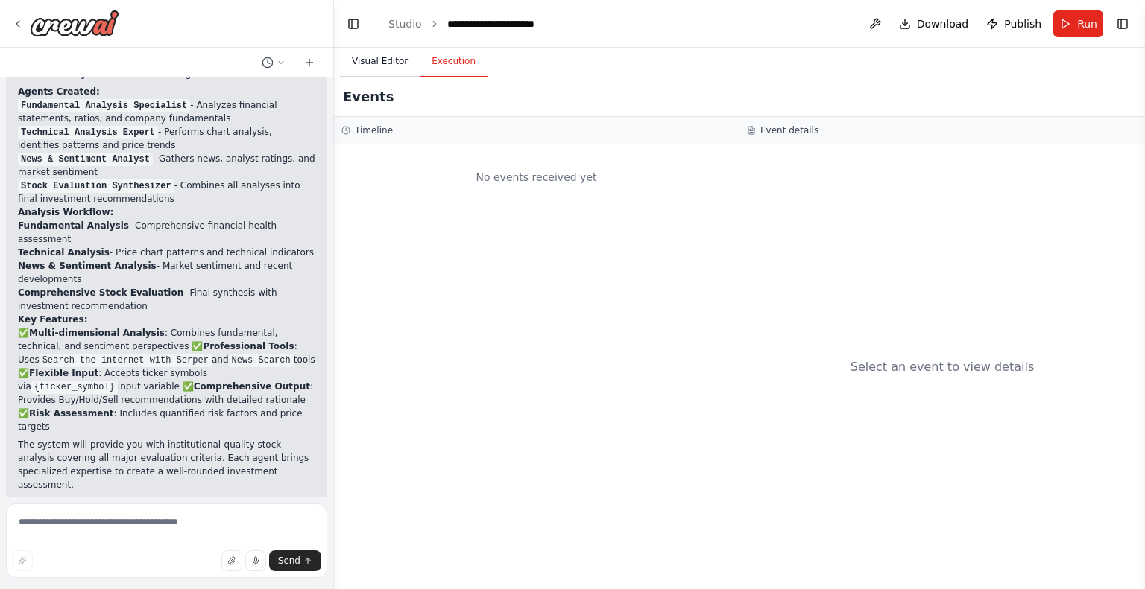
click at [369, 65] on button "Visual Editor" at bounding box center [380, 61] width 80 height 31
click at [441, 64] on button "Execution" at bounding box center [454, 61] width 68 height 31
click at [787, 130] on h3 "Event details" at bounding box center [789, 130] width 58 height 12
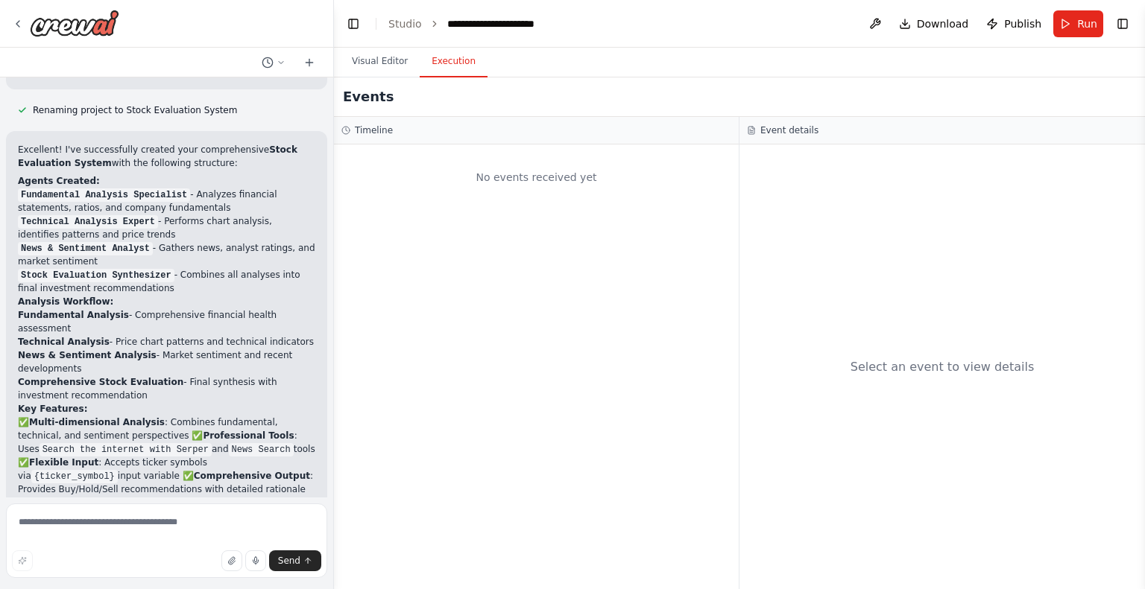
scroll to position [1124, 0]
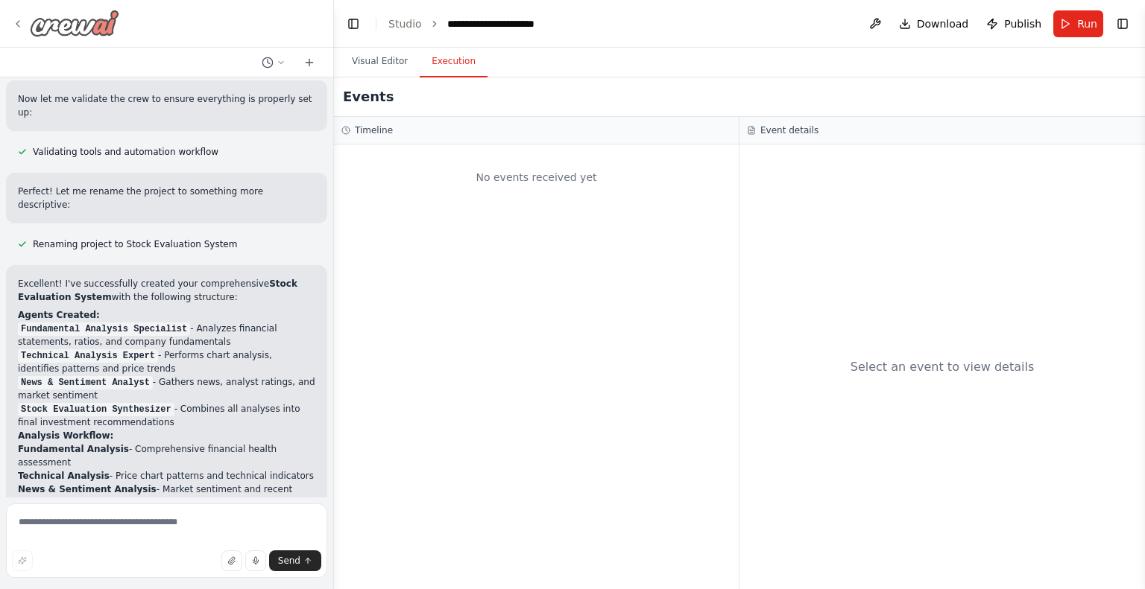
click at [21, 20] on icon at bounding box center [18, 24] width 12 height 12
